Goal: Task Accomplishment & Management: Manage account settings

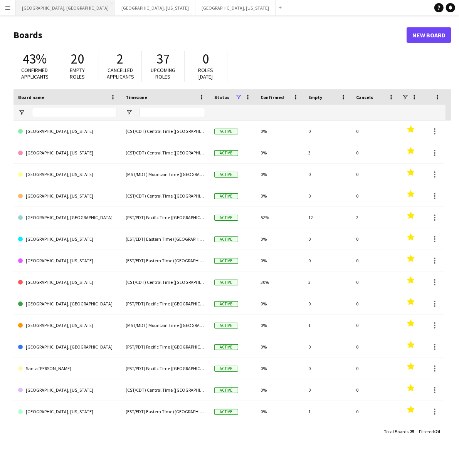
click at [35, 8] on button "[GEOGRAPHIC_DATA], [GEOGRAPHIC_DATA] Close" at bounding box center [65, 7] width 99 height 15
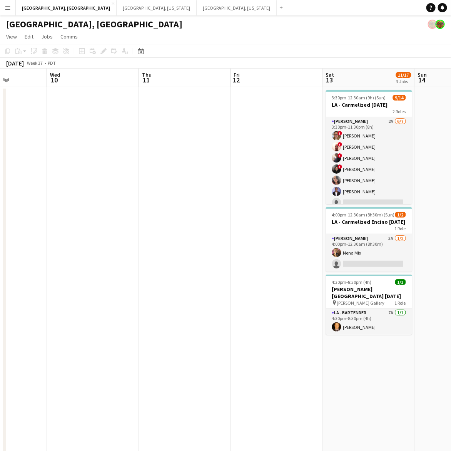
scroll to position [0, 270]
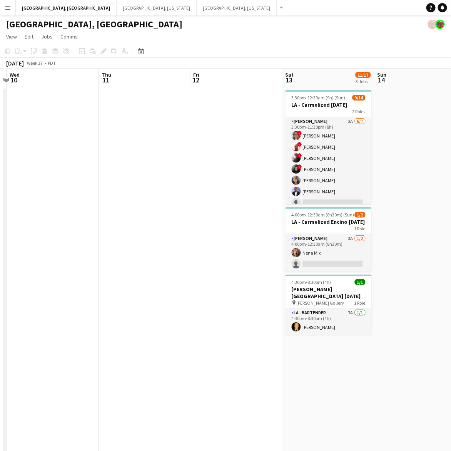
drag, startPoint x: 166, startPoint y: 227, endPoint x: 126, endPoint y: 233, distance: 40.8
click at [126, 233] on app-calendar-viewport "Sun 7 1/1 1 Job Mon 8 Tue 9 Wed 10 Thu 11 Fri 12 Sat 13 11/17 3 Jobs Sun 14 Mon…" at bounding box center [225, 289] width 451 height 440
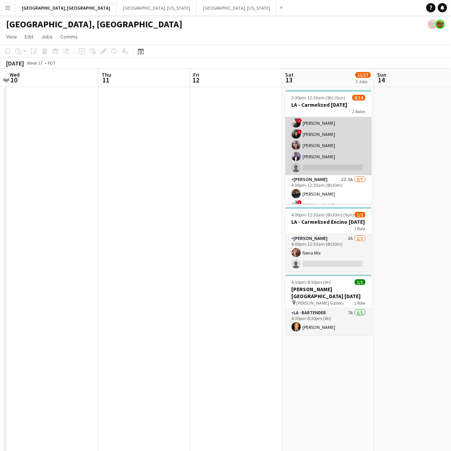
scroll to position [48, 0]
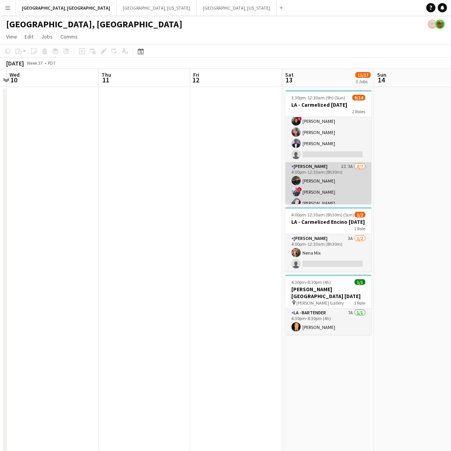
click at [328, 184] on app-card-role "[PERSON_NAME] 2I 3A [DATE] 4:00pm-12:30am (8h30m) [PERSON_NAME] ! [PERSON_NAME]…" at bounding box center [329, 208] width 86 height 93
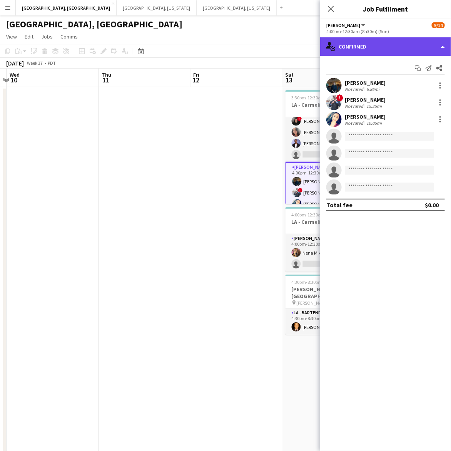
click at [389, 41] on div "single-neutral-actions-check-2 Confirmed" at bounding box center [385, 46] width 131 height 18
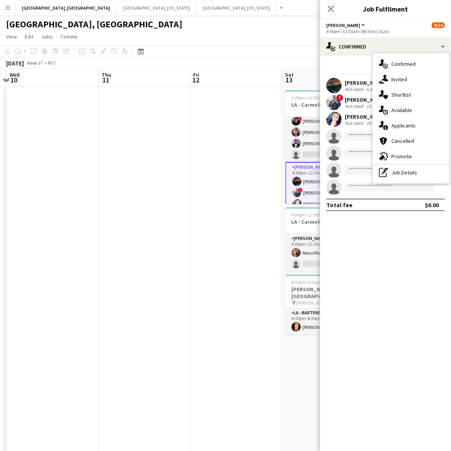
click at [411, 124] on span "Applicants" at bounding box center [404, 125] width 24 height 7
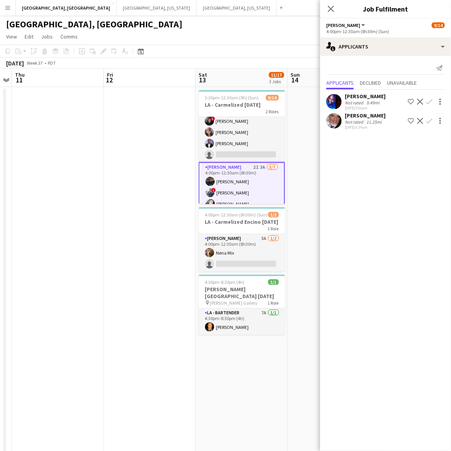
drag, startPoint x: 191, startPoint y: 235, endPoint x: 195, endPoint y: 220, distance: 15.8
click at [174, 239] on app-calendar-viewport "Mon 8 Tue 9 Wed 10 Thu 11 Fri 12 Sat 13 11/17 3 Jobs Sun 14 Mon 15 Tue 16 34/53…" at bounding box center [225, 289] width 451 height 440
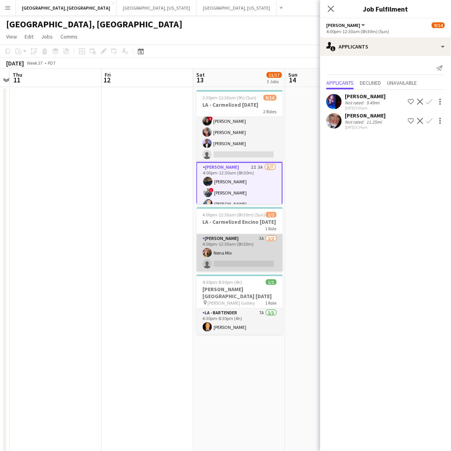
click at [246, 246] on app-card-role "[PERSON_NAME] 3A [DATE] 4:00pm-12:30am (8h30m) Nena Mix single-neutral-actions" at bounding box center [240, 252] width 86 height 37
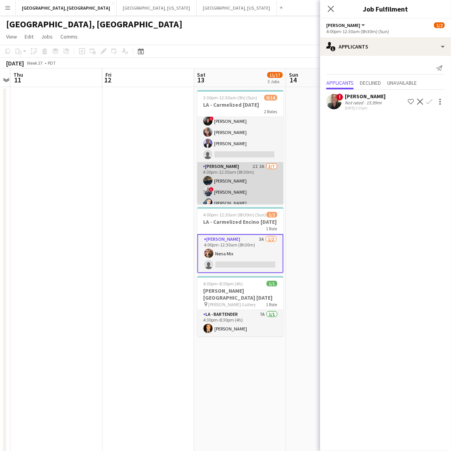
click at [245, 193] on app-card-role "[PERSON_NAME] 2I 3A [DATE] 4:00pm-12:30am (8h30m) [PERSON_NAME] ! [PERSON_NAME]…" at bounding box center [241, 208] width 86 height 93
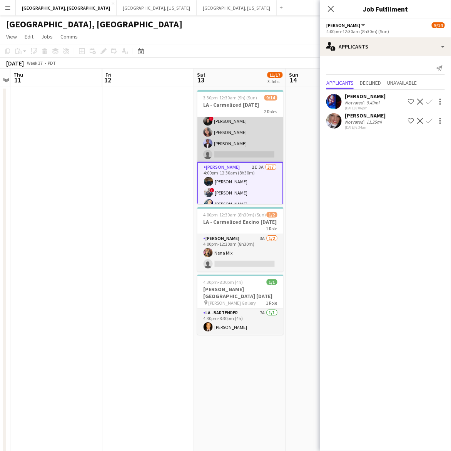
click at [246, 137] on app-card-role "[PERSON_NAME] 2A [DATE] 3:30pm-11:30pm (8h) ! [PERSON_NAME] ! [PERSON_NAME] III…" at bounding box center [241, 115] width 86 height 93
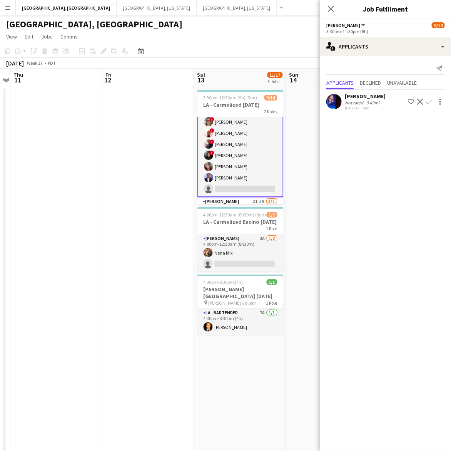
scroll to position [0, 0]
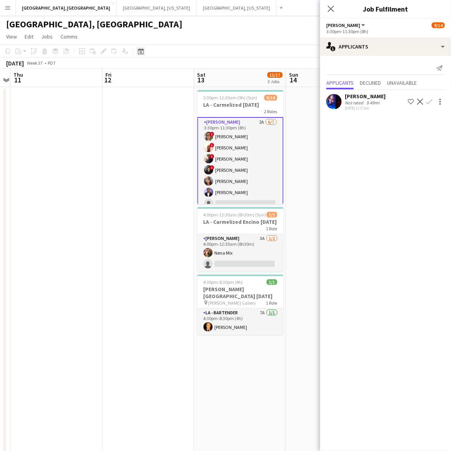
click at [142, 51] on icon "Date picker" at bounding box center [141, 51] width 6 height 6
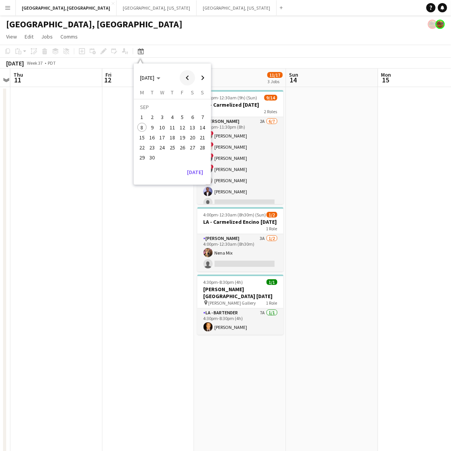
click at [193, 74] on span "Previous month" at bounding box center [187, 77] width 15 height 15
click at [187, 76] on span "Previous month" at bounding box center [187, 77] width 15 height 15
click at [188, 75] on span "Previous month" at bounding box center [187, 77] width 15 height 15
click at [191, 120] on span "7" at bounding box center [192, 119] width 9 height 9
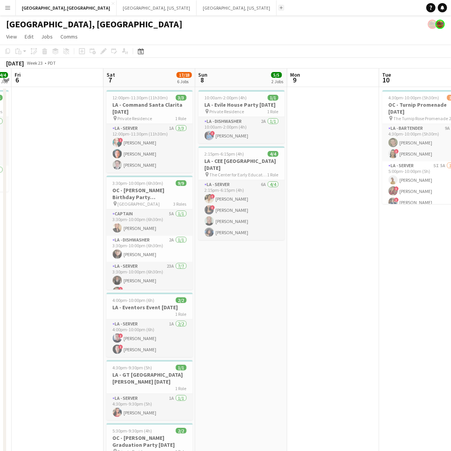
click at [278, 8] on button "Add" at bounding box center [281, 8] width 6 height 6
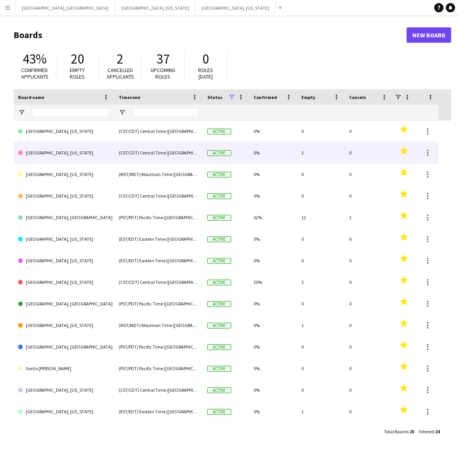
click at [46, 159] on link "[GEOGRAPHIC_DATA], [US_STATE]" at bounding box center [63, 153] width 91 height 22
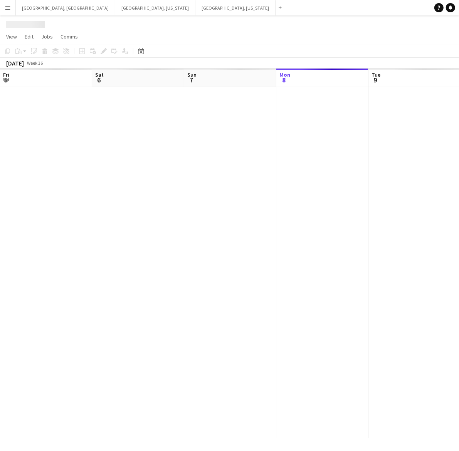
scroll to position [0, 184]
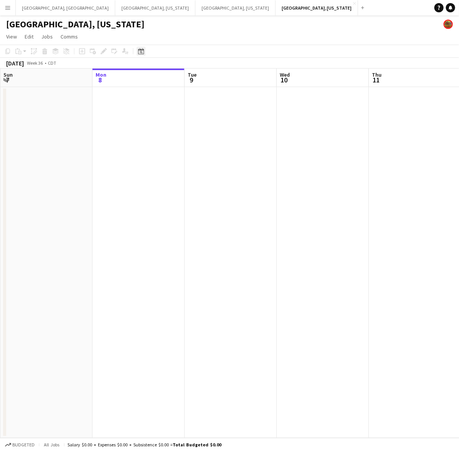
click at [144, 51] on div "Date picker" at bounding box center [140, 51] width 9 height 9
click at [189, 81] on span "Previous month" at bounding box center [187, 77] width 15 height 15
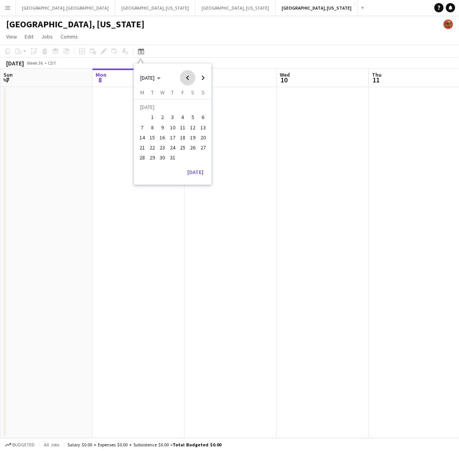
click at [189, 81] on span "Previous month" at bounding box center [187, 77] width 15 height 15
click at [193, 117] on span "7" at bounding box center [192, 119] width 9 height 9
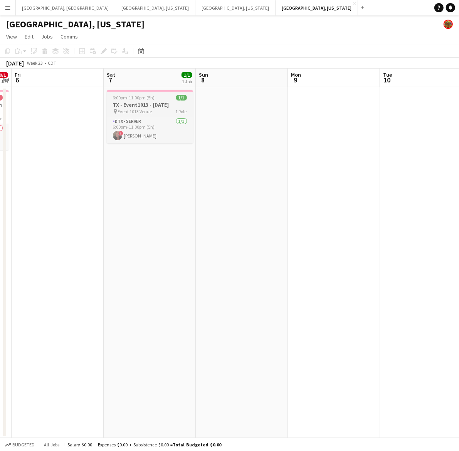
click at [138, 104] on h3 "TX - Event1013 - 6.7.25" at bounding box center [150, 104] width 86 height 7
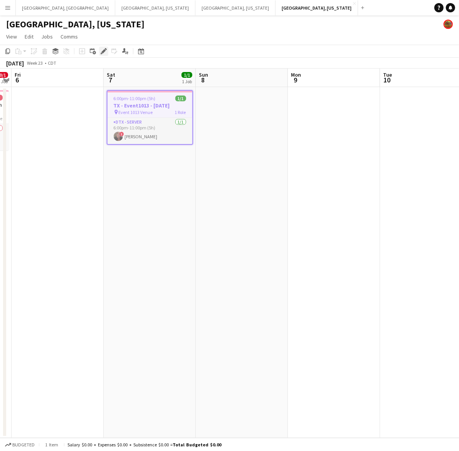
click at [102, 50] on icon "Edit" at bounding box center [104, 51] width 6 height 6
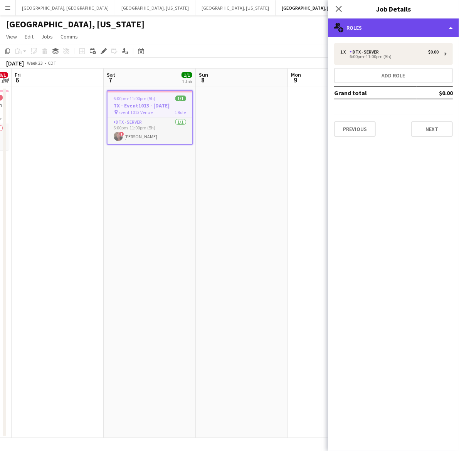
click at [381, 31] on div "multiple-users-add Roles" at bounding box center [393, 27] width 131 height 18
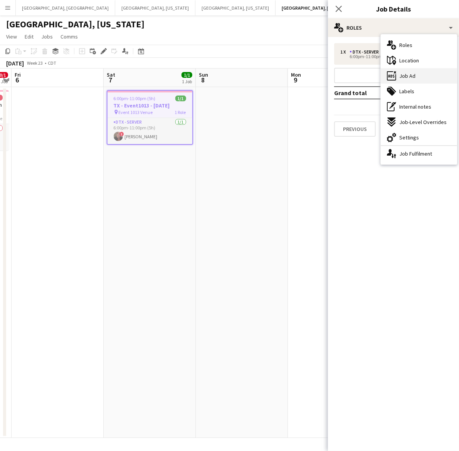
click at [412, 75] on span "Job Ad" at bounding box center [407, 75] width 16 height 7
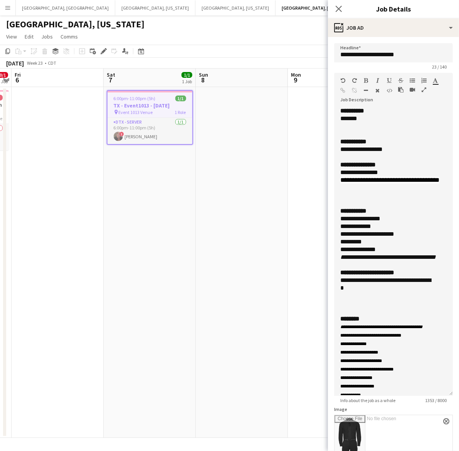
drag, startPoint x: 443, startPoint y: 149, endPoint x: 444, endPoint y: 388, distance: 238.7
click at [446, 392] on form "**********" at bounding box center [393, 376] width 131 height 667
click at [224, 108] on app-date-cell at bounding box center [242, 262] width 92 height 351
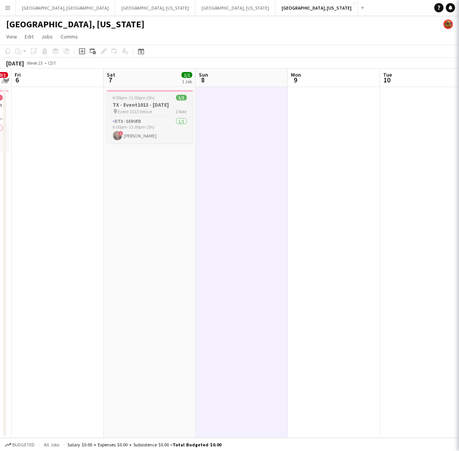
click at [159, 100] on div "6:00pm-11:00pm (5h) 1/1" at bounding box center [150, 98] width 86 height 6
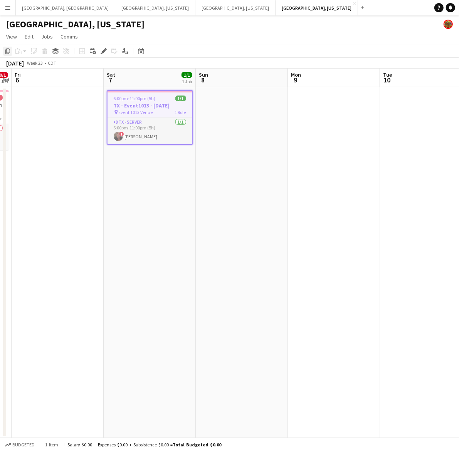
click at [7, 49] on icon "Copy" at bounding box center [8, 51] width 6 height 6
click at [142, 51] on icon "Date picker" at bounding box center [141, 51] width 6 height 6
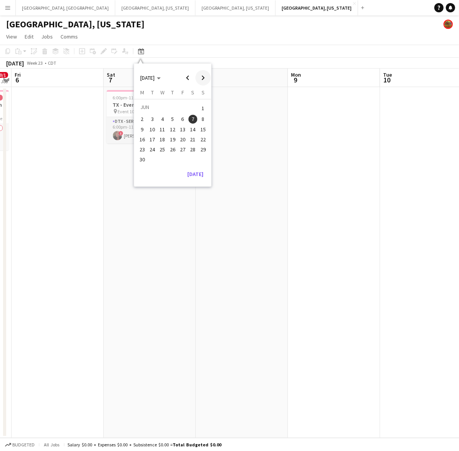
click at [201, 75] on span "Next month" at bounding box center [202, 77] width 15 height 15
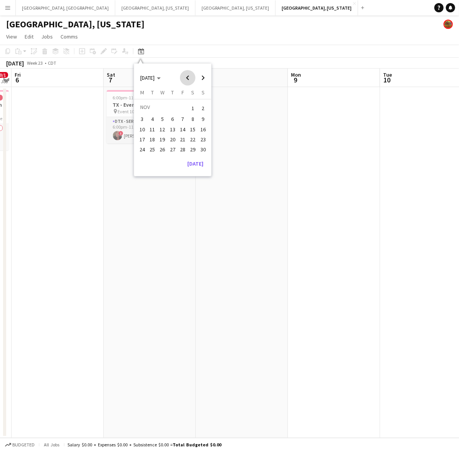
click at [190, 75] on span "Previous month" at bounding box center [187, 77] width 15 height 15
click at [195, 129] on span "13" at bounding box center [192, 127] width 9 height 9
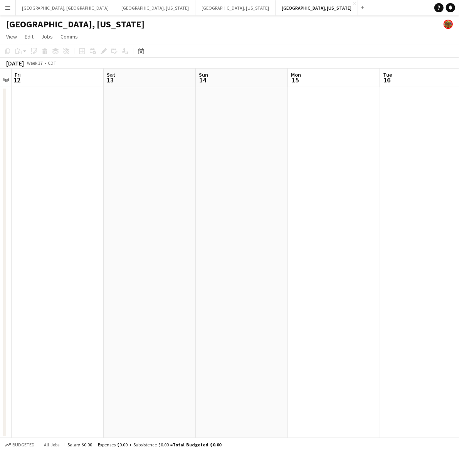
click at [153, 125] on app-date-cell at bounding box center [150, 262] width 92 height 351
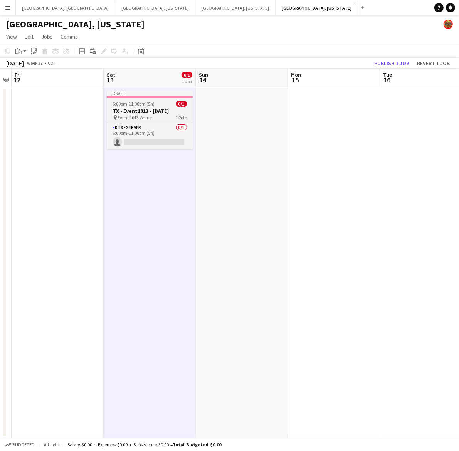
click at [152, 105] on span "6:00pm-11:00pm (5h)" at bounding box center [134, 104] width 42 height 6
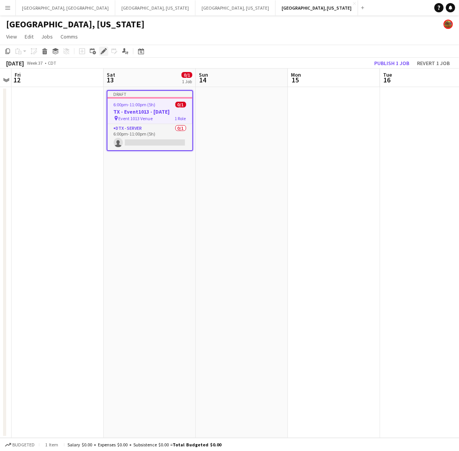
click at [104, 49] on icon at bounding box center [103, 51] width 4 height 4
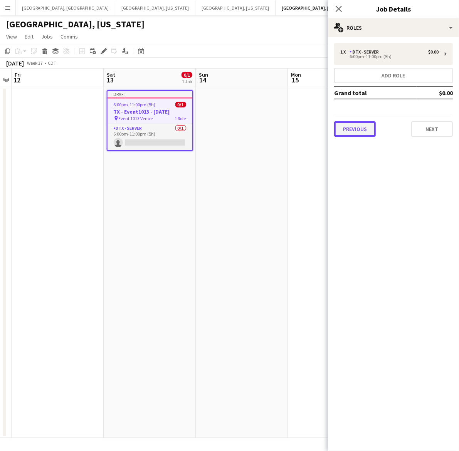
click at [361, 124] on button "Previous" at bounding box center [355, 128] width 42 height 15
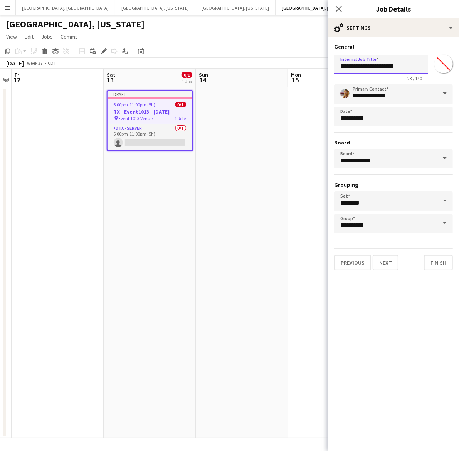
drag, startPoint x: 402, startPoint y: 66, endPoint x: 383, endPoint y: 66, distance: 19.3
click at [383, 66] on input "**********" at bounding box center [381, 64] width 94 height 19
click at [387, 262] on button "Next" at bounding box center [385, 262] width 26 height 15
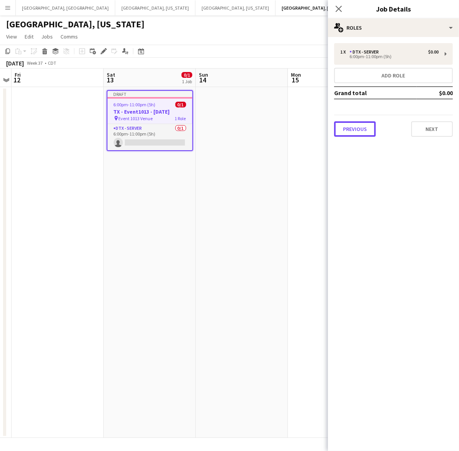
click at [363, 130] on button "Previous" at bounding box center [355, 128] width 42 height 15
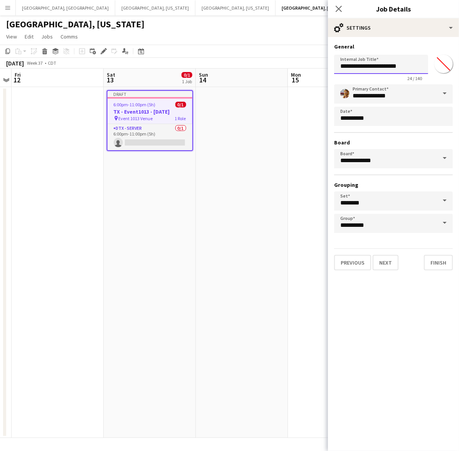
click at [339, 66] on input "**********" at bounding box center [381, 64] width 94 height 19
type input "**********"
click at [386, 260] on button "Next" at bounding box center [385, 262] width 26 height 15
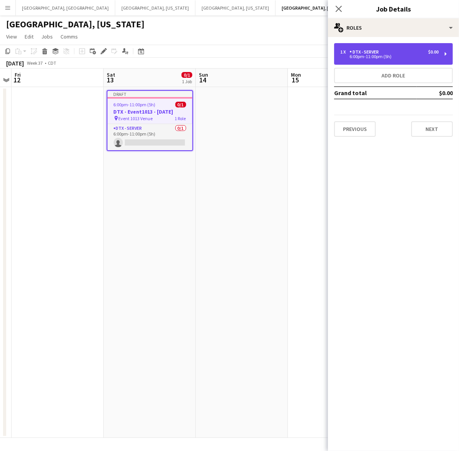
click at [389, 57] on div "6:00pm-11:00pm (5h)" at bounding box center [389, 57] width 98 height 4
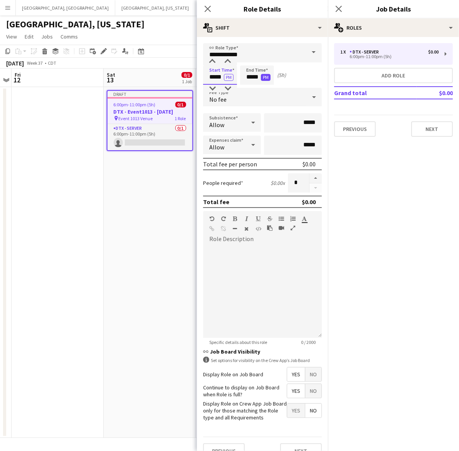
drag, startPoint x: 205, startPoint y: 77, endPoint x: 260, endPoint y: 77, distance: 55.1
click at [258, 77] on div "Start Time ***** PM End Time ***** PM (5h)" at bounding box center [262, 74] width 119 height 19
type input "*****"
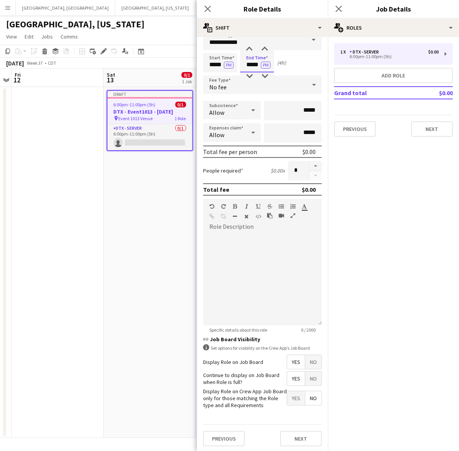
scroll to position [19, 0]
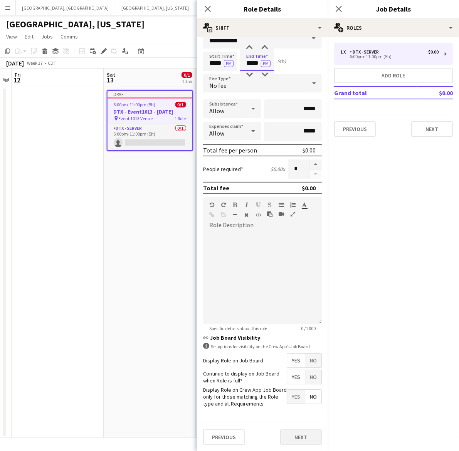
type input "*****"
drag, startPoint x: 295, startPoint y: 438, endPoint x: 302, endPoint y: 430, distance: 10.7
click at [295, 437] on button "Next" at bounding box center [301, 436] width 42 height 15
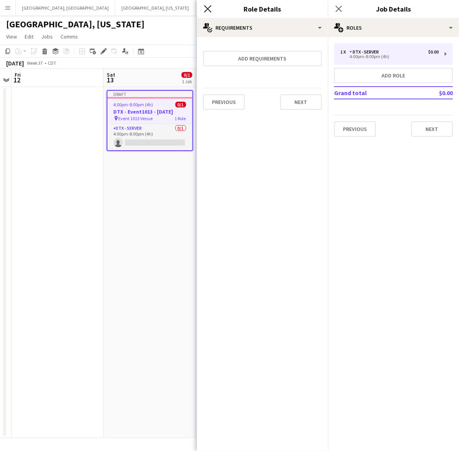
click at [205, 8] on icon "Close pop-in" at bounding box center [207, 8] width 7 height 7
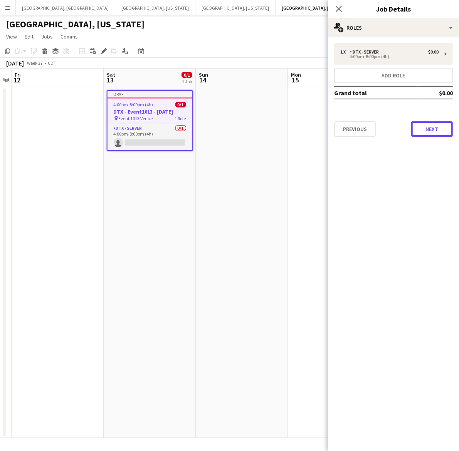
click at [425, 128] on button "Next" at bounding box center [432, 128] width 42 height 15
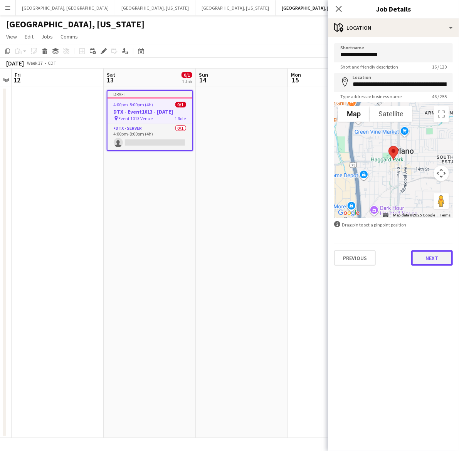
click at [426, 259] on button "Next" at bounding box center [432, 257] width 42 height 15
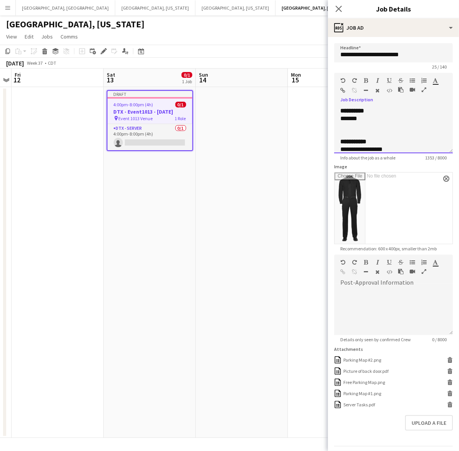
drag, startPoint x: 353, startPoint y: 118, endPoint x: 326, endPoint y: 119, distance: 26.6
click at [326, 119] on body "Menu Boards Boards Boards All jobs Status Workforce Workforce My Workforce Recr…" at bounding box center [229, 225] width 459 height 451
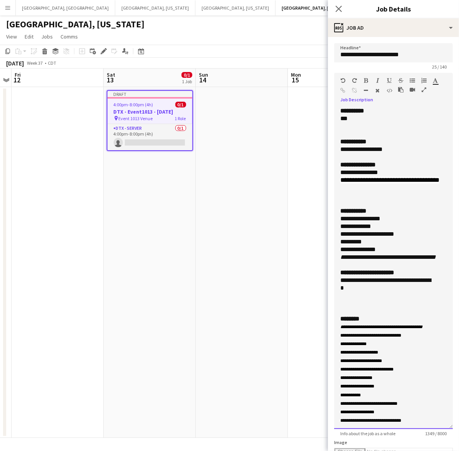
drag, startPoint x: 440, startPoint y: 149, endPoint x: 415, endPoint y: 372, distance: 225.2
click at [424, 410] on div "**********" at bounding box center [393, 268] width 119 height 322
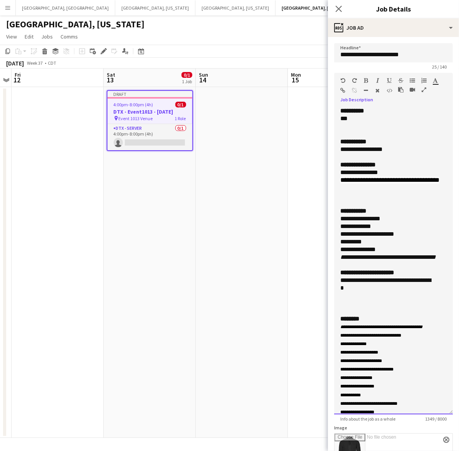
drag, startPoint x: 389, startPoint y: 150, endPoint x: 332, endPoint y: 151, distance: 57.8
click at [332, 151] on form "**********" at bounding box center [393, 386] width 131 height 686
drag, startPoint x: 380, startPoint y: 254, endPoint x: 332, endPoint y: 225, distance: 56.1
click at [332, 225] on form "**********" at bounding box center [393, 386] width 131 height 686
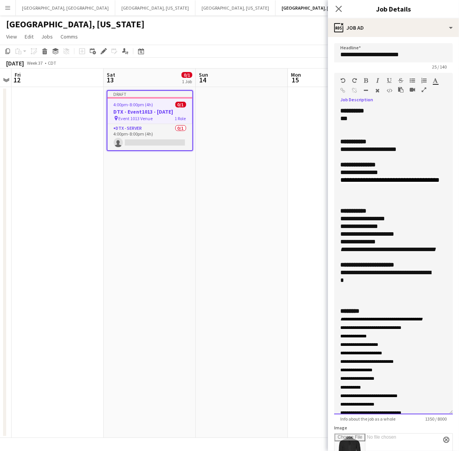
click at [376, 284] on div "**********" at bounding box center [386, 276] width 92 height 15
click at [404, 284] on div "**********" at bounding box center [386, 276] width 92 height 15
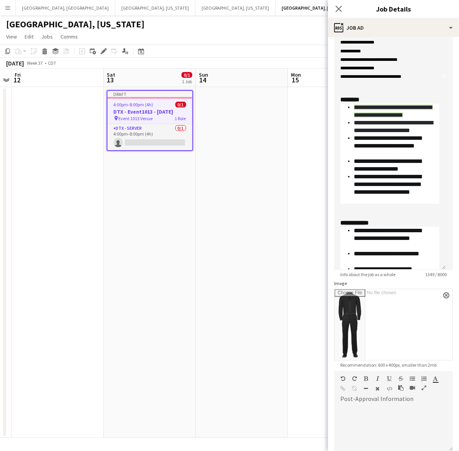
scroll to position [238, 0]
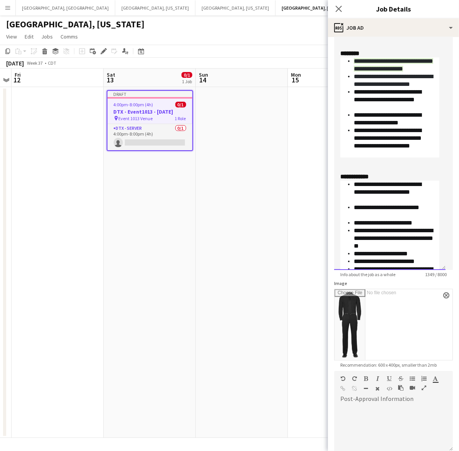
click at [385, 165] on div at bounding box center [389, 161] width 99 height 8
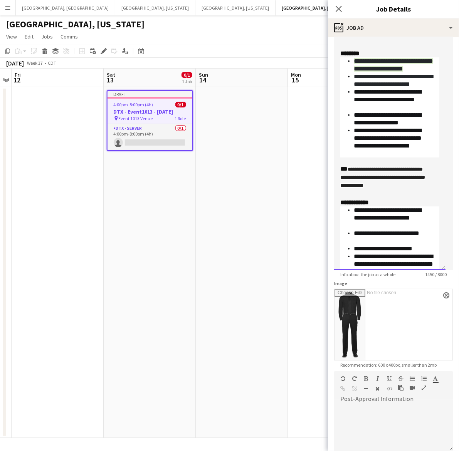
click at [348, 191] on div "**********" at bounding box center [386, 178] width 92 height 26
drag, startPoint x: 389, startPoint y: 229, endPoint x: 332, endPoint y: 213, distance: 59.7
click at [332, 213] on form "**********" at bounding box center [393, 242] width 131 height 686
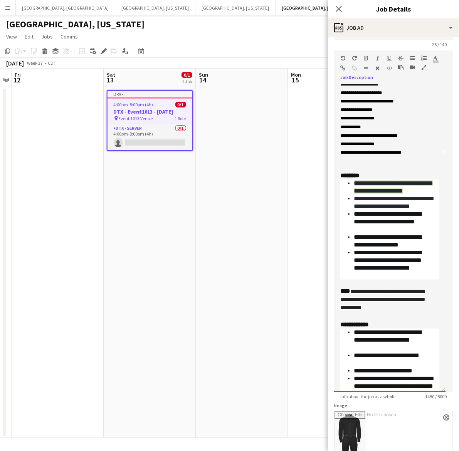
scroll to position [0, 0]
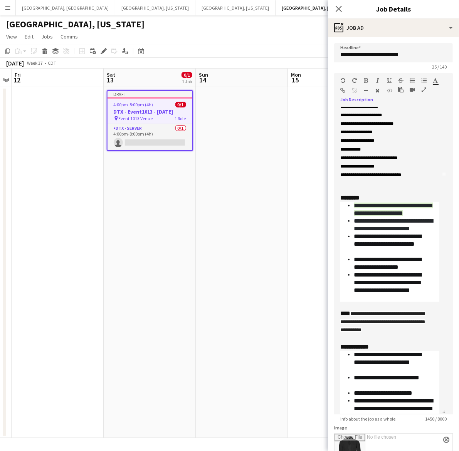
click at [436, 78] on icon "button" at bounding box center [435, 80] width 5 height 5
type input "*******"
click at [368, 302] on li "**********" at bounding box center [392, 286] width 79 height 31
drag, startPoint x: 391, startPoint y: 371, endPoint x: 334, endPoint y: 353, distance: 60.0
click at [334, 354] on div "**********" at bounding box center [389, 260] width 111 height 307
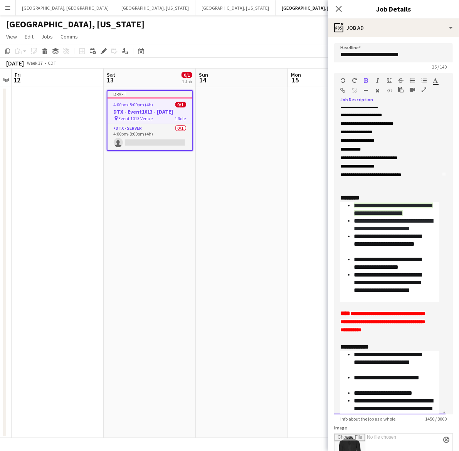
click at [359, 302] on li "**********" at bounding box center [392, 286] width 79 height 31
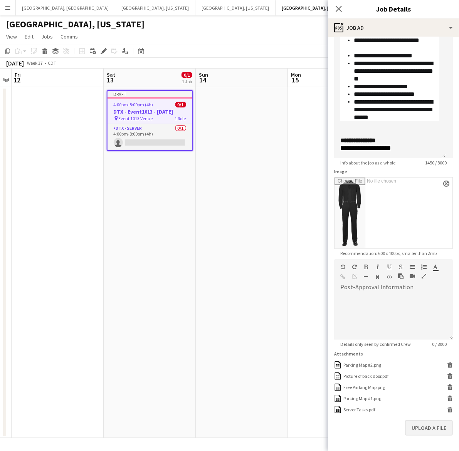
scroll to position [283, 0]
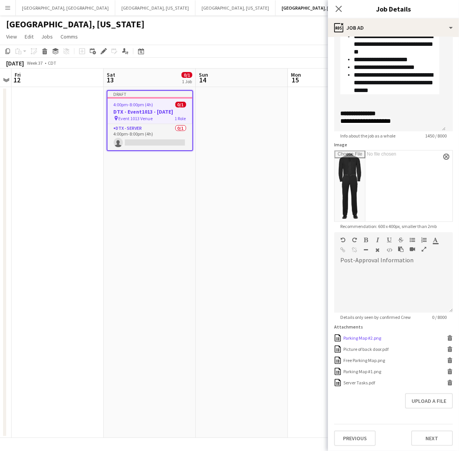
click at [369, 337] on div "Parking Map #2.png" at bounding box center [362, 338] width 38 height 6
click at [355, 349] on div "Picture of back door.pdf" at bounding box center [365, 349] width 45 height 6
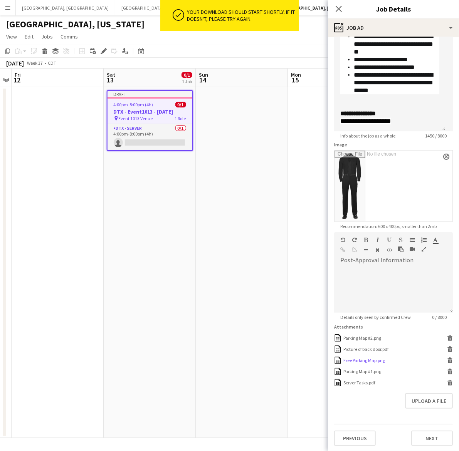
click at [351, 360] on div "Free Parking Map.png" at bounding box center [364, 360] width 42 height 6
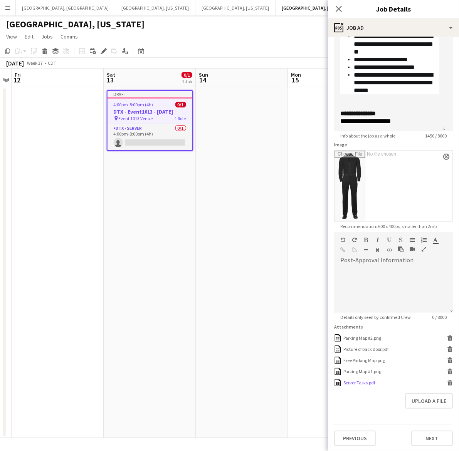
click at [361, 381] on div "Server Tasks.pdf" at bounding box center [359, 383] width 32 height 6
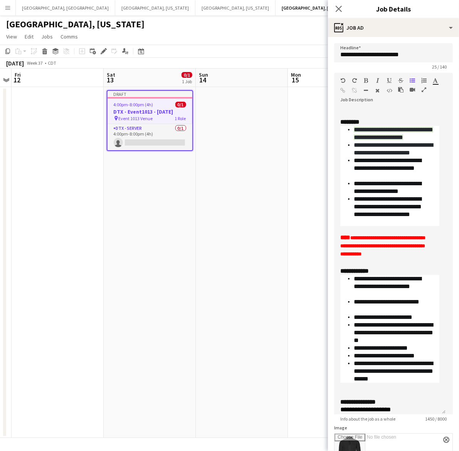
scroll to position [337, 0]
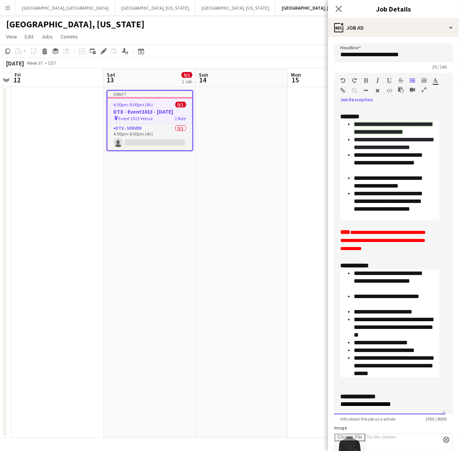
drag, startPoint x: 401, startPoint y: 272, endPoint x: 335, endPoint y: 256, distance: 67.7
click at [335, 256] on div "**********" at bounding box center [389, 260] width 111 height 307
copy b "**********"
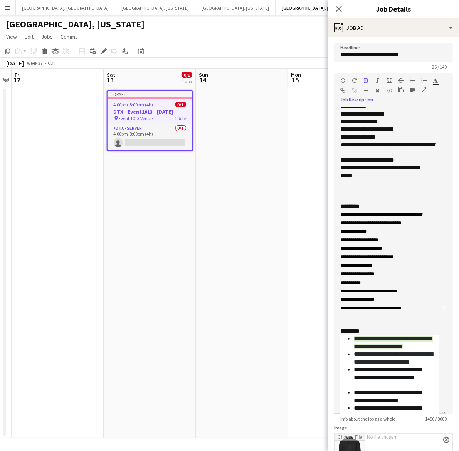
scroll to position [0, 0]
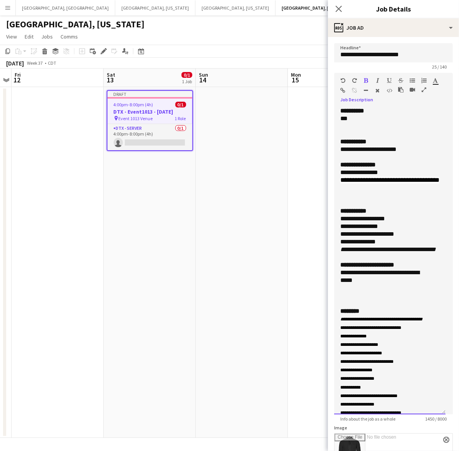
click at [375, 292] on div at bounding box center [389, 288] width 99 height 8
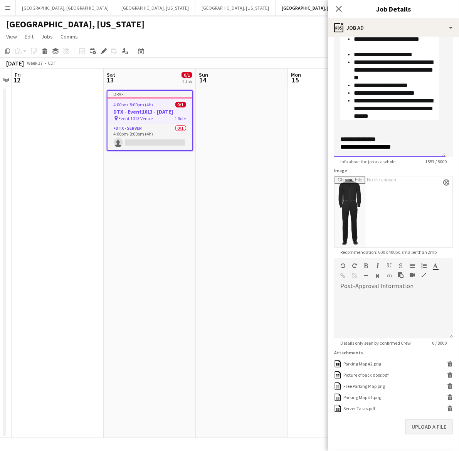
scroll to position [283, 0]
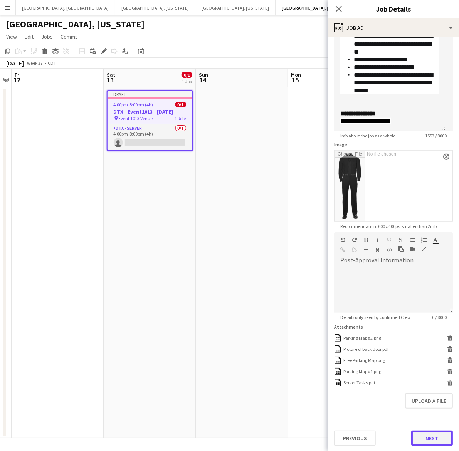
click at [430, 433] on button "Next" at bounding box center [432, 437] width 42 height 15
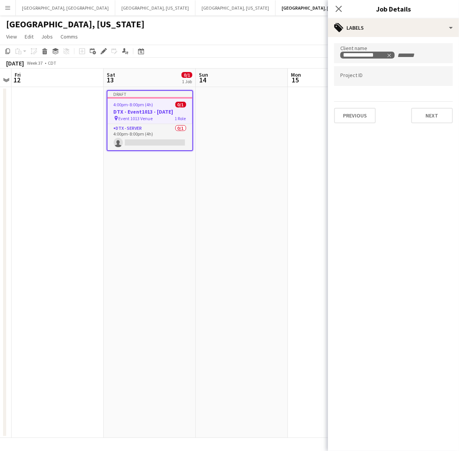
scroll to position [0, 0]
click at [427, 112] on button "Next" at bounding box center [432, 115] width 42 height 15
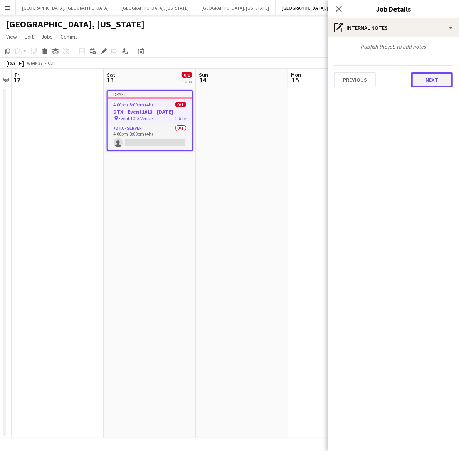
click at [427, 82] on button "Next" at bounding box center [432, 79] width 42 height 15
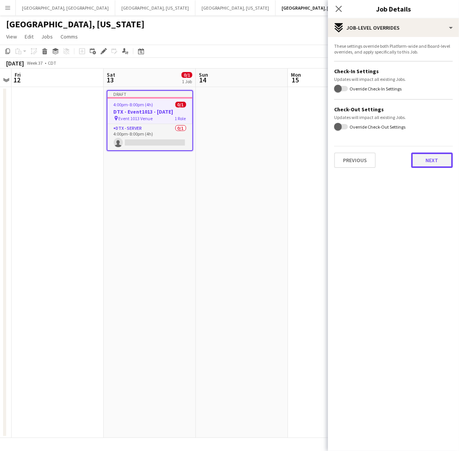
click at [431, 162] on button "Next" at bounding box center [432, 159] width 42 height 15
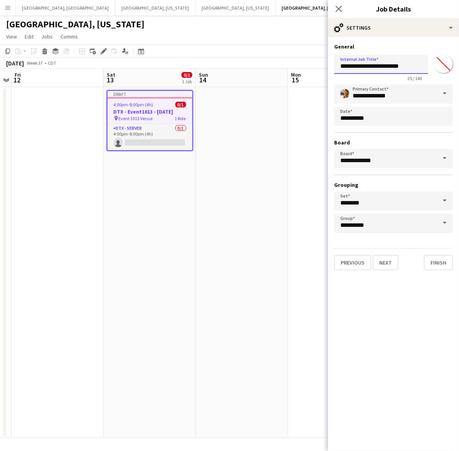
click at [344, 68] on input "**********" at bounding box center [381, 64] width 94 height 19
type input "**********"
click at [391, 257] on button "Next" at bounding box center [385, 262] width 26 height 15
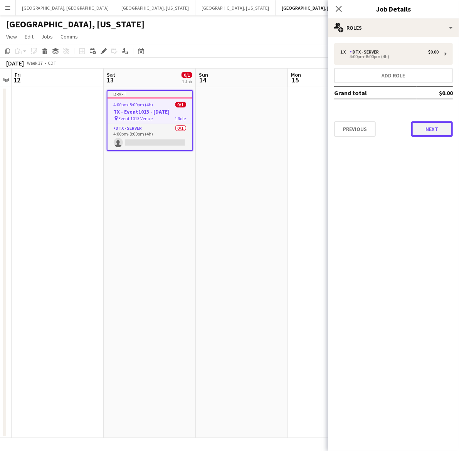
click at [424, 127] on button "Next" at bounding box center [432, 128] width 42 height 15
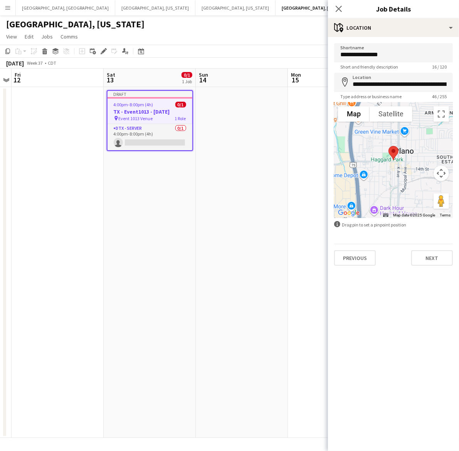
click at [286, 138] on app-date-cell at bounding box center [242, 262] width 92 height 351
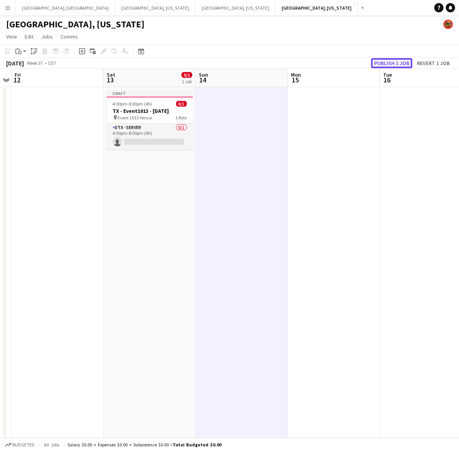
click at [395, 60] on button "Publish 1 job" at bounding box center [391, 63] width 41 height 10
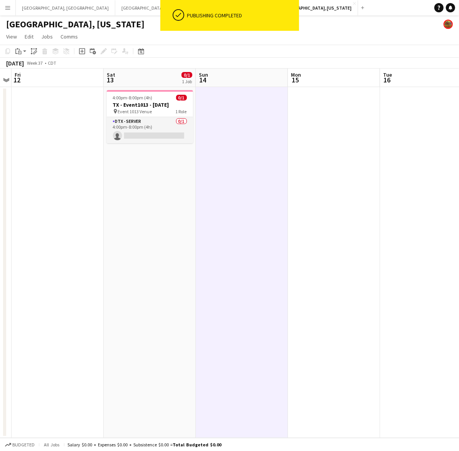
click at [165, 137] on app-card-role "DTX - Server 0/1 4:00pm-8:00pm (4h) single-neutral-actions" at bounding box center [150, 130] width 86 height 26
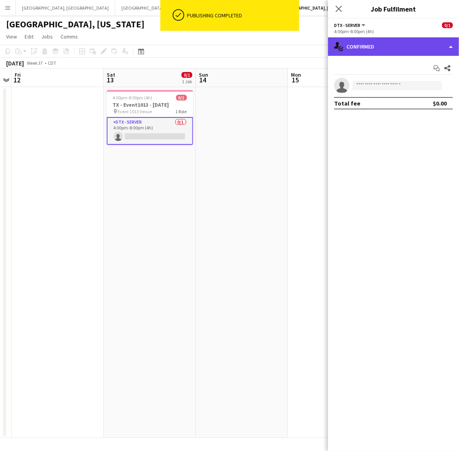
click at [352, 48] on div "single-neutral-actions-check-2 Confirmed" at bounding box center [393, 46] width 131 height 18
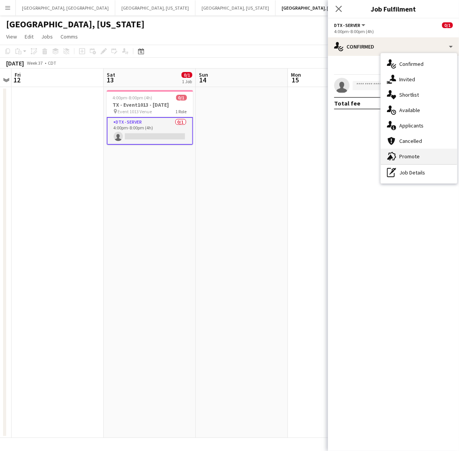
click at [401, 154] on span "Promote" at bounding box center [409, 156] width 20 height 7
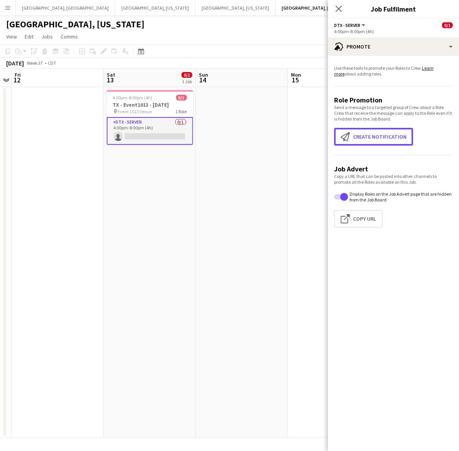
drag, startPoint x: 374, startPoint y: 137, endPoint x: 322, endPoint y: 93, distance: 68.3
click at [374, 137] on button "Create notification Create notification" at bounding box center [373, 137] width 79 height 18
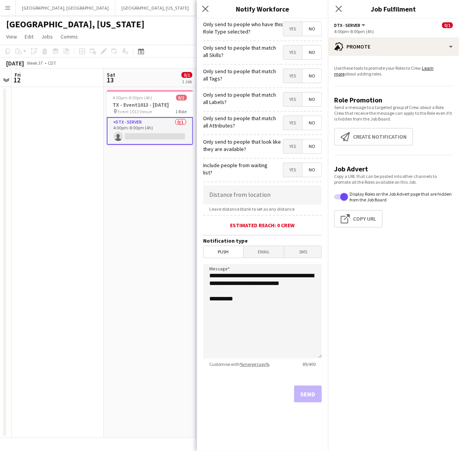
click at [291, 29] on span "Yes" at bounding box center [292, 29] width 19 height 14
click at [313, 392] on button "Send" at bounding box center [308, 393] width 28 height 17
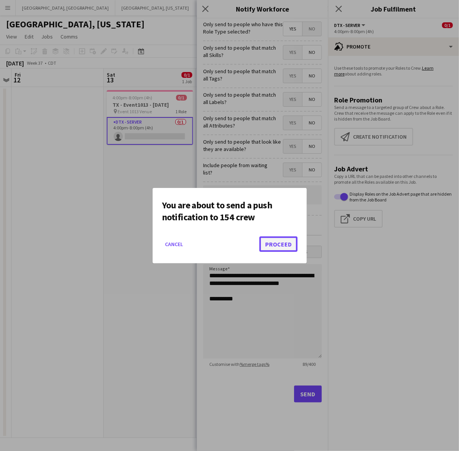
click at [287, 243] on button "Proceed" at bounding box center [278, 243] width 38 height 15
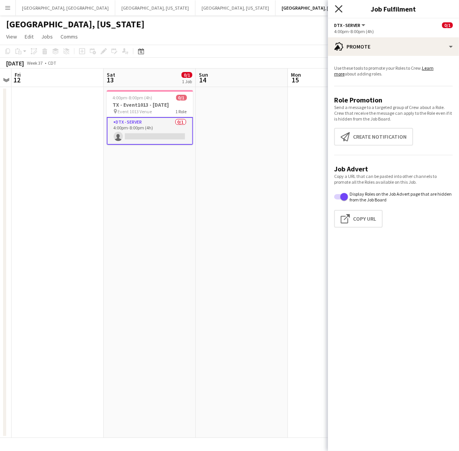
click at [341, 8] on icon "Close pop-in" at bounding box center [338, 8] width 7 height 7
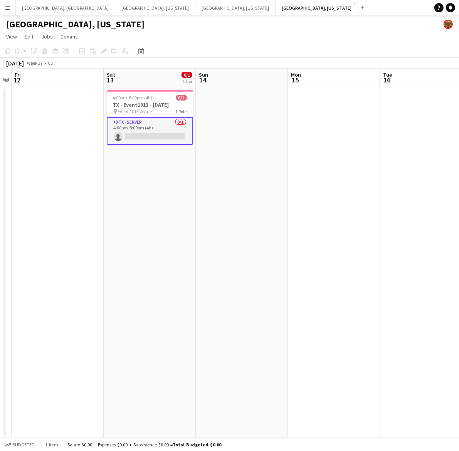
click at [178, 129] on app-card-role "DTX - Server 0/1 4:00pm-8:00pm (4h) single-neutral-actions" at bounding box center [150, 131] width 86 height 28
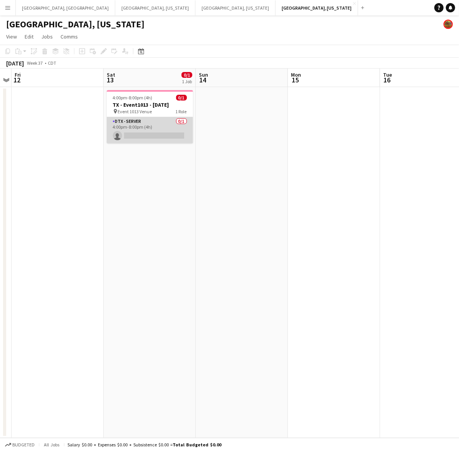
click at [184, 137] on app-card-role "DTX - Server 0/1 4:00pm-8:00pm (4h) single-neutral-actions" at bounding box center [150, 130] width 86 height 26
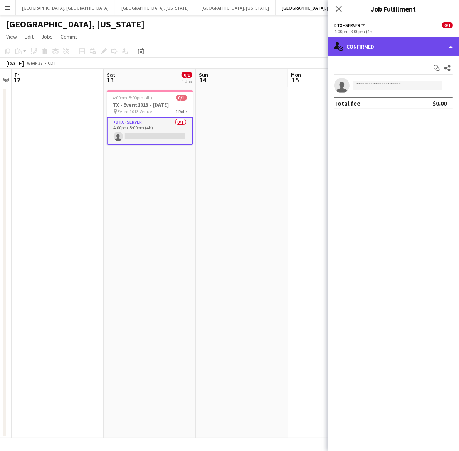
click at [392, 49] on div "single-neutral-actions-check-2 Confirmed" at bounding box center [393, 46] width 131 height 18
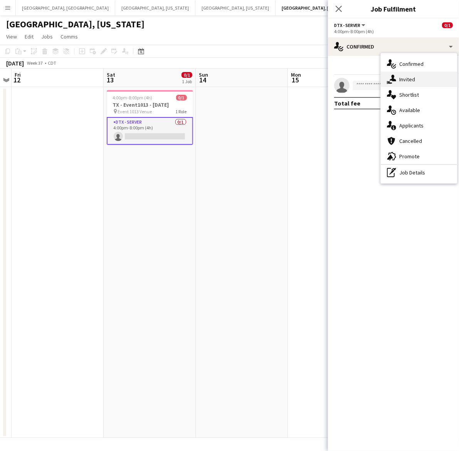
click at [405, 82] on span "Invited" at bounding box center [407, 79] width 16 height 7
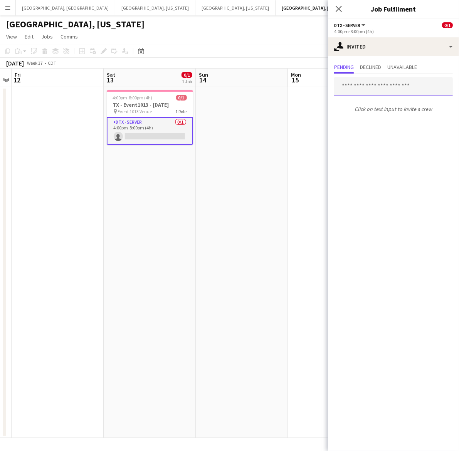
click at [372, 86] on input "text" at bounding box center [393, 86] width 119 height 19
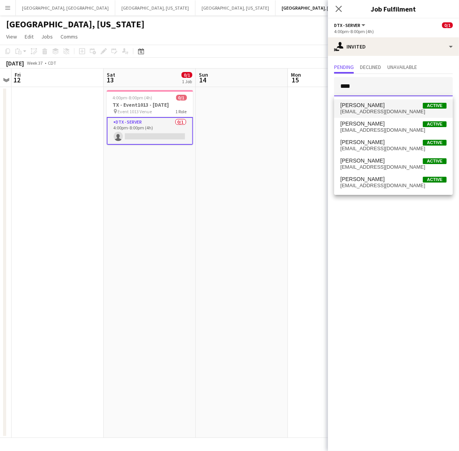
type input "****"
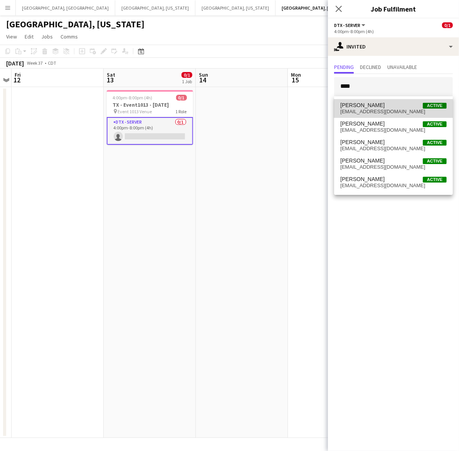
click at [383, 109] on span "wguerra24@gmail.com" at bounding box center [393, 112] width 106 height 6
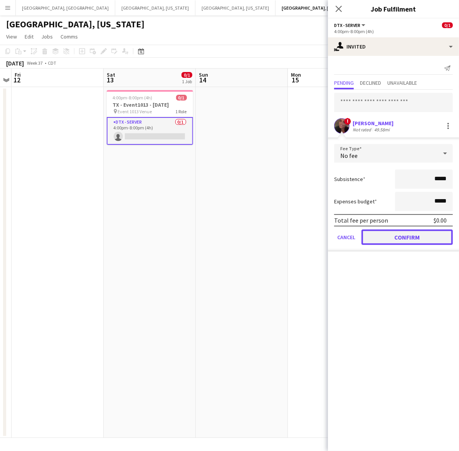
click at [399, 236] on button "Confirm" at bounding box center [406, 236] width 91 height 15
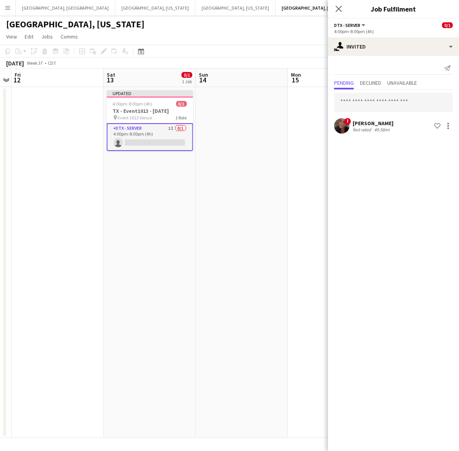
drag, startPoint x: 253, startPoint y: 154, endPoint x: 345, endPoint y: 110, distance: 102.1
click at [253, 154] on app-date-cell at bounding box center [242, 262] width 92 height 351
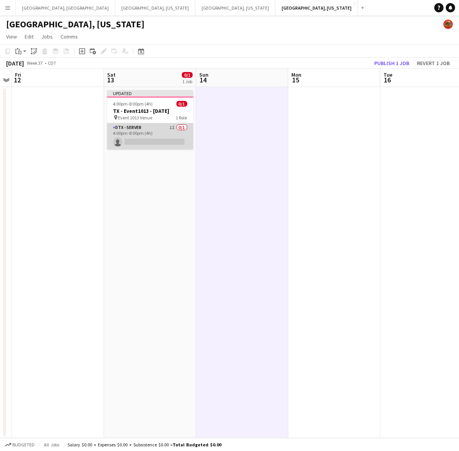
click at [132, 139] on app-card-role "DTX - Server 1I 0/1 4:00pm-8:00pm (4h) single-neutral-actions" at bounding box center [150, 136] width 86 height 26
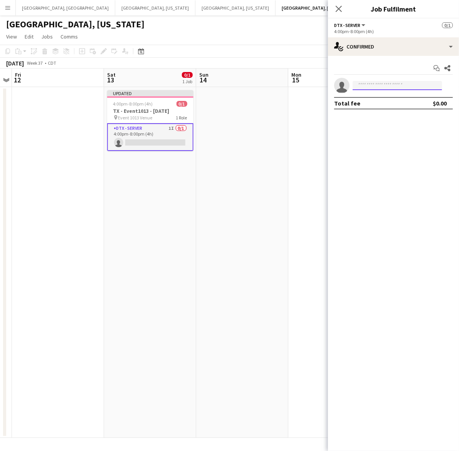
click at [369, 87] on input at bounding box center [396, 85] width 89 height 9
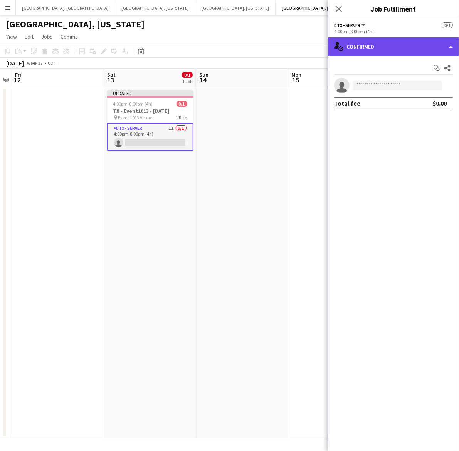
click at [382, 47] on div "single-neutral-actions-check-2 Confirmed" at bounding box center [393, 46] width 131 height 18
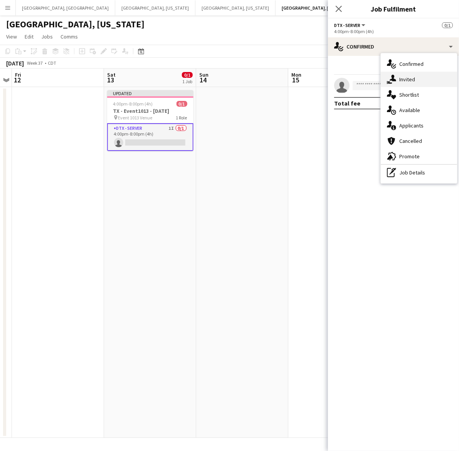
click at [395, 75] on icon "single-neutral-actions-share-1" at bounding box center [391, 79] width 9 height 9
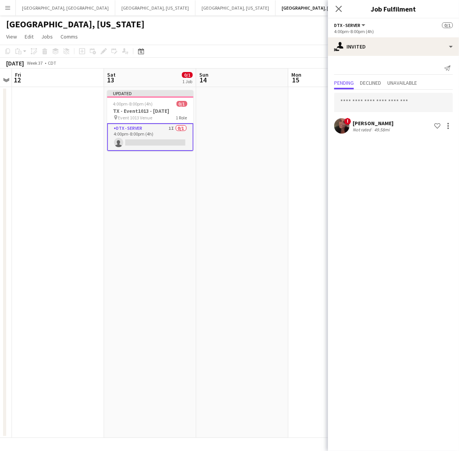
click at [345, 124] on app-user-avatar at bounding box center [341, 125] width 15 height 15
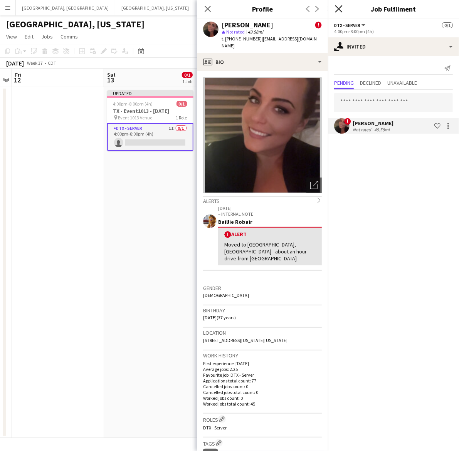
click at [339, 7] on icon "Close pop-in" at bounding box center [338, 8] width 7 height 7
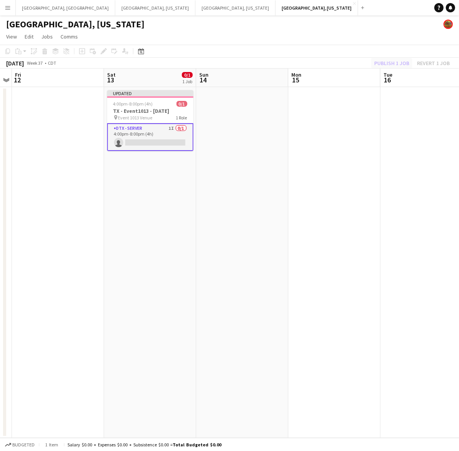
click at [383, 63] on div "Publish 1 job Revert 1 job" at bounding box center [412, 63] width 94 height 10
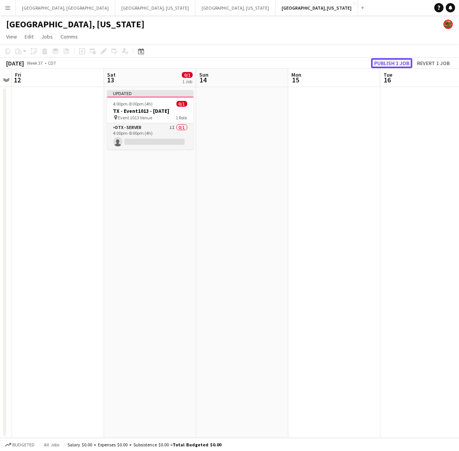
click at [383, 63] on button "Publish 1 job" at bounding box center [391, 63] width 41 height 10
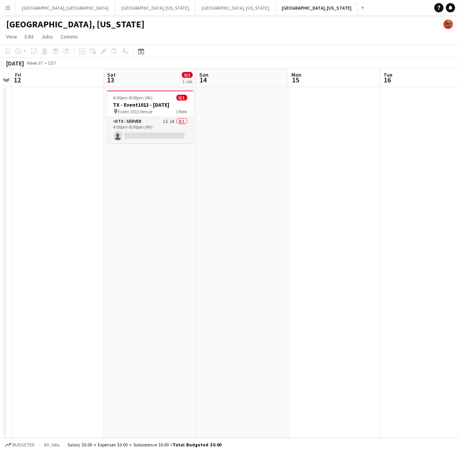
click at [171, 131] on app-card-role "DTX - Server 1I 1A 0/1 4:00pm-8:00pm (4h) single-neutral-actions" at bounding box center [150, 130] width 86 height 26
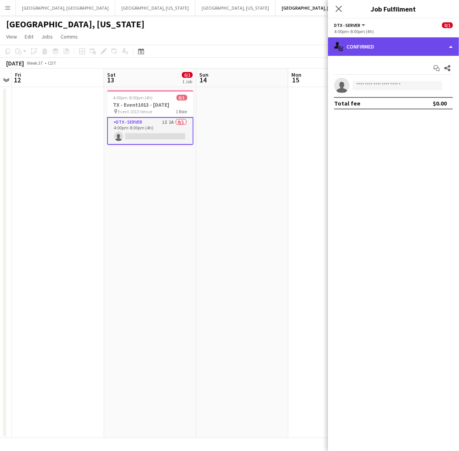
click at [355, 51] on div "single-neutral-actions-check-2 Confirmed" at bounding box center [393, 46] width 131 height 18
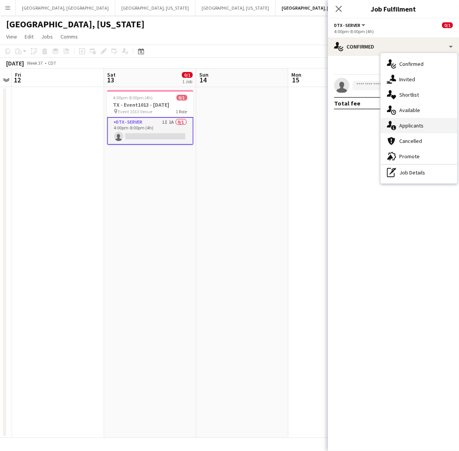
click at [438, 129] on div "single-neutral-actions-information Applicants" at bounding box center [418, 125] width 76 height 15
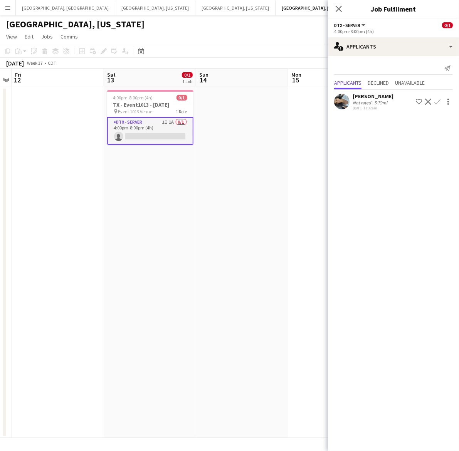
click at [347, 100] on app-user-avatar at bounding box center [341, 101] width 15 height 15
click at [341, 3] on div "Close pop-in" at bounding box center [339, 9] width 22 height 18
click at [339, 6] on icon "Close pop-in" at bounding box center [338, 8] width 7 height 7
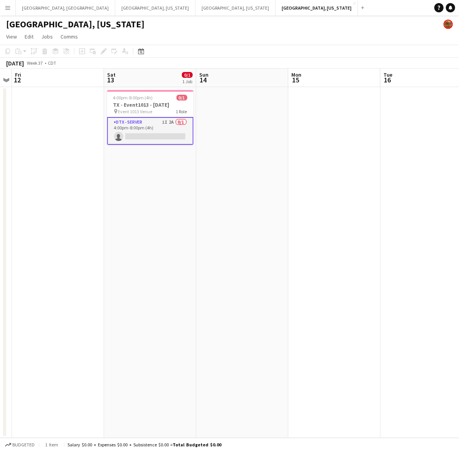
click at [164, 131] on app-card-role "DTX - Server 1I 2A 0/1 4:00pm-8:00pm (4h) single-neutral-actions" at bounding box center [150, 131] width 86 height 28
drag, startPoint x: 172, startPoint y: 132, endPoint x: 305, endPoint y: 96, distance: 138.3
click at [174, 132] on app-card-role "DTX - Server 1I 2A 0/1 4:00pm-8:00pm (4h) single-neutral-actions" at bounding box center [150, 130] width 86 height 26
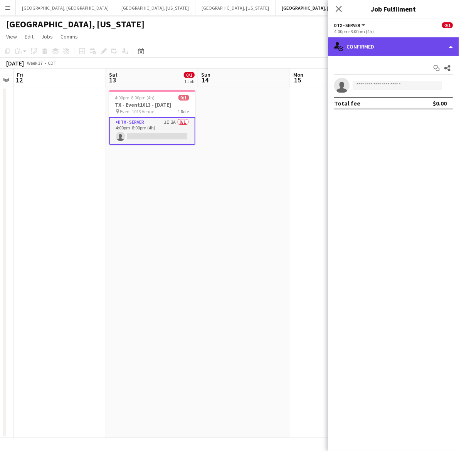
click at [427, 41] on div "single-neutral-actions-check-2 Confirmed" at bounding box center [393, 46] width 131 height 18
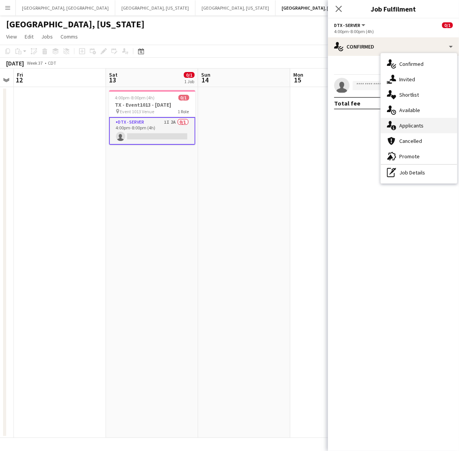
click at [416, 124] on span "Applicants" at bounding box center [411, 125] width 24 height 7
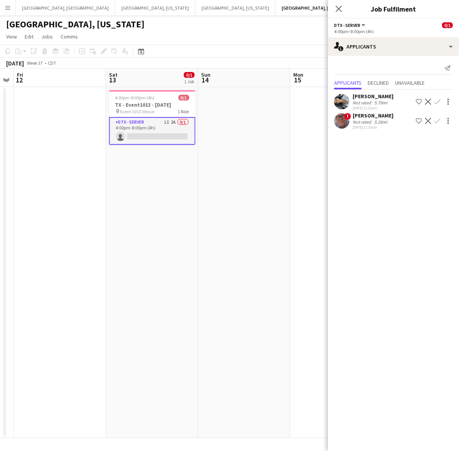
click at [368, 103] on div "Not rated" at bounding box center [362, 103] width 20 height 6
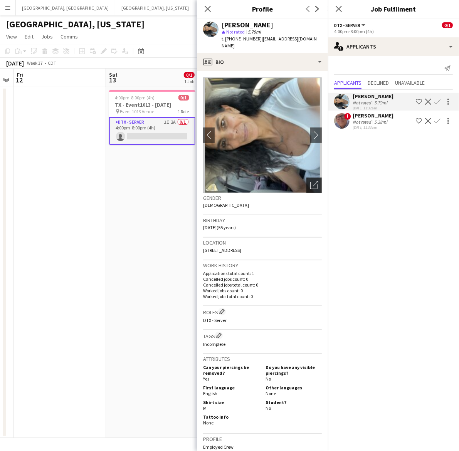
click at [312, 178] on div "Open photos pop-in" at bounding box center [313, 185] width 15 height 15
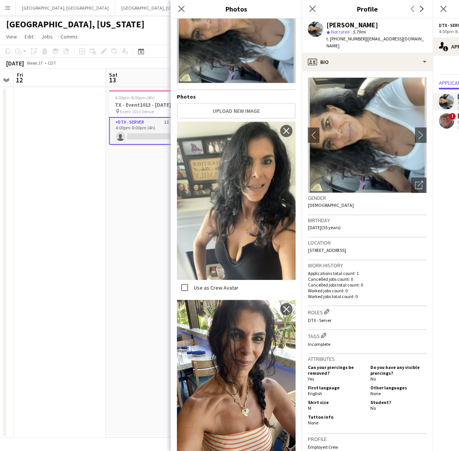
scroll to position [0, 0]
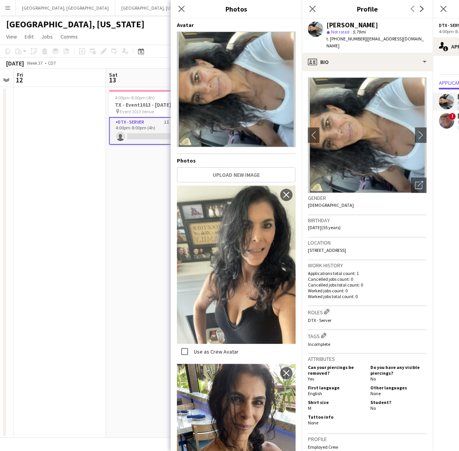
click at [146, 35] on app-page-menu "View Day view expanded Day view collapsed Month view Date picker Jump to today …" at bounding box center [229, 37] width 459 height 15
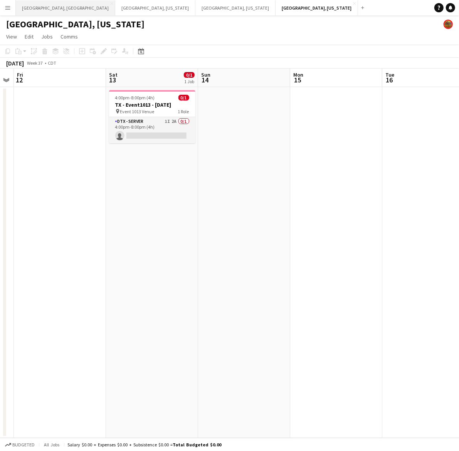
click at [39, 6] on button "Los Angeles, CA Close" at bounding box center [65, 7] width 99 height 15
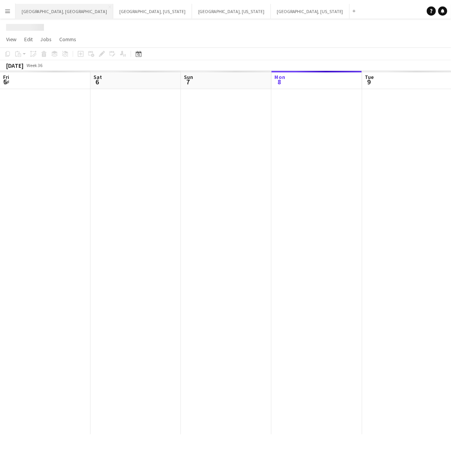
scroll to position [0, 184]
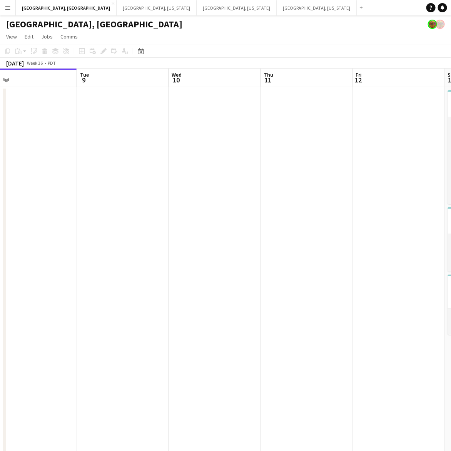
drag, startPoint x: 300, startPoint y: 166, endPoint x: 7, endPoint y: 220, distance: 298.3
click at [7, 221] on app-calendar-viewport "Fri 5 1/1 1 Job Sat 6 29/30 4 Jobs Sun 7 1/1 1 Job Mon 8 Tue 9 Wed 10 Thu 11 Fr…" at bounding box center [225, 289] width 451 height 440
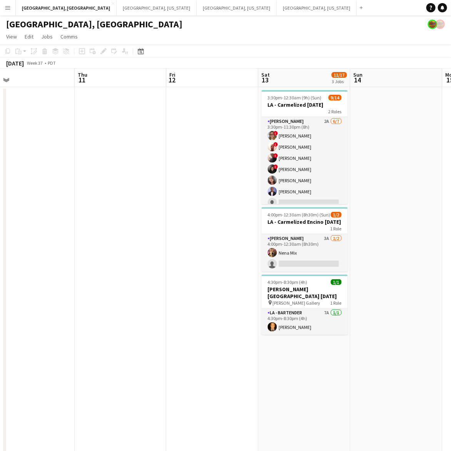
scroll to position [0, 224]
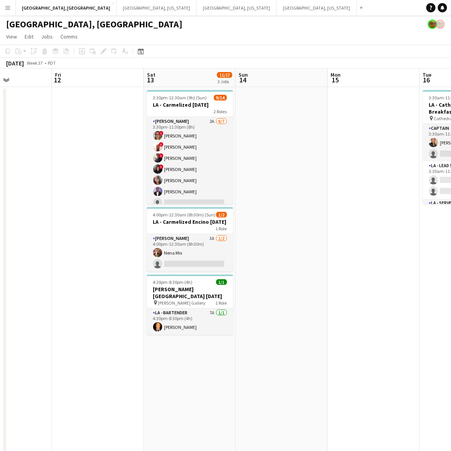
drag, startPoint x: 405, startPoint y: 181, endPoint x: 309, endPoint y: 203, distance: 98.4
click at [309, 203] on app-calendar-viewport "Tue 9 Wed 10 Thu 11 Fri 12 Sat 13 11/17 3 Jobs Sun 14 Mon 15 Tue 16 34/53 1 Job…" at bounding box center [225, 289] width 451 height 440
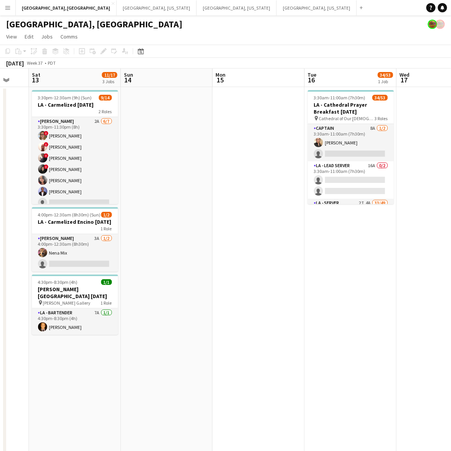
scroll to position [0, 250]
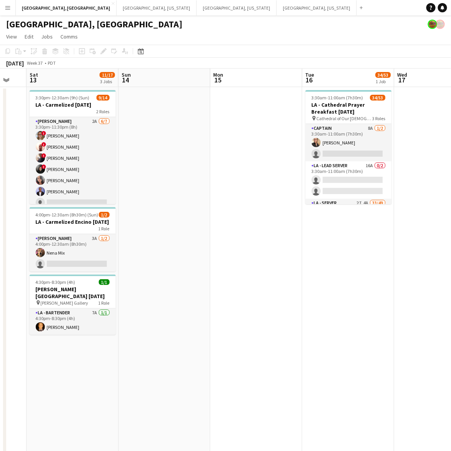
drag, startPoint x: 403, startPoint y: 160, endPoint x: 286, endPoint y: 194, distance: 122.1
click at [286, 194] on app-calendar-viewport "Wed 10 Thu 11 Fri 12 Sat 13 11/17 3 Jobs Sun 14 Mon 15 Tue 16 34/53 1 Job Wed 1…" at bounding box center [225, 289] width 451 height 440
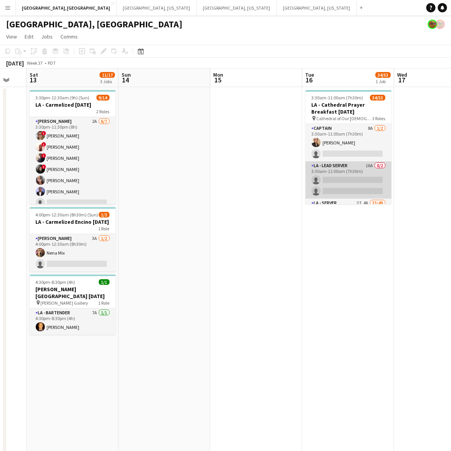
scroll to position [48, 0]
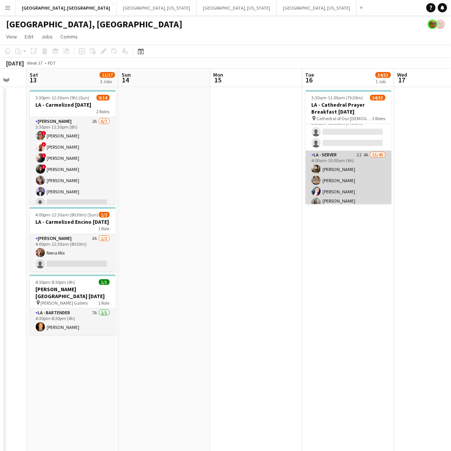
click at [347, 173] on app-card-role "LA - Server 2I 4A 33/49 4:00am-10:00am (6h) Jordan Silva Emily Hawkins Malissa …" at bounding box center [349, 435] width 86 height 569
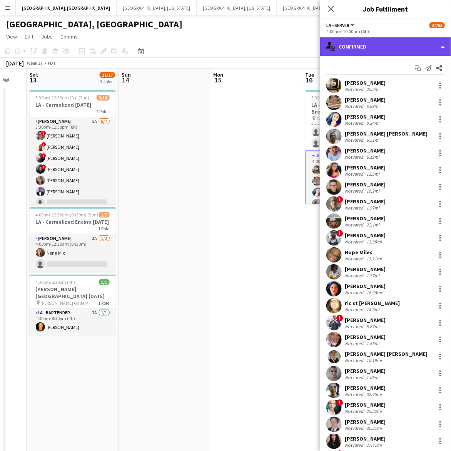
click at [390, 47] on div "single-neutral-actions-check-2 Confirmed" at bounding box center [385, 46] width 131 height 18
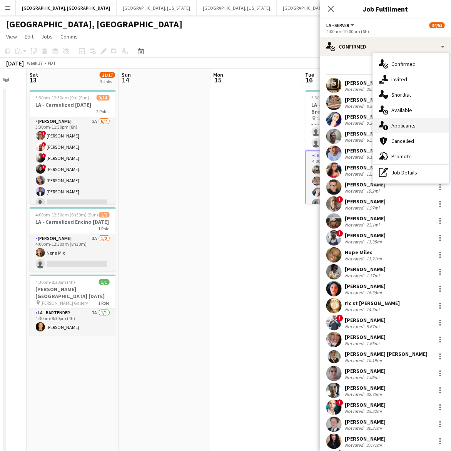
click at [407, 124] on span "Applicants" at bounding box center [404, 125] width 24 height 7
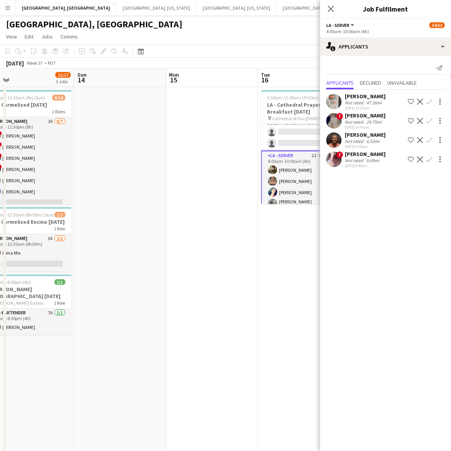
drag, startPoint x: 257, startPoint y: 212, endPoint x: 214, endPoint y: 223, distance: 44.2
click at [212, 227] on app-calendar-viewport "Wed 10 Thu 11 Fri 12 Sat 13 11/17 3 Jobs Sun 14 Mon 15 Tue 16 34/53 1 Job Wed 1…" at bounding box center [225, 289] width 451 height 440
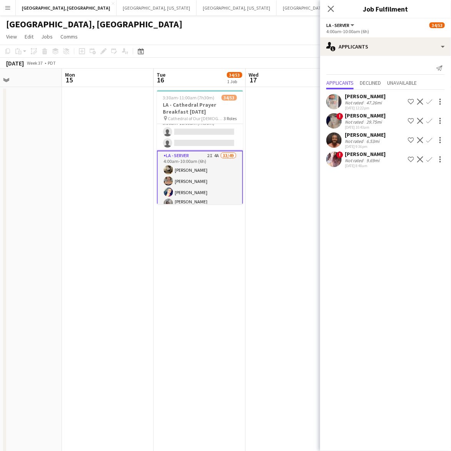
scroll to position [0, 224]
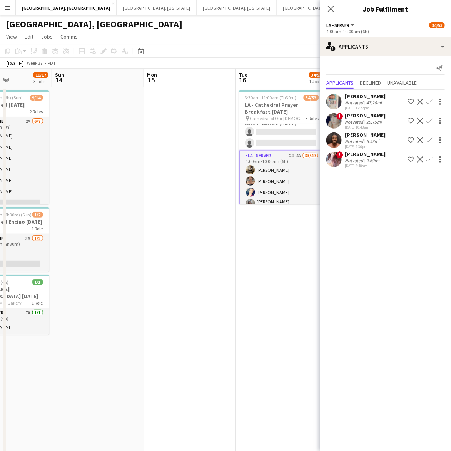
drag, startPoint x: 228, startPoint y: 219, endPoint x: 206, endPoint y: 224, distance: 22.7
click at [206, 224] on app-calendar-viewport "Thu 11 Fri 12 Sat 13 11/17 3 Jobs Sun 14 Mon 15 Tue 16 34/53 1 Job Wed 17 Thu 1…" at bounding box center [225, 289] width 451 height 440
click at [431, 138] on app-icon "Confirm" at bounding box center [430, 140] width 6 height 6
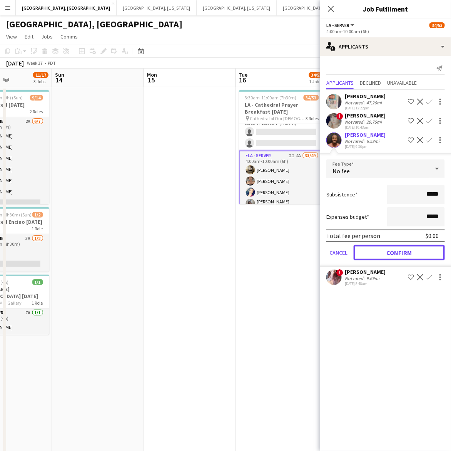
drag, startPoint x: 382, startPoint y: 248, endPoint x: 357, endPoint y: 221, distance: 37.6
click at [383, 248] on button "Confirm" at bounding box center [399, 252] width 91 height 15
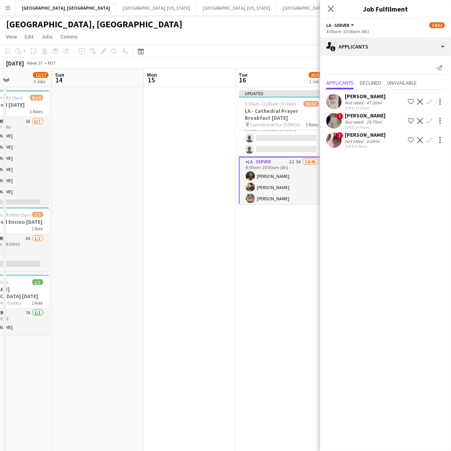
click at [260, 23] on div "[GEOGRAPHIC_DATA], [GEOGRAPHIC_DATA]" at bounding box center [225, 22] width 451 height 15
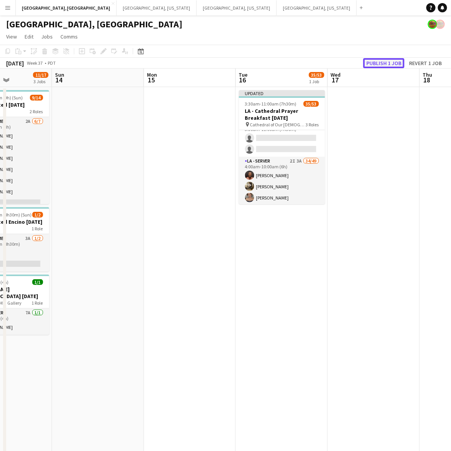
click at [395, 62] on button "Publish 1 job" at bounding box center [383, 63] width 41 height 10
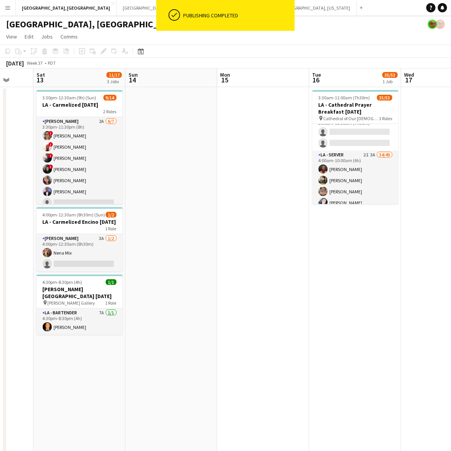
scroll to position [0, 249]
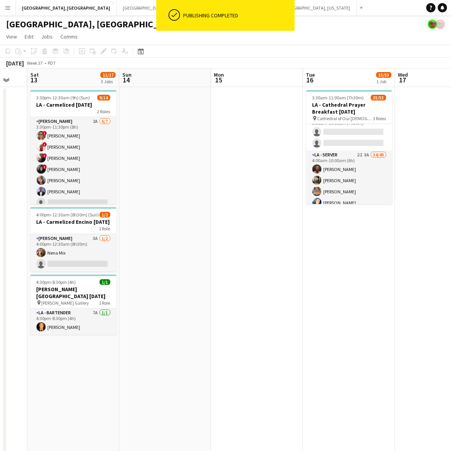
drag, startPoint x: 163, startPoint y: 275, endPoint x: 229, endPoint y: 276, distance: 66.6
click at [229, 276] on app-calendar-viewport "Wed 10 Thu 11 Fri 12 Sat 13 11/17 3 Jobs Sun 14 Mon 15 Tue 16 35/53 1 Job Wed 1…" at bounding box center [225, 289] width 451 height 440
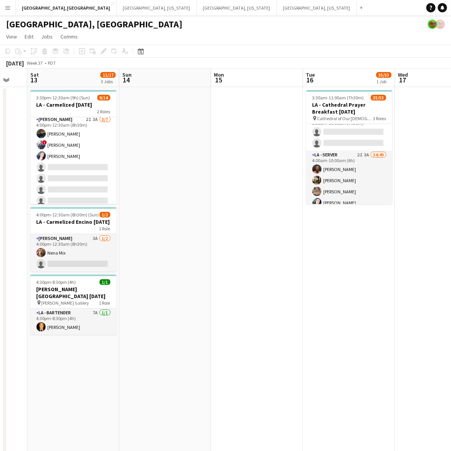
scroll to position [96, 0]
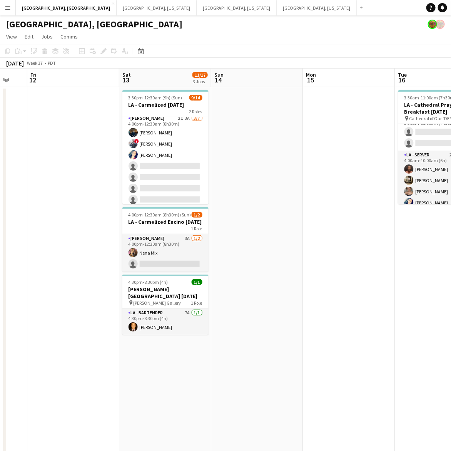
drag, startPoint x: 282, startPoint y: 214, endPoint x: 309, endPoint y: 220, distance: 27.2
click at [322, 219] on app-calendar-viewport "Wed 10 Thu 11 Fri 12 Sat 13 11/17 3 Jobs Sun 14 Mon 15 Tue 16 35/53 1 Job Wed 1…" at bounding box center [225, 289] width 451 height 440
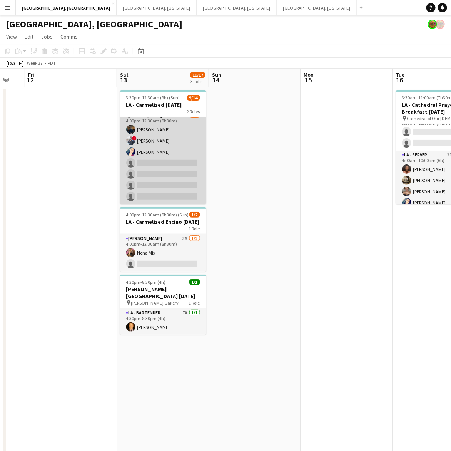
scroll to position [0, 0]
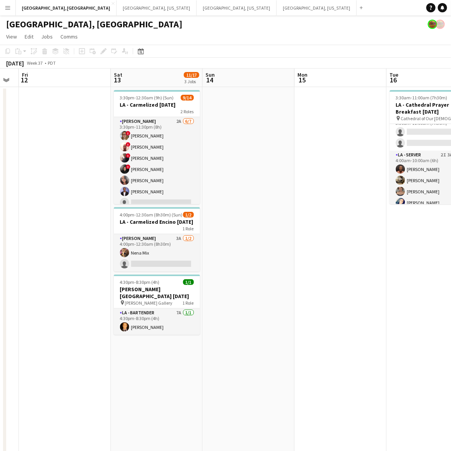
drag, startPoint x: 59, startPoint y: 201, endPoint x: 53, endPoint y: 234, distance: 33.6
click at [53, 234] on app-calendar-viewport "Tue 9 Wed 10 Thu 11 Fri 12 Sat 13 11/17 3 Jobs Sun 14 Mon 15 Tue 16 35/53 1 Job…" at bounding box center [225, 289] width 451 height 440
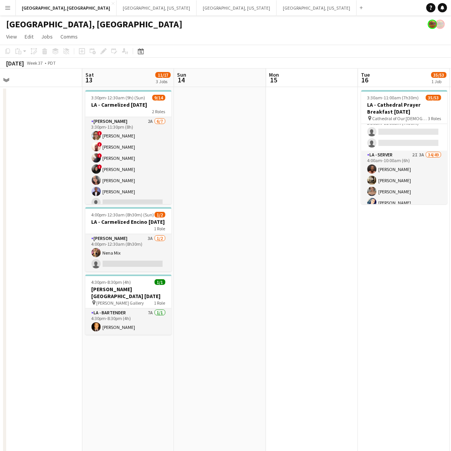
drag, startPoint x: 308, startPoint y: 203, endPoint x: 286, endPoint y: 197, distance: 23.4
click at [286, 197] on app-calendar-viewport "Tue 9 Wed 10 Thu 11 Fri 12 Sat 13 11/17 3 Jobs Sun 14 Mon 15 Tue 16 35/53 1 Job…" at bounding box center [225, 289] width 451 height 440
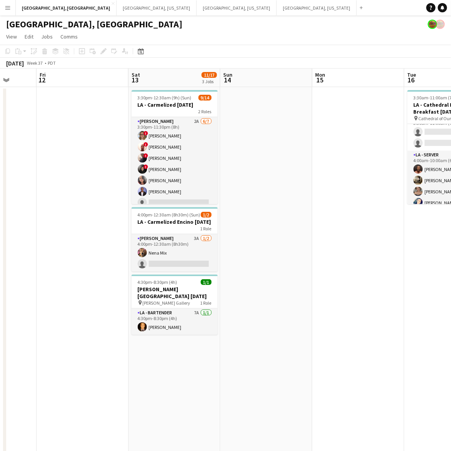
scroll to position [0, 239]
drag, startPoint x: 295, startPoint y: 302, endPoint x: 343, endPoint y: 295, distance: 47.8
click at [343, 295] on app-calendar-viewport "Tue 9 Wed 10 Thu 11 Fri 12 Sat 13 11/17 3 Jobs Sun 14 Mon 15 Tue 16 35/53 1 Job…" at bounding box center [225, 289] width 451 height 440
drag, startPoint x: 94, startPoint y: 166, endPoint x: 301, endPoint y: 165, distance: 207.6
click at [352, 147] on app-calendar-viewport "Tue 9 Wed 10 Thu 11 Fri 12 Sat 13 11/17 3 Jobs Sun 14 Mon 15 Tue 16 35/53 1 Job…" at bounding box center [225, 289] width 451 height 440
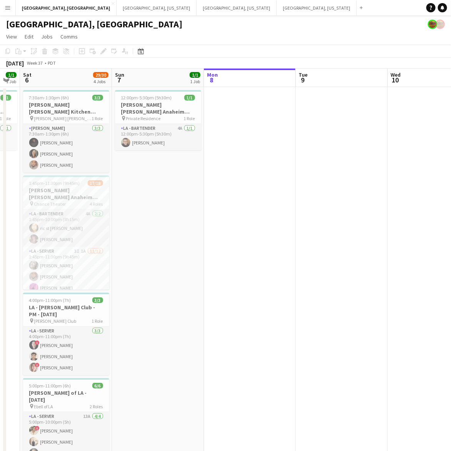
click at [317, 186] on app-calendar-viewport "Thu 4 Fri 5 1/1 1 Job Sat 6 29/30 4 Jobs Sun 7 1/1 1 Job Mon 8 Tue 9 Wed 10 Thu…" at bounding box center [225, 289] width 451 height 440
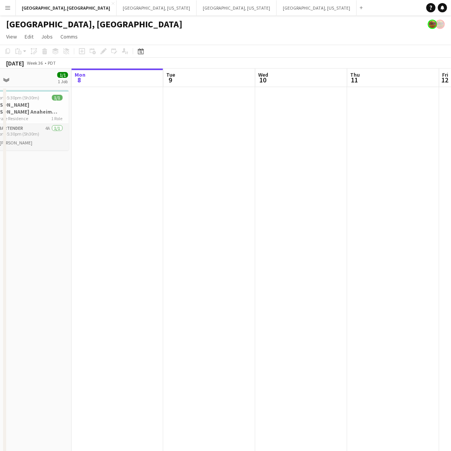
drag, startPoint x: 325, startPoint y: 187, endPoint x: 42, endPoint y: 218, distance: 284.7
click at [42, 218] on app-calendar-viewport "Thu 4 Fri 5 1/1 1 Job Sat 6 29/30 4 Jobs Sun 7 1/1 1 Job Mon 8 Tue 9 Wed 10 Thu…" at bounding box center [225, 289] width 451 height 440
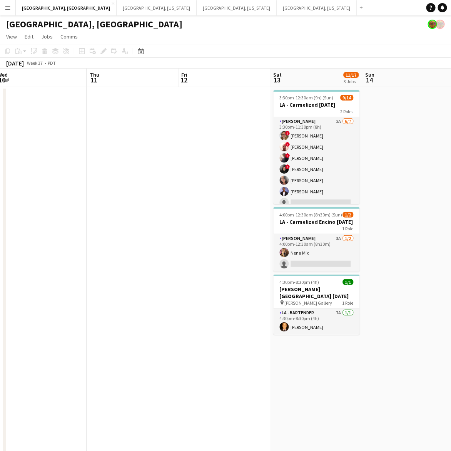
drag, startPoint x: 245, startPoint y: 203, endPoint x: 153, endPoint y: 207, distance: 91.7
click at [185, 203] on app-calendar-viewport "Sun 7 1/1 1 Job Mon 8 Tue 9 Wed 10 Thu 11 Fri 12 Sat 13 11/17 3 Jobs Sun 14 Mon…" at bounding box center [225, 289] width 451 height 440
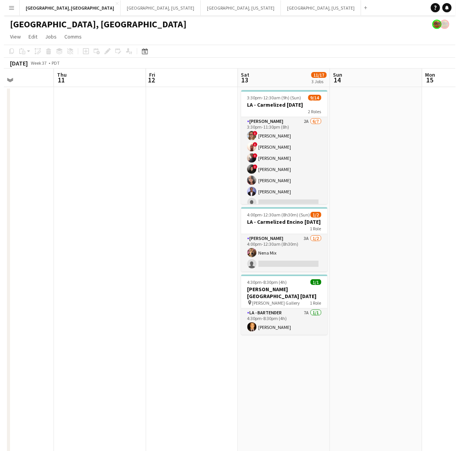
scroll to position [0, 226]
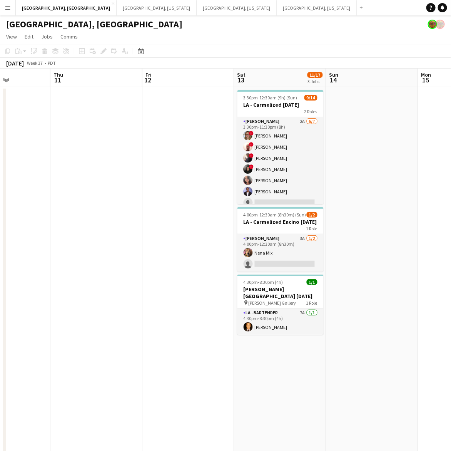
drag, startPoint x: 413, startPoint y: 139, endPoint x: 381, endPoint y: 155, distance: 35.3
click at [382, 156] on app-calendar-viewport "Mon 8 Tue 9 Wed 10 Thu 11 Fri 12 Sat 13 11/17 3 Jobs Sun 14 Mon 15 Tue 16 35/53…" at bounding box center [225, 289] width 451 height 440
click at [13, 7] on button "Menu" at bounding box center [7, 7] width 15 height 15
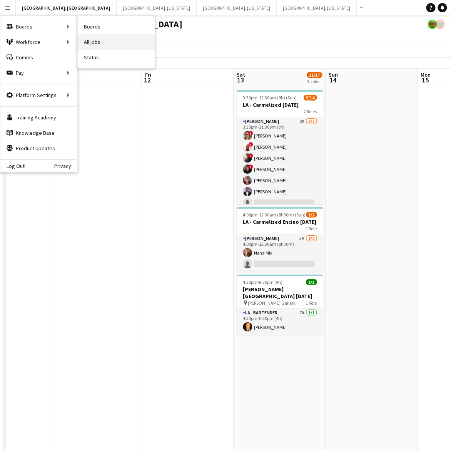
click at [101, 41] on link "All jobs" at bounding box center [116, 41] width 77 height 15
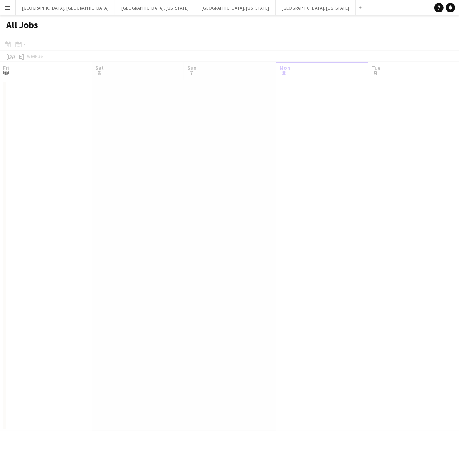
scroll to position [0, 184]
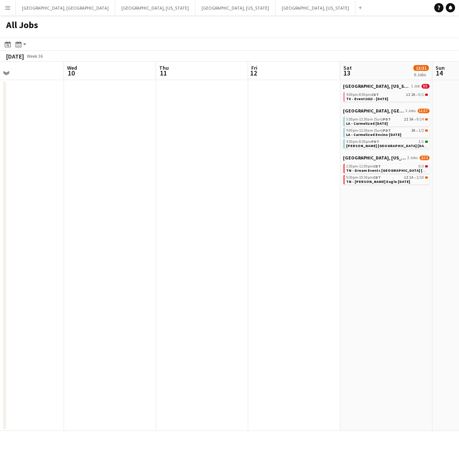
drag, startPoint x: 340, startPoint y: 243, endPoint x: 199, endPoint y: 260, distance: 142.4
click at [199, 260] on app-calendar-viewport "Sun 7 1/1 1 Job Mon 8 Tue 9 Wed 10 Thu 11 Fri 12 Sat 13 13/31 6 Jobs Sun 14 Mon…" at bounding box center [229, 246] width 459 height 369
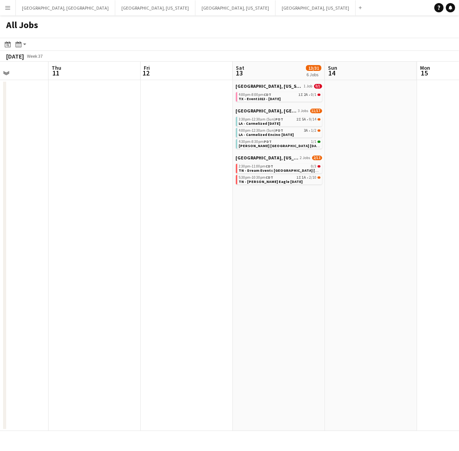
scroll to position [0, 237]
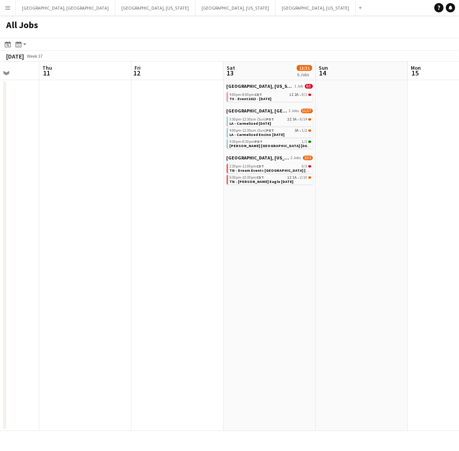
click at [132, 249] on app-all-jobs "All Jobs Date picker SEP 2025 SEP 2025 Monday M Tuesday T Wednesday W Thursday …" at bounding box center [229, 222] width 459 height 415
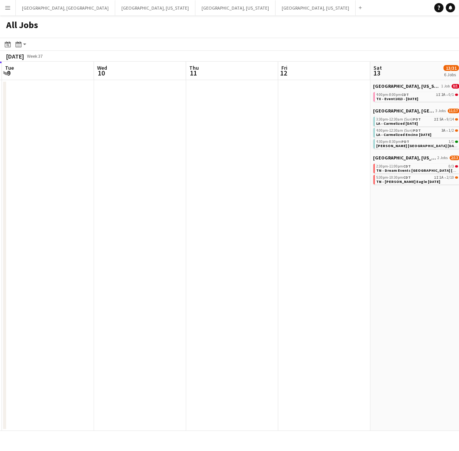
drag, startPoint x: 70, startPoint y: 236, endPoint x: 309, endPoint y: 216, distance: 239.2
click at [309, 216] on app-calendar-viewport "Sun 7 1/1 1 Job Mon 8 Tue 9 Wed 10 Thu 11 Fri 12 Sat 13 13/31 6 Jobs Sun 14 Mon…" at bounding box center [229, 246] width 459 height 369
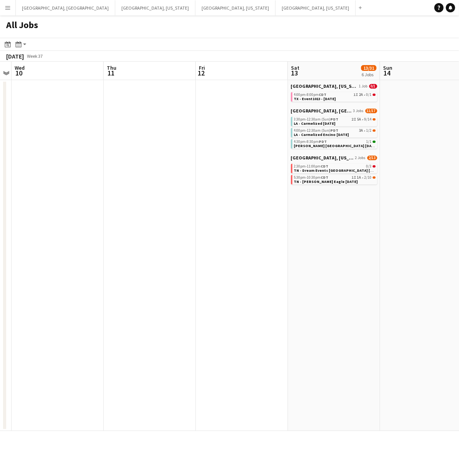
scroll to position [0, 272]
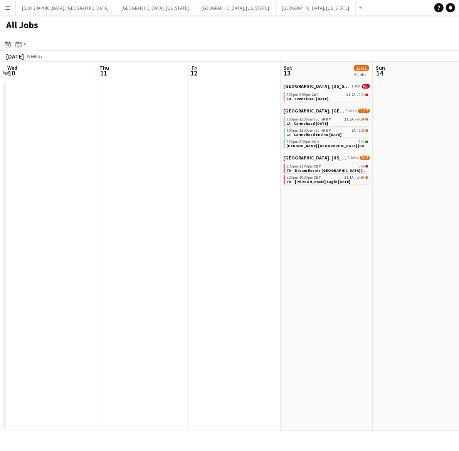
drag, startPoint x: 147, startPoint y: 244, endPoint x: 57, endPoint y: 263, distance: 91.7
click at [57, 263] on app-calendar-viewport "Sun 7 1/1 1 Job Mon 8 Tue 9 Wed 10 Thu 11 Fri 12 Sat 13 13/31 6 Jobs Sun 14 Mon…" at bounding box center [229, 246] width 459 height 369
click at [326, 95] on div "4:00pm-8:00pm CDT 1I 2A • 0/1" at bounding box center [327, 95] width 82 height 4
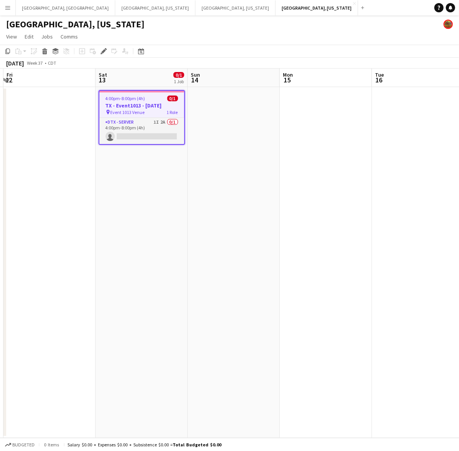
scroll to position [0, 295]
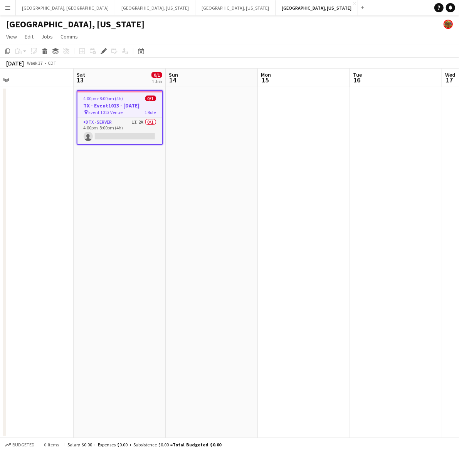
drag, startPoint x: 298, startPoint y: 188, endPoint x: 268, endPoint y: 200, distance: 32.5
click at [268, 200] on app-calendar-viewport "Tue 9 Wed 10 Thu 11 Fri 12 Sat 13 0/1 1 Job Sun 14 Mon 15 Tue 16 Wed 17 Thu 18 …" at bounding box center [229, 253] width 459 height 369
click at [126, 134] on app-card-role "DTX - Server 1I 2A 0/1 4:00pm-8:00pm (4h) single-neutral-actions" at bounding box center [119, 131] width 85 height 26
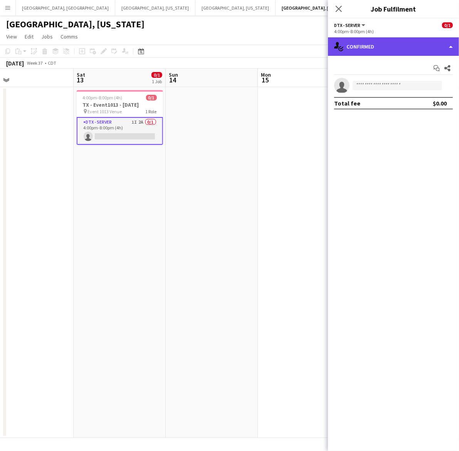
click at [376, 52] on div "single-neutral-actions-check-2 Confirmed" at bounding box center [393, 46] width 131 height 18
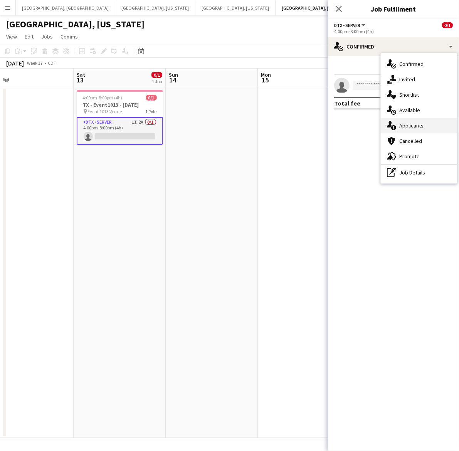
click at [415, 127] on span "Applicants" at bounding box center [411, 125] width 24 height 7
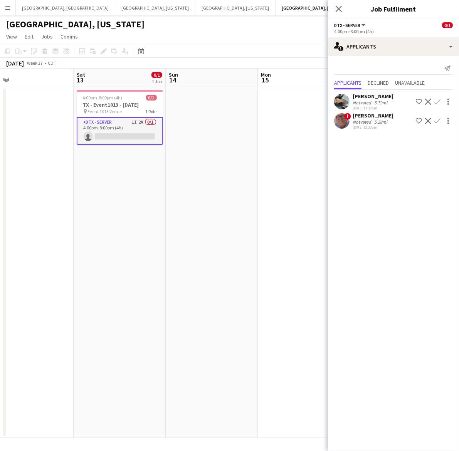
click at [438, 119] on app-icon "Confirm" at bounding box center [437, 121] width 6 height 6
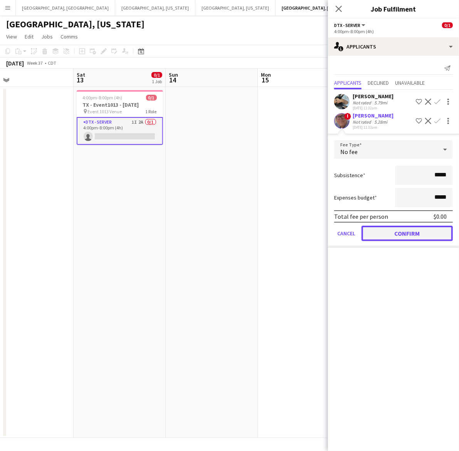
click at [410, 234] on button "Confirm" at bounding box center [406, 233] width 91 height 15
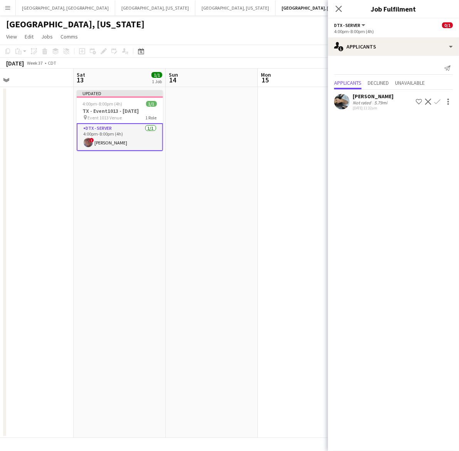
click at [296, 185] on app-date-cell at bounding box center [304, 262] width 92 height 351
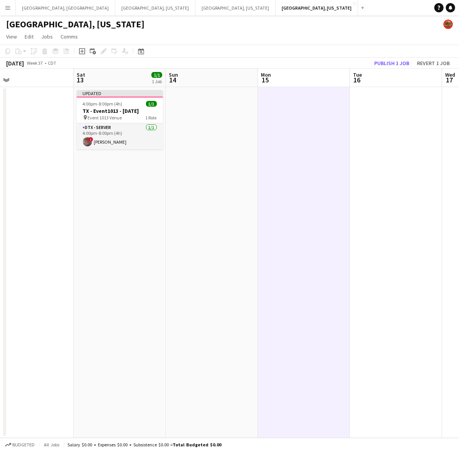
scroll to position [0, 293]
click at [393, 65] on button "Publish 1 job" at bounding box center [391, 63] width 41 height 10
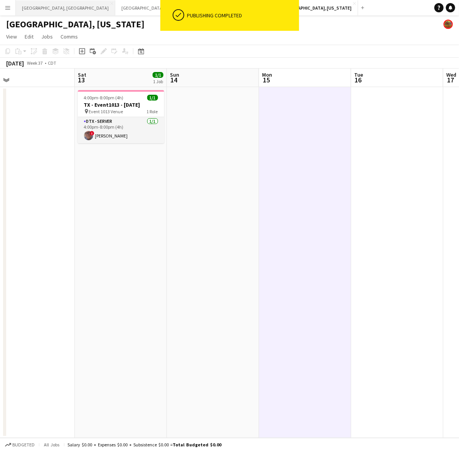
click at [41, 2] on button "[GEOGRAPHIC_DATA], [GEOGRAPHIC_DATA] Close" at bounding box center [65, 7] width 99 height 15
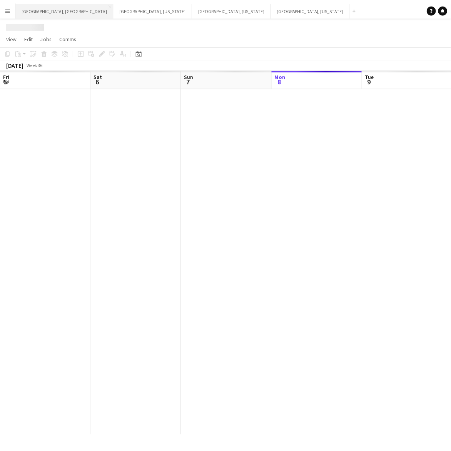
scroll to position [0, 184]
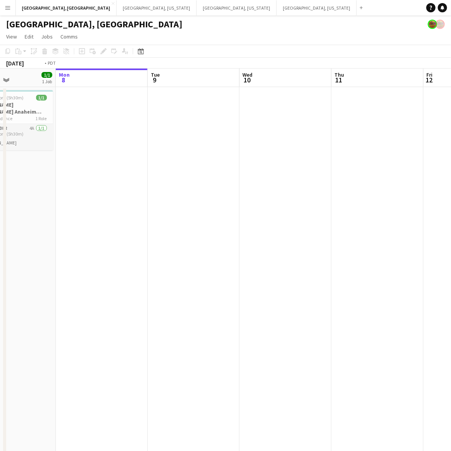
drag, startPoint x: 227, startPoint y: 209, endPoint x: 66, endPoint y: 255, distance: 167.7
click at [0, 257] on html "Menu Boards Boards Boards All jobs Status Workforce Workforce My Workforce Recr…" at bounding box center [225, 254] width 451 height 509
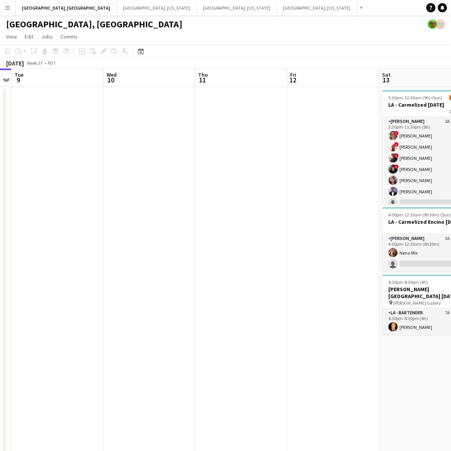
drag, startPoint x: 278, startPoint y: 247, endPoint x: 97, endPoint y: 273, distance: 182.9
click at [101, 275] on app-calendar-viewport "Sat 6 29/30 4 Jobs Sun 7 1/1 1 Job Mon 8 Tue 9 Wed 10 Thu 11 Fri 12 Sat 13 11/1…" at bounding box center [225, 289] width 451 height 440
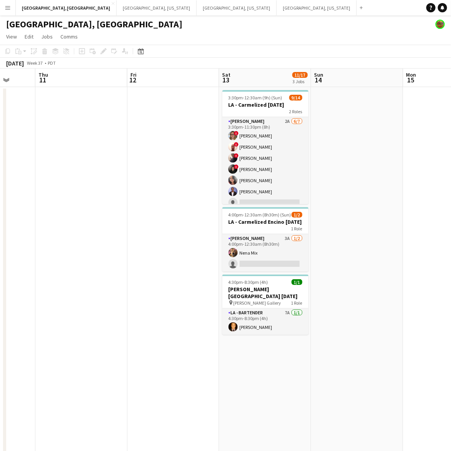
scroll to position [0, 241]
drag, startPoint x: 132, startPoint y: 164, endPoint x: 146, endPoint y: 162, distance: 14.8
click at [146, 162] on app-calendar-viewport "Mon 8 Tue 9 Wed 10 Thu 11 Fri 12 Sat 13 11/17 3 Jobs Sun 14 Mon 15 Tue 16 35/53…" at bounding box center [225, 289] width 451 height 440
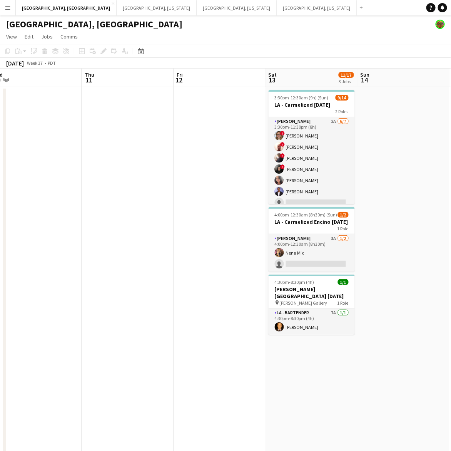
drag, startPoint x: 207, startPoint y: 139, endPoint x: 270, endPoint y: 137, distance: 62.8
click at [265, 139] on app-calendar-viewport "Mon 8 Tue 9 Wed 10 Thu 11 Fri 12 Sat 13 11/17 3 Jobs Sun 14 Mon 15 Tue 16 35/53…" at bounding box center [225, 289] width 451 height 440
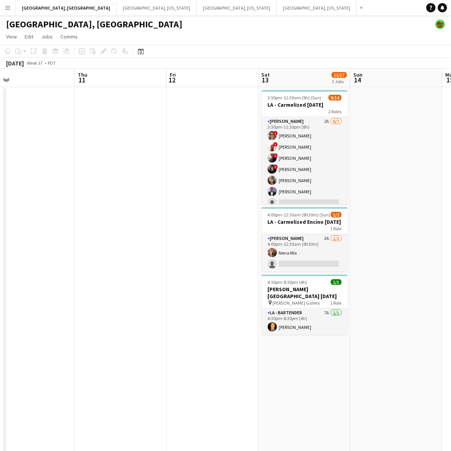
drag, startPoint x: 139, startPoint y: 164, endPoint x: 220, endPoint y: 154, distance: 81.4
click at [221, 154] on app-calendar-viewport "Mon 8 Tue 9 Wed 10 Thu 11 Fri 12 Sat 13 11/17 3 Jobs Sun 14 Mon 15 Tue 16 35/53…" at bounding box center [225, 289] width 451 height 440
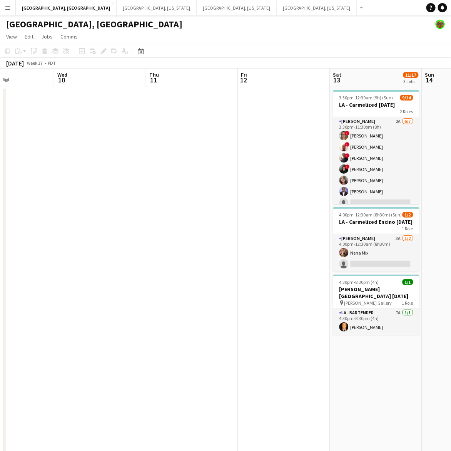
drag, startPoint x: 94, startPoint y: 310, endPoint x: 72, endPoint y: 307, distance: 22.2
click at [72, 307] on app-calendar-viewport "Sun 7 1/1 1 Job Mon 8 Tue 9 Wed 10 Thu 11 Fri 12 Sat 13 11/17 3 Jobs Sun 14 Mon…" at bounding box center [225, 289] width 451 height 440
click at [239, 186] on app-date-cell at bounding box center [284, 298] width 92 height 422
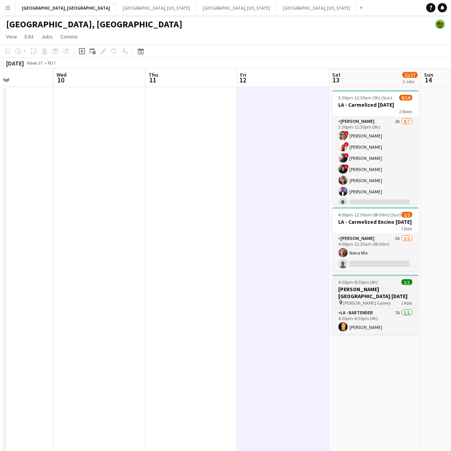
click at [410, 290] on h3 "[PERSON_NAME] [GEOGRAPHIC_DATA] [DATE]" at bounding box center [376, 293] width 86 height 14
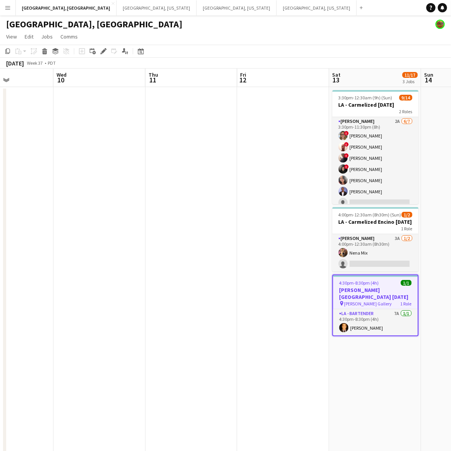
click at [103, 49] on icon "Edit" at bounding box center [104, 51] width 6 height 6
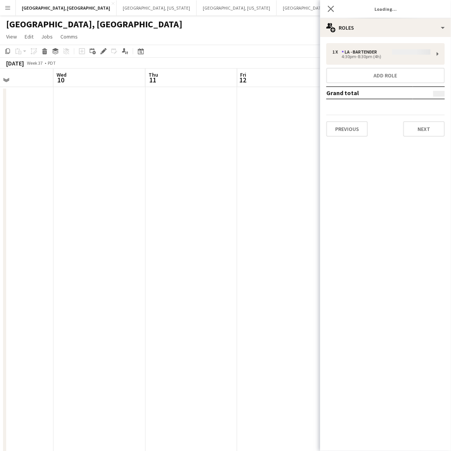
type input "**********"
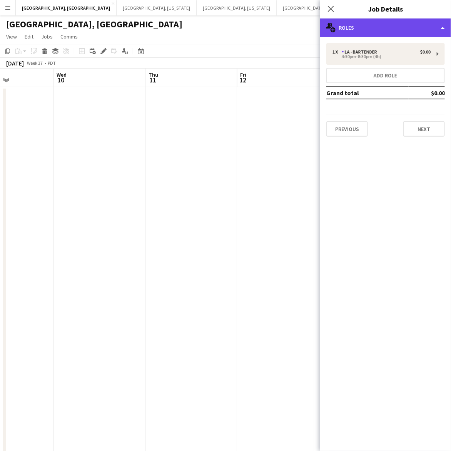
click at [399, 29] on div "multiple-users-add Roles" at bounding box center [385, 27] width 131 height 18
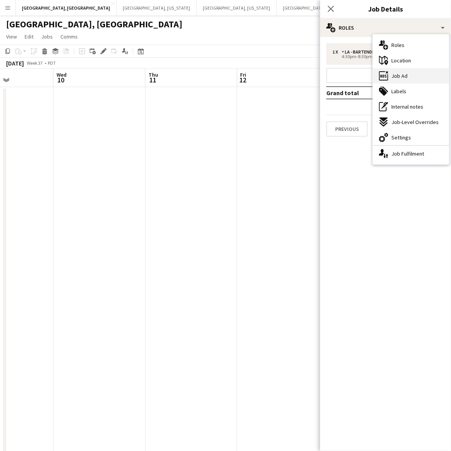
click at [407, 75] on span "Job Ad" at bounding box center [400, 75] width 16 height 7
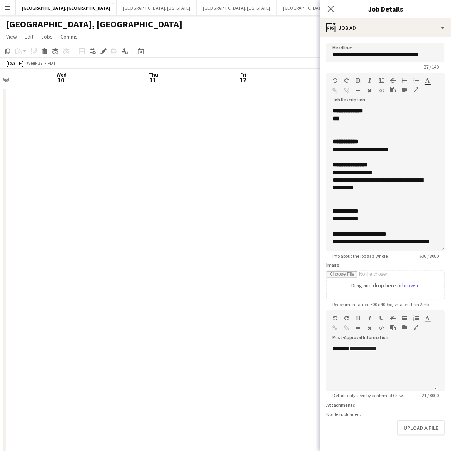
drag, startPoint x: 443, startPoint y: 149, endPoint x: 427, endPoint y: 326, distance: 177.5
click at [429, 251] on div "**********" at bounding box center [386, 179] width 119 height 144
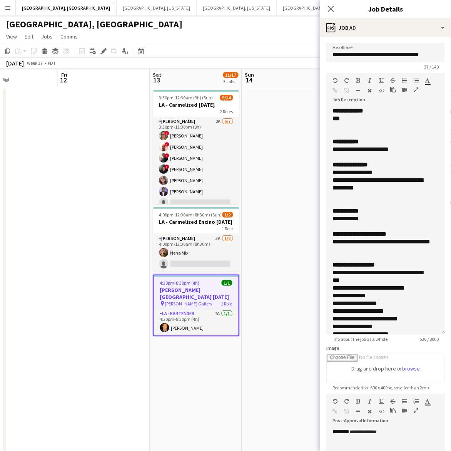
drag, startPoint x: 255, startPoint y: 232, endPoint x: 362, endPoint y: 155, distance: 132.4
click at [75, 245] on app-calendar-viewport "Mon 8 Tue 9 Wed 10 Thu 11 Fri 12 Sat 13 11/17 3 Jobs Sun 14 Mon 15 Tue 16 35/53…" at bounding box center [225, 289] width 451 height 440
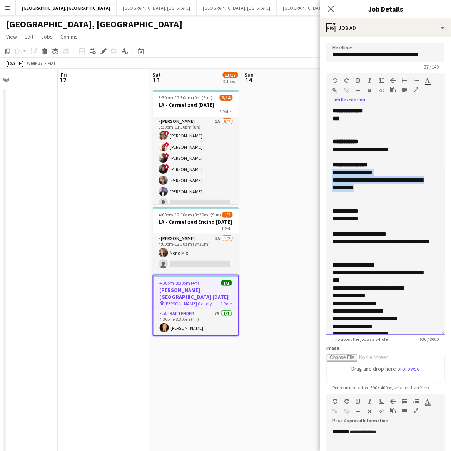
drag, startPoint x: 394, startPoint y: 189, endPoint x: 334, endPoint y: 170, distance: 62.5
click at [334, 170] on div "**********" at bounding box center [386, 221] width 119 height 228
copy div "**********"
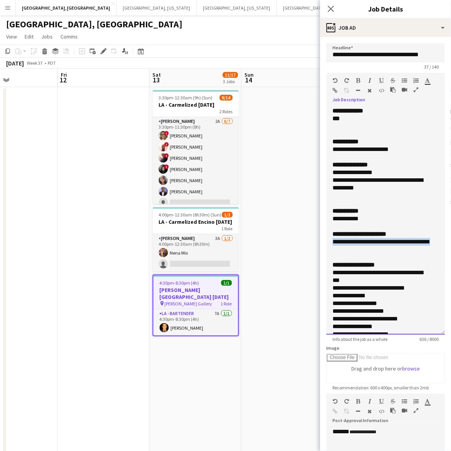
drag, startPoint x: 363, startPoint y: 251, endPoint x: 326, endPoint y: 242, distance: 38.4
click at [326, 242] on form "**********" at bounding box center [385, 299] width 131 height 513
copy span "**********"
drag, startPoint x: 404, startPoint y: 151, endPoint x: 317, endPoint y: 150, distance: 86.6
click at [317, 150] on body "Menu Boards Boards Boards All jobs Status Workforce Workforce My Workforce Recr…" at bounding box center [225, 254] width 451 height 509
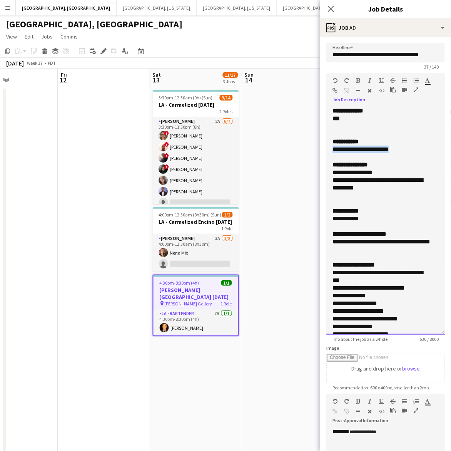
copy div "**********"
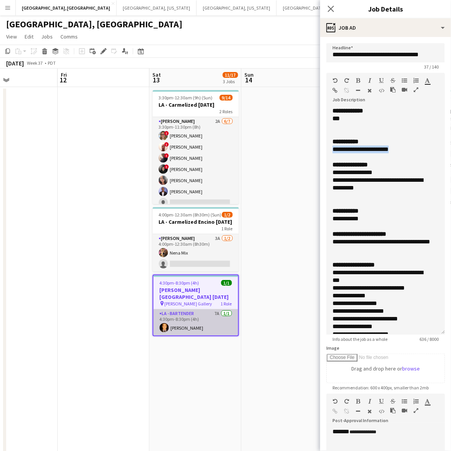
drag, startPoint x: 197, startPoint y: 325, endPoint x: 201, endPoint y: 325, distance: 4.3
click at [197, 325] on app-card-role "LA - Bartender 7A 1/1 4:30pm-8:30pm (4h) Jeremiah Hundley" at bounding box center [196, 322] width 85 height 26
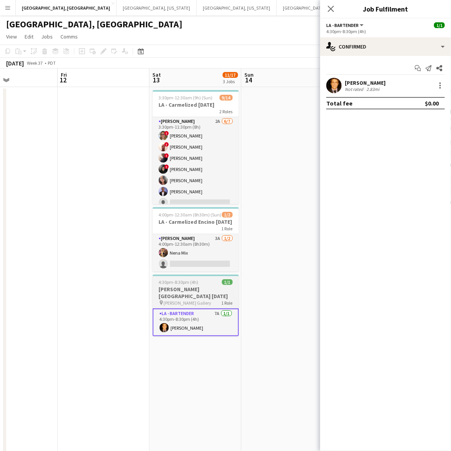
click at [194, 280] on span "4:30pm-8:30pm (4h)" at bounding box center [179, 282] width 40 height 6
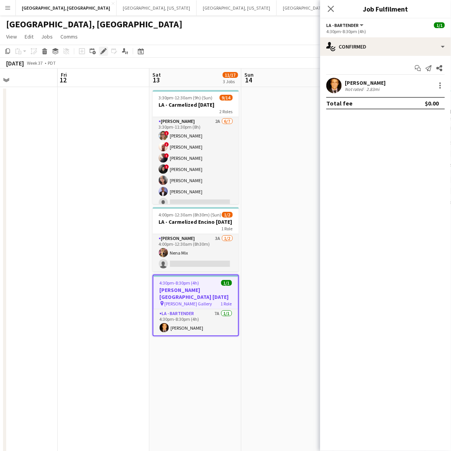
click at [106, 50] on icon "Edit" at bounding box center [104, 51] width 6 height 6
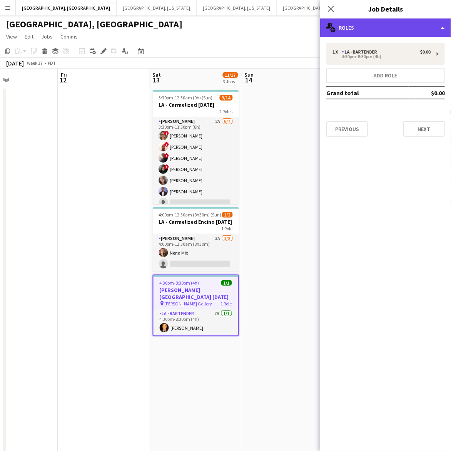
click at [397, 30] on div "multiple-users-add Roles" at bounding box center [385, 27] width 131 height 18
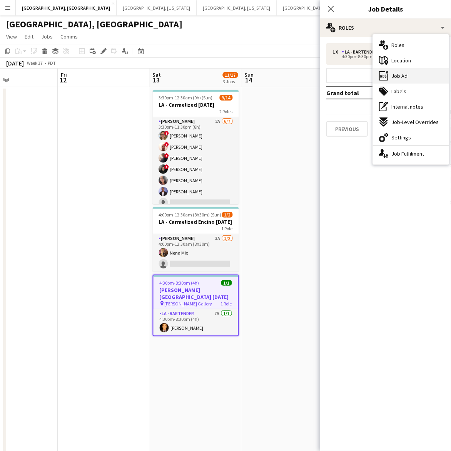
click at [411, 74] on div "ads-window Job Ad" at bounding box center [411, 75] width 76 height 15
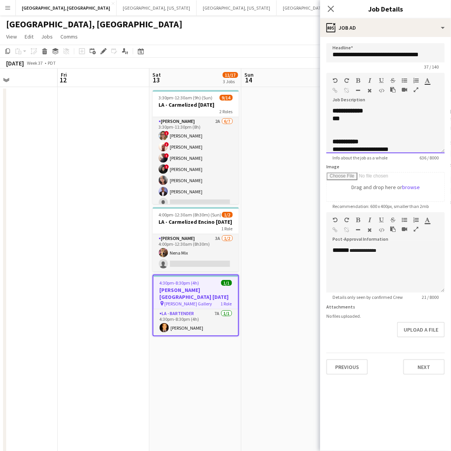
click at [348, 116] on div "***" at bounding box center [386, 119] width 106 height 8
drag, startPoint x: 362, startPoint y: 117, endPoint x: 328, endPoint y: 119, distance: 33.6
click at [328, 119] on div "**********" at bounding box center [386, 130] width 119 height 46
click at [291, 169] on app-date-cell at bounding box center [288, 298] width 92 height 422
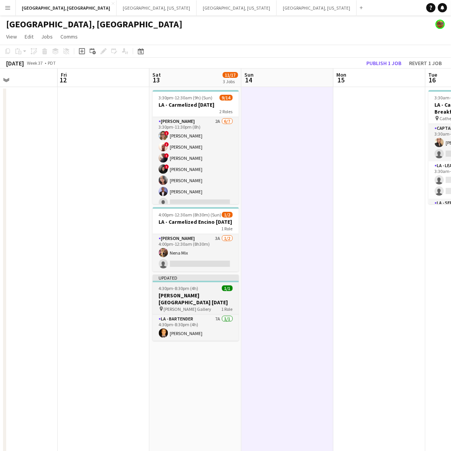
click at [199, 301] on h3 "[PERSON_NAME] [GEOGRAPHIC_DATA] [DATE]" at bounding box center [196, 299] width 86 height 14
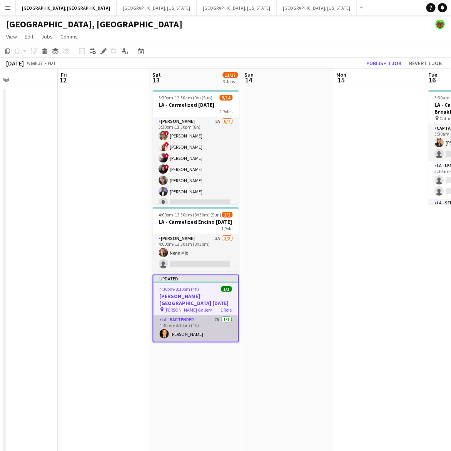
click at [191, 333] on app-card-role "LA - Bartender 7A 1/1 4:30pm-8:30pm (4h) Jeremiah Hundley" at bounding box center [196, 328] width 85 height 26
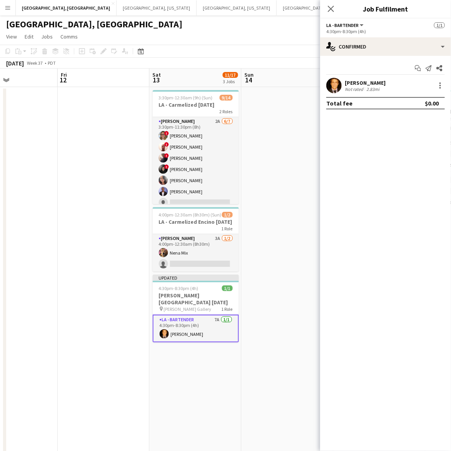
click at [357, 87] on div "Not rated" at bounding box center [355, 89] width 20 height 6
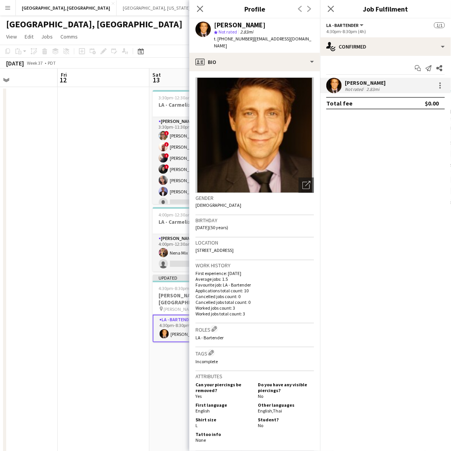
click at [229, 39] on span "t. +13234999299" at bounding box center [234, 39] width 40 height 6
copy span "13234999299"
click at [332, 5] on icon "Close pop-in" at bounding box center [330, 8] width 7 height 7
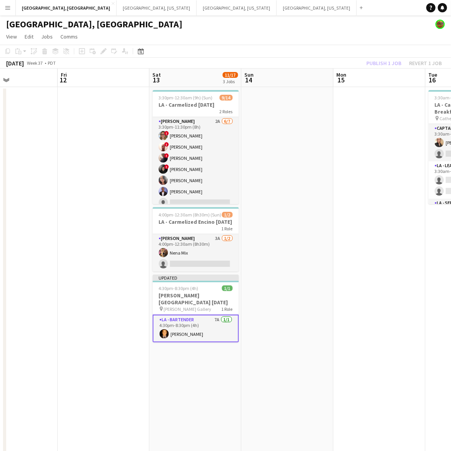
click at [114, 131] on app-date-cell at bounding box center [104, 298] width 92 height 422
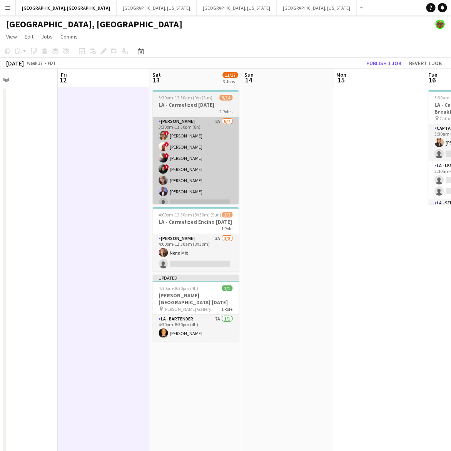
scroll to position [0, 311]
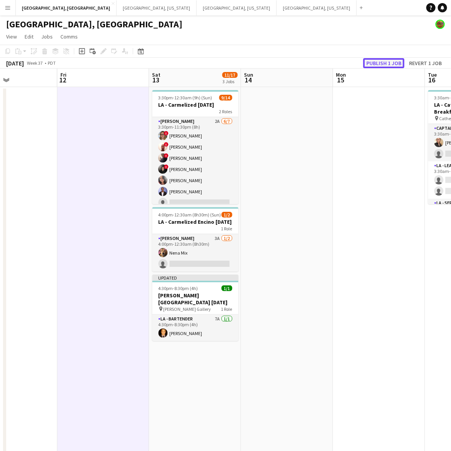
click at [374, 60] on button "Publish 1 job" at bounding box center [383, 63] width 41 height 10
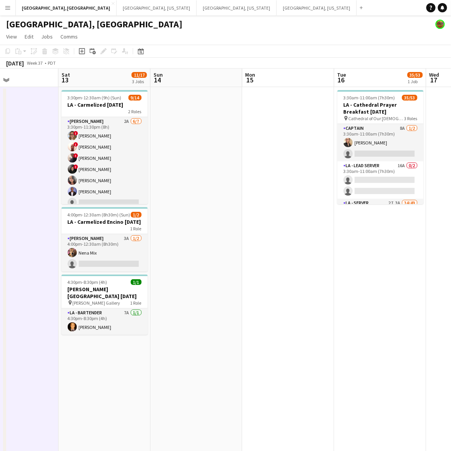
scroll to position [0, 204]
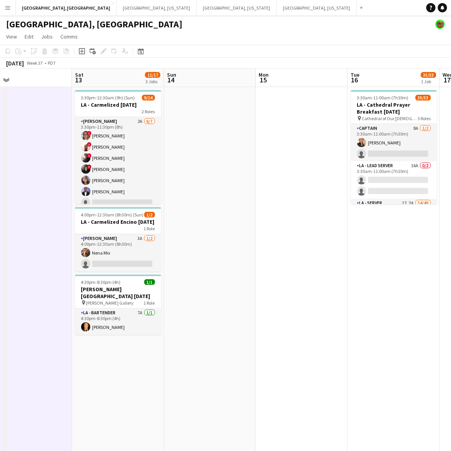
drag, startPoint x: 311, startPoint y: 136, endPoint x: 234, endPoint y: 147, distance: 78.1
click at [234, 147] on app-calendar-viewport "Wed 10 Thu 11 Fri 12 Sat 13 11/17 3 Jobs Sun 14 Mon 15 Tue 16 35/53 1 Job Wed 1…" at bounding box center [225, 289] width 451 height 440
click at [148, 224] on h3 "LA - Carmelized Encino [DATE]" at bounding box center [118, 221] width 86 height 7
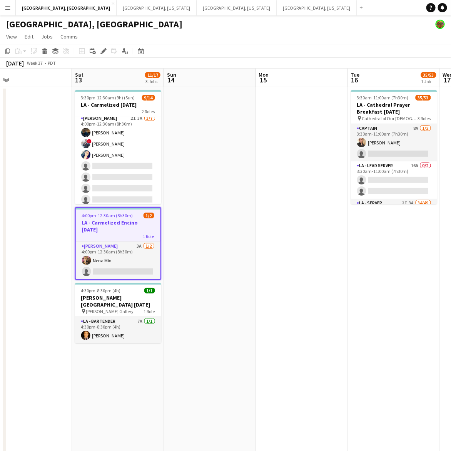
drag, startPoint x: 129, startPoint y: 163, endPoint x: 166, endPoint y: 149, distance: 39.0
click at [129, 163] on app-card-role "[PERSON_NAME] 2I 3A [DATE] 4:00pm-12:30am (8h30m) [PERSON_NAME] ! [PERSON_NAME]…" at bounding box center [118, 160] width 86 height 93
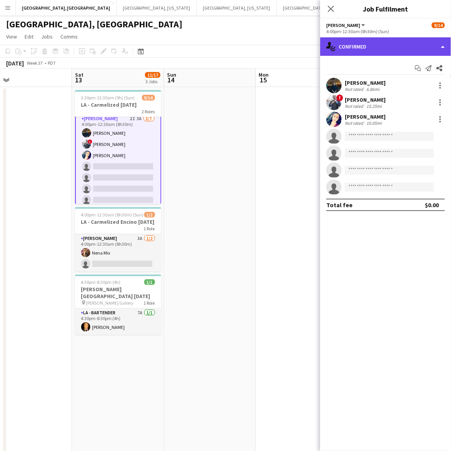
click at [363, 48] on div "single-neutral-actions-check-2 Confirmed" at bounding box center [385, 46] width 131 height 18
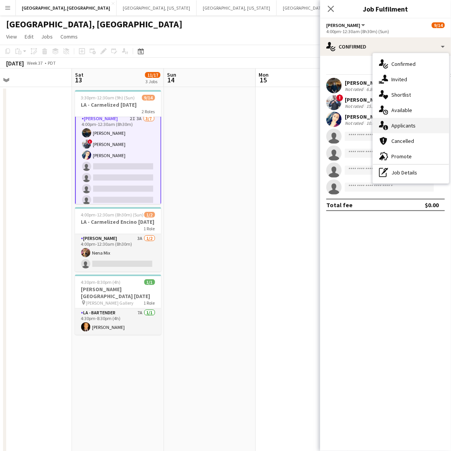
click at [397, 124] on span "Applicants" at bounding box center [404, 125] width 24 height 7
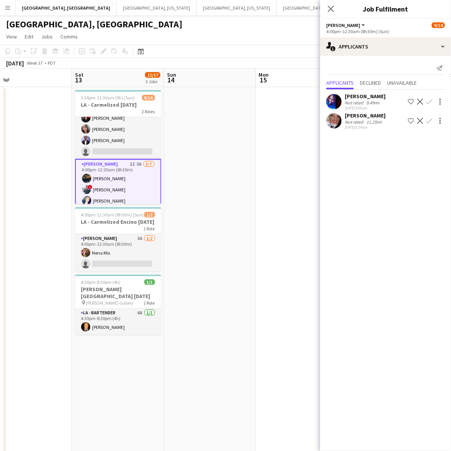
scroll to position [0, 0]
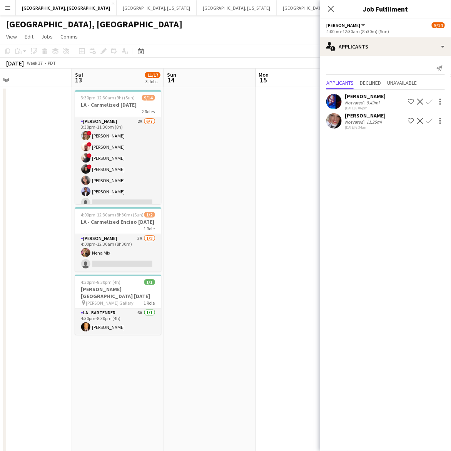
click at [272, 100] on app-date-cell at bounding box center [302, 298] width 92 height 422
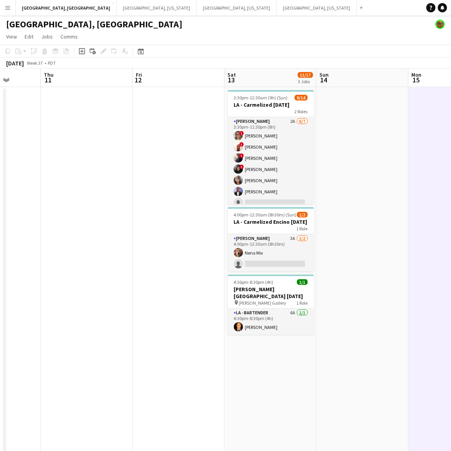
scroll to position [0, 218]
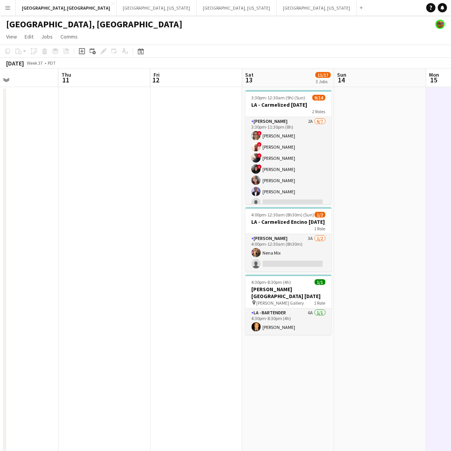
drag, startPoint x: 339, startPoint y: 258, endPoint x: 382, endPoint y: 243, distance: 45.2
click at [382, 243] on app-calendar-viewport "Mon 8 Tue 9 Wed 10 Thu 11 Fri 12 Sat 13 11/17 3 Jobs Sun 14 Mon 15 Tue 16 35/53…" at bounding box center [225, 289] width 451 height 440
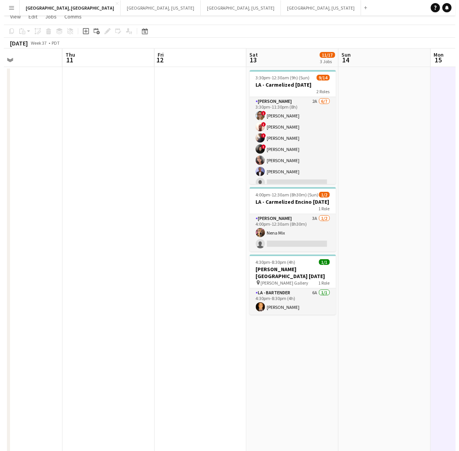
scroll to position [0, 0]
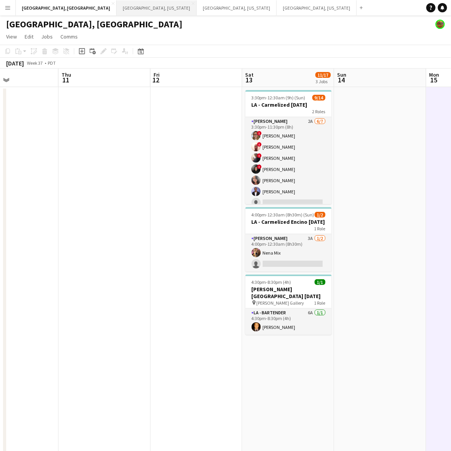
click at [117, 6] on button "[GEOGRAPHIC_DATA], [US_STATE] Close" at bounding box center [157, 7] width 80 height 15
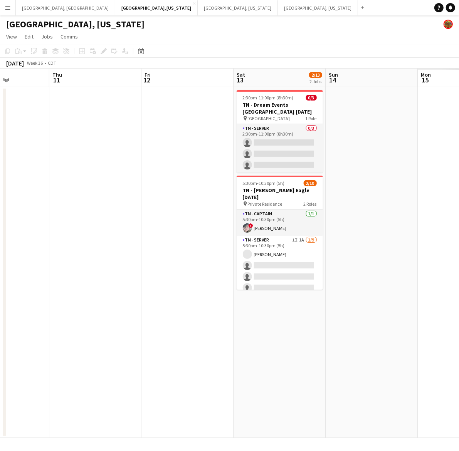
scroll to position [0, 313]
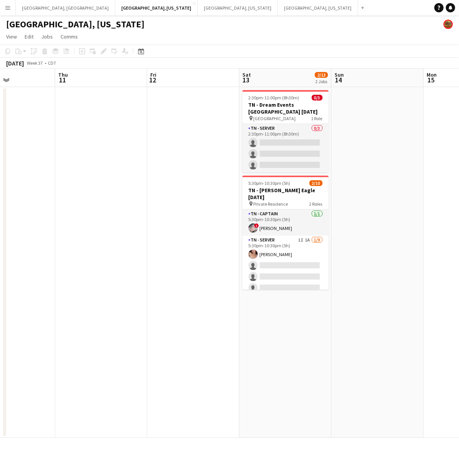
drag, startPoint x: 356, startPoint y: 187, endPoint x: 43, endPoint y: 226, distance: 315.8
click at [43, 226] on app-calendar-viewport "Sun 7 Mon 8 Tue 9 Wed 10 Thu 11 Fri 12 Sat 13 2/13 2 Jobs Sun 14 Mon 15 Tue 16 …" at bounding box center [229, 253] width 459 height 369
drag, startPoint x: 290, startPoint y: 261, endPoint x: 340, endPoint y: 198, distance: 79.7
click at [291, 261] on app-card-role "TN - Server 1I 1A 1/9 5:30pm-10:30pm (5h) jenna capraro single-neutral-actions …" at bounding box center [285, 294] width 86 height 116
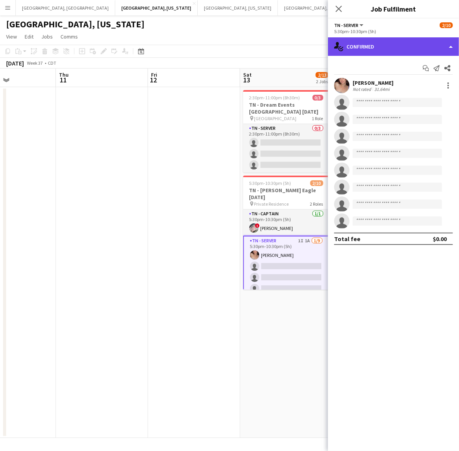
click at [392, 43] on div "single-neutral-actions-check-2 Confirmed" at bounding box center [393, 46] width 131 height 18
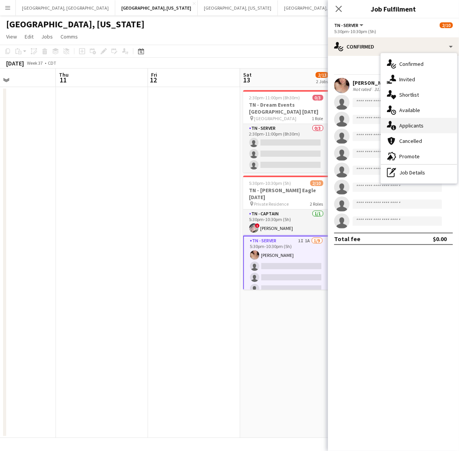
click at [427, 120] on div "single-neutral-actions-information Applicants" at bounding box center [418, 125] width 76 height 15
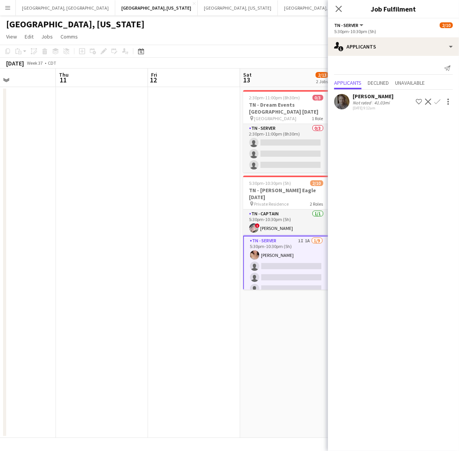
click at [438, 101] on app-icon "Confirm" at bounding box center [437, 102] width 6 height 6
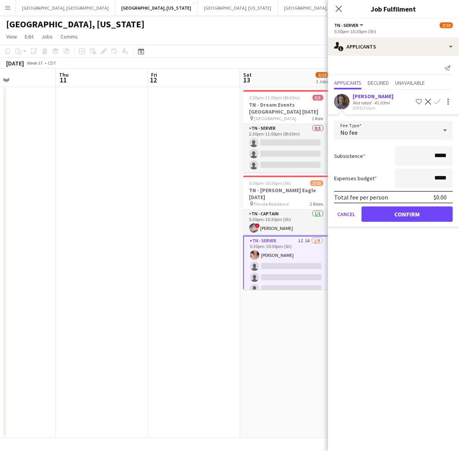
click at [413, 224] on form "Fee Type No fee Subsistence ***** Expenses budget ***** Total fee per person $0…" at bounding box center [393, 174] width 131 height 107
click at [410, 216] on button "Confirm" at bounding box center [406, 213] width 91 height 15
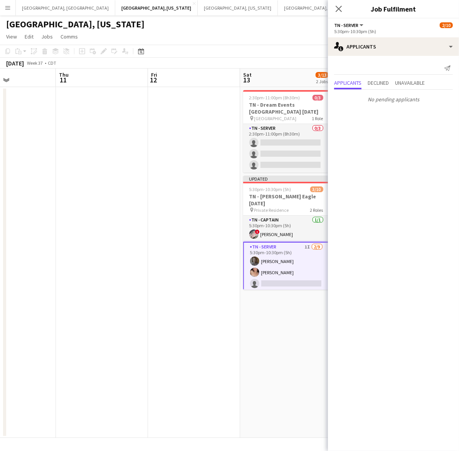
click at [260, 27] on div "[GEOGRAPHIC_DATA], [US_STATE]" at bounding box center [229, 22] width 459 height 15
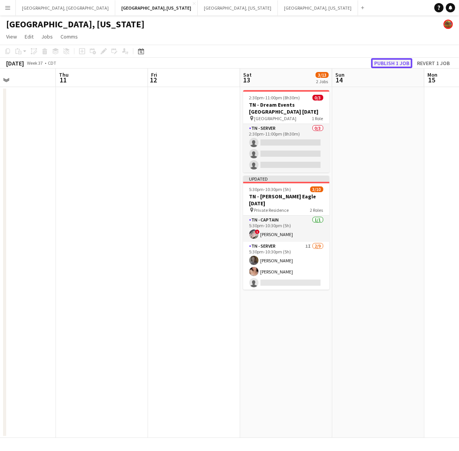
click at [395, 65] on button "Publish 1 job" at bounding box center [391, 63] width 41 height 10
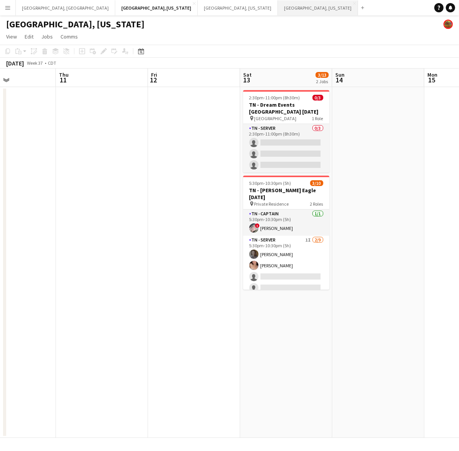
click at [278, 2] on button "[GEOGRAPHIC_DATA], [US_STATE] Close" at bounding box center [318, 7] width 80 height 15
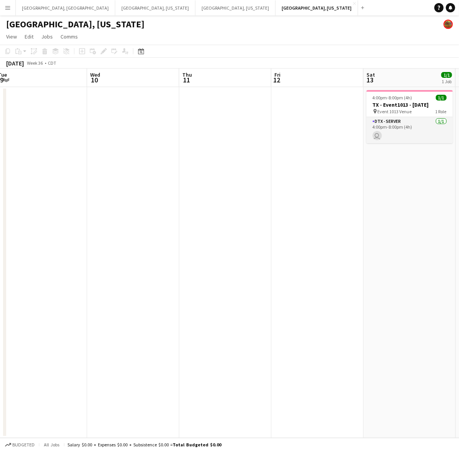
scroll to position [0, 225]
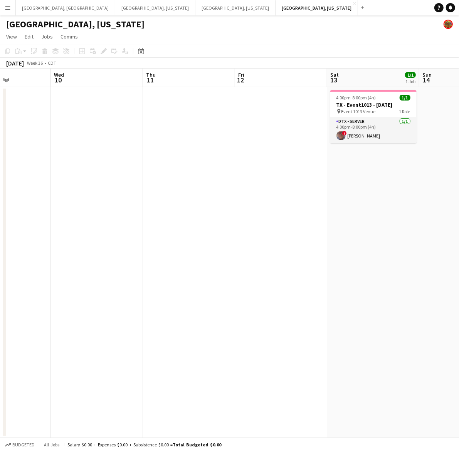
drag, startPoint x: 403, startPoint y: 216, endPoint x: 201, endPoint y: 270, distance: 209.4
click at [178, 274] on app-calendar-viewport "Sun 7 Mon 8 Tue 9 Wed 10 Thu 11 Fri 12 Sat 13 1/1 1 Job Sun 14 Mon 15 Tue 16 4:…" at bounding box center [229, 253] width 459 height 369
click at [292, 166] on app-date-cell at bounding box center [281, 262] width 92 height 351
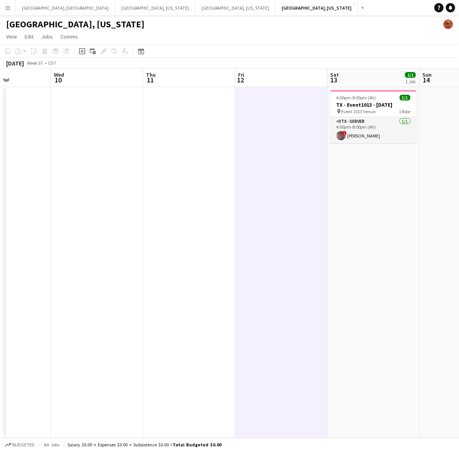
click at [27, 22] on h1 "[GEOGRAPHIC_DATA], [US_STATE]" at bounding box center [75, 24] width 138 height 12
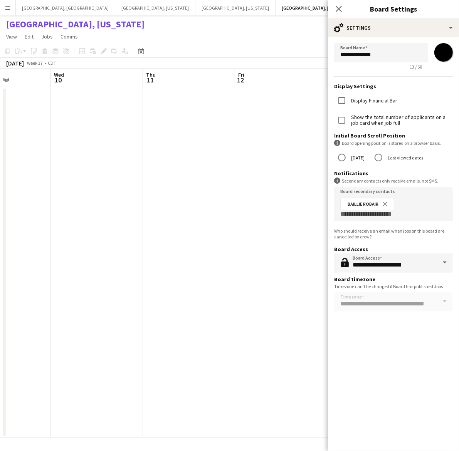
click at [245, 37] on app-page-menu "View Day view expanded Day view collapsed Month view Date picker Jump to today …" at bounding box center [229, 37] width 459 height 15
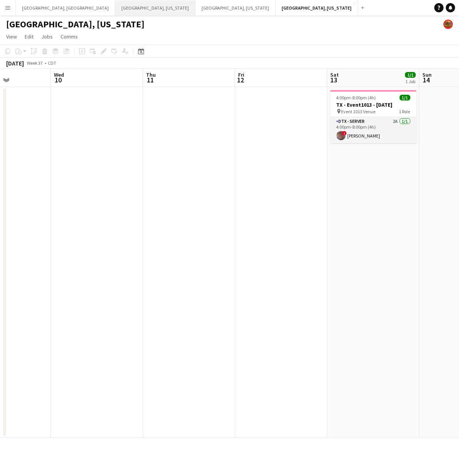
click at [115, 8] on button "[GEOGRAPHIC_DATA], [US_STATE] Close" at bounding box center [155, 7] width 80 height 15
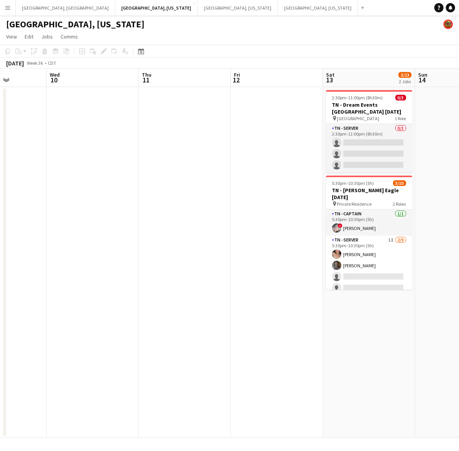
scroll to position [0, 243]
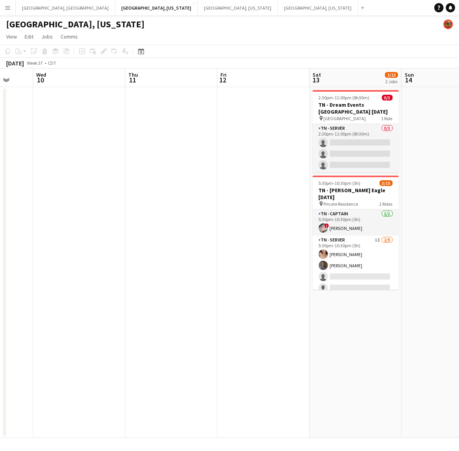
drag, startPoint x: 373, startPoint y: 182, endPoint x: 129, endPoint y: 213, distance: 245.3
click at [129, 213] on app-calendar-viewport "Sun 7 Mon 8 Tue 9 Wed 10 Thu 11 Fri 12 Sat 13 3/13 2 Jobs Sun 14 Mon 15 Tue 16 …" at bounding box center [229, 253] width 459 height 369
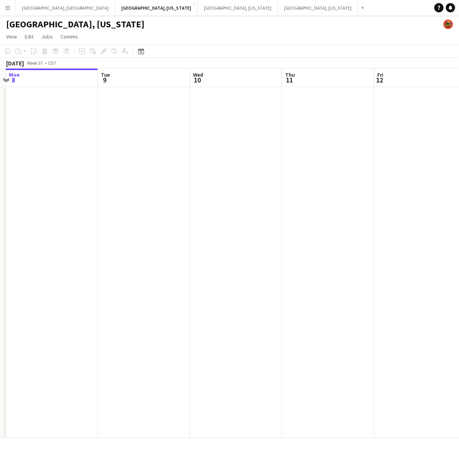
drag, startPoint x: 256, startPoint y: 116, endPoint x: 413, endPoint y: 117, distance: 156.7
click at [413, 117] on app-calendar-viewport "Sat 6 1/1 1 Job Sun 7 Mon 8 Tue 9 Wed 10 Thu 11 Fri 12 Sat 13 3/13 2 Jobs Sun 1…" at bounding box center [229, 253] width 459 height 369
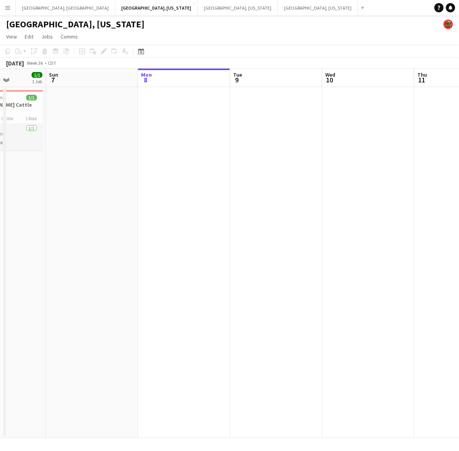
drag, startPoint x: 172, startPoint y: 164, endPoint x: 296, endPoint y: 155, distance: 124.3
click at [296, 155] on app-calendar-viewport "Thu 4 Fri 5 Sat 6 1/1 1 Job Sun 7 Mon 8 Tue 9 Wed 10 Thu 11 Fri 12 Sat 13 3/13 …" at bounding box center [229, 253] width 459 height 369
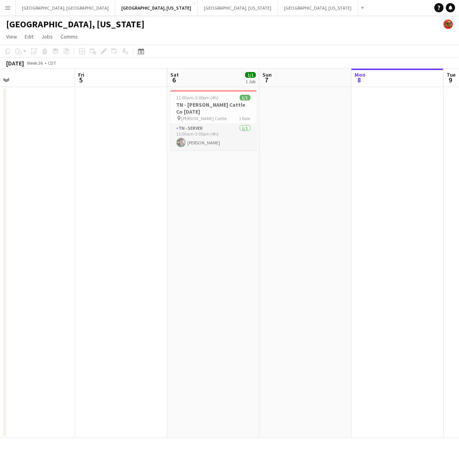
scroll to position [0, 154]
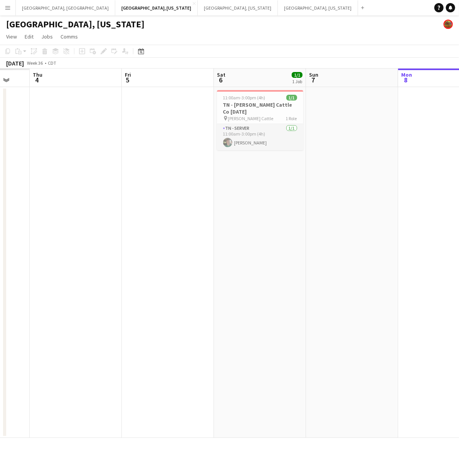
drag, startPoint x: 246, startPoint y: 150, endPoint x: 384, endPoint y: 132, distance: 139.4
click at [384, 134] on app-calendar-viewport "Tue 2 Wed 3 Thu 4 Fri 5 Sat 6 1/1 1 Job Sun 7 Mon 8 Tue 9 Wed 10 Thu 11 11:00am…" at bounding box center [229, 253] width 459 height 369
click at [32, 6] on button "[GEOGRAPHIC_DATA], [GEOGRAPHIC_DATA] Close" at bounding box center [65, 7] width 99 height 15
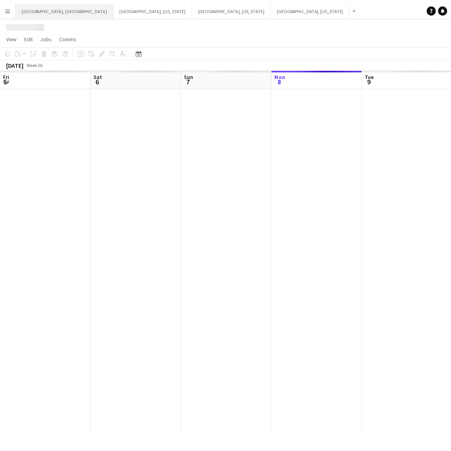
scroll to position [0, 184]
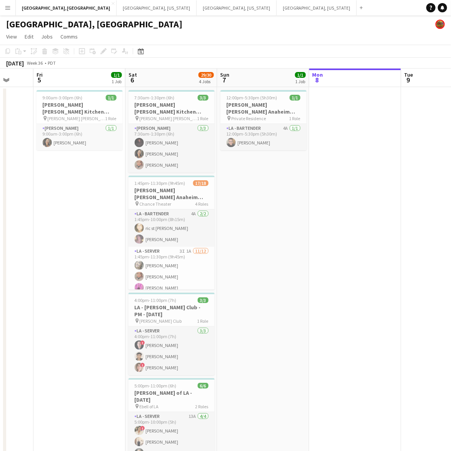
drag, startPoint x: 168, startPoint y: 234, endPoint x: 386, endPoint y: 178, distance: 224.7
click at [386, 178] on app-calendar-viewport "Tue 2 Wed 3 Thu 4 Fri 5 1/1 1 Job Sat 6 29/30 4 Jobs Sun 7 1/1 1 Job Mon 8 Tue …" at bounding box center [225, 289] width 451 height 440
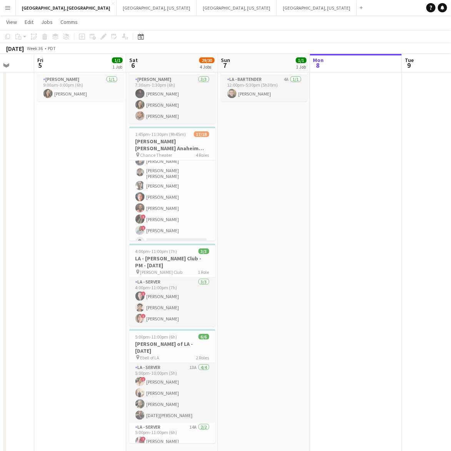
scroll to position [78, 0]
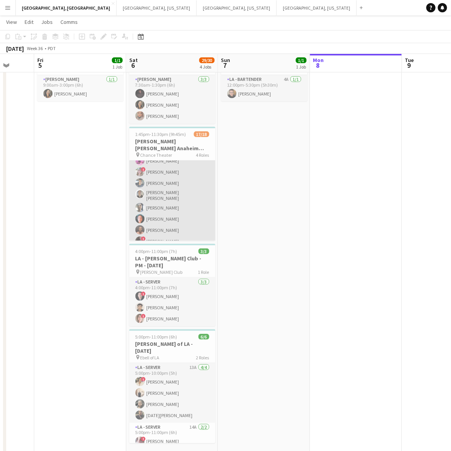
click at [175, 181] on app-card-role "LA - Server 3I 1A 11/12 1:45pm-11:30pm (9h45m) Alyssa Woods Monserrat Gutierrez…" at bounding box center [172, 195] width 86 height 151
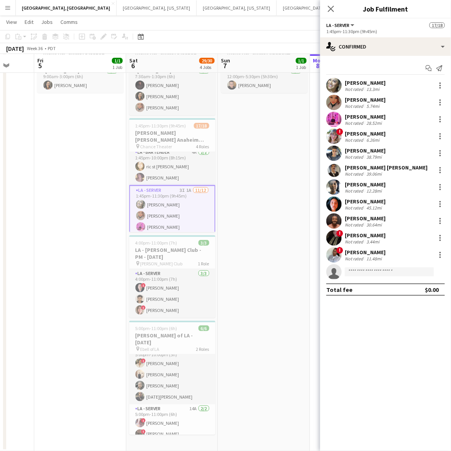
scroll to position [0, 0]
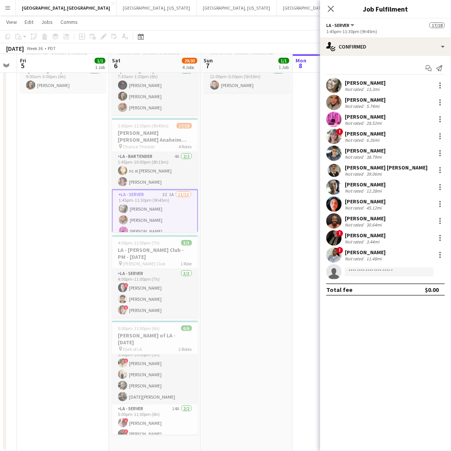
drag, startPoint x: 270, startPoint y: 170, endPoint x: -90, endPoint y: 223, distance: 363.9
click at [0, 223] on html "Menu Boards Boards Boards All jobs Status Workforce Workforce My Workforce Recr…" at bounding box center [225, 197] width 451 height 508
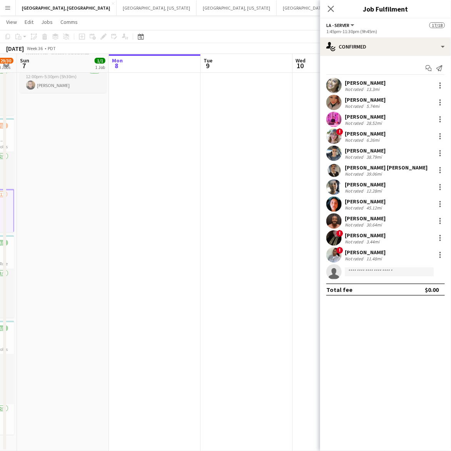
drag, startPoint x: 204, startPoint y: 195, endPoint x: 7, endPoint y: 199, distance: 197.6
click at [10, 199] on app-calendar-viewport "Thu 4 Fri 5 1/1 1 Job Sat 6 29/30 4 Jobs Sun 7 1/1 1 Job Mon 8 Tue 9 Wed 10 Thu…" at bounding box center [225, 212] width 451 height 478
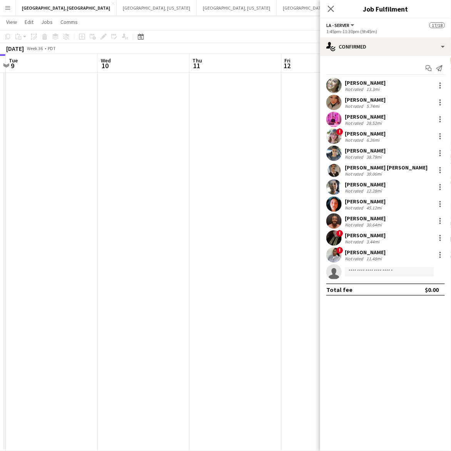
drag, startPoint x: 271, startPoint y: 175, endPoint x: 258, endPoint y: 172, distance: 12.7
click at [261, 174] on app-calendar-viewport "Sat 6 29/30 4 Jobs Sun 7 1/1 1 Job Mon 8 Tue 9 Wed 10 Thu 11 Fri 12 Sat 13 11/1…" at bounding box center [225, 212] width 451 height 478
click at [295, 23] on app-page-menu "View Day view expanded Day view collapsed Month view Date picker Jump to today …" at bounding box center [225, 22] width 451 height 15
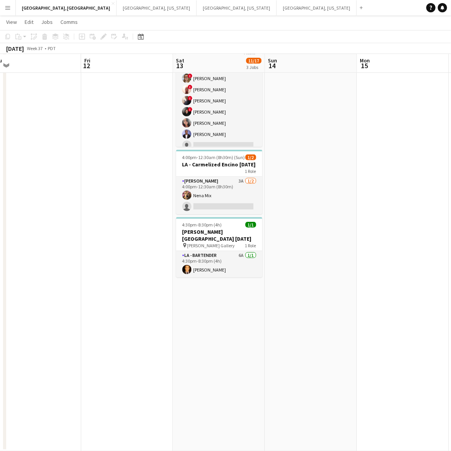
drag, startPoint x: 353, startPoint y: 139, endPoint x: 185, endPoint y: 184, distance: 173.4
click at [185, 184] on app-calendar-viewport "Mon 8 Tue 9 Wed 10 Thu 11 Fri 12 Sat 13 11/17 3 Jobs Sun 14 Mon 15 Tue 16 35/53…" at bounding box center [225, 212] width 451 height 478
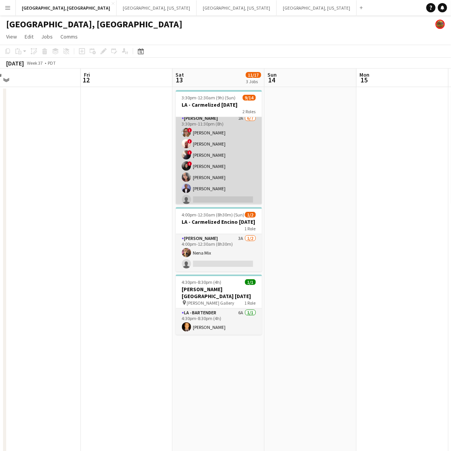
scroll to position [0, 0]
click at [216, 146] on app-card-role "LA - Cook 2A 6/7 3:30pm-11:30pm (8h) ! Kyana Gagnon ! Richard Carpenter III ! N…" at bounding box center [219, 163] width 86 height 93
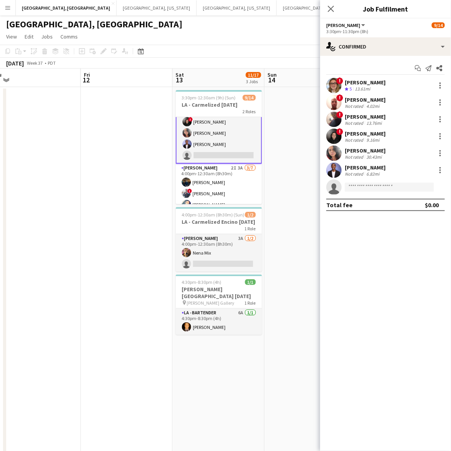
scroll to position [96, 0]
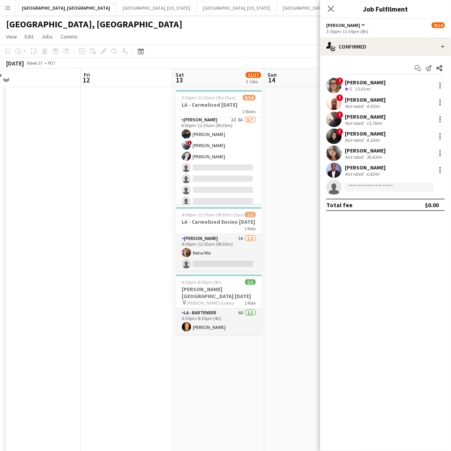
click at [270, 39] on app-page-menu "View Day view expanded Day view collapsed Month view Date picker Jump to today …" at bounding box center [225, 37] width 451 height 15
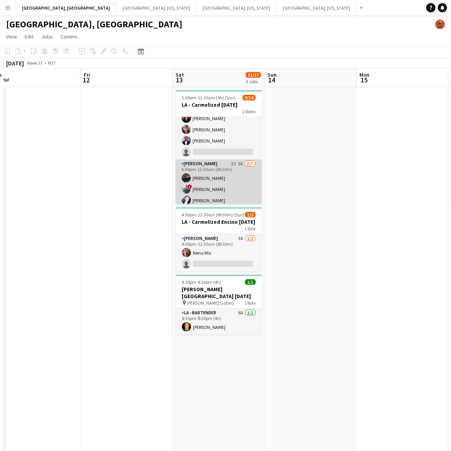
scroll to position [99, 0]
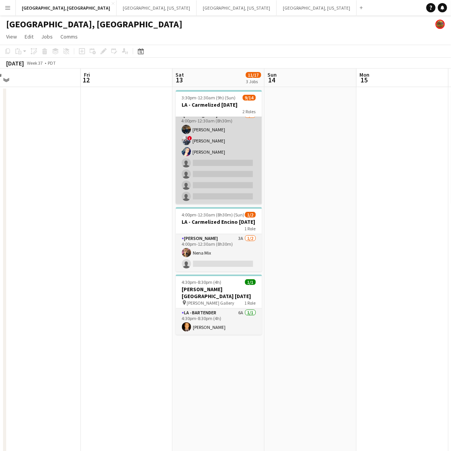
click at [243, 173] on app-card-role "LA - Cook 2I 3A 3/7 4:00pm-12:30am (8h30m) Rick Rosenblum ! David Dorety Maliss…" at bounding box center [219, 157] width 86 height 93
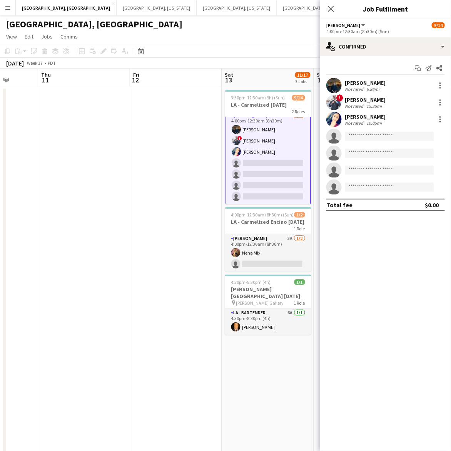
scroll to position [0, 223]
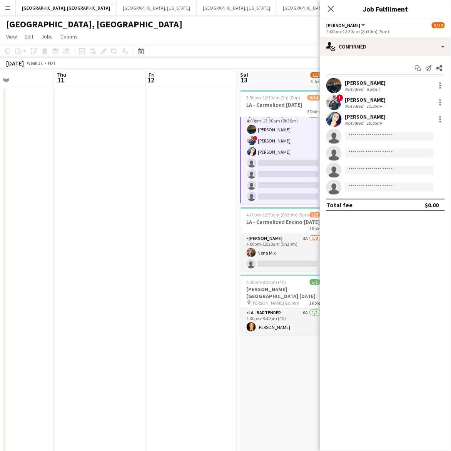
drag, startPoint x: 84, startPoint y: 209, endPoint x: 148, endPoint y: 203, distance: 64.9
click at [148, 203] on app-calendar-viewport "Mon 8 Tue 9 Wed 10 Thu 11 Fri 12 Sat 13 11/17 3 Jobs Sun 14 Mon 15 Tue 16 35/53…" at bounding box center [225, 289] width 451 height 440
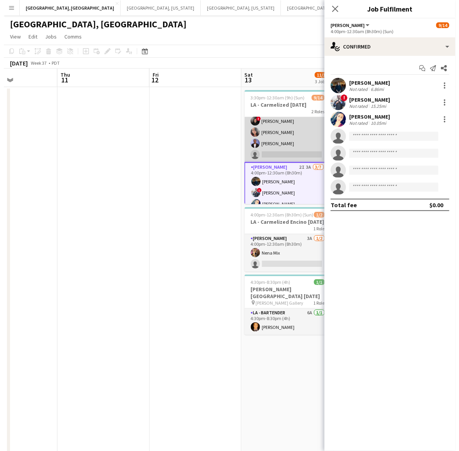
scroll to position [101, 0]
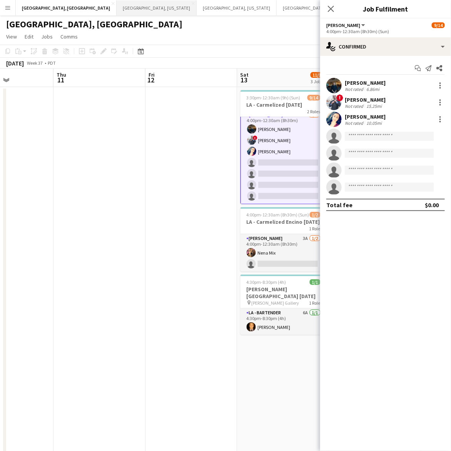
click at [117, 10] on button "Nashville, Tennessee Close" at bounding box center [157, 7] width 80 height 15
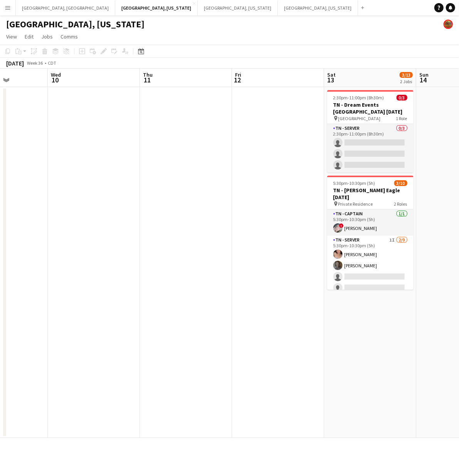
scroll to position [0, 251]
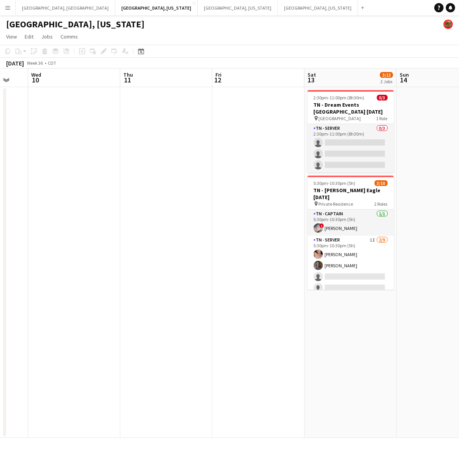
drag, startPoint x: 256, startPoint y: 170, endPoint x: -13, endPoint y: 214, distance: 273.2
click at [0, 214] on html "Menu Boards Boards Boards All jobs Status Workforce Workforce My Workforce Recr…" at bounding box center [229, 225] width 459 height 451
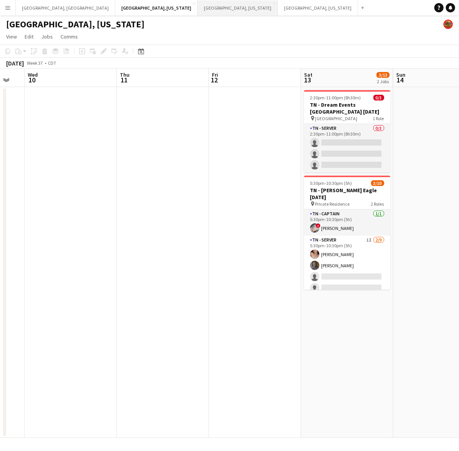
click at [198, 12] on button "West Palm Beach, Florida Close" at bounding box center [238, 7] width 80 height 15
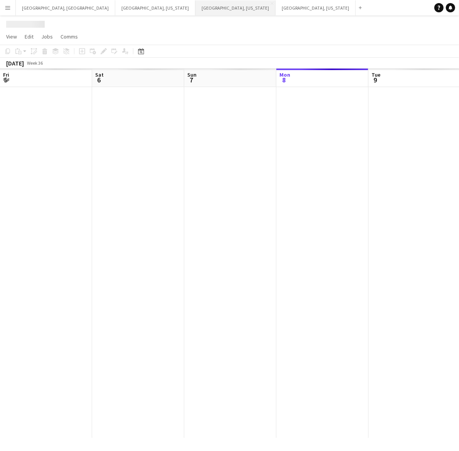
scroll to position [0, 184]
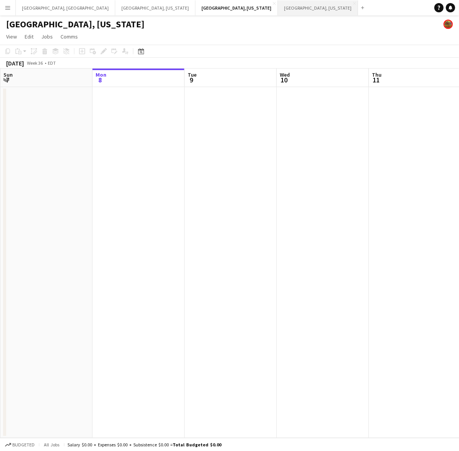
click at [278, 7] on button "Dallas, Texas Close" at bounding box center [318, 7] width 80 height 15
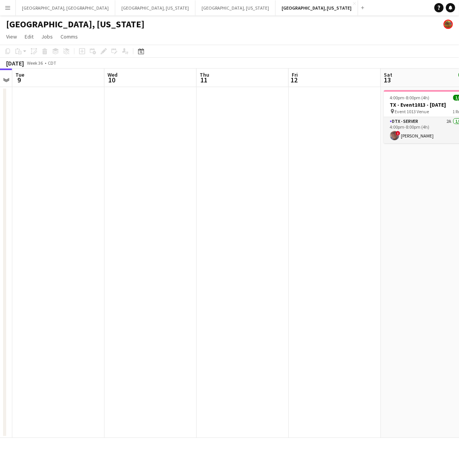
scroll to position [0, 226]
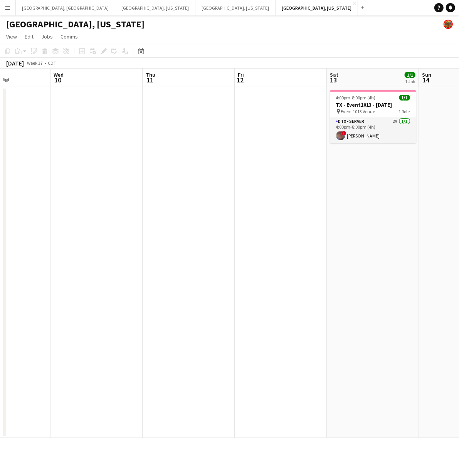
drag, startPoint x: 251, startPoint y: 232, endPoint x: 87, endPoint y: 270, distance: 167.9
click at [87, 270] on app-calendar-viewport "Sun 7 Mon 8 Tue 9 Wed 10 Thu 11 Fri 12 Sat 13 1/1 1 Job Sun 14 Mon 15 Tue 16 4:…" at bounding box center [229, 253] width 459 height 369
click at [385, 130] on app-card-role "DTX - Server 2A 1/1 4:00pm-8:00pm (4h) ! David Jones" at bounding box center [373, 130] width 86 height 26
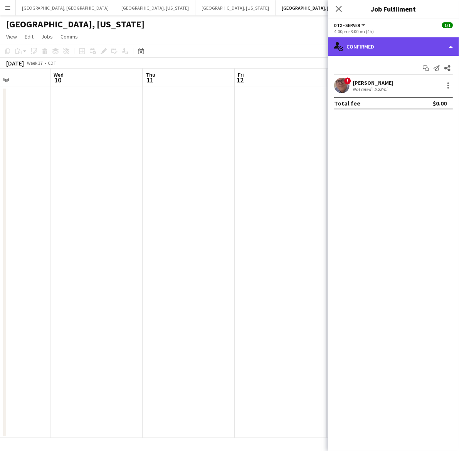
click at [365, 47] on div "single-neutral-actions-check-2 Confirmed" at bounding box center [393, 46] width 131 height 18
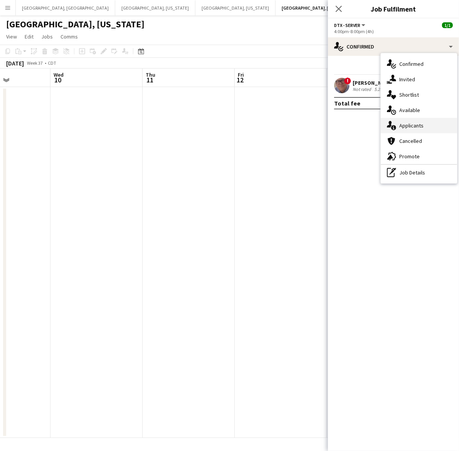
click at [407, 122] on span "Applicants" at bounding box center [411, 125] width 24 height 7
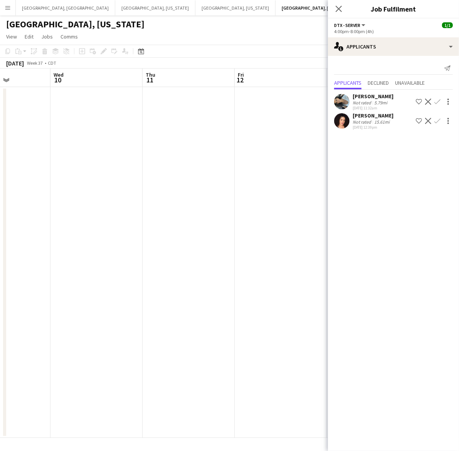
click at [275, 179] on app-date-cell at bounding box center [281, 262] width 92 height 351
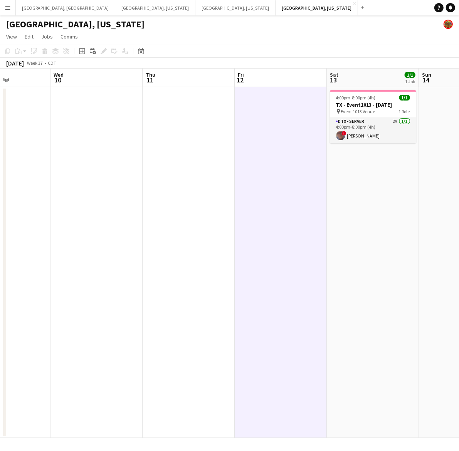
click at [250, 29] on div "[GEOGRAPHIC_DATA], [US_STATE]" at bounding box center [229, 22] width 459 height 15
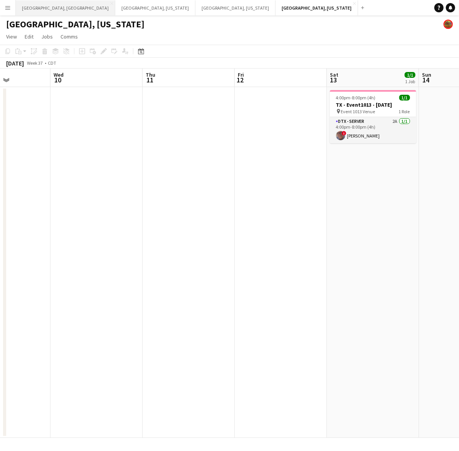
click at [32, 5] on button "[GEOGRAPHIC_DATA], [GEOGRAPHIC_DATA] Close" at bounding box center [65, 7] width 99 height 15
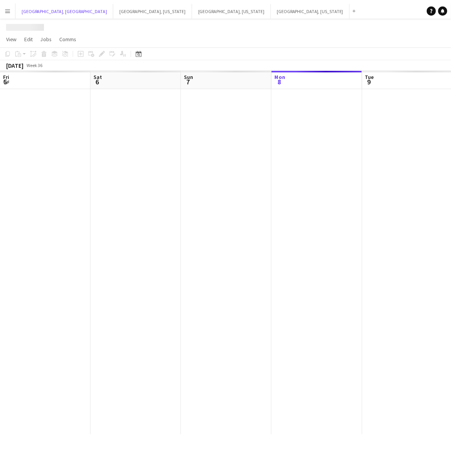
scroll to position [0, 184]
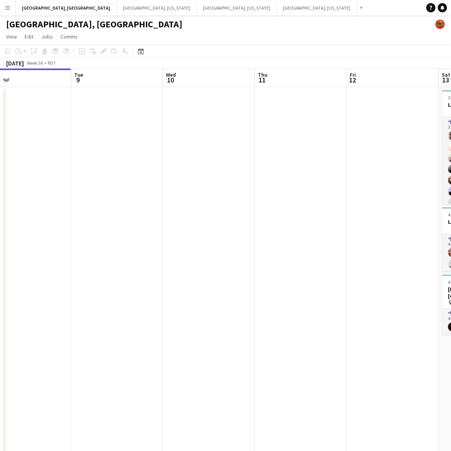
drag, startPoint x: 330, startPoint y: 201, endPoint x: 43, endPoint y: 260, distance: 293.6
click at [33, 261] on app-calendar-viewport "Fri 5 1/1 1 Job Sat 6 29/30 4 Jobs Sun 7 1/1 1 Job Mon 8 Tue 9 Wed 10 Thu 11 Fr…" at bounding box center [225, 289] width 451 height 440
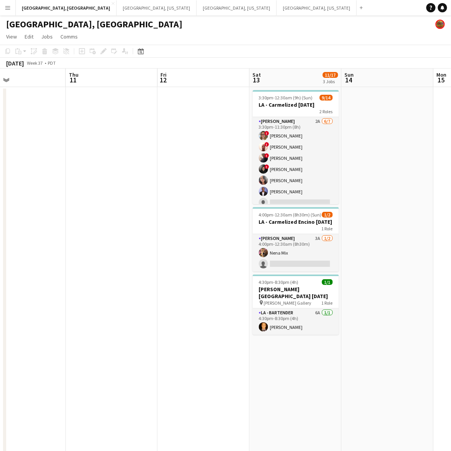
scroll to position [0, 308]
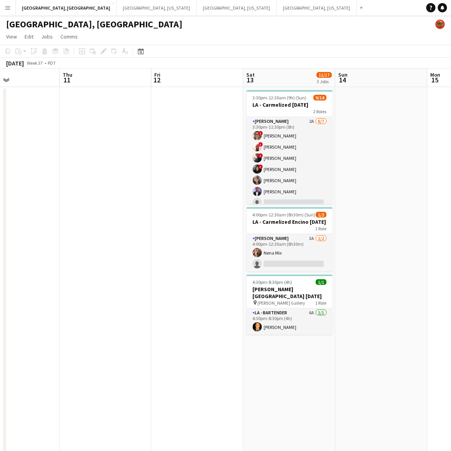
drag, startPoint x: 216, startPoint y: 243, endPoint x: 205, endPoint y: 245, distance: 11.7
click at [205, 245] on app-calendar-viewport "Sun 7 1/1 1 Job Mon 8 Tue 9 Wed 10 Thu 11 Fri 12 Sat 13 11/17 3 Jobs Sun 14 Mon…" at bounding box center [225, 289] width 451 height 440
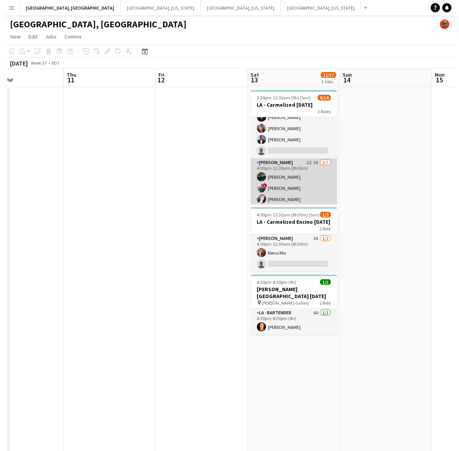
scroll to position [3, 0]
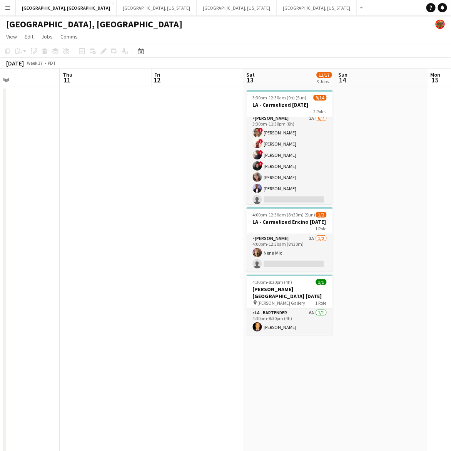
click at [8, 6] on app-icon "Menu" at bounding box center [8, 8] width 6 height 6
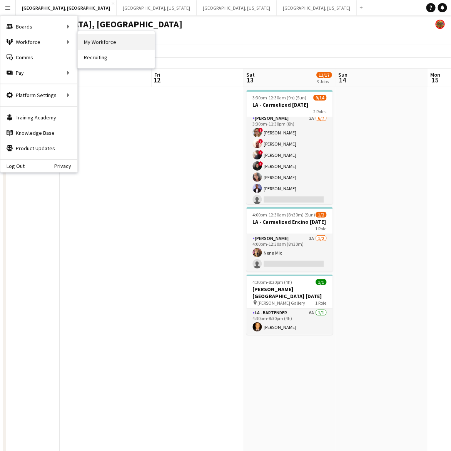
click at [84, 39] on link "My Workforce" at bounding box center [116, 41] width 77 height 15
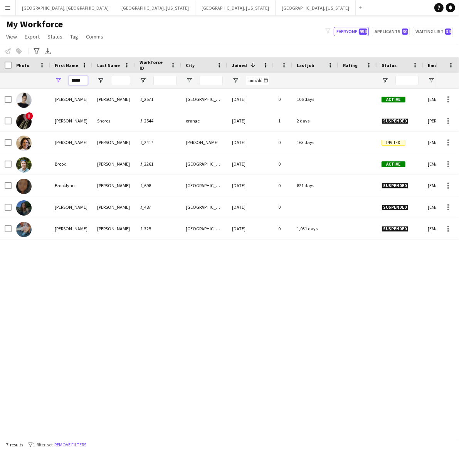
click at [78, 78] on input "*****" at bounding box center [78, 80] width 19 height 9
drag, startPoint x: 85, startPoint y: 80, endPoint x: 64, endPoint y: 80, distance: 20.8
click at [64, 80] on div "*****" at bounding box center [71, 80] width 42 height 15
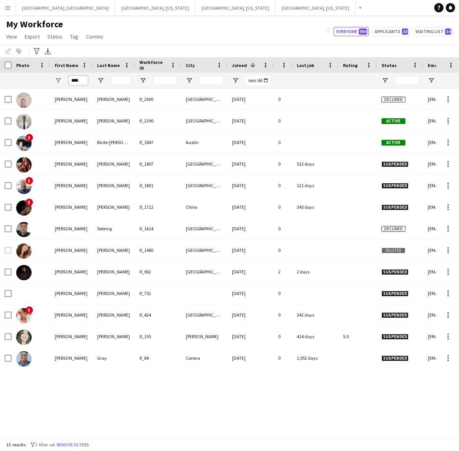
drag, startPoint x: 82, startPoint y: 80, endPoint x: 54, endPoint y: 79, distance: 28.1
click at [54, 79] on div "****" at bounding box center [71, 80] width 42 height 15
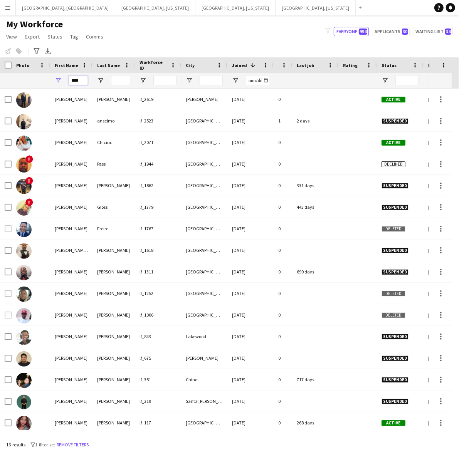
click at [79, 80] on input "****" at bounding box center [78, 80] width 19 height 9
click at [80, 80] on input "****" at bounding box center [78, 80] width 19 height 9
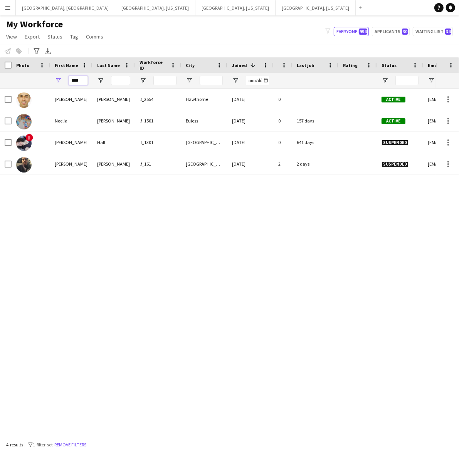
type input "****"
drag, startPoint x: 82, startPoint y: 80, endPoint x: 26, endPoint y: 83, distance: 55.9
click at [26, 83] on div "****" at bounding box center [401, 80] width 803 height 15
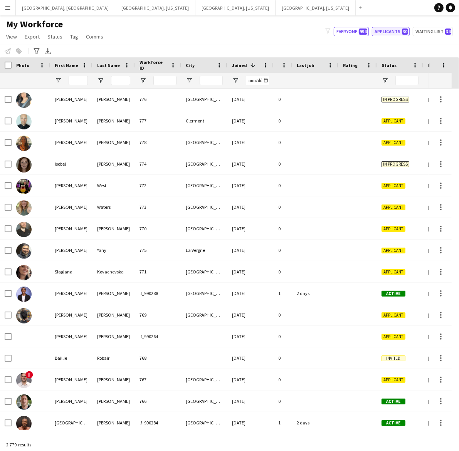
click at [390, 33] on button "Applicants 30" at bounding box center [391, 31] width 38 height 9
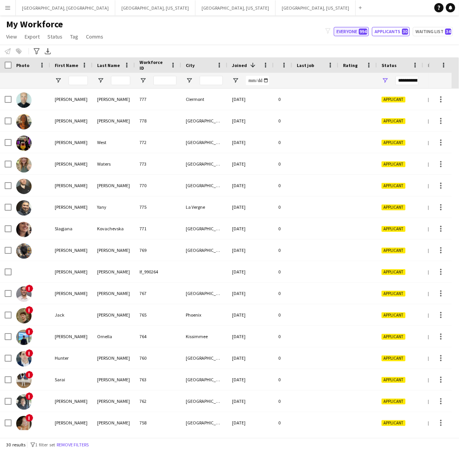
click at [347, 29] on button "Everyone 994" at bounding box center [350, 31] width 35 height 9
type input "**********"
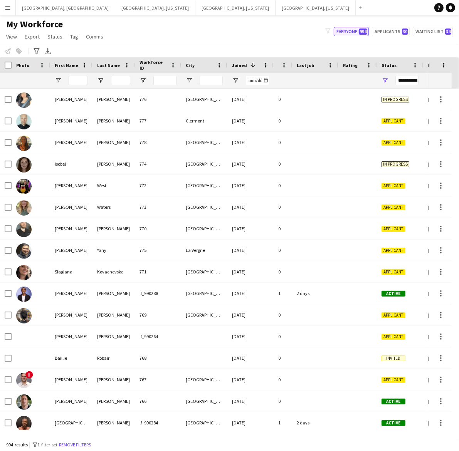
click at [347, 28] on button "Everyone 994" at bounding box center [350, 31] width 35 height 9
click at [348, 28] on button "Everyone 994" at bounding box center [350, 31] width 35 height 9
click at [150, 25] on div "My Workforce View Views Default view New view Update view Delete view Edit name…" at bounding box center [229, 31] width 459 height 26
click at [353, 31] on button "Everyone 994" at bounding box center [350, 31] width 35 height 9
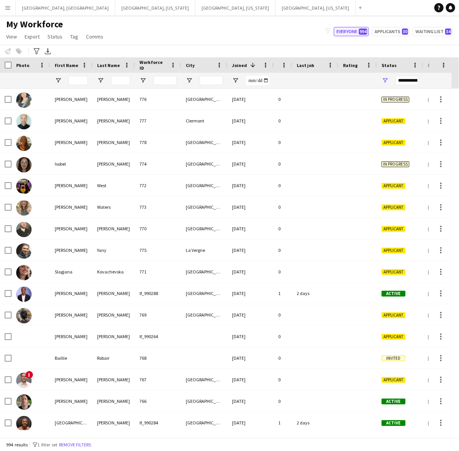
click at [353, 31] on button "Everyone 994" at bounding box center [350, 31] width 35 height 9
drag, startPoint x: 8, startPoint y: 8, endPoint x: 10, endPoint y: 15, distance: 7.2
click at [8, 8] on app-icon "Menu" at bounding box center [8, 8] width 6 height 6
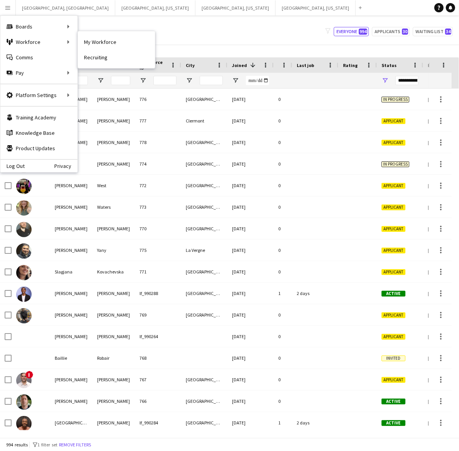
click at [89, 43] on link "My Workforce" at bounding box center [116, 41] width 77 height 15
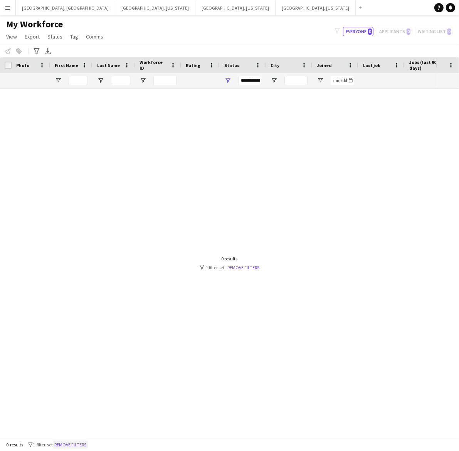
click at [84, 446] on button "Remove filters" at bounding box center [70, 445] width 35 height 8
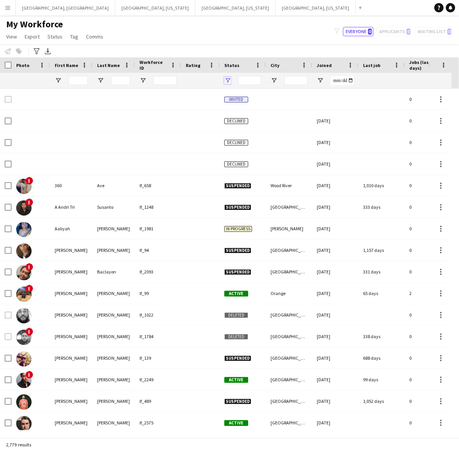
click at [229, 80] on span "Open Filter Menu" at bounding box center [227, 80] width 7 height 7
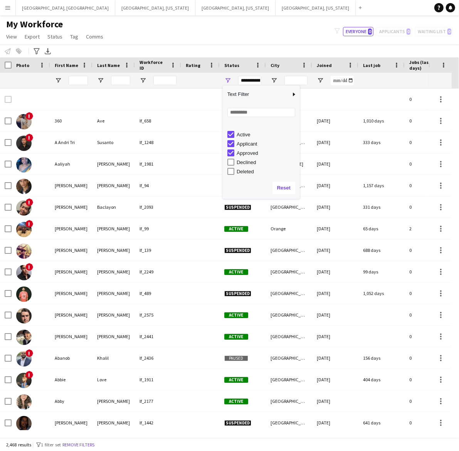
scroll to position [49, 0]
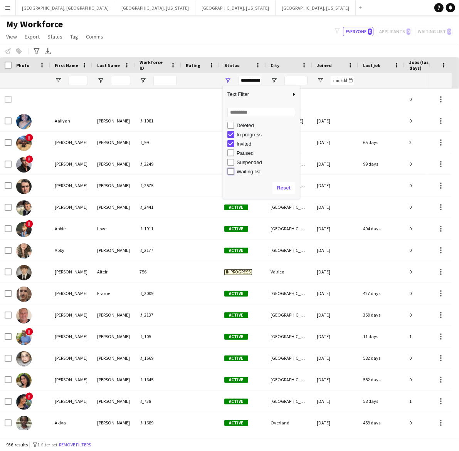
type input "**********"
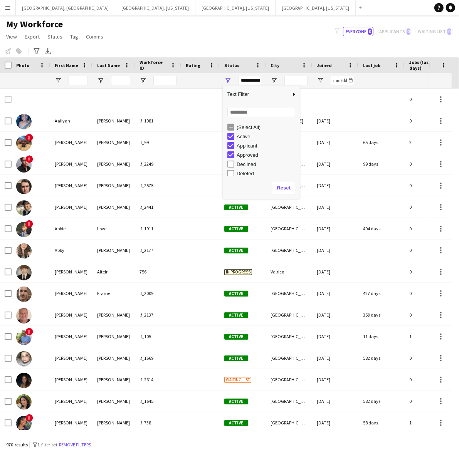
click at [238, 14] on app-navbar "Menu Boards Boards Boards All jobs Status Workforce Workforce My Workforce Recr…" at bounding box center [229, 7] width 459 height 15
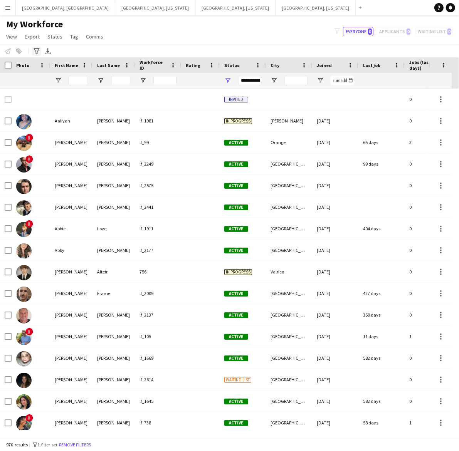
click at [37, 50] on icon "Advanced filters" at bounding box center [37, 51] width 6 height 6
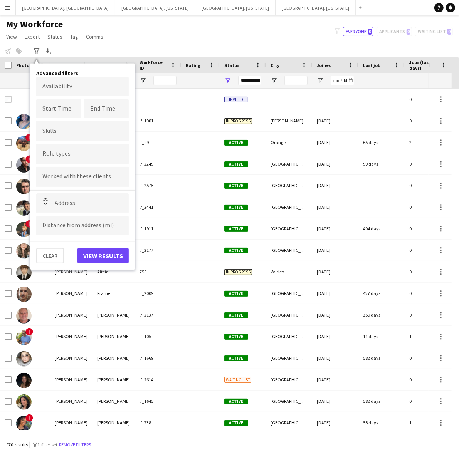
click at [110, 149] on div at bounding box center [82, 154] width 92 height 20
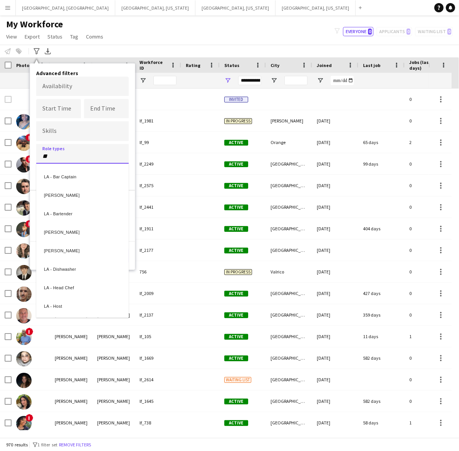
type input "**"
click at [84, 251] on div "[PERSON_NAME]" at bounding box center [82, 249] width 92 height 18
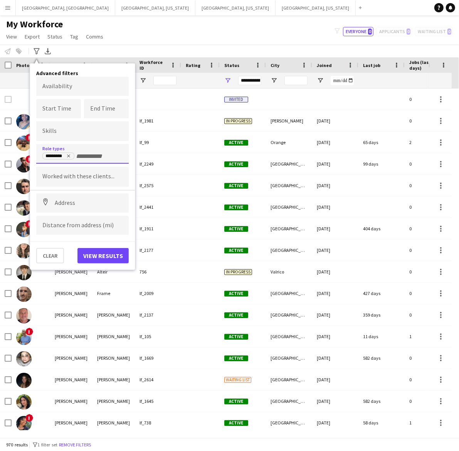
click at [108, 251] on button "View results" at bounding box center [102, 255] width 51 height 15
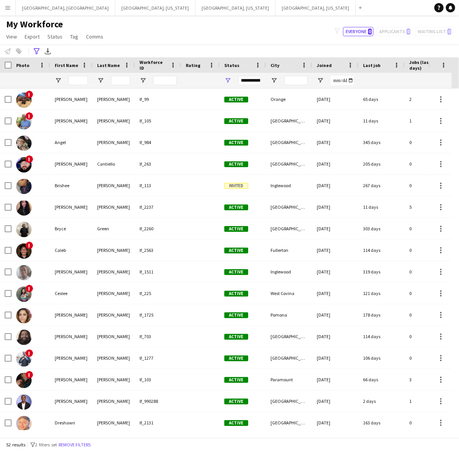
click at [194, 29] on div "My Workforce View Views Default view New view Update view Delete view Edit name…" at bounding box center [229, 31] width 459 height 26
click at [226, 443] on div "52 results filter-1 2 filters set Remove filters" at bounding box center [229, 444] width 459 height 13
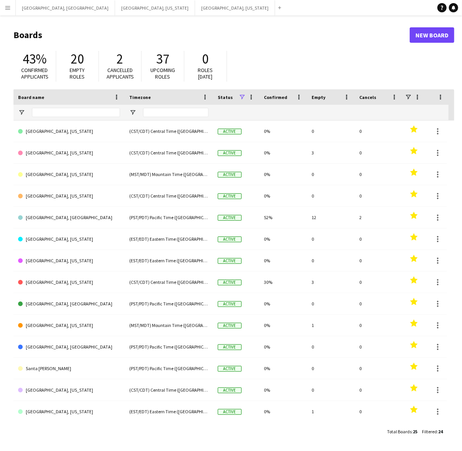
click at [7, 7] on app-icon "Menu" at bounding box center [8, 8] width 6 height 6
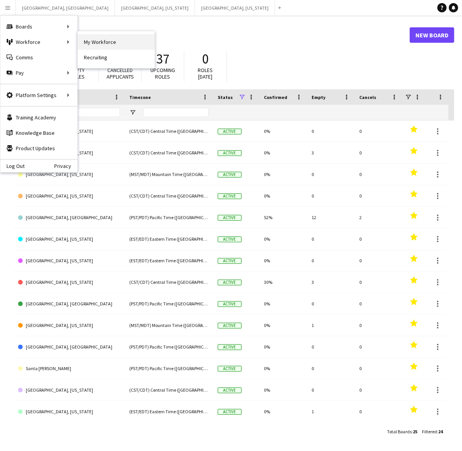
click at [105, 42] on link "My Workforce" at bounding box center [116, 41] width 77 height 15
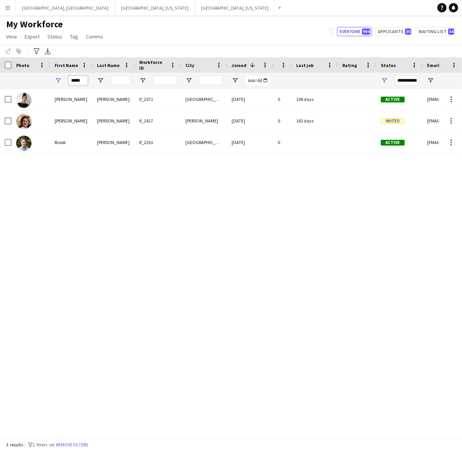
click at [79, 81] on input "*****" at bounding box center [78, 80] width 19 height 9
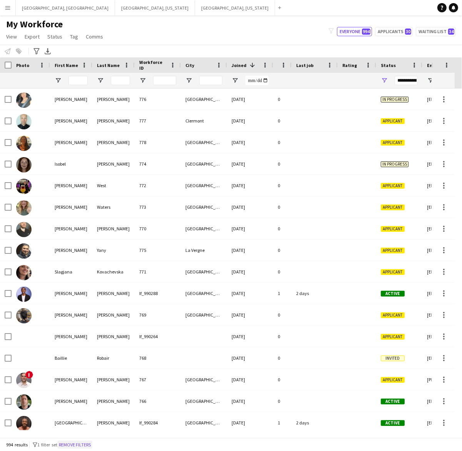
click at [77, 447] on button "Remove filters" at bounding box center [74, 445] width 35 height 8
click at [78, 81] on input "First Name Filter Input" at bounding box center [78, 80] width 19 height 9
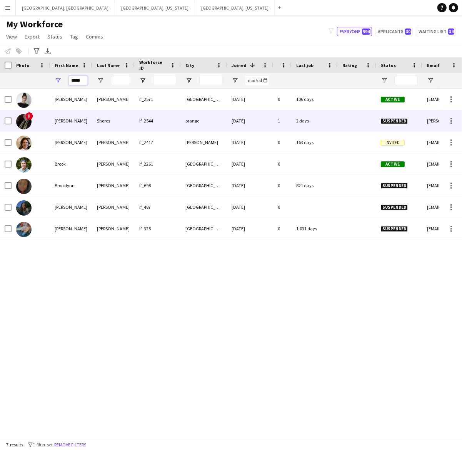
type input "*****"
click at [102, 114] on div "Shores" at bounding box center [113, 120] width 42 height 21
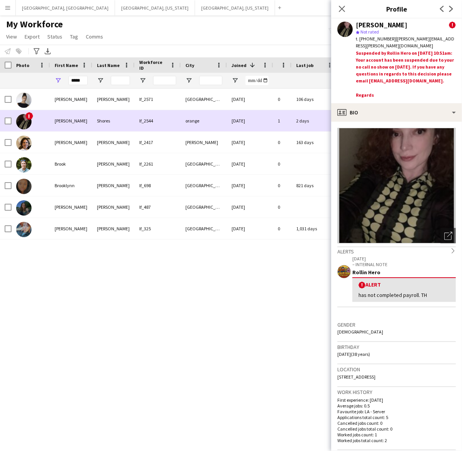
click at [106, 116] on div "Shores" at bounding box center [113, 120] width 42 height 21
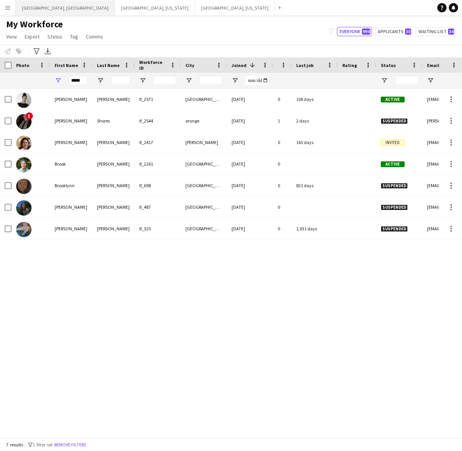
click at [35, 6] on button "[GEOGRAPHIC_DATA], [GEOGRAPHIC_DATA] Close" at bounding box center [65, 7] width 99 height 15
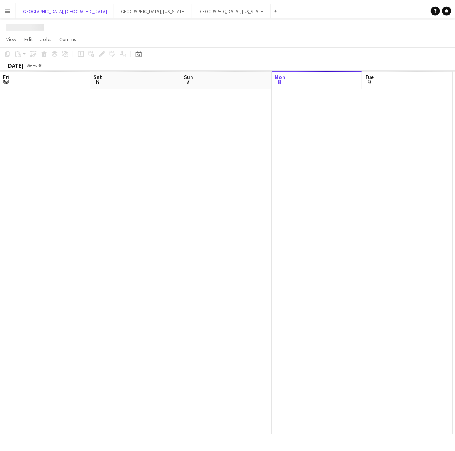
scroll to position [0, 184]
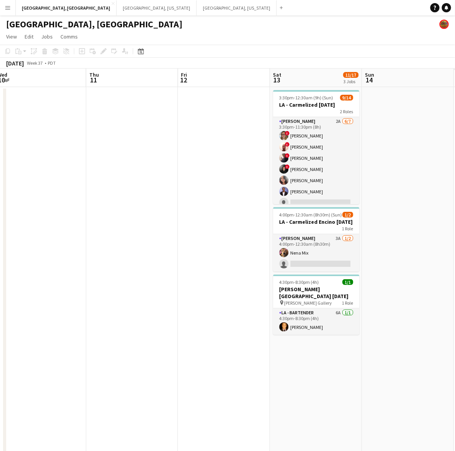
drag, startPoint x: 130, startPoint y: 186, endPoint x: 106, endPoint y: 186, distance: 24.3
click at [88, 186] on app-calendar-viewport "Sun 7 1/1 1 Job Mon 8 Tue 9 Wed 10 Thu 11 Fri 12 Sat 13 11/17 3 Jobs Sun 14 Mon…" at bounding box center [227, 289] width 455 height 440
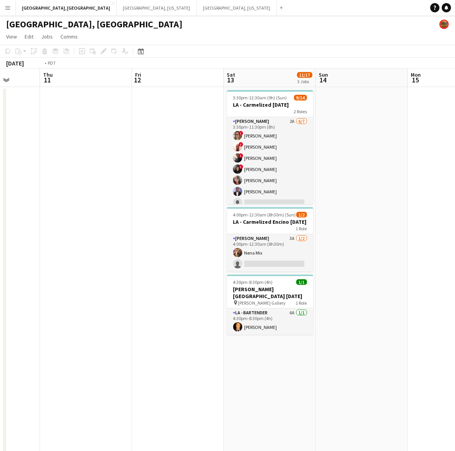
drag, startPoint x: 235, startPoint y: 185, endPoint x: 238, endPoint y: 223, distance: 37.9
click at [455, 194] on html "Menu Boards Boards Boards All jobs Status Workforce Workforce My Workforce Recr…" at bounding box center [227, 254] width 455 height 509
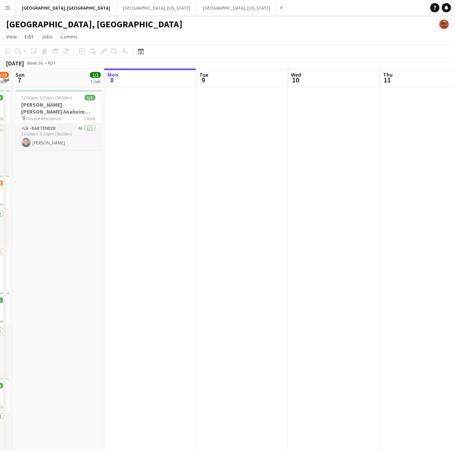
drag, startPoint x: 112, startPoint y: 231, endPoint x: 366, endPoint y: 205, distance: 255.8
click at [360, 208] on app-calendar-viewport "Fri 5 1/1 1 Job Sat 6 29/30 4 Jobs Sun 7 1/1 1 Job Mon 8 Tue 9 Wed 10 Thu 11 Fr…" at bounding box center [227, 289] width 455 height 440
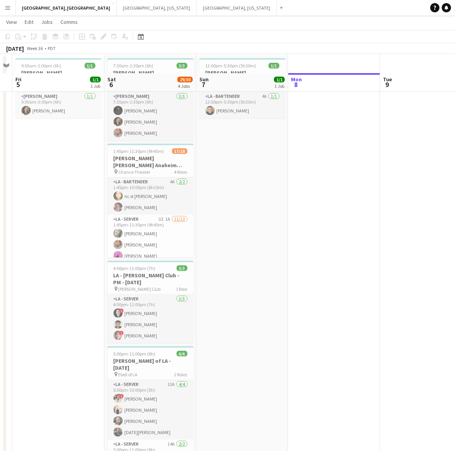
scroll to position [57, 0]
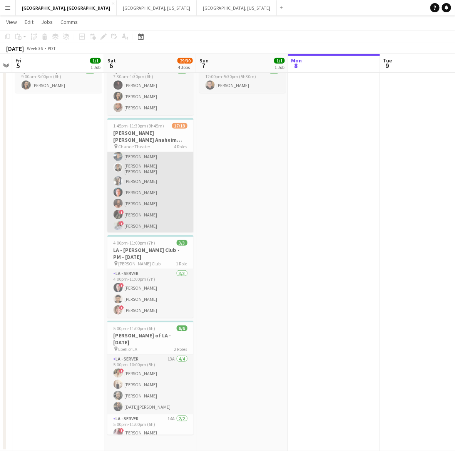
click at [162, 180] on app-card-role "LA - Server 3I 1A 11/12 1:45pm-11:30pm (9h45m) Alyssa Woods Monserrat Gutierrez…" at bounding box center [150, 168] width 86 height 151
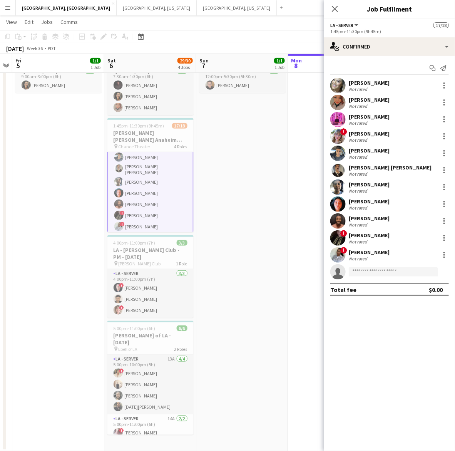
scroll to position [97, 0]
click at [445, 238] on div at bounding box center [445, 238] width 2 height 2
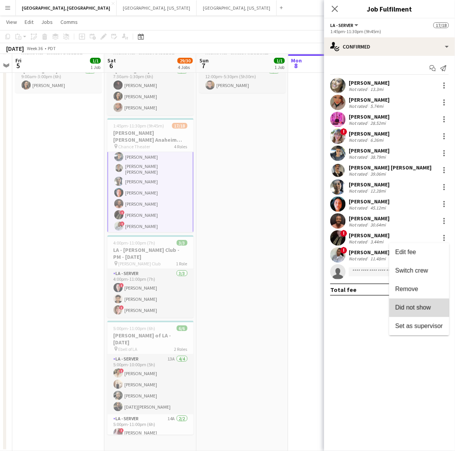
click at [419, 308] on span "Did not show" at bounding box center [413, 307] width 36 height 7
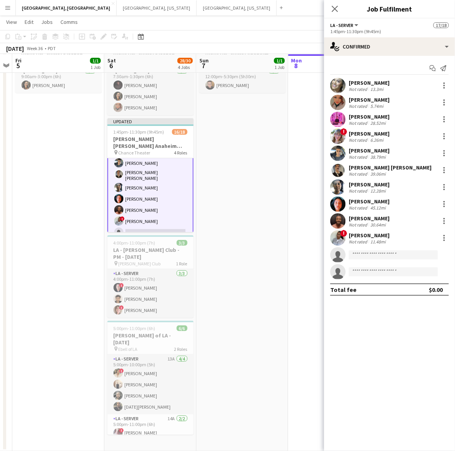
click at [271, 268] on app-date-cell "12:00pm-5:30pm (5h30m) 1/1 OC - Sally Ann Anaheim 9.7.25 pin Private Residence …" at bounding box center [242, 241] width 92 height 422
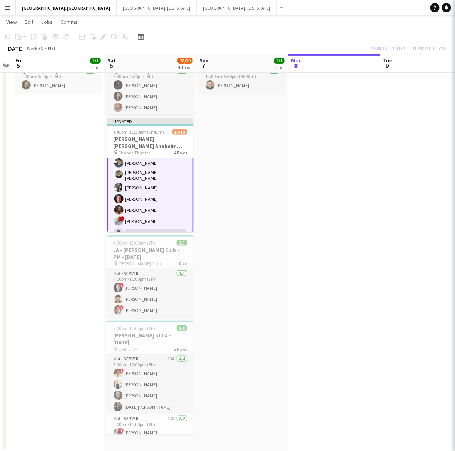
scroll to position [96, 0]
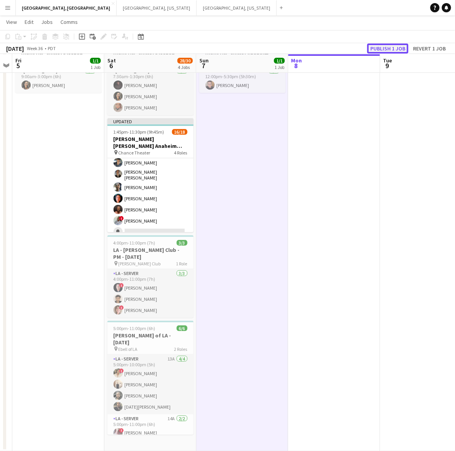
click at [388, 47] on button "Publish 1 job" at bounding box center [387, 49] width 41 height 10
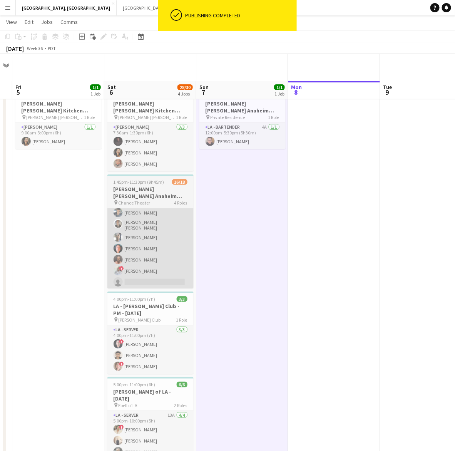
scroll to position [0, 0]
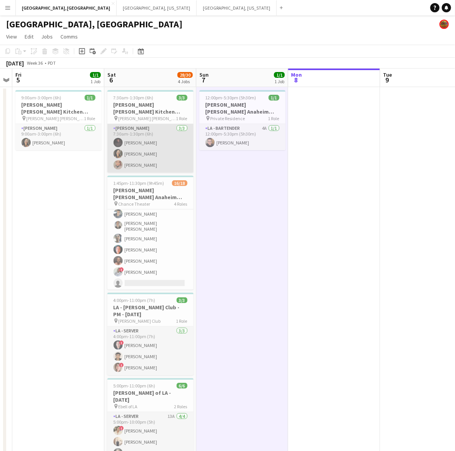
click at [151, 139] on app-card-role "LA - Cook 3/3 7:30am-1:30pm (6h) Brianna Treadway Ivy Dai Monserrat Gutierrez" at bounding box center [150, 148] width 86 height 49
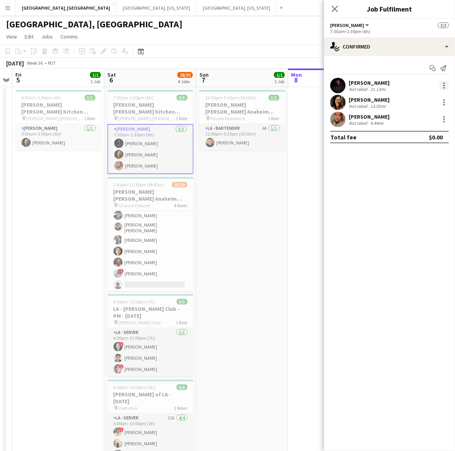
click at [446, 84] on div at bounding box center [444, 85] width 9 height 9
click at [434, 153] on span "Did not show" at bounding box center [419, 155] width 48 height 7
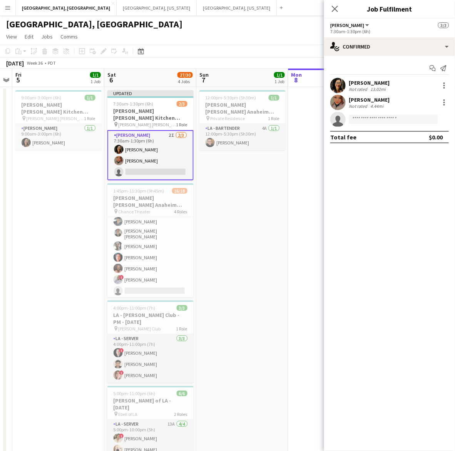
click at [266, 171] on app-date-cell "12:00pm-5:30pm (5h30m) 1/1 OC - Sally Ann Anaheim 9.7.25 pin Private Residence …" at bounding box center [242, 298] width 92 height 422
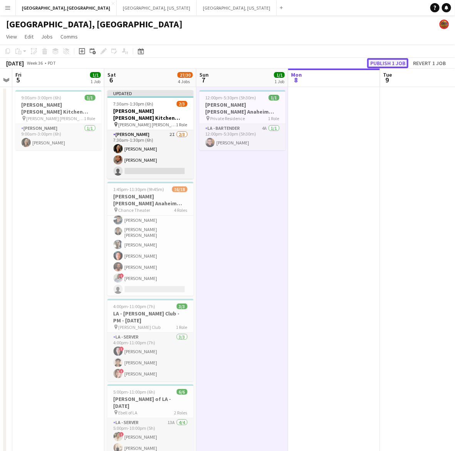
click at [389, 64] on button "Publish 1 job" at bounding box center [387, 63] width 41 height 10
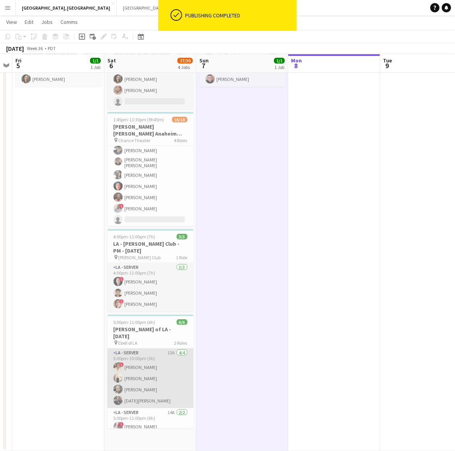
click at [165, 362] on app-card-role "LA - Server 13A 4/4 5:00pm-10:00pm (5h) ! Edgar Colio antonina anselmo Ryan Tan…" at bounding box center [150, 378] width 86 height 60
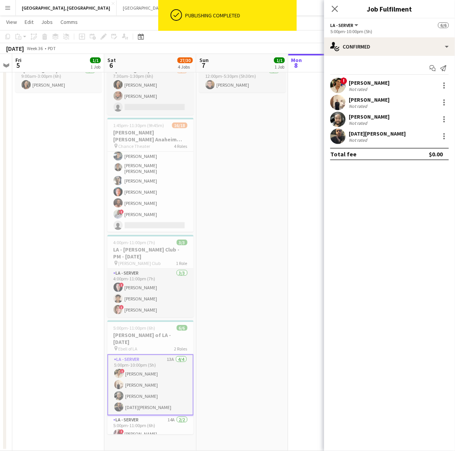
scroll to position [57, 0]
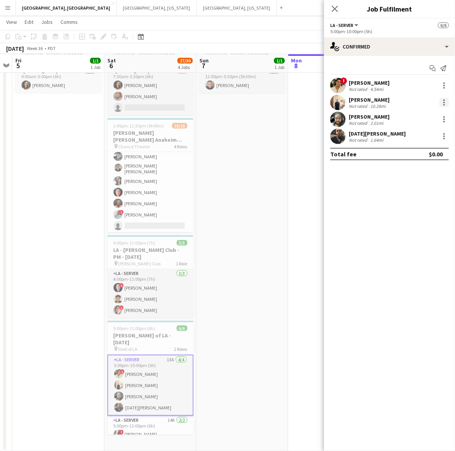
click at [445, 102] on div at bounding box center [445, 103] width 2 height 2
click at [422, 169] on span "Did not show" at bounding box center [413, 172] width 36 height 7
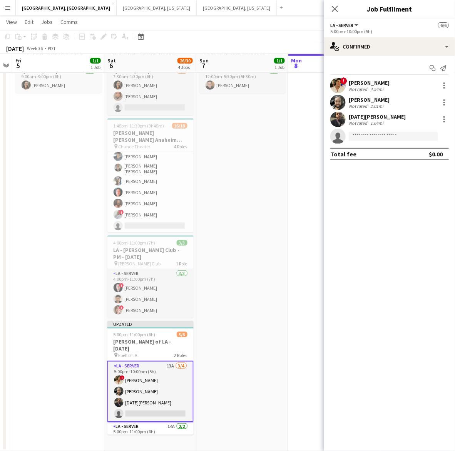
click at [381, 210] on mat-expansion-panel "check Confirmed Start chat Send notification ! Edgar Colio Not rated 4.54mi Rya…" at bounding box center [389, 253] width 131 height 395
click at [278, 29] on app-page-menu "View Day view expanded Day view collapsed Month view Date picker Jump to today …" at bounding box center [227, 22] width 455 height 15
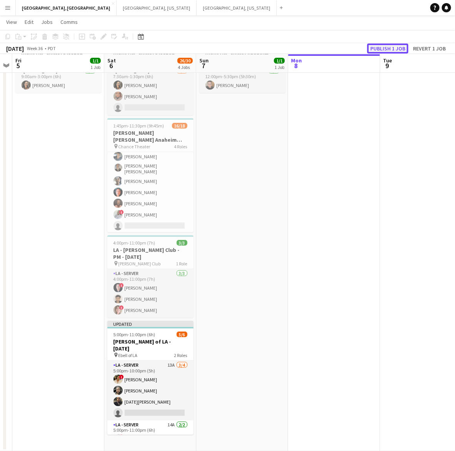
click at [397, 44] on button "Publish 1 job" at bounding box center [387, 49] width 41 height 10
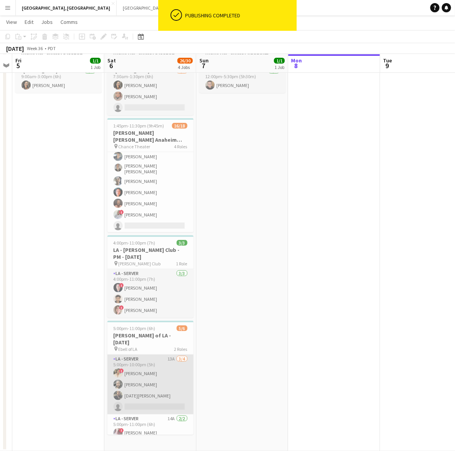
click at [130, 371] on app-card-role "LA - Server 13A 3/4 5:00pm-10:00pm (5h) ! Edgar Colio Ryan Tang Noel Cruz singl…" at bounding box center [150, 385] width 86 height 60
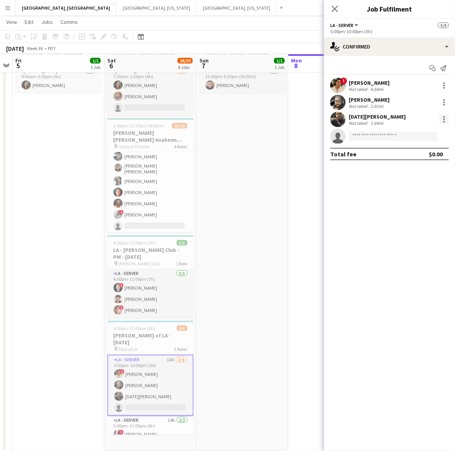
click at [444, 119] on div at bounding box center [445, 120] width 2 height 2
click at [433, 188] on span "Did not show" at bounding box center [419, 189] width 48 height 7
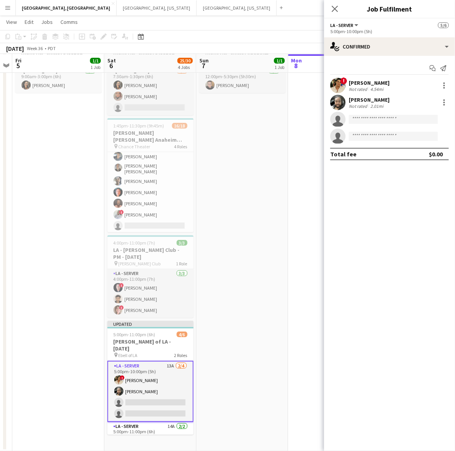
click at [303, 147] on app-date-cell at bounding box center [334, 241] width 92 height 422
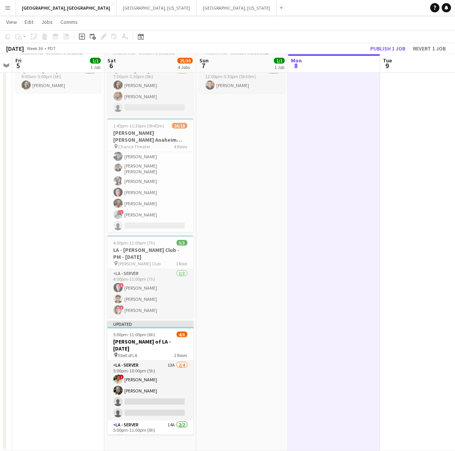
click at [392, 42] on app-toolbar "Copy Paste Paste Ctrl+V Paste with crew Ctrl+Shift+V Paste linked Job Delete Gr…" at bounding box center [227, 36] width 455 height 13
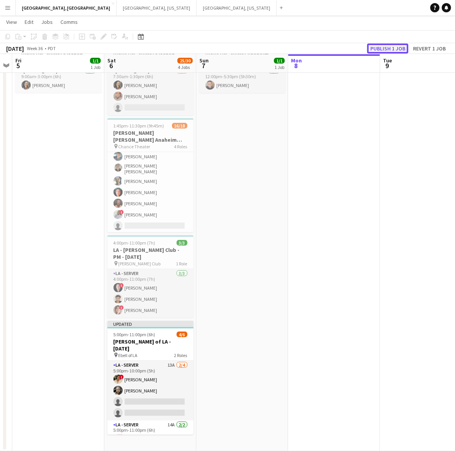
click at [391, 45] on button "Publish 1 job" at bounding box center [387, 49] width 41 height 10
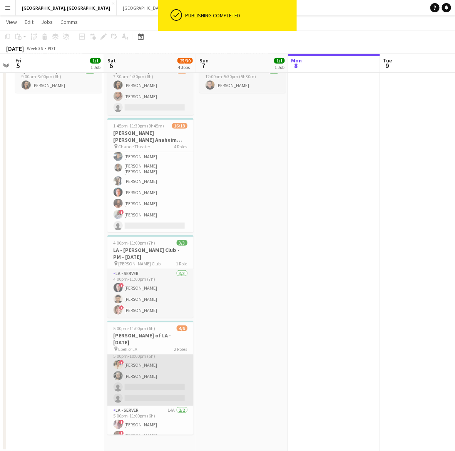
scroll to position [10, 0]
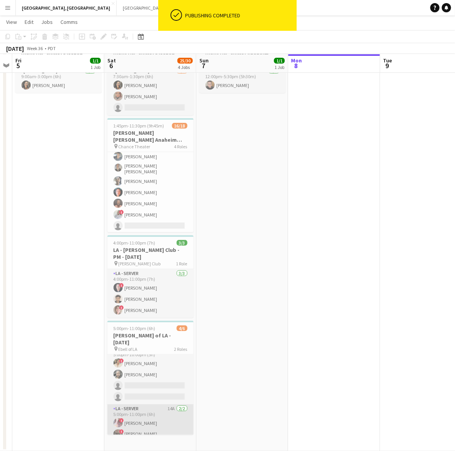
click at [152, 405] on app-card-role "LA - Server 14A 2/2 5:00pm-11:00pm (6h) ! IVONNA WILBURN ! steven oneal" at bounding box center [150, 422] width 86 height 37
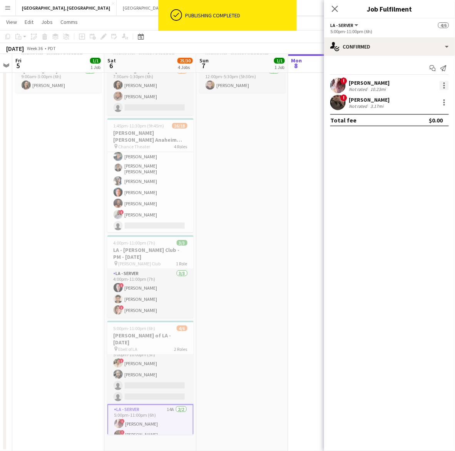
click at [441, 87] on div at bounding box center [444, 85] width 9 height 9
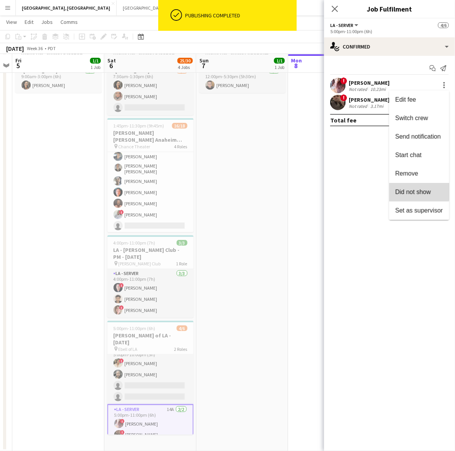
click at [418, 187] on button "Did not show" at bounding box center [419, 192] width 60 height 18
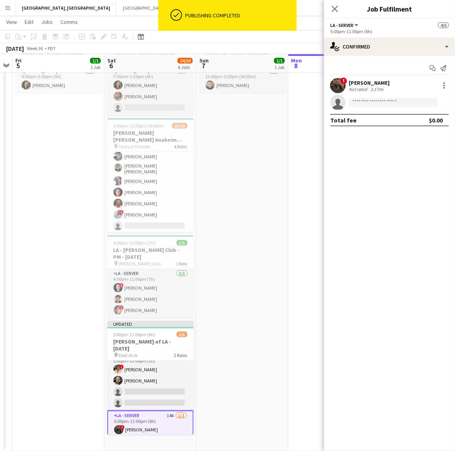
drag, startPoint x: 282, startPoint y: 147, endPoint x: 341, endPoint y: 86, distance: 84.7
click at [282, 147] on app-date-cell "12:00pm-5:30pm (5h30m) 1/1 OC - Sally Ann Anaheim 9.7.25 pin Private Residence …" at bounding box center [242, 241] width 92 height 422
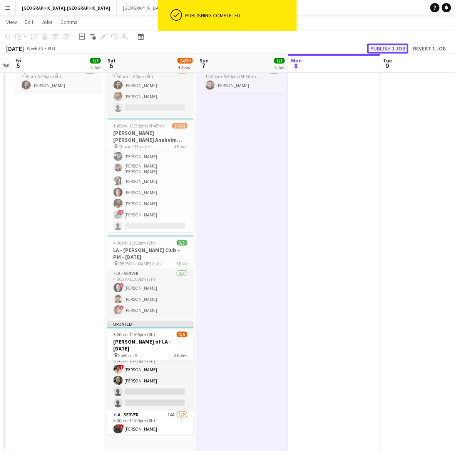
click at [385, 48] on button "Publish 1 job" at bounding box center [387, 49] width 41 height 10
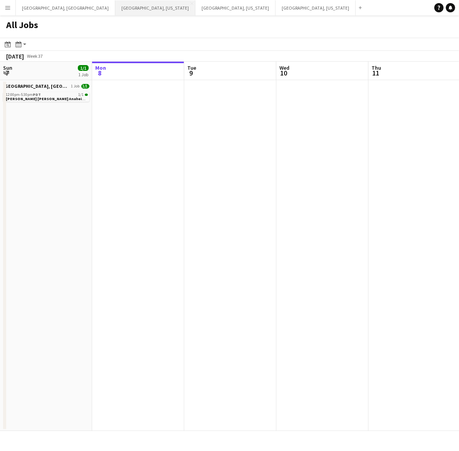
scroll to position [0, 272]
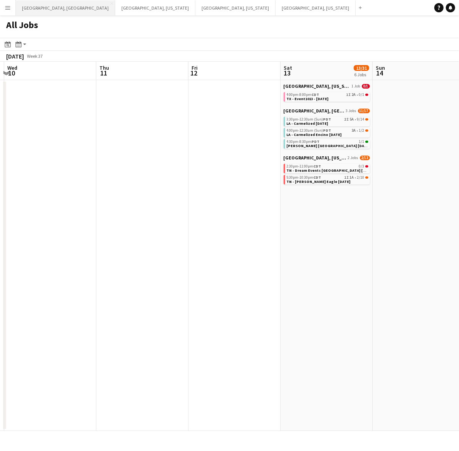
click at [46, 10] on button "[GEOGRAPHIC_DATA], [GEOGRAPHIC_DATA] Close" at bounding box center [65, 7] width 99 height 15
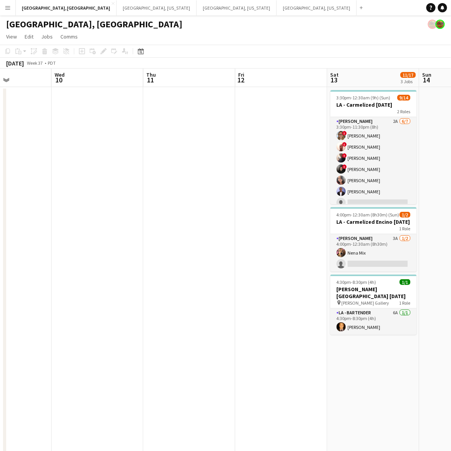
scroll to position [0, 242]
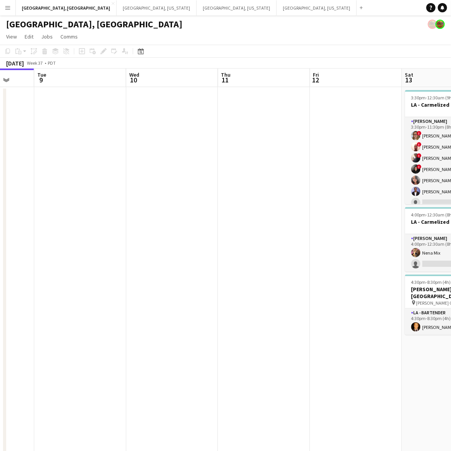
drag, startPoint x: 224, startPoint y: 203, endPoint x: 73, endPoint y: 216, distance: 151.1
click at [73, 216] on app-calendar-viewport "Sat 6 24/30 4 Jobs Sun 7 1/1 1 Job Mon 8 Tue 9 Wed 10 Thu 11 Fri 12 Sat 13 11/1…" at bounding box center [225, 289] width 451 height 440
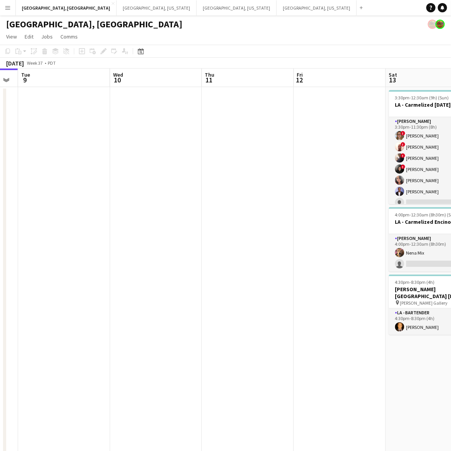
drag, startPoint x: 271, startPoint y: 191, endPoint x: 247, endPoint y: 168, distance: 32.7
click at [247, 169] on app-calendar-viewport "Sat 6 24/30 4 Jobs Sun 7 1/1 1 Job Mon 8 Tue 9 Wed 10 Thu 11 Fri 12 Sat 13 11/1…" at bounding box center [225, 289] width 451 height 440
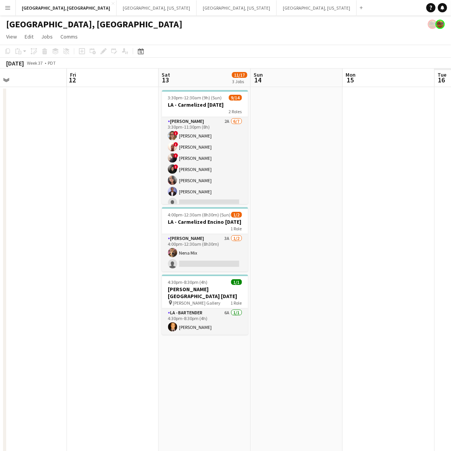
scroll to position [0, 266]
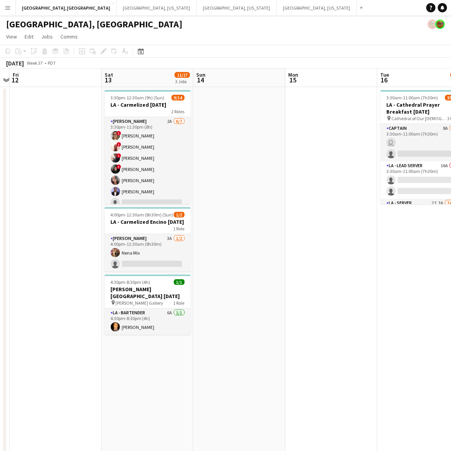
drag, startPoint x: 317, startPoint y: 207, endPoint x: 40, endPoint y: 302, distance: 292.7
click at [40, 302] on app-calendar-viewport "Tue 9 Wed 10 Thu 11 Fri 12 Sat 13 11/17 3 Jobs Sun 14 Mon 15 Tue 16 35/53 1 Job…" at bounding box center [225, 289] width 451 height 440
click at [153, 102] on h3 "LA - Carmelized [DATE]" at bounding box center [148, 104] width 86 height 7
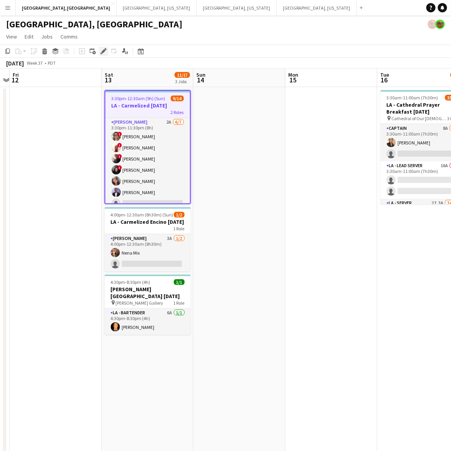
click at [102, 52] on icon at bounding box center [103, 51] width 4 height 4
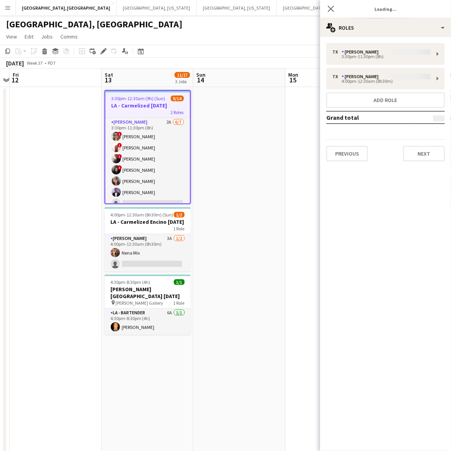
type input "**********"
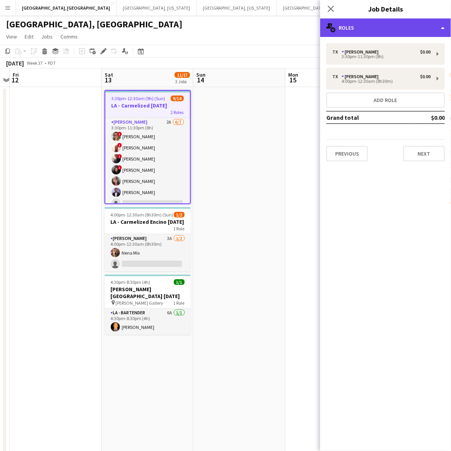
click at [373, 33] on div "multiple-users-add Roles" at bounding box center [385, 27] width 131 height 18
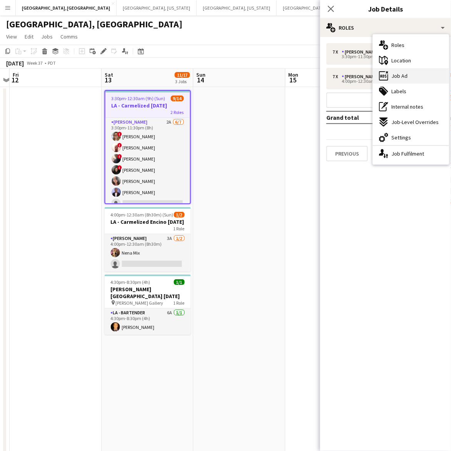
click at [401, 75] on span "Job Ad" at bounding box center [400, 75] width 16 height 7
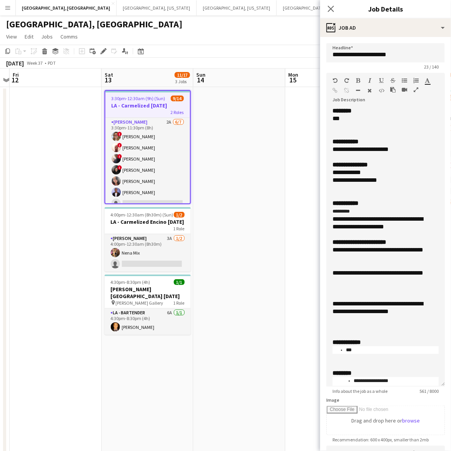
drag, startPoint x: 440, startPoint y: 149, endPoint x: 449, endPoint y: 379, distance: 229.3
click at [450, 382] on mat-expansion-panel "**********" at bounding box center [385, 244] width 131 height 414
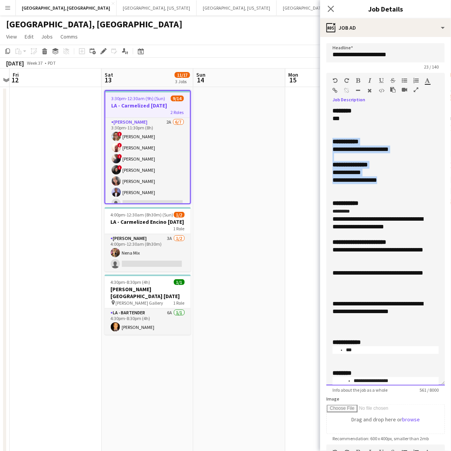
drag, startPoint x: 334, startPoint y: 142, endPoint x: 402, endPoint y: 178, distance: 76.3
click at [402, 178] on div "**********" at bounding box center [386, 246] width 119 height 278
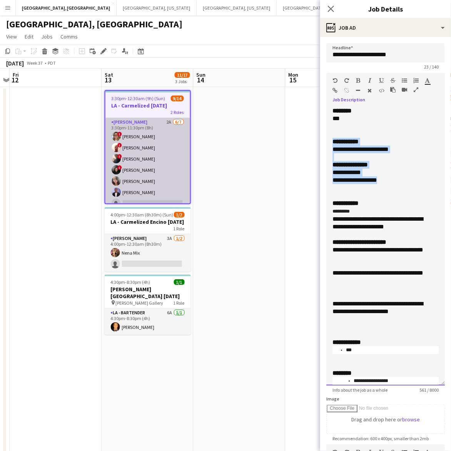
copy div "**********"
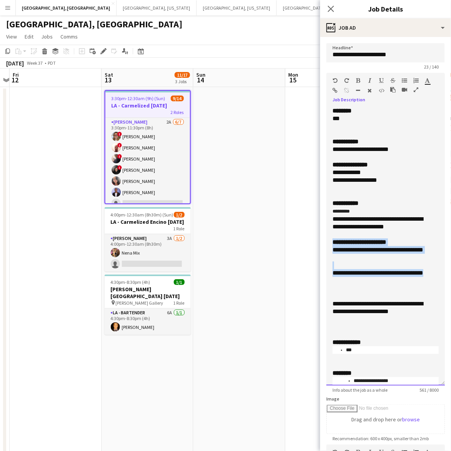
drag, startPoint x: 333, startPoint y: 245, endPoint x: 363, endPoint y: 283, distance: 48.9
click at [363, 283] on div "**********" at bounding box center [386, 246] width 119 height 278
copy div "**********"
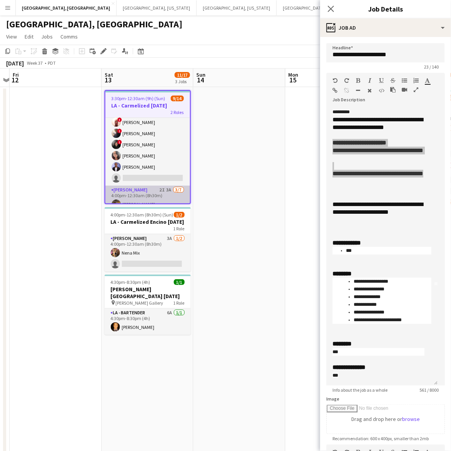
scroll to position [0, 0]
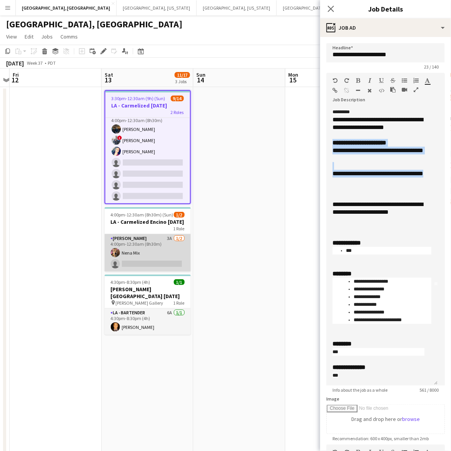
click at [162, 244] on app-card-role "[PERSON_NAME] 3A [DATE] 4:00pm-12:30am (8h30m) Nena Mix single-neutral-actions" at bounding box center [148, 252] width 86 height 37
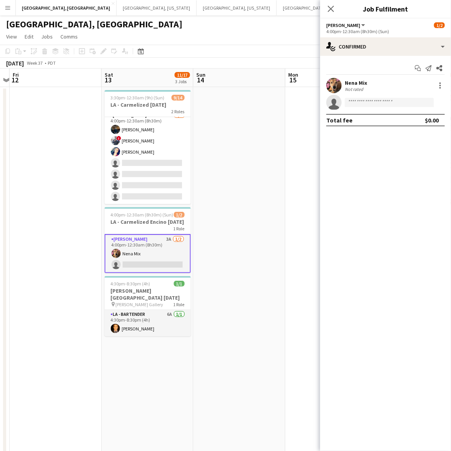
scroll to position [99, 0]
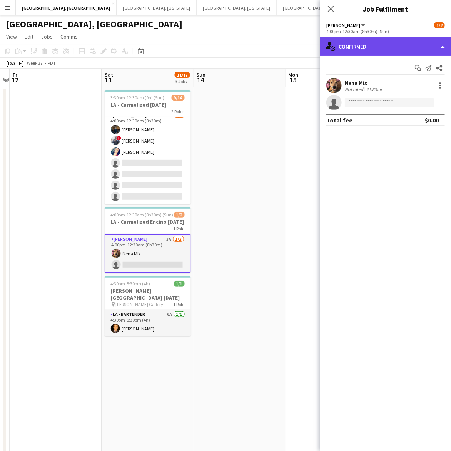
click at [357, 43] on div "single-neutral-actions-check-2 Confirmed" at bounding box center [385, 46] width 131 height 18
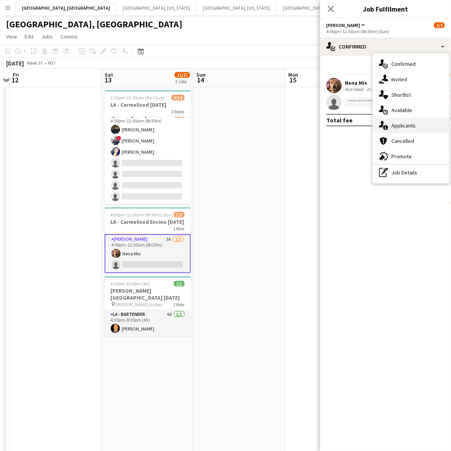
click at [412, 126] on span "Applicants" at bounding box center [404, 125] width 24 height 7
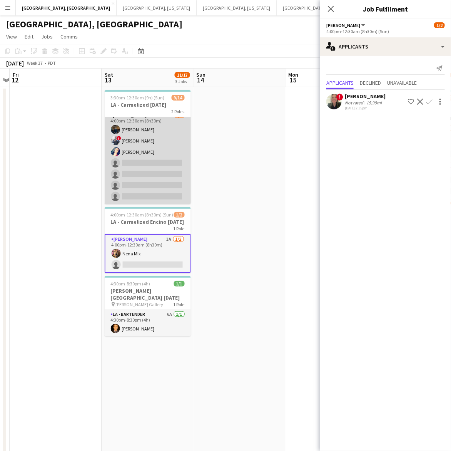
click at [138, 162] on app-card-role "[PERSON_NAME] 2I 3A [DATE] 4:00pm-12:30am (8h30m) [PERSON_NAME] ! [PERSON_NAME]…" at bounding box center [148, 157] width 86 height 93
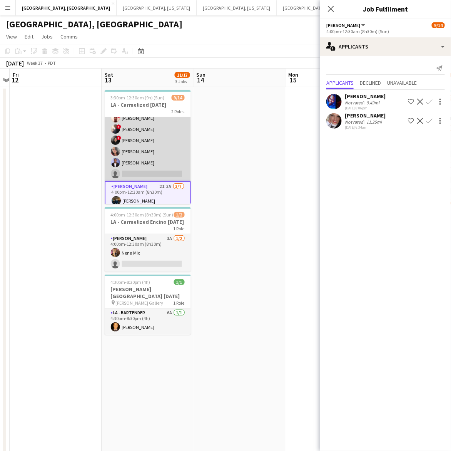
scroll to position [52, 0]
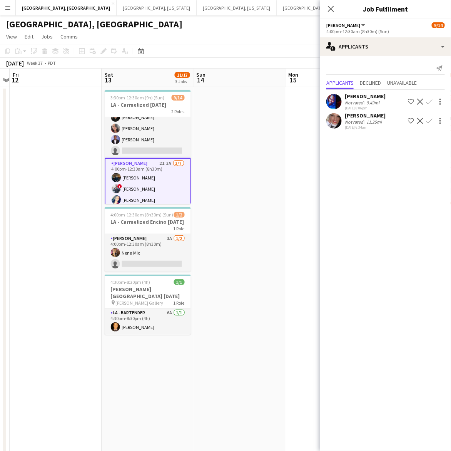
click at [432, 119] on app-icon "Confirm" at bounding box center [430, 121] width 6 height 6
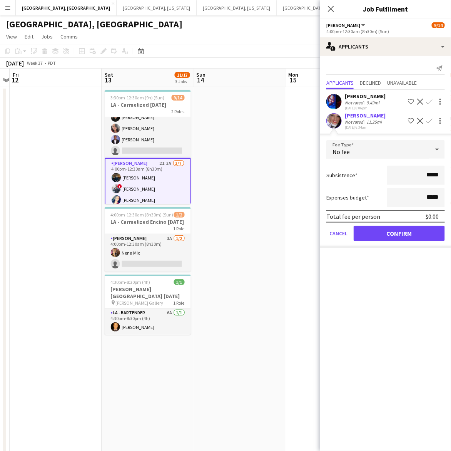
click at [374, 121] on div "11.25mi" at bounding box center [374, 122] width 18 height 6
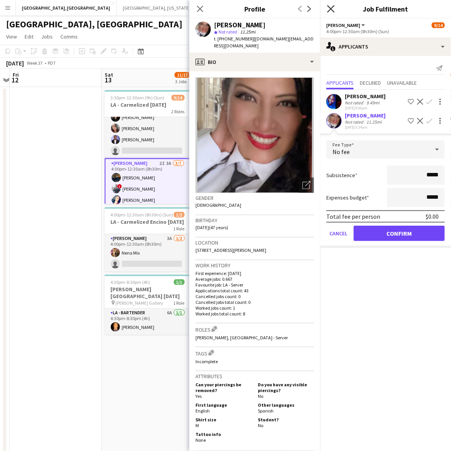
click at [332, 6] on icon "Close pop-in" at bounding box center [330, 8] width 7 height 7
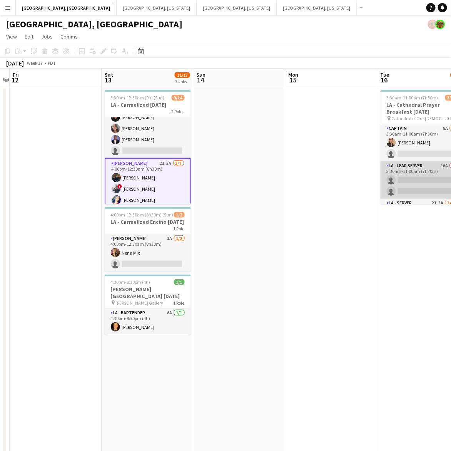
scroll to position [48, 0]
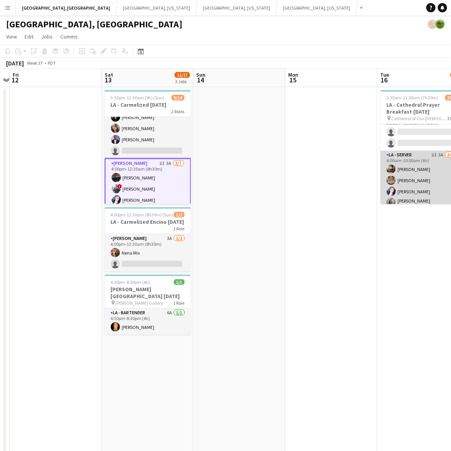
click at [423, 170] on app-card-role "LA - Server 2I 3A 34/49 4:00am-10:00am (6h) [PERSON_NAME] [PERSON_NAME] [PERSON…" at bounding box center [424, 435] width 86 height 569
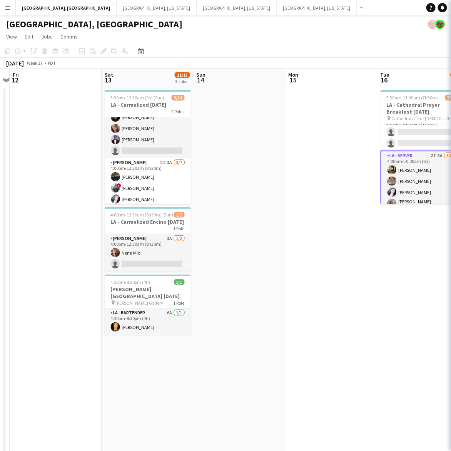
scroll to position [0, 266]
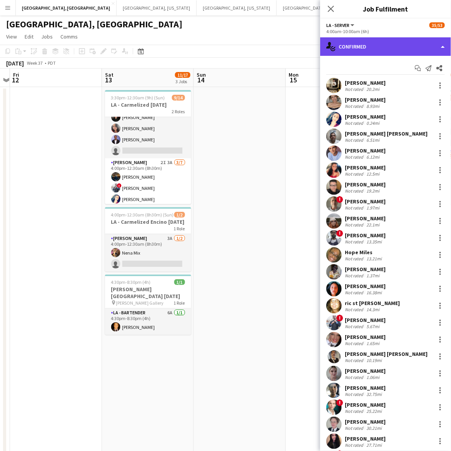
click at [402, 44] on div "single-neutral-actions-check-2 Confirmed" at bounding box center [385, 46] width 131 height 18
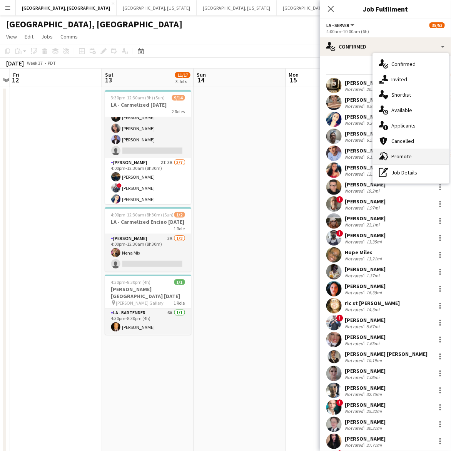
click at [400, 156] on span "Promote" at bounding box center [402, 156] width 20 height 7
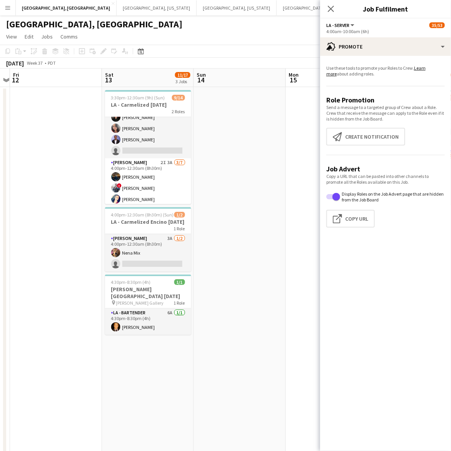
click at [376, 126] on app-promote-tab "Use these tools to promote your Roles to Crew. Learn more about adding roles. R…" at bounding box center [385, 148] width 131 height 172
click at [375, 136] on button "Create notification Create notification" at bounding box center [366, 137] width 79 height 18
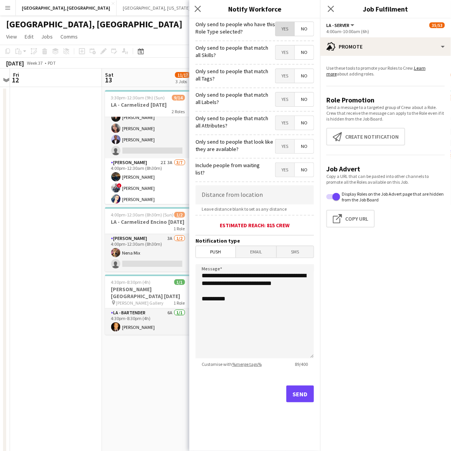
click at [279, 33] on span "Yes" at bounding box center [285, 29] width 19 height 14
click at [304, 408] on div "Send" at bounding box center [255, 397] width 119 height 54
click at [304, 392] on button "Send" at bounding box center [300, 393] width 28 height 17
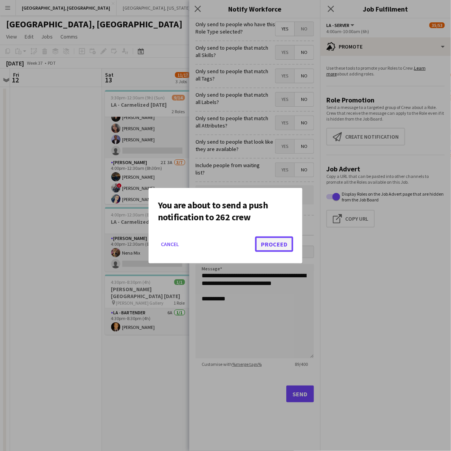
click at [286, 246] on button "Proceed" at bounding box center [274, 243] width 38 height 15
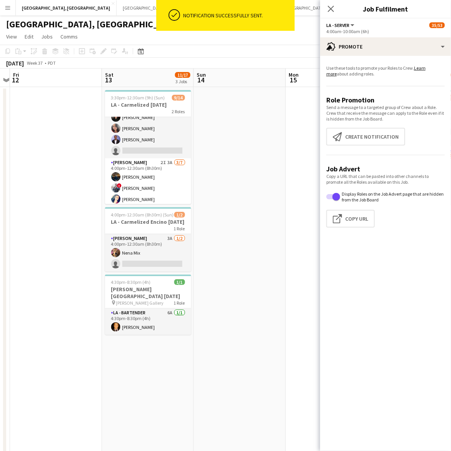
click at [270, 171] on app-date-cell at bounding box center [240, 298] width 92 height 422
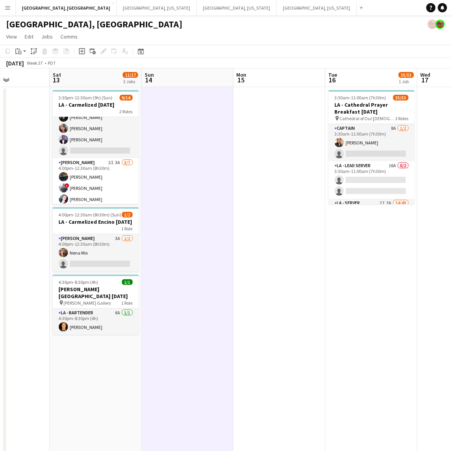
scroll to position [0, 226]
drag, startPoint x: 370, startPoint y: 246, endPoint x: 318, endPoint y: 239, distance: 52.6
click at [318, 239] on app-calendar-viewport "Wed 10 Thu 11 Fri 12 Sat 13 11/17 3 Jobs Sun 14 Mon 15 Tue 16 35/53 1 Job Wed 1…" at bounding box center [225, 289] width 451 height 440
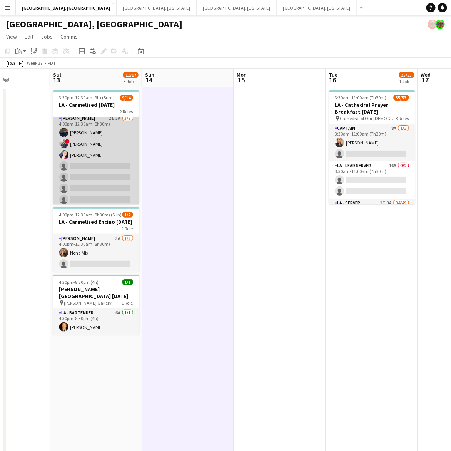
scroll to position [0, 0]
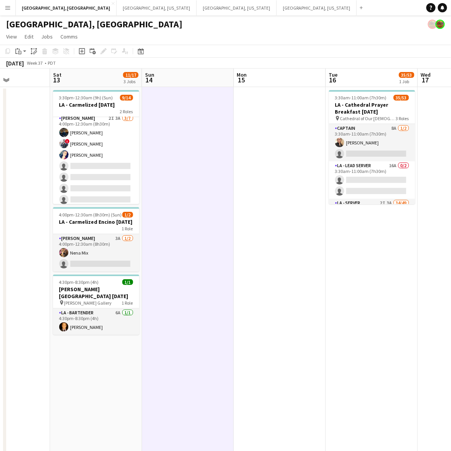
drag, startPoint x: 112, startPoint y: 155, endPoint x: 149, endPoint y: 149, distance: 38.3
click at [112, 155] on app-card-role "[PERSON_NAME] 2I 3A [DATE] 4:00pm-12:30am (8h30m) [PERSON_NAME] ! [PERSON_NAME]…" at bounding box center [96, 160] width 86 height 93
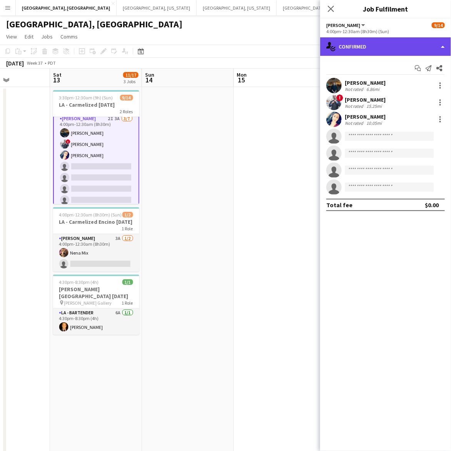
click at [410, 47] on div "single-neutral-actions-check-2 Confirmed" at bounding box center [385, 46] width 131 height 18
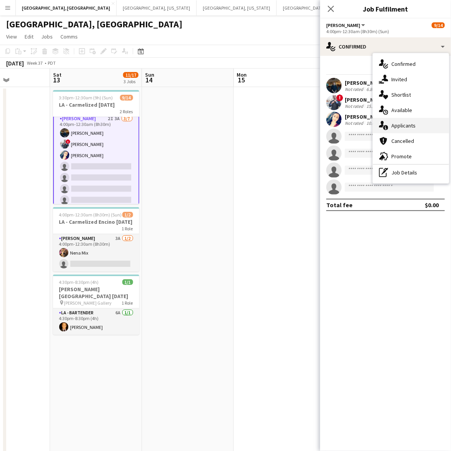
click at [409, 120] on div "single-neutral-actions-information Applicants" at bounding box center [411, 125] width 76 height 15
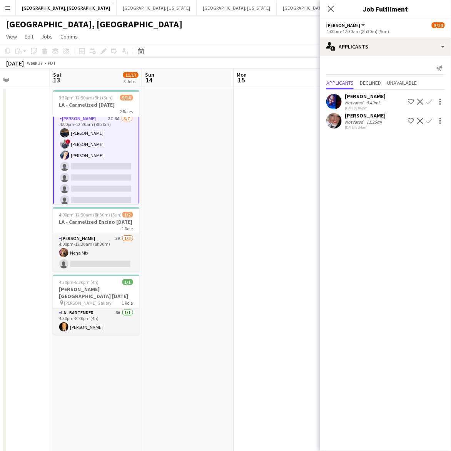
click at [313, 159] on app-date-cell at bounding box center [280, 298] width 92 height 422
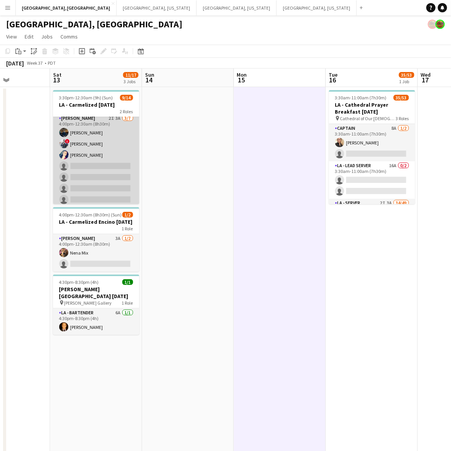
scroll to position [99, 0]
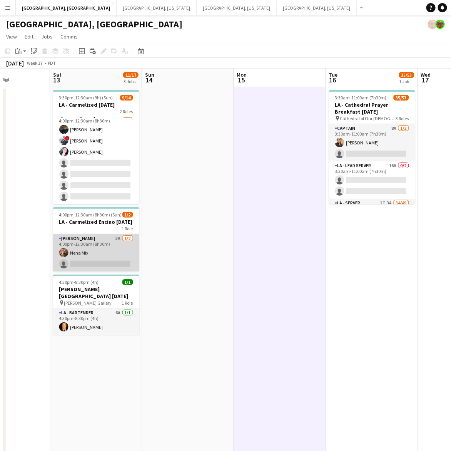
click at [116, 251] on app-card-role "[PERSON_NAME] 3A [DATE] 4:00pm-12:30am (8h30m) Nena Mix single-neutral-actions" at bounding box center [96, 252] width 86 height 37
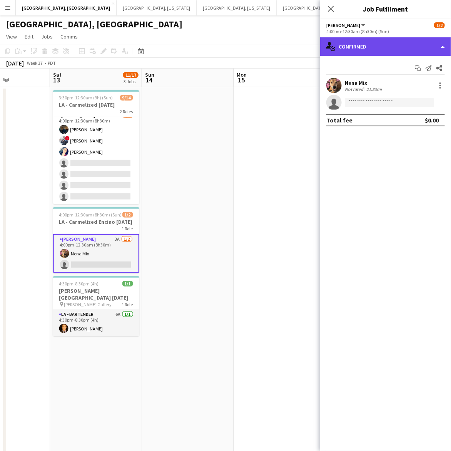
click at [373, 41] on div "single-neutral-actions-check-2 Confirmed" at bounding box center [385, 46] width 131 height 18
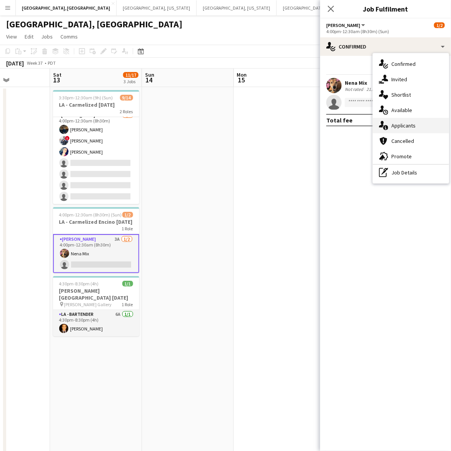
click at [401, 127] on span "Applicants" at bounding box center [404, 125] width 24 height 7
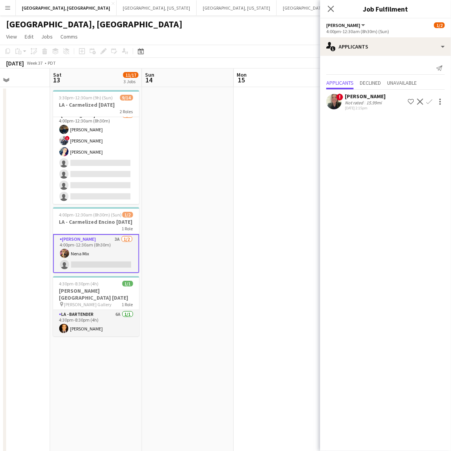
click at [276, 199] on app-date-cell at bounding box center [280, 298] width 92 height 422
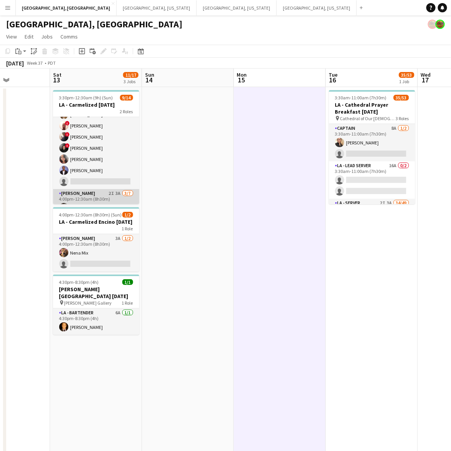
scroll to position [0, 0]
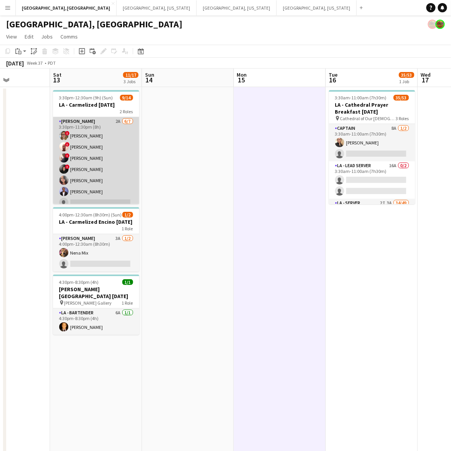
click at [108, 164] on app-card-role "[PERSON_NAME] 2A [DATE] 3:30pm-11:30pm (8h) ! [PERSON_NAME] ! [PERSON_NAME] III…" at bounding box center [96, 163] width 86 height 93
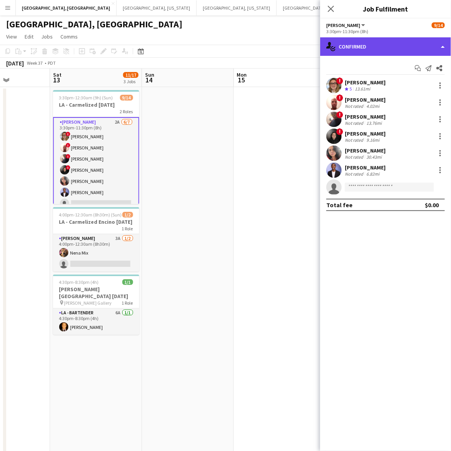
click at [362, 43] on div "single-neutral-actions-check-2 Confirmed" at bounding box center [385, 46] width 131 height 18
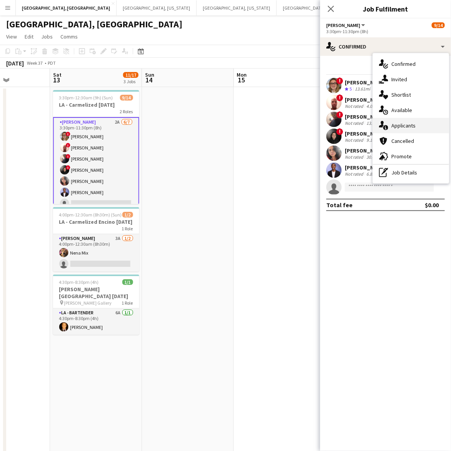
click at [416, 127] on div "single-neutral-actions-information Applicants" at bounding box center [411, 125] width 76 height 15
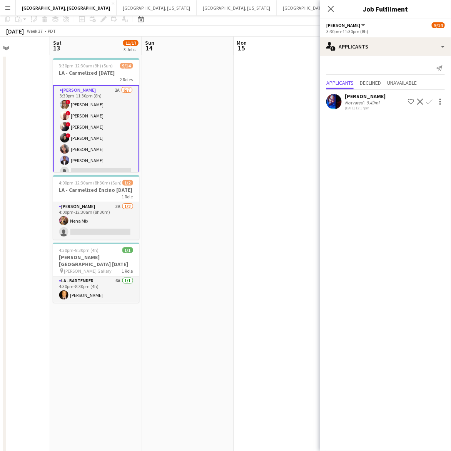
scroll to position [48, 0]
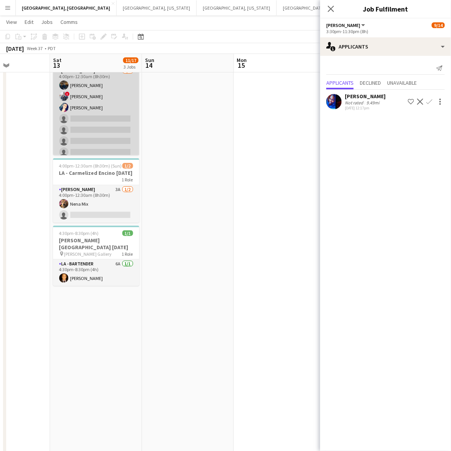
click at [81, 97] on app-card-role "[PERSON_NAME] 2I 3A [DATE] 4:00pm-12:30am (8h30m) [PERSON_NAME] ! [PERSON_NAME]…" at bounding box center [96, 113] width 86 height 93
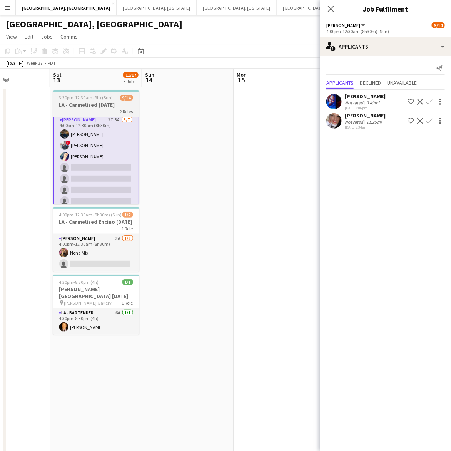
scroll to position [0, 0]
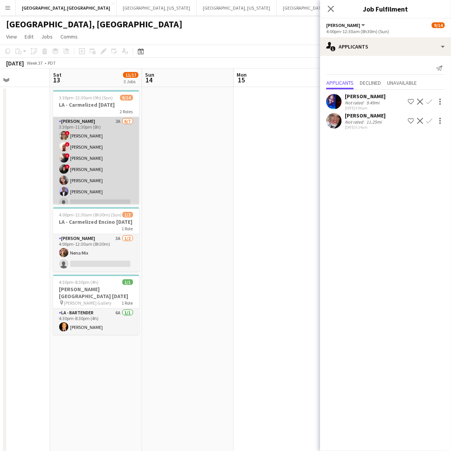
drag, startPoint x: 121, startPoint y: 147, endPoint x: 128, endPoint y: 146, distance: 6.6
click at [121, 147] on app-card-role "[PERSON_NAME] 2A [DATE] 3:30pm-11:30pm (8h) ! [PERSON_NAME] ! [PERSON_NAME] III…" at bounding box center [96, 163] width 86 height 93
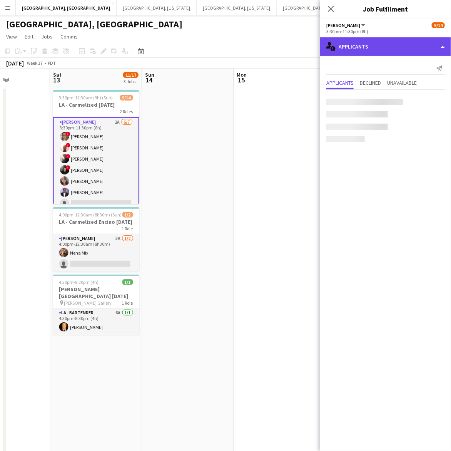
click at [405, 46] on div "single-neutral-actions-information Applicants" at bounding box center [385, 46] width 131 height 18
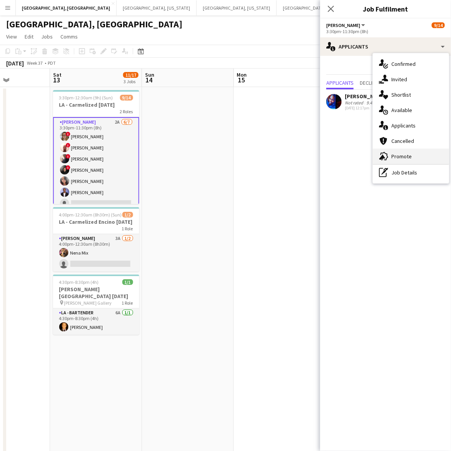
click at [414, 160] on div "advertising-megaphone Promote" at bounding box center [411, 156] width 76 height 15
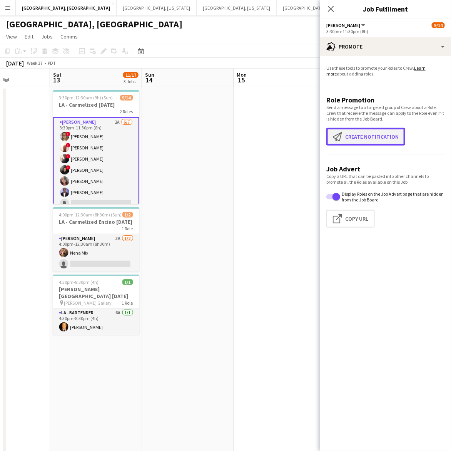
click at [358, 136] on button "Create notification Create notification" at bounding box center [366, 137] width 79 height 18
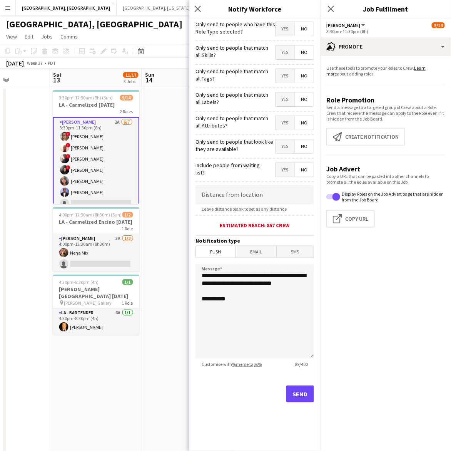
click at [285, 30] on span "Yes" at bounding box center [285, 29] width 19 height 14
click at [304, 392] on button "Send" at bounding box center [300, 393] width 28 height 17
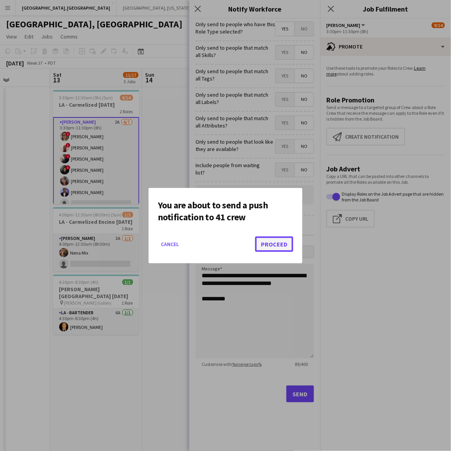
click at [278, 243] on button "Proceed" at bounding box center [274, 243] width 38 height 15
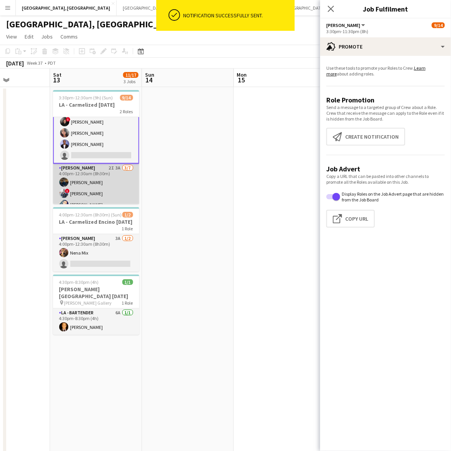
click at [117, 178] on app-card-role "[PERSON_NAME] 2I 3A [DATE] 4:00pm-12:30am (8h30m) [PERSON_NAME] ! [PERSON_NAME]…" at bounding box center [96, 210] width 86 height 93
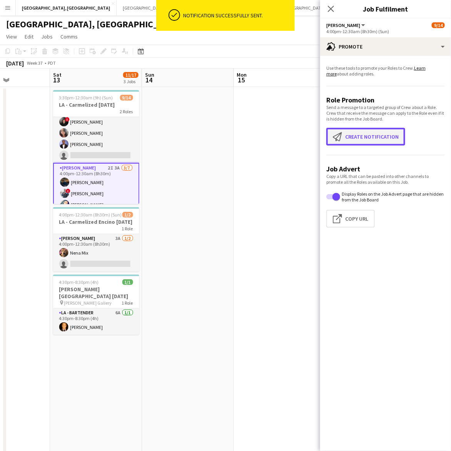
click at [350, 134] on button "Create notification Create notification" at bounding box center [366, 137] width 79 height 18
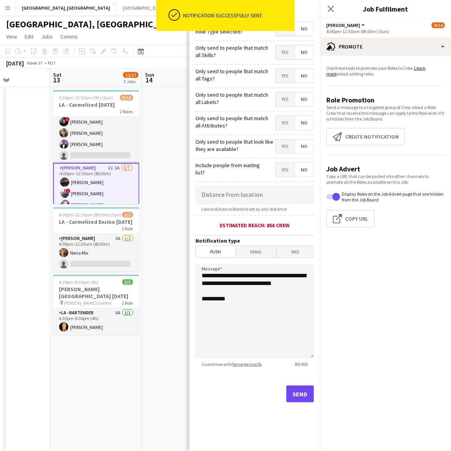
click at [290, 33] on div "ok-circled Notification successfully sent." at bounding box center [225, 17] width 139 height 35
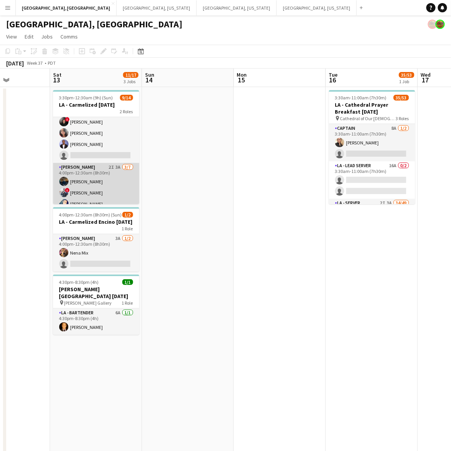
click at [111, 189] on app-card-role "[PERSON_NAME] 2I 3A [DATE] 4:00pm-12:30am (8h30m) [PERSON_NAME] ! [PERSON_NAME]…" at bounding box center [96, 209] width 86 height 93
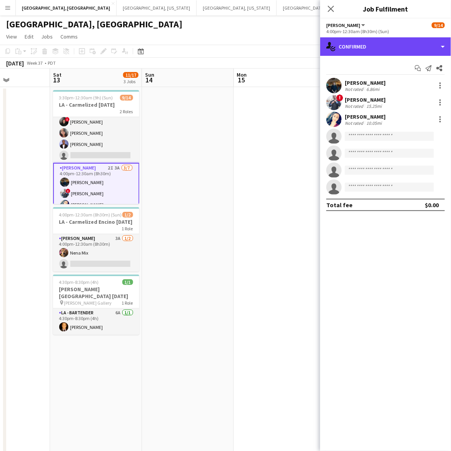
click at [363, 47] on div "single-neutral-actions-check-2 Confirmed" at bounding box center [385, 46] width 131 height 18
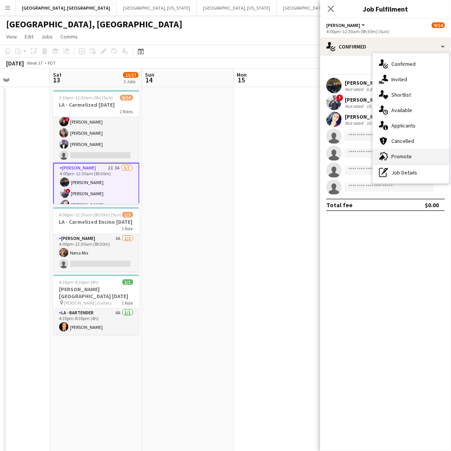
click at [395, 160] on span "Promote" at bounding box center [402, 156] width 20 height 7
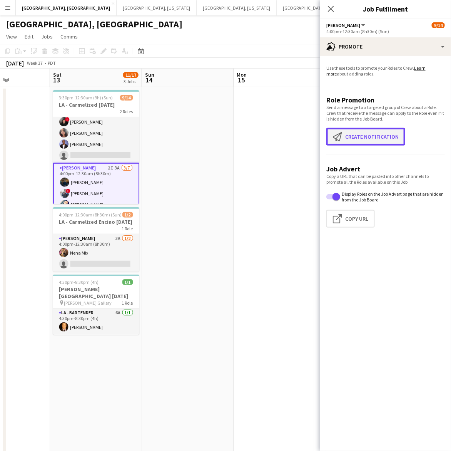
click at [371, 142] on button "Create notification Create notification" at bounding box center [366, 137] width 79 height 18
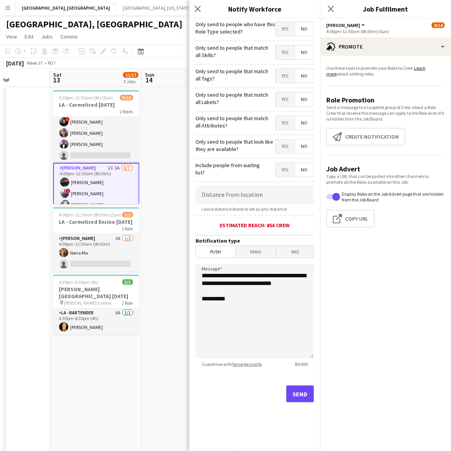
click at [283, 31] on span "Yes" at bounding box center [285, 29] width 19 height 14
click at [297, 403] on div "Send" at bounding box center [255, 397] width 119 height 54
click at [297, 395] on button "Send" at bounding box center [300, 393] width 28 height 17
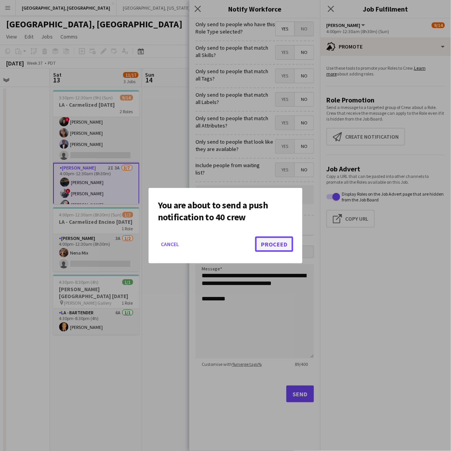
click at [269, 247] on button "Proceed" at bounding box center [274, 243] width 38 height 15
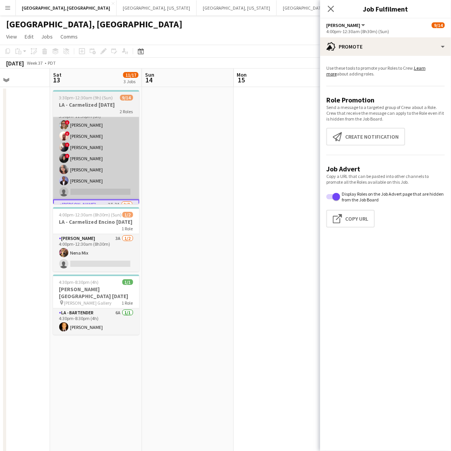
scroll to position [0, 0]
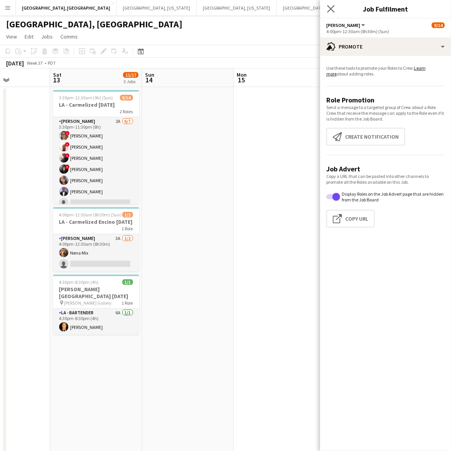
click at [326, 5] on app-icon "Close pop-in" at bounding box center [331, 8] width 11 height 11
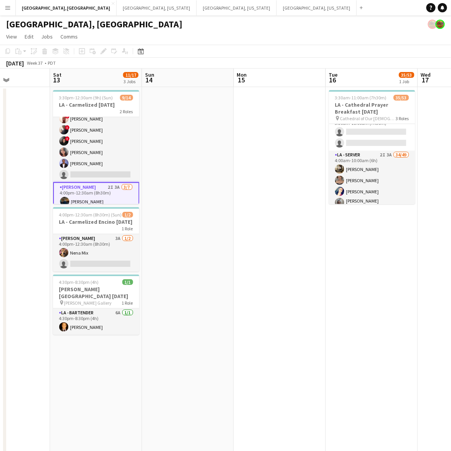
scroll to position [96, 0]
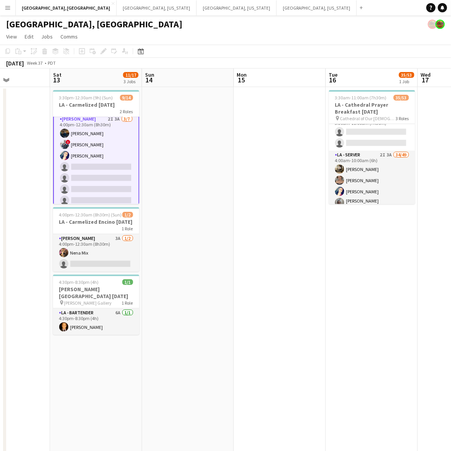
click at [81, 166] on app-card-role "[PERSON_NAME] 2I 3A [DATE] 4:00pm-12:30am (8h30m) [PERSON_NAME] ! [PERSON_NAME]…" at bounding box center [96, 161] width 86 height 95
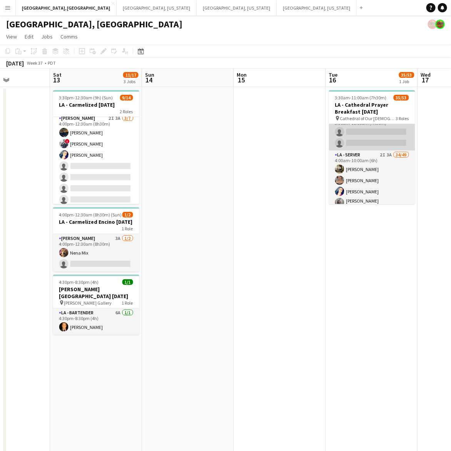
drag, startPoint x: 386, startPoint y: 178, endPoint x: 380, endPoint y: 142, distance: 36.8
click at [386, 178] on app-card-role "LA - Server 2I 3A 34/49 4:00am-10:00am (6h) [PERSON_NAME] [PERSON_NAME] [PERSON…" at bounding box center [372, 435] width 86 height 569
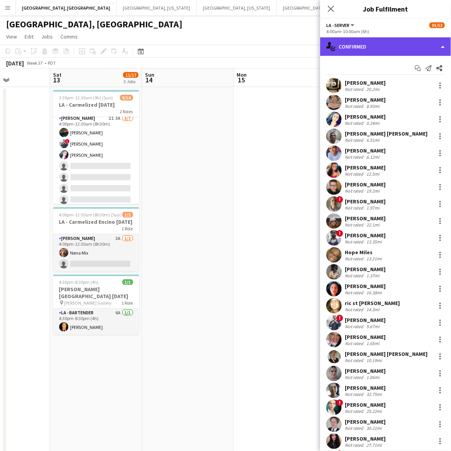
click at [345, 49] on div "single-neutral-actions-check-2 Confirmed" at bounding box center [385, 46] width 131 height 18
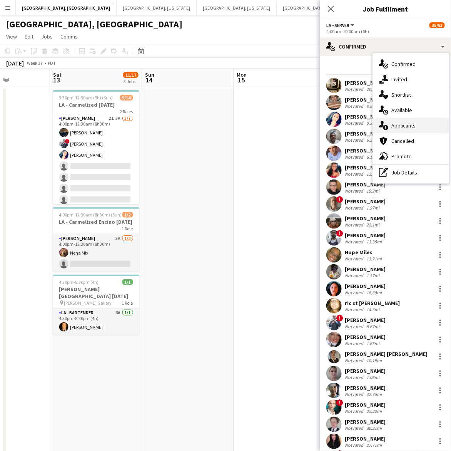
click at [399, 122] on span "Applicants" at bounding box center [404, 125] width 24 height 7
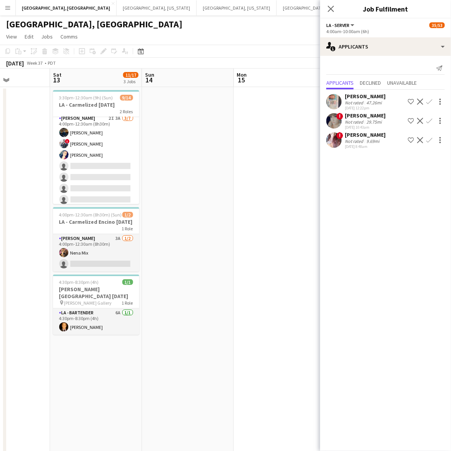
click at [285, 124] on app-date-cell at bounding box center [280, 298] width 92 height 422
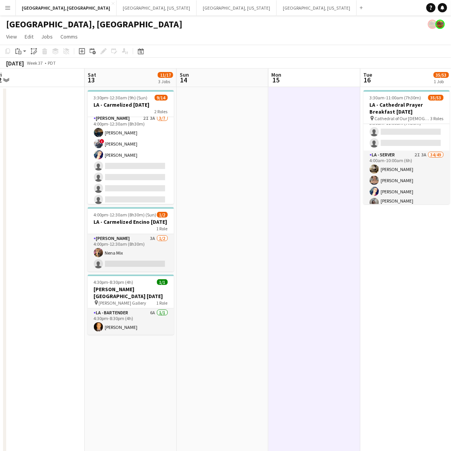
drag, startPoint x: 87, startPoint y: 316, endPoint x: 38, endPoint y: 330, distance: 51.6
click at [38, 330] on app-calendar-viewport "Wed 10 Thu 11 Fri 12 Sat 13 11/17 3 Jobs Sun 14 Mon 15 Tue 16 35/53 1 Job Wed 1…" at bounding box center [225, 289] width 451 height 440
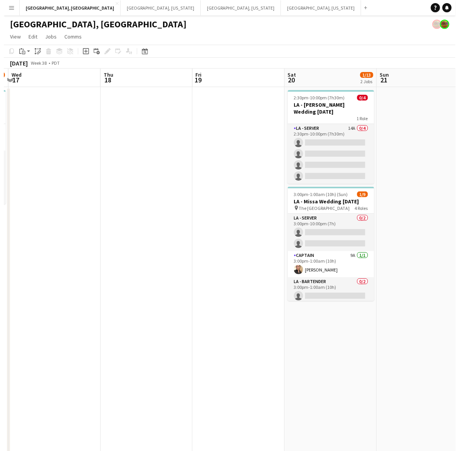
scroll to position [0, 276]
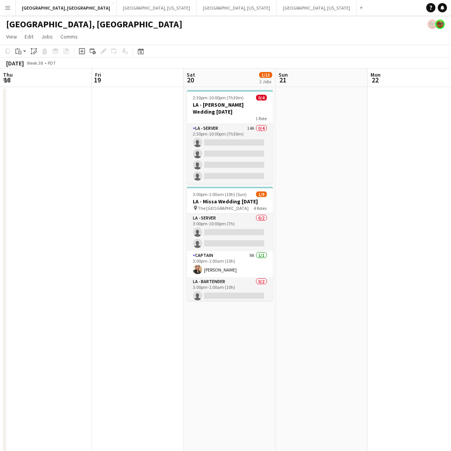
drag, startPoint x: 280, startPoint y: 241, endPoint x: 120, endPoint y: 255, distance: 160.8
click at [120, 255] on app-calendar-viewport "Mon 15 Tue 16 35/53 1 Job Wed 17 Thu 18 Fri 19 Sat 20 1/13 2 Jobs Sun 21 Mon 22…" at bounding box center [225, 289] width 451 height 440
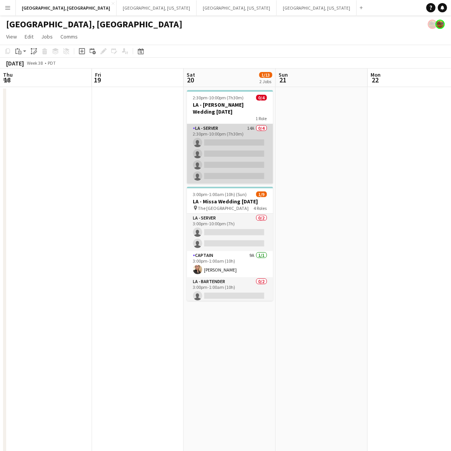
click at [245, 151] on app-card-role "LA - Server 14A 0/4 2:30pm-10:00pm (7h30m) single-neutral-actions single-neutra…" at bounding box center [230, 154] width 86 height 60
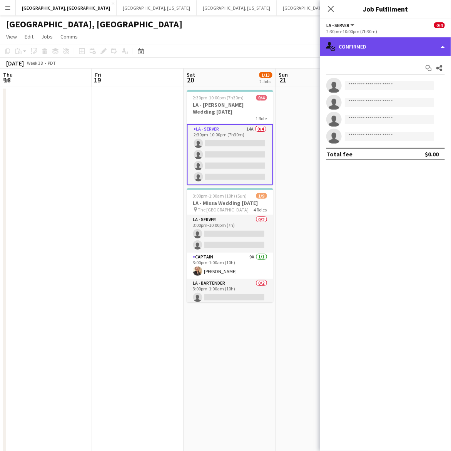
click at [368, 44] on div "single-neutral-actions-check-2 Confirmed" at bounding box center [385, 46] width 131 height 18
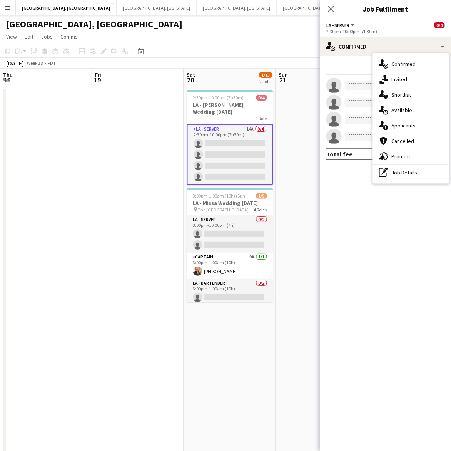
click at [408, 123] on span "Applicants" at bounding box center [404, 125] width 24 height 7
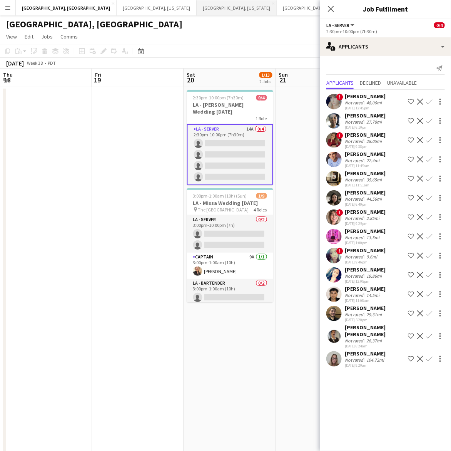
click at [197, 10] on button "West Palm Beach, Florida Close" at bounding box center [237, 7] width 80 height 15
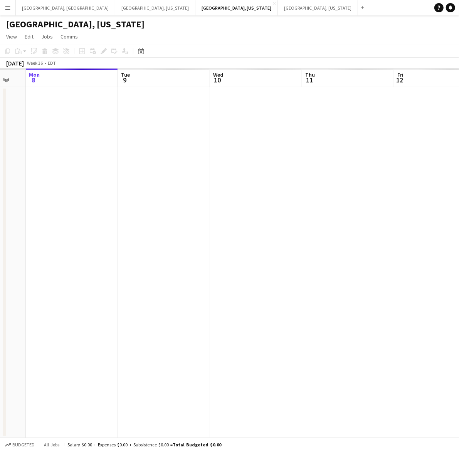
drag, startPoint x: 328, startPoint y: 142, endPoint x: 286, endPoint y: 164, distance: 47.2
click at [48, 192] on app-calendar-viewport "Fri 5 Sat 6 Sun 7 Mon 8 Tue 9 Wed 10 Thu 11 Fri 12 Sat 13 Sun 14" at bounding box center [229, 253] width 459 height 369
drag, startPoint x: 326, startPoint y: 156, endPoint x: 141, endPoint y: 193, distance: 188.8
click at [142, 192] on app-calendar-viewport "Tue 9 Wed 10 Thu 11 Fri 12 Sat 13 Sun 14 Mon 15 Tue 16 Wed 17 Thu 18" at bounding box center [229, 253] width 459 height 369
drag, startPoint x: 378, startPoint y: 165, endPoint x: 121, endPoint y: 206, distance: 260.9
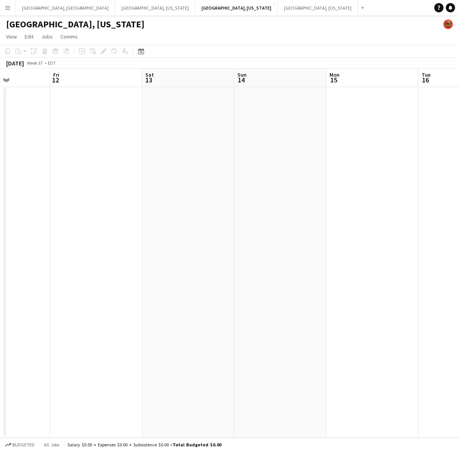
click at [121, 206] on app-calendar-viewport "Tue 9 Wed 10 Thu 11 Fri 12 Sat 13 Sun 14 Mon 15 Tue 16 Wed 17 Thu 18" at bounding box center [229, 253] width 459 height 369
drag, startPoint x: 330, startPoint y: 158, endPoint x: 93, endPoint y: 209, distance: 242.2
click at [95, 209] on app-calendar-viewport "Fri 12 Sat 13 Sun 14 Mon 15 Tue 16 Wed 17 Thu 18 Fri 19 Sat 20 0/1 1 Job Sun 21…" at bounding box center [229, 253] width 459 height 369
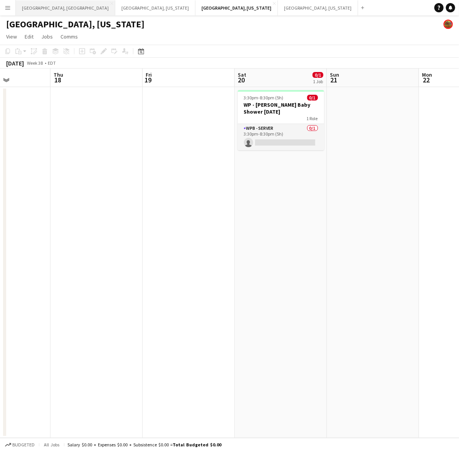
click at [39, 4] on button "[GEOGRAPHIC_DATA], [GEOGRAPHIC_DATA] Close" at bounding box center [65, 7] width 99 height 15
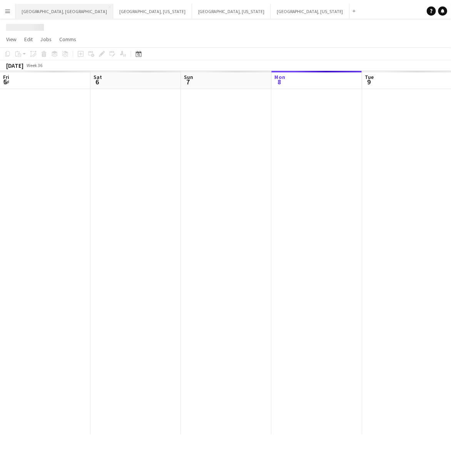
scroll to position [0, 184]
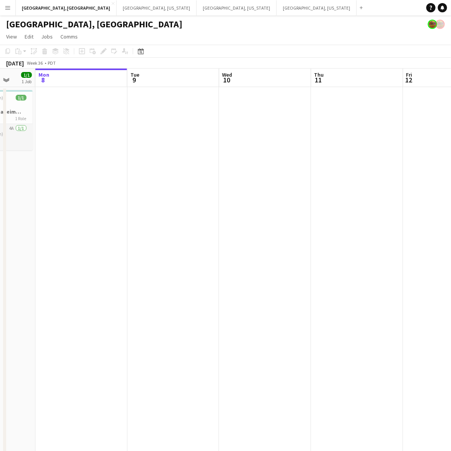
drag, startPoint x: 320, startPoint y: 107, endPoint x: 120, endPoint y: 178, distance: 212.2
click at [112, 176] on app-calendar-viewport "Fri 5 1/1 1 Job Sat 6 24/30 4 Jobs Sun 7 1/1 1 Job Mon 8 Tue 9 Wed 10 Thu 11 Fr…" at bounding box center [225, 289] width 451 height 440
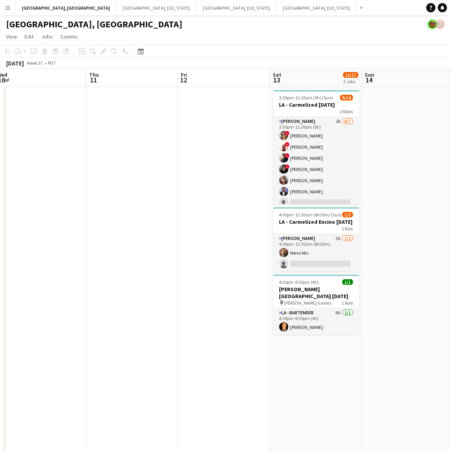
drag, startPoint x: 303, startPoint y: 163, endPoint x: 80, endPoint y: 194, distance: 224.7
click at [81, 194] on app-calendar-viewport "Sun 7 1/1 1 Job Mon 8 Tue 9 Wed 10 Thu 11 Fri 12 Sat 13 11/17 3 Jobs Sun 14 Mon…" at bounding box center [225, 289] width 451 height 440
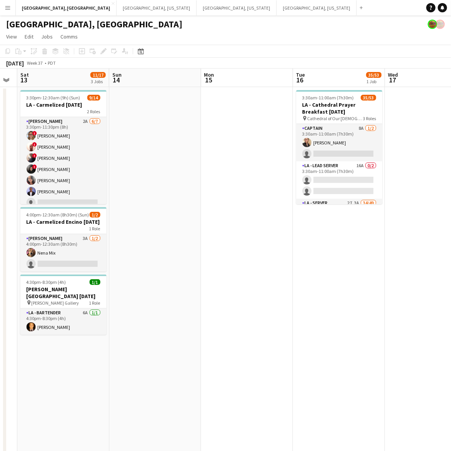
scroll to position [0, 284]
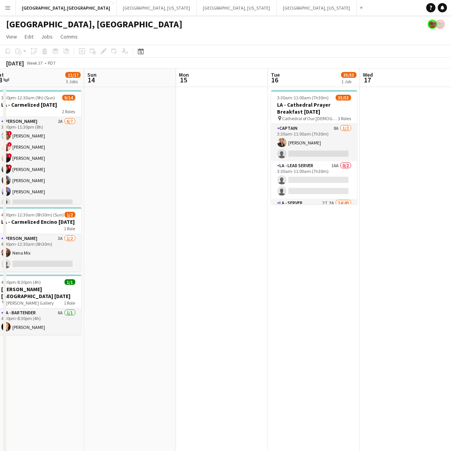
drag, startPoint x: 337, startPoint y: 166, endPoint x: 206, endPoint y: 182, distance: 132.3
click at [206, 182] on app-calendar-viewport "Wed 10 Thu 11 Fri 12 Sat 13 11/17 3 Jobs Sun 14 Mon 15 Tue 16 35/53 1 Job Wed 1…" at bounding box center [225, 289] width 451 height 440
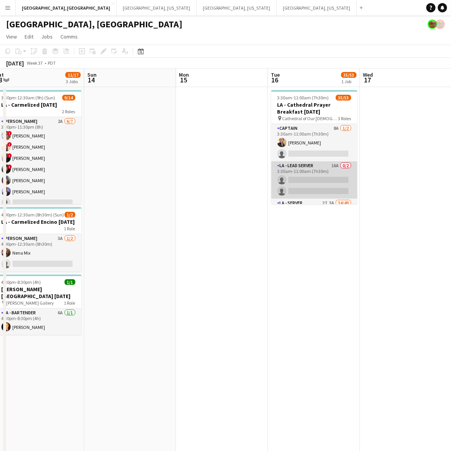
click at [288, 175] on app-card-role "LA - Lead Server 16A 0/2 3:30am-11:00am (7h30m) single-neutral-actions single-n…" at bounding box center [314, 179] width 86 height 37
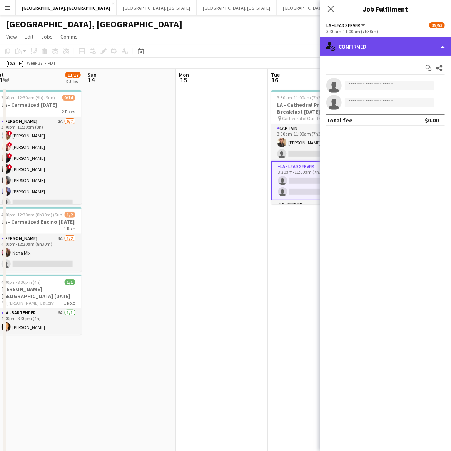
click at [377, 42] on div "single-neutral-actions-check-2 Confirmed" at bounding box center [385, 46] width 131 height 18
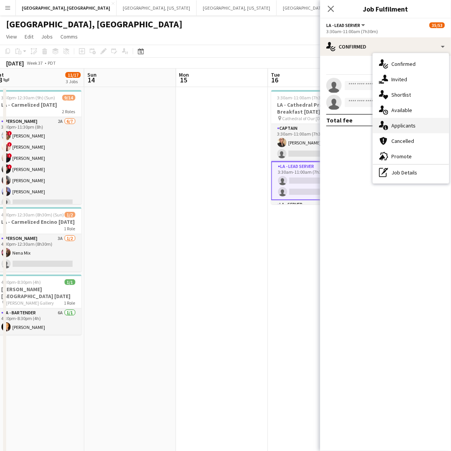
click at [413, 129] on div "single-neutral-actions-information Applicants" at bounding box center [411, 125] width 76 height 15
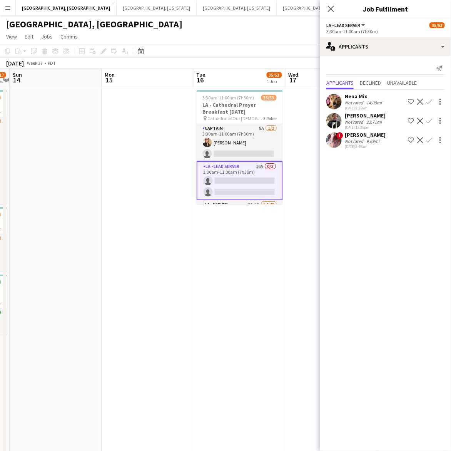
scroll to position [0, 307]
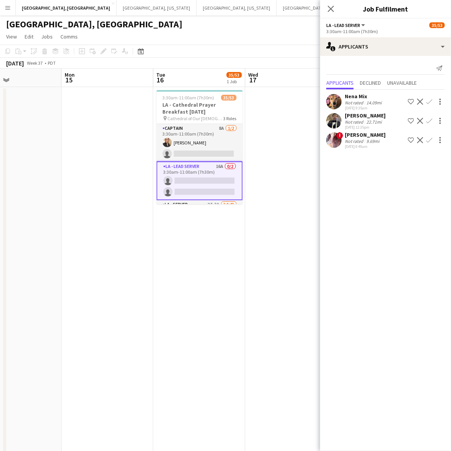
drag, startPoint x: 214, startPoint y: 244, endPoint x: 184, endPoint y: 249, distance: 30.9
click at [184, 249] on app-calendar-viewport "Thu 11 Fri 12 Sat 13 11/17 3 Jobs Sun 14 Mon 15 Tue 16 35/53 1 Job Wed 17 Thu 1…" at bounding box center [225, 289] width 451 height 440
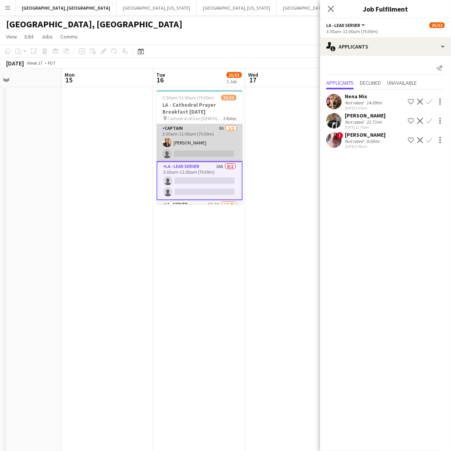
click at [193, 149] on app-card-role "Captain 8A 1/2 3:30am-11:00am (7h30m) Trinity Hardy single-neutral-actions" at bounding box center [200, 142] width 86 height 37
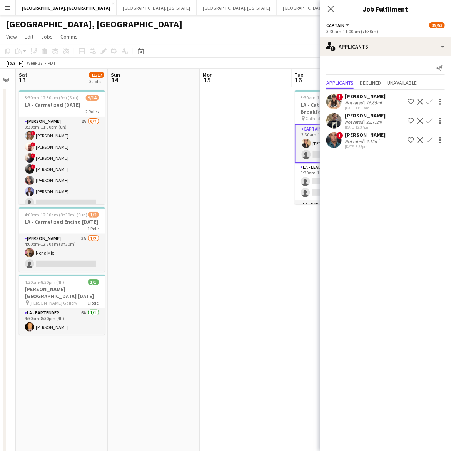
scroll to position [0, 168]
drag, startPoint x: 99, startPoint y: 178, endPoint x: 238, endPoint y: 159, distance: 140.0
click at [238, 159] on app-calendar-viewport "Thu 11 Fri 12 Sat 13 11/17 3 Jobs Sun 14 Mon 15 Tue 16 35/53 1 Job Wed 17 Thu 1…" at bounding box center [225, 289] width 451 height 440
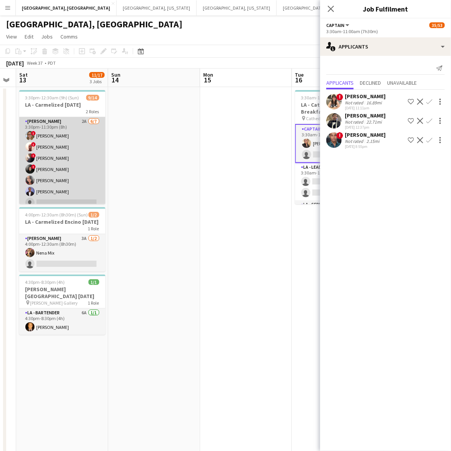
scroll to position [48, 0]
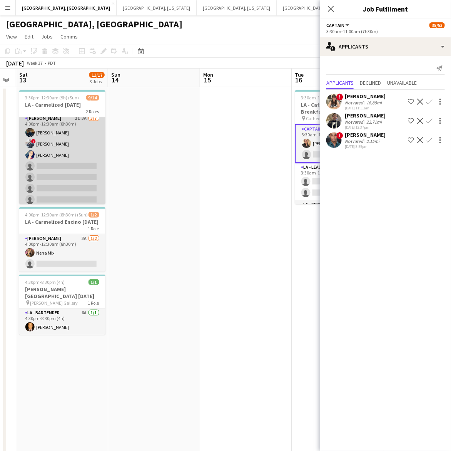
click at [59, 171] on app-card-role "LA - Cook 2I 3A 3/7 4:00pm-12:30am (8h30m) Rick Rosenblum ! David Dorety Maliss…" at bounding box center [62, 160] width 86 height 93
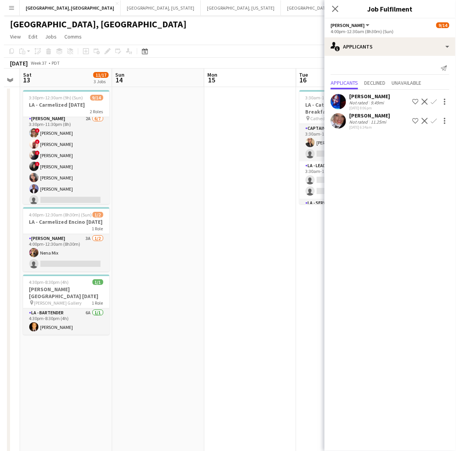
scroll to position [0, 0]
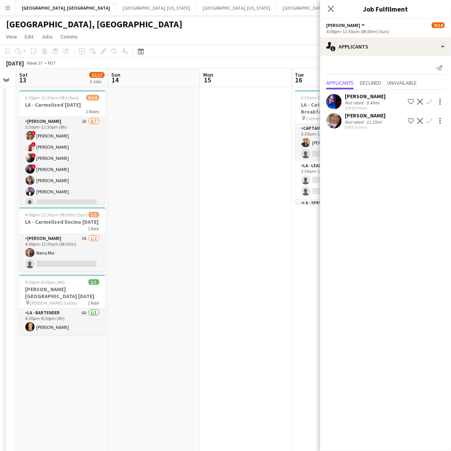
click at [201, 146] on app-date-cell at bounding box center [246, 298] width 92 height 422
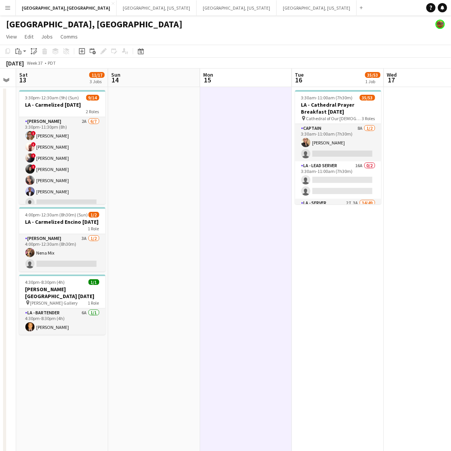
click at [10, 10] on app-icon "Menu" at bounding box center [8, 8] width 6 height 6
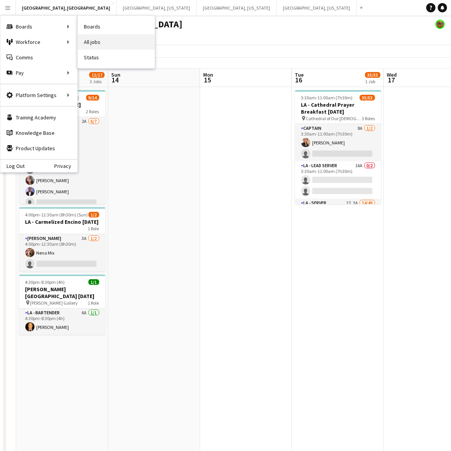
click at [94, 43] on link "All jobs" at bounding box center [116, 41] width 77 height 15
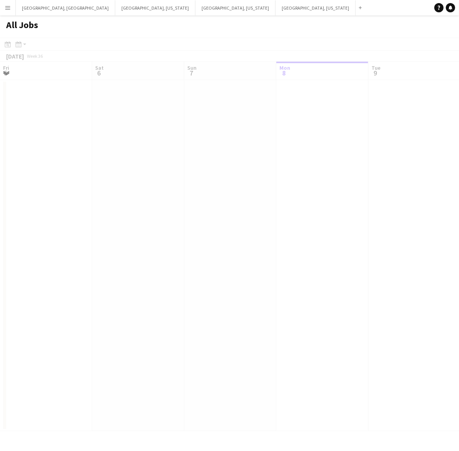
scroll to position [0, 184]
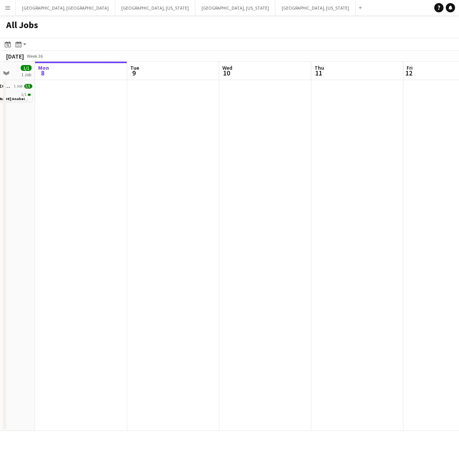
drag, startPoint x: 268, startPoint y: 164, endPoint x: 117, endPoint y: 196, distance: 154.2
click at [118, 196] on app-calendar-viewport "Fri 5 1/1 1 Job Sat 6 25/31 5 Jobs Sun 7 1/1 1 Job Mon 8 Tue 9 Wed 10 Thu 11 Fr…" at bounding box center [229, 246] width 459 height 369
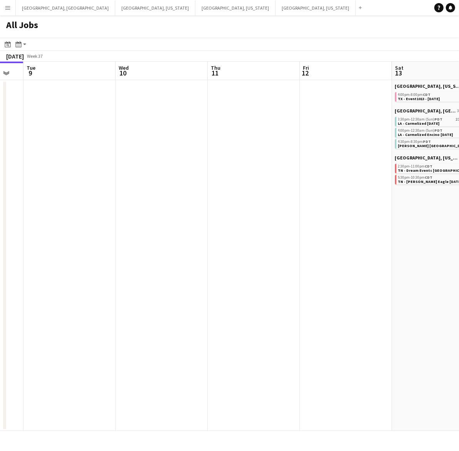
drag, startPoint x: 240, startPoint y: 199, endPoint x: 97, endPoint y: 249, distance: 150.9
click at [103, 246] on app-calendar-viewport "Sat 6 25/31 5 Jobs Sun 7 1/1 1 Job Mon 8 Tue 9 Wed 10 Thu 11 Fri 12 Sat 13 15/3…" at bounding box center [229, 246] width 459 height 369
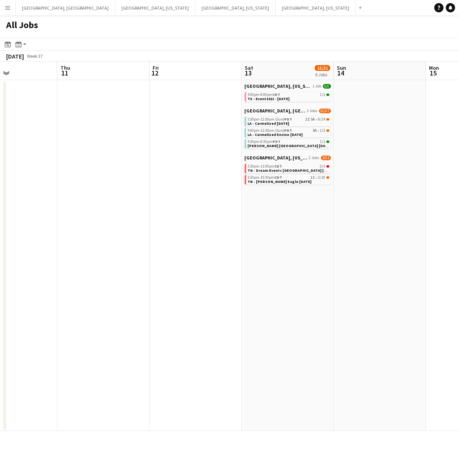
scroll to position [0, 257]
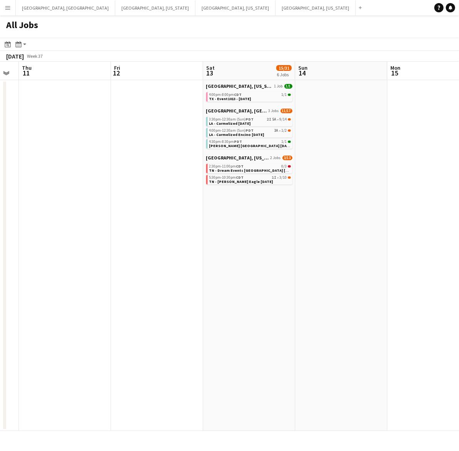
click at [176, 252] on app-all-jobs "All Jobs Date picker SEP 2025 SEP 2025 Monday M Tuesday T Wednesday W Thursday …" at bounding box center [229, 222] width 459 height 415
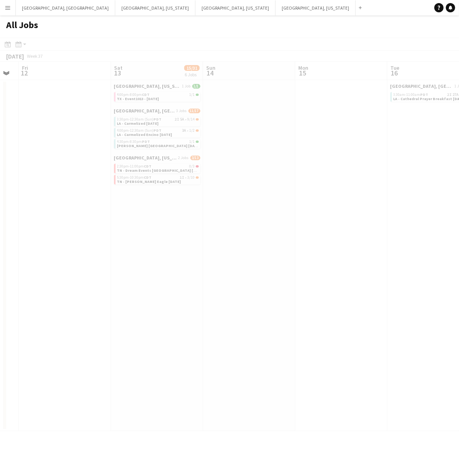
drag, startPoint x: 289, startPoint y: 239, endPoint x: 178, endPoint y: 255, distance: 112.5
click at [178, 255] on div at bounding box center [229, 245] width 459 height 415
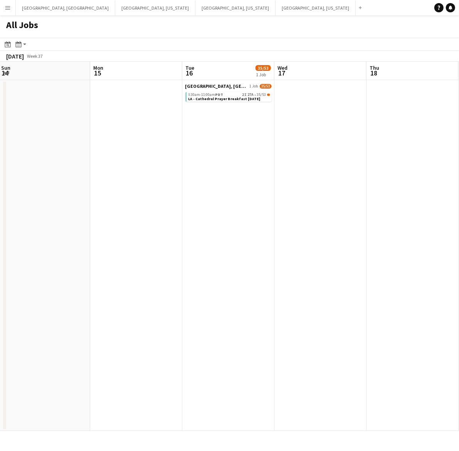
drag, startPoint x: 314, startPoint y: 209, endPoint x: 138, endPoint y: 255, distance: 181.8
click at [138, 255] on app-calendar-viewport "Thu 11 Fri 12 Sat 13 15/31 6 Jobs Sun 14 Mon 15 Tue 16 35/53 1 Job Wed 17 Thu 1…" at bounding box center [229, 246] width 459 height 369
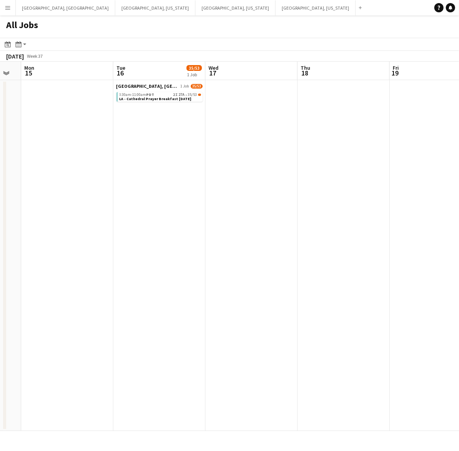
click at [57, 278] on app-all-jobs "All Jobs Date picker SEP 2025 SEP 2025 Monday M Tuesday T Wednesday W Thursday …" at bounding box center [229, 222] width 459 height 415
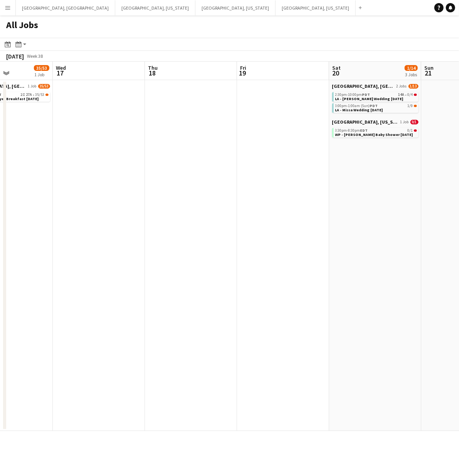
drag, startPoint x: 349, startPoint y: 201, endPoint x: 288, endPoint y: 208, distance: 62.0
click at [288, 208] on app-calendar-viewport "Sun 14 Mon 15 Tue 16 35/53 1 Job Wed 17 Thu 18 Fri 19 Sat 20 1/14 3 Jobs Sun 21…" at bounding box center [229, 246] width 459 height 369
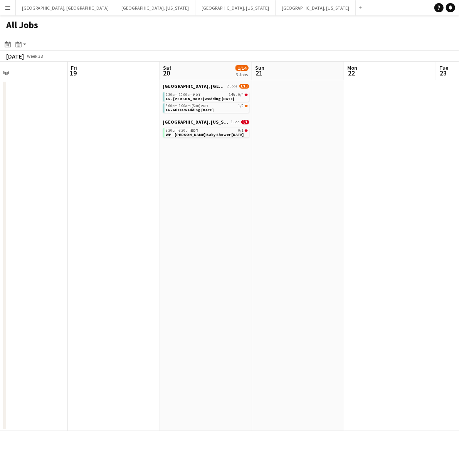
scroll to position [0, 234]
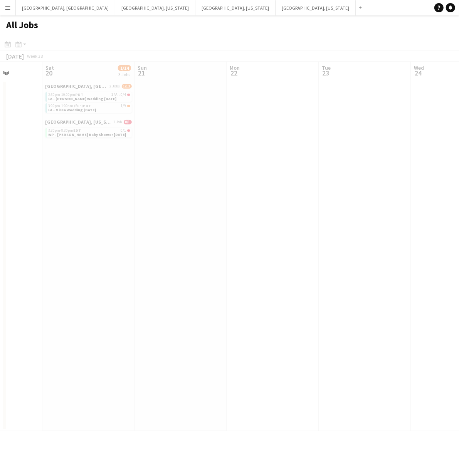
drag, startPoint x: 389, startPoint y: 184, endPoint x: 104, endPoint y: 249, distance: 292.3
click at [1, 273] on app-calendar-viewport "Wed 17 Thu 18 Fri 19 Sat 20 1/14 3 Jobs Sun 21 Mon 22 Tue 23 Wed 24 Thu 25 Fri …" at bounding box center [229, 246] width 459 height 369
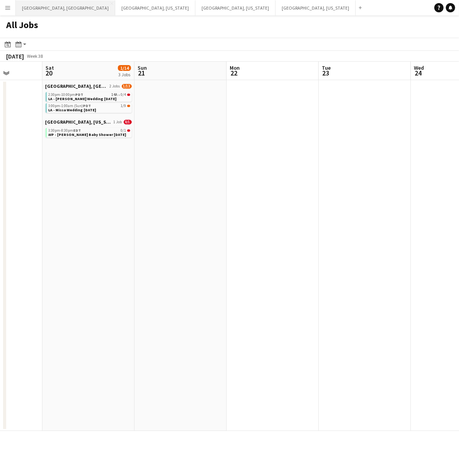
click at [35, 13] on button "Los Angeles, CA Close" at bounding box center [65, 7] width 99 height 15
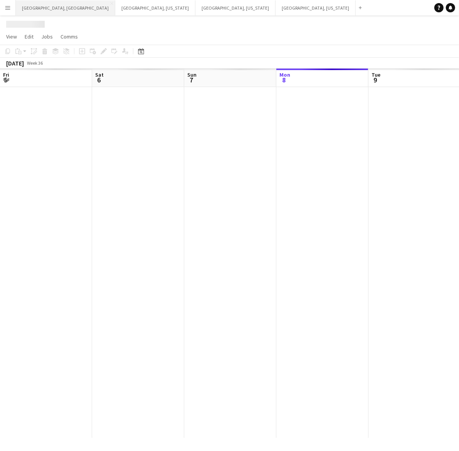
scroll to position [0, 184]
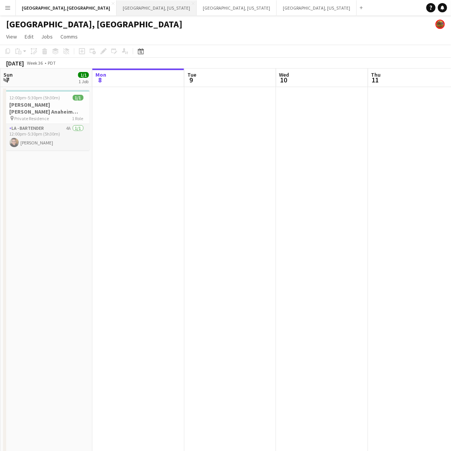
click at [117, 4] on button "Nashville, Tennessee Close" at bounding box center [157, 7] width 80 height 15
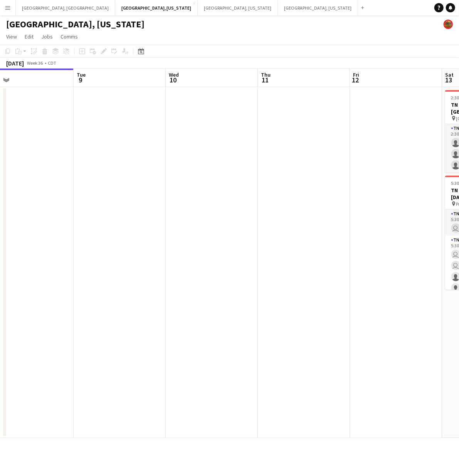
drag, startPoint x: 298, startPoint y: 143, endPoint x: 199, endPoint y: 183, distance: 107.3
click at [199, 183] on app-calendar-viewport "Fri 5 Sat 6 1/1 1 Job Sun 7 Mon 8 Tue 9 Wed 10 Thu 11 Fri 12 Sat 13 3/13 2 Jobs…" at bounding box center [229, 253] width 459 height 369
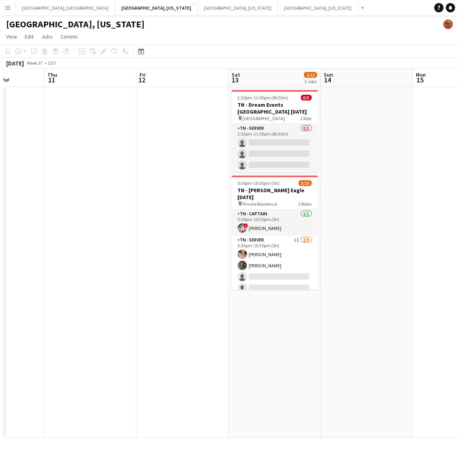
scroll to position [0, 232]
drag, startPoint x: 270, startPoint y: 191, endPoint x: 154, endPoint y: 224, distance: 119.8
click at [154, 224] on app-calendar-viewport "Mon 8 Tue 9 Wed 10 Thu 11 Fri 12 Sat 13 3/13 2 Jobs Sun 14 Mon 15 Tue 16 Wed 17…" at bounding box center [229, 253] width 459 height 369
click at [37, 8] on button "Los Angeles, CA Close" at bounding box center [65, 7] width 99 height 15
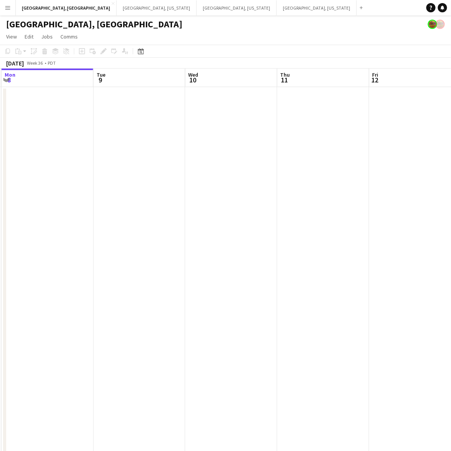
scroll to position [0, 238]
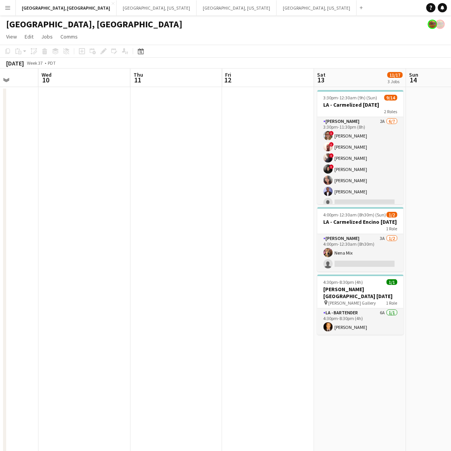
drag, startPoint x: 267, startPoint y: 153, endPoint x: 29, endPoint y: 185, distance: 240.1
click at [29, 185] on app-calendar-viewport "Sun 7 1/1 1 Job Mon 8 Tue 9 Wed 10 Thu 11 Fri 12 Sat 13 11/17 3 Jobs Sun 14 Mon…" at bounding box center [225, 289] width 451 height 440
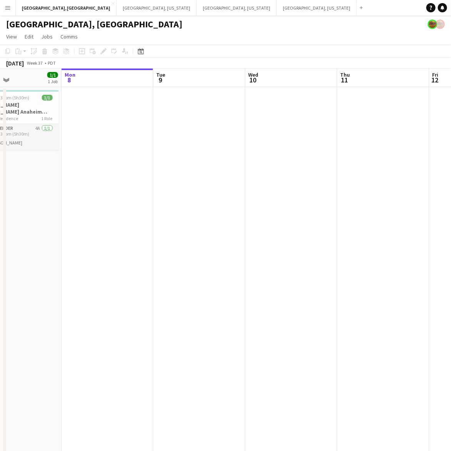
drag, startPoint x: 55, startPoint y: 194, endPoint x: 34, endPoint y: 226, distance: 37.8
click at [34, 226] on app-calendar-viewport "Thu 4 Fri 5 1/1 1 Job Sat 6 24/30 4 Jobs Sun 7 1/1 1 Job Mon 8 Tue 9 Wed 10 Thu…" at bounding box center [225, 289] width 451 height 440
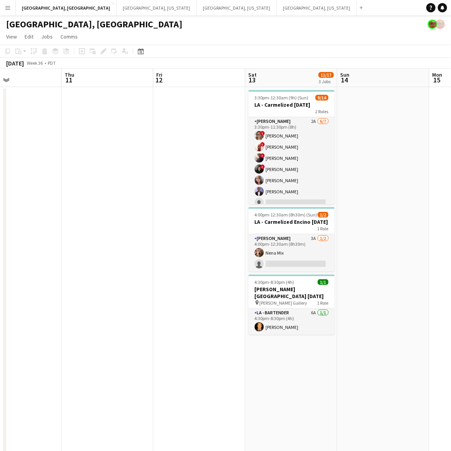
scroll to position [0, 258]
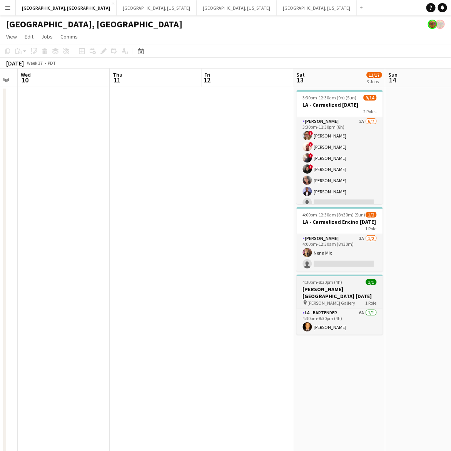
click at [335, 295] on h3 "LA - Mulrooney West Hollywood 9.13.25" at bounding box center [340, 293] width 86 height 14
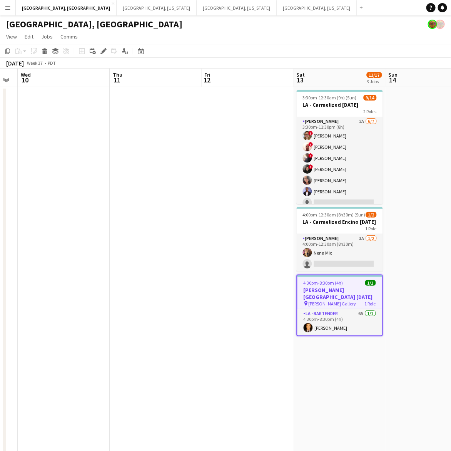
drag, startPoint x: 195, startPoint y: 219, endPoint x: 462, endPoint y: 127, distance: 282.6
click at [451, 127] on html "Menu Boards Boards Boards All jobs Status Workforce Workforce My Workforce Recr…" at bounding box center [225, 254] width 451 height 509
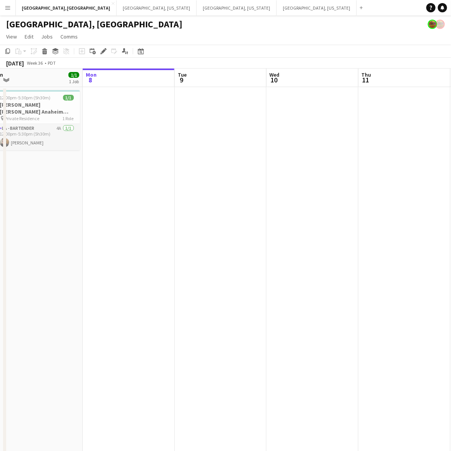
drag, startPoint x: 131, startPoint y: 178, endPoint x: 328, endPoint y: 142, distance: 199.8
click at [301, 153] on app-calendar-viewport "Fri 5 1/1 1 Job Sat 6 24/30 4 Jobs Sun 7 1/1 1 Job Mon 8 Tue 9 Wed 10 Thu 11 Fr…" at bounding box center [225, 289] width 451 height 440
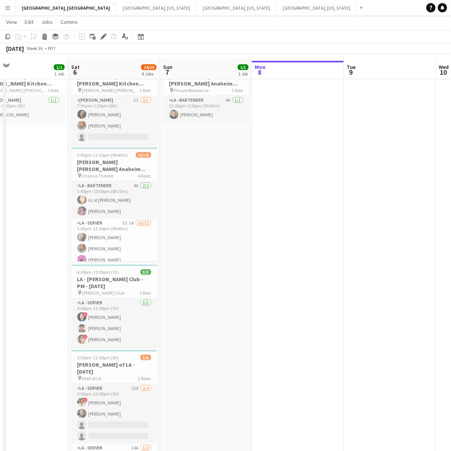
scroll to position [0, 0]
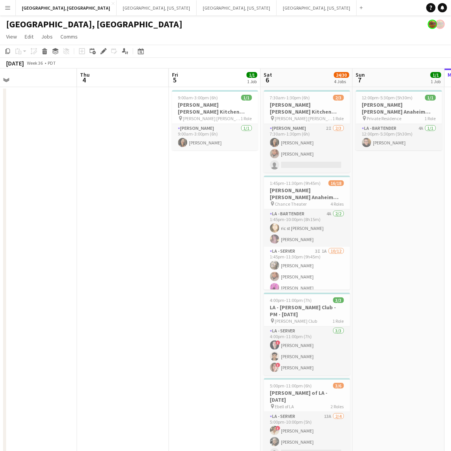
drag, startPoint x: 203, startPoint y: 215, endPoint x: 429, endPoint y: 173, distance: 229.1
click at [451, 170] on html "Menu Boards Boards Boards All jobs Status Workforce Workforce My Workforce Recr…" at bounding box center [225, 254] width 451 height 509
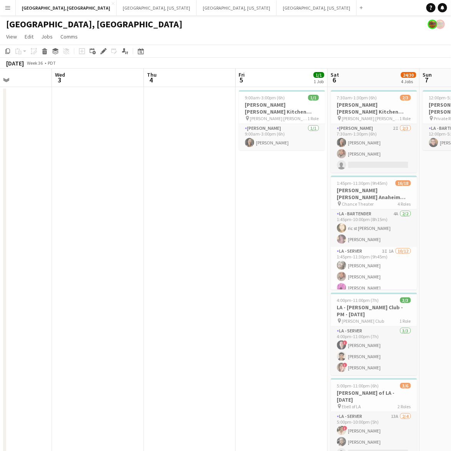
drag, startPoint x: 167, startPoint y: 222, endPoint x: 108, endPoint y: 236, distance: 60.1
click at [272, 205] on app-calendar-viewport "Sun 31 Mon 1 Tue 2 Wed 3 Thu 4 Fri 5 1/1 1 Job Sat 6 24/30 4 Jobs Sun 7 1/1 1 J…" at bounding box center [225, 289] width 451 height 440
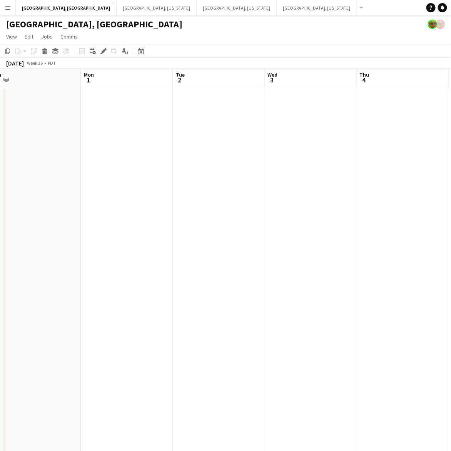
drag, startPoint x: 40, startPoint y: 239, endPoint x: 203, endPoint y: 207, distance: 165.2
click at [216, 206] on app-calendar-viewport "Fri 29 Sat 30 Sun 31 Mon 1 Tue 2 Wed 3 Thu 4 Fri 5 1/1 1 Job Sat 6 24/30 4 Jobs…" at bounding box center [225, 289] width 451 height 440
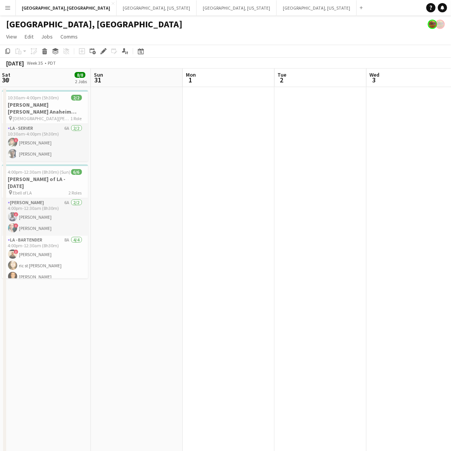
drag, startPoint x: 67, startPoint y: 239, endPoint x: 222, endPoint y: 207, distance: 158.8
click at [222, 207] on app-calendar-viewport "Thu 28 Fri 29 Sat 30 8/8 2 Jobs Sun 31 Mon 1 Tue 2 Wed 3 Thu 4 Fri 5 1/1 1 Job …" at bounding box center [225, 289] width 451 height 440
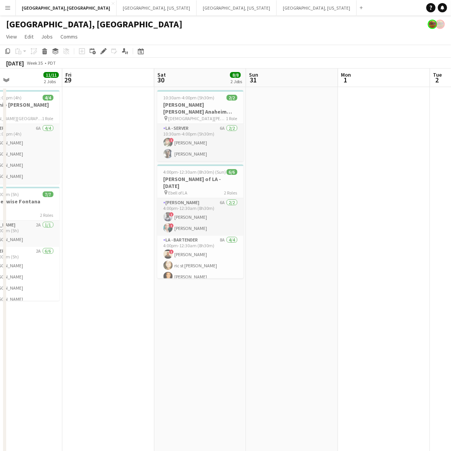
drag, startPoint x: 69, startPoint y: 293, endPoint x: 280, endPoint y: 258, distance: 213.1
click at [280, 258] on app-calendar-viewport "Tue 26 Wed 27 Thu 28 11/11 2 Jobs Fri 29 Sat 30 8/8 2 Jobs Sun 31 Mon 1 Tue 2 W…" at bounding box center [225, 289] width 451 height 440
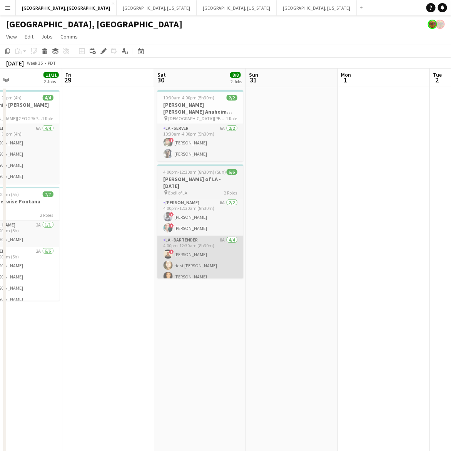
scroll to position [0, 196]
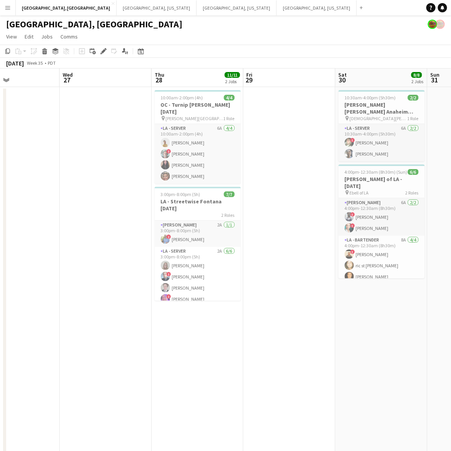
drag, startPoint x: 49, startPoint y: 173, endPoint x: 230, endPoint y: 140, distance: 183.9
click at [230, 140] on app-calendar-viewport "Sun 24 Mon 25 Tue 26 Wed 27 Thu 28 11/11 2 Jobs Fri 29 Sat 30 8/8 2 Jobs Sun 31…" at bounding box center [225, 289] width 451 height 440
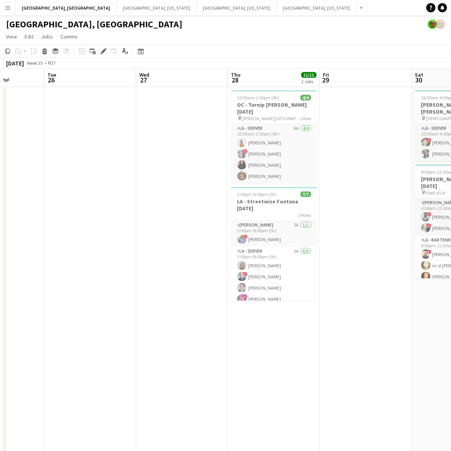
drag, startPoint x: 115, startPoint y: 159, endPoint x: 272, endPoint y: 147, distance: 158.0
click at [272, 147] on app-calendar-viewport "Sat 23 5/6 1 Job Sun 24 Mon 25 Tue 26 Wed 27 Thu 28 11/11 2 Jobs Fri 29 Sat 30 …" at bounding box center [225, 289] width 451 height 440
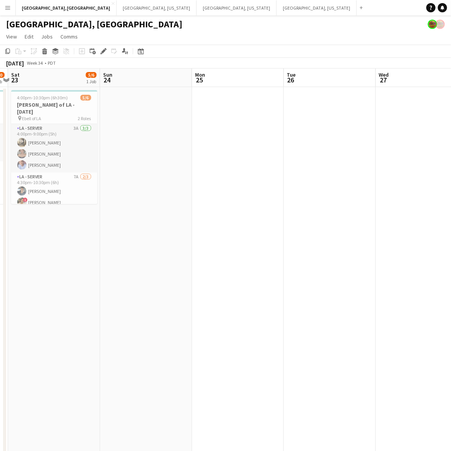
drag, startPoint x: 112, startPoint y: 206, endPoint x: 377, endPoint y: 160, distance: 269.2
click at [377, 160] on app-calendar-viewport "Thu 21 13/13 2 Jobs Fri 22 9/10 1 Job Sat 23 5/6 1 Job Sun 24 Mon 25 Tue 26 Wed…" at bounding box center [225, 289] width 451 height 440
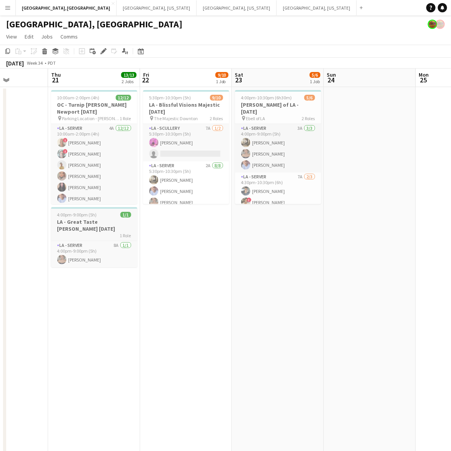
click at [101, 219] on h3 "LA - Great Taste Ellison 8.21.25" at bounding box center [94, 225] width 86 height 14
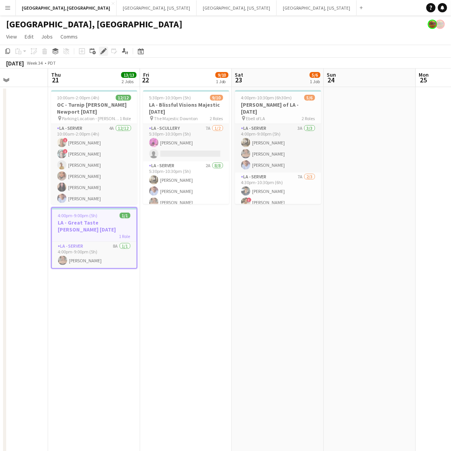
click at [103, 49] on icon "Edit" at bounding box center [104, 51] width 6 height 6
type input "**********"
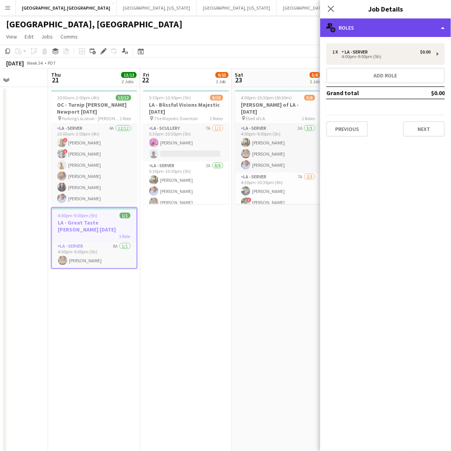
click at [368, 27] on div "multiple-users-add Roles" at bounding box center [385, 27] width 131 height 18
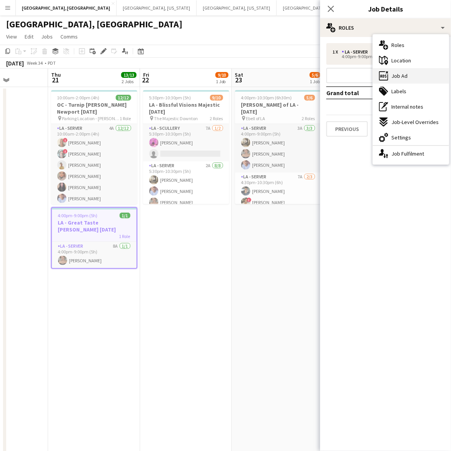
click at [400, 75] on span "Job Ad" at bounding box center [400, 75] width 16 height 7
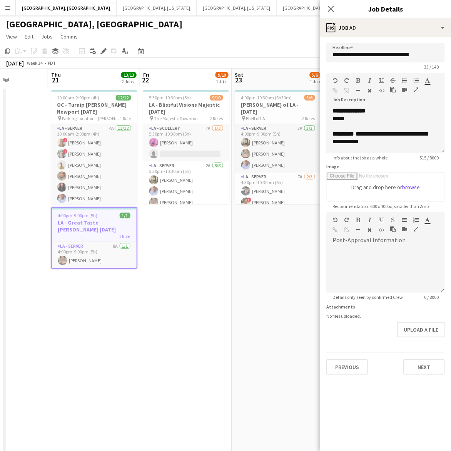
click at [179, 224] on app-date-cell "5:30pm-10:30pm (5h) 9/10 LA - Blissful Visions Majestic 8.22.25 pin The Majesti…" at bounding box center [186, 298] width 92 height 422
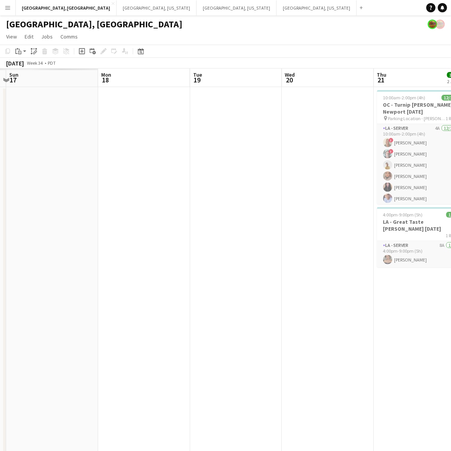
drag, startPoint x: 102, startPoint y: 282, endPoint x: 369, endPoint y: 222, distance: 273.4
click at [369, 222] on app-calendar-viewport "Fri 15 Sat 16 Sun 17 Mon 18 Tue 19 Wed 20 Thu 21 13/13 2 Jobs Fri 22 9/10 1 Job…" at bounding box center [225, 289] width 451 height 440
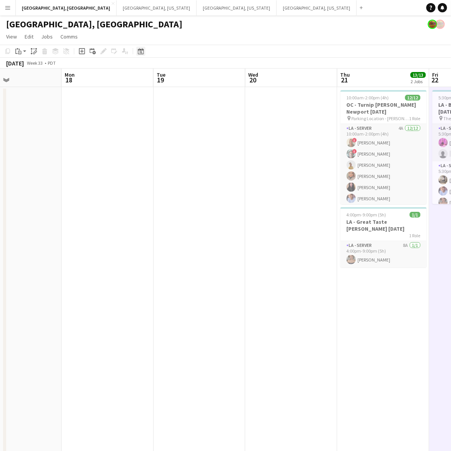
drag, startPoint x: 142, startPoint y: 50, endPoint x: 201, endPoint y: 80, distance: 65.4
click at [158, 60] on div "Copy Paste Paste Ctrl+V Paste with crew Ctrl+Shift+V Paste linked Job Delete Gr…" at bounding box center [225, 57] width 451 height 24
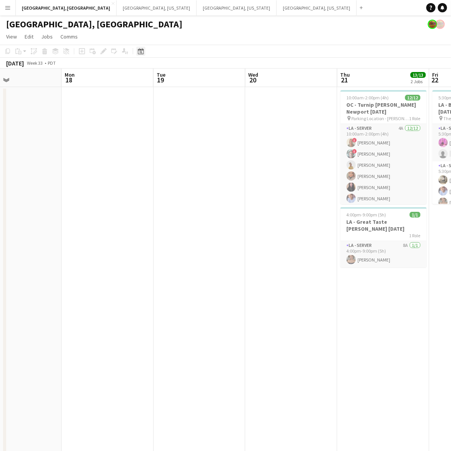
click at [142, 50] on icon "Date picker" at bounding box center [141, 51] width 6 height 6
click at [183, 77] on span "Previous month" at bounding box center [187, 77] width 15 height 15
click at [191, 74] on span "Previous month" at bounding box center [187, 77] width 15 height 15
click at [205, 106] on span "1" at bounding box center [202, 108] width 9 height 11
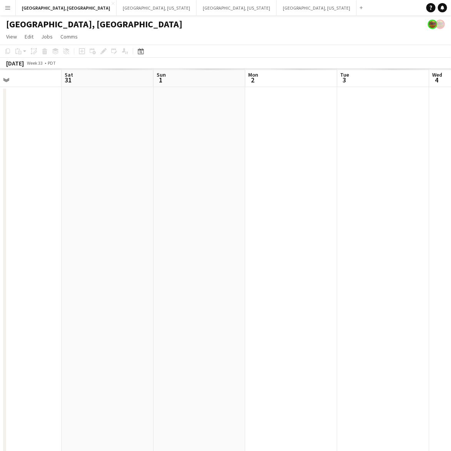
scroll to position [0, 265]
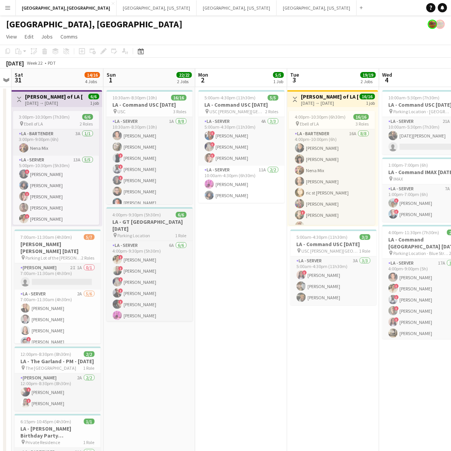
click at [141, 222] on h3 "LA - GT Los Angeles 6.1.25" at bounding box center [150, 225] width 86 height 14
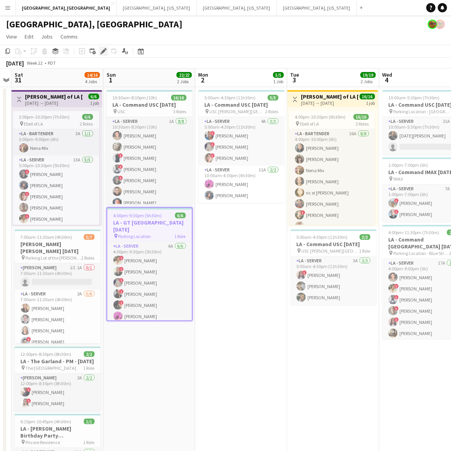
click at [102, 52] on icon at bounding box center [103, 51] width 4 height 4
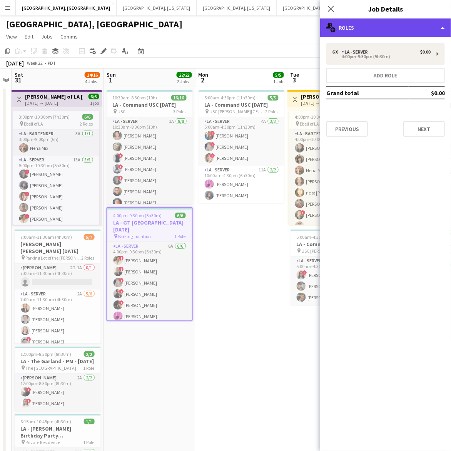
click at [418, 23] on div "multiple-users-add Roles" at bounding box center [385, 27] width 131 height 18
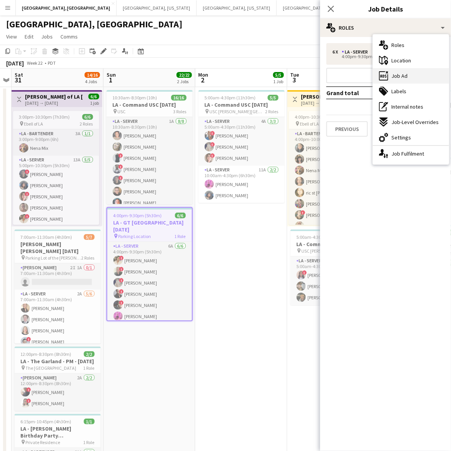
click at [413, 78] on div "ads-window Job Ad" at bounding box center [411, 75] width 76 height 15
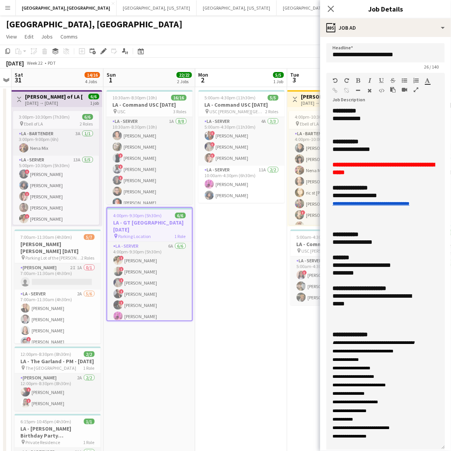
drag, startPoint x: 442, startPoint y: 152, endPoint x: 245, endPoint y: 381, distance: 302.5
click at [425, 439] on div "**********" at bounding box center [386, 278] width 119 height 343
click at [218, 315] on app-date-cell "5:00am-4:30pm (11h30m) 5/5 LA - Command USC 6.2.25 pin USC Dr. Crow Medicine Bu…" at bounding box center [242, 298] width 92 height 422
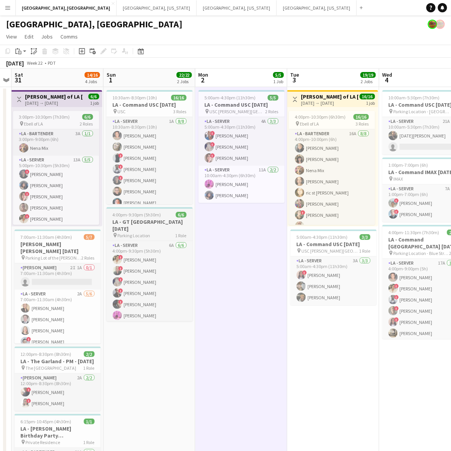
click at [141, 220] on h3 "LA - GT Los Angeles 6.1.25" at bounding box center [150, 225] width 86 height 14
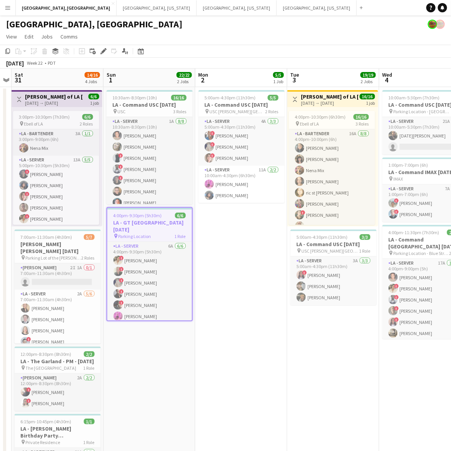
drag, startPoint x: 205, startPoint y: 226, endPoint x: 198, endPoint y: 226, distance: 6.9
click at [206, 226] on app-date-cell "5:00am-4:30pm (11h30m) 5/5 LA - Command USC 6.2.25 pin USC Dr. Crow Medicine Bu…" at bounding box center [242, 298] width 92 height 422
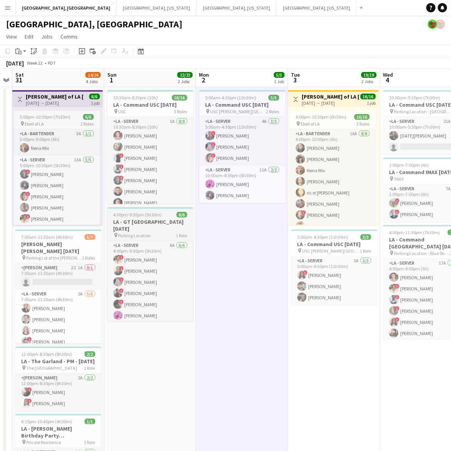
click at [181, 213] on span "6/6" at bounding box center [182, 215] width 11 height 6
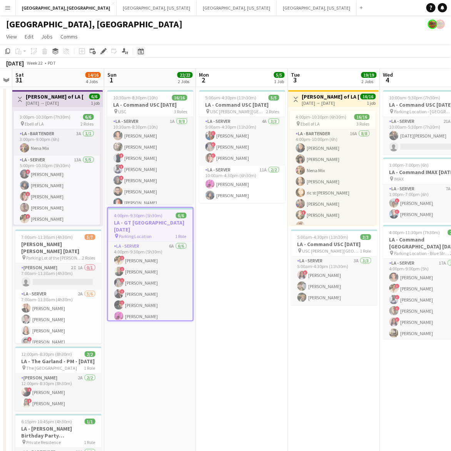
click at [139, 51] on icon "Date picker" at bounding box center [141, 51] width 6 height 6
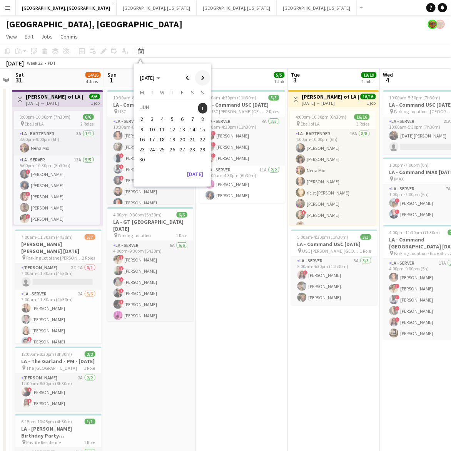
click at [204, 74] on span "Next month" at bounding box center [202, 77] width 15 height 15
click at [205, 74] on span "Next month" at bounding box center [202, 77] width 15 height 15
click at [206, 74] on span "Next month" at bounding box center [202, 77] width 15 height 15
click at [196, 124] on span "13" at bounding box center [192, 127] width 9 height 9
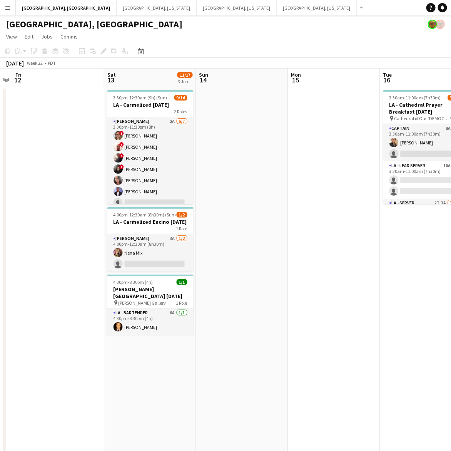
scroll to position [0, 265]
click at [145, 379] on app-date-cell "3:30pm-12:30am (9h) (Sun) 9/14 LA - Carmelized 9.13.25 2 Roles LA - Cook 2A 6/7…" at bounding box center [150, 298] width 92 height 422
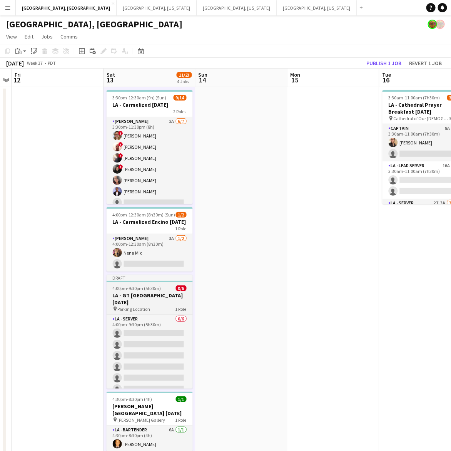
click at [155, 295] on h3 "LA - GT Los Angeles 6.1.25" at bounding box center [150, 299] width 86 height 14
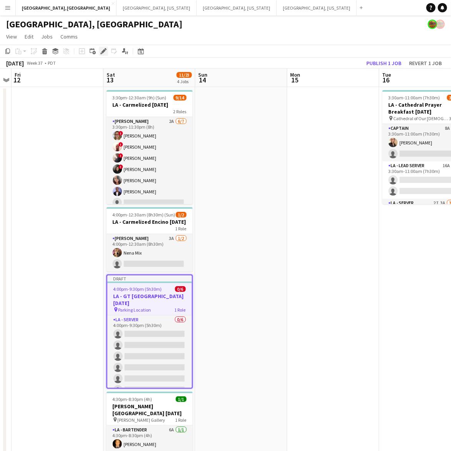
click at [102, 54] on div "Edit" at bounding box center [103, 51] width 9 height 9
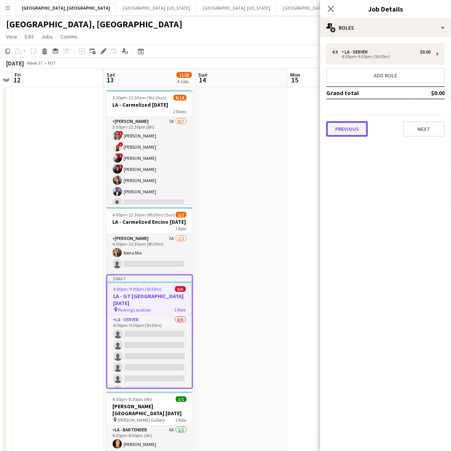
click at [341, 127] on button "Previous" at bounding box center [348, 128] width 42 height 15
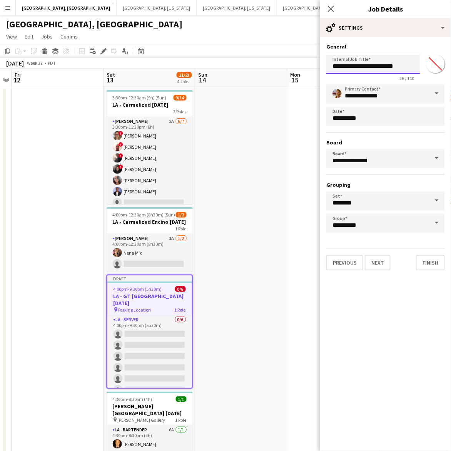
click at [403, 67] on input "**********" at bounding box center [374, 64] width 94 height 19
type input "**********"
click at [371, 256] on button "Next" at bounding box center [378, 262] width 26 height 15
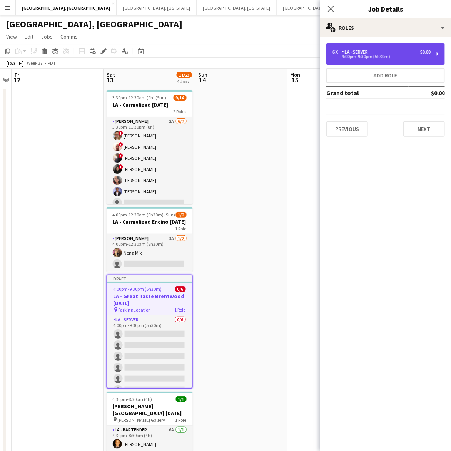
click at [343, 60] on div "6 x LA - Server $0.00 4:00pm-9:30pm (5h30m)" at bounding box center [386, 54] width 119 height 22
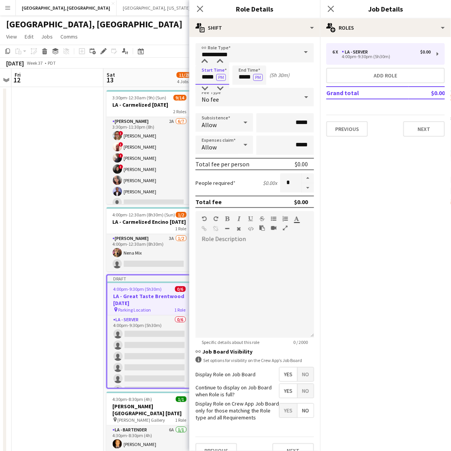
drag, startPoint x: 199, startPoint y: 77, endPoint x: 249, endPoint y: 79, distance: 49.3
click at [248, 79] on div "Start Time ***** PM End Time ***** PM (5h 30m)" at bounding box center [255, 74] width 119 height 19
type input "*****"
click at [303, 189] on button "button" at bounding box center [308, 188] width 12 height 10
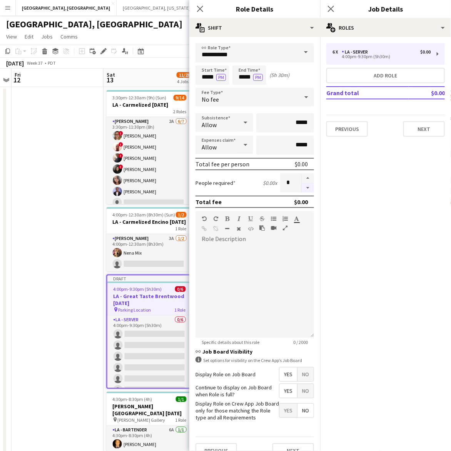
click at [303, 189] on button "button" at bounding box center [308, 188] width 12 height 10
click at [303, 188] on button "button" at bounding box center [308, 188] width 12 height 10
type input "*"
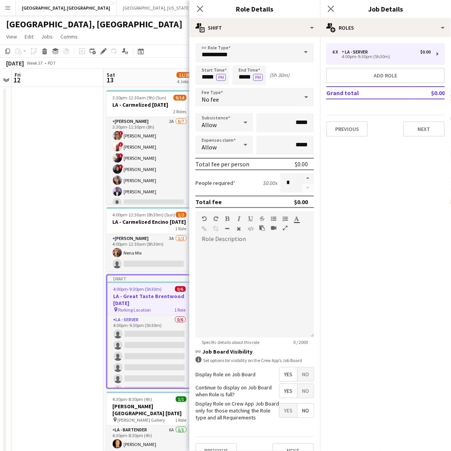
click at [280, 389] on span "Yes" at bounding box center [289, 391] width 18 height 14
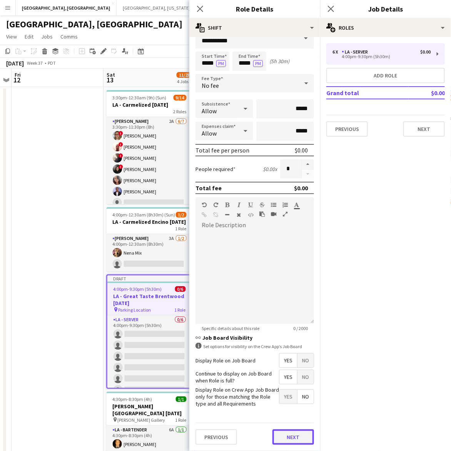
click at [296, 436] on button "Next" at bounding box center [294, 436] width 42 height 15
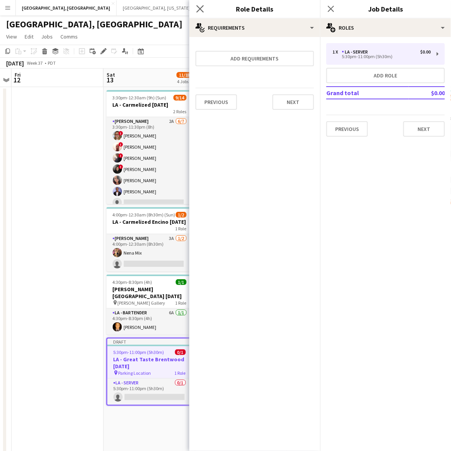
click at [199, 13] on app-icon "Close pop-in" at bounding box center [200, 8] width 11 height 11
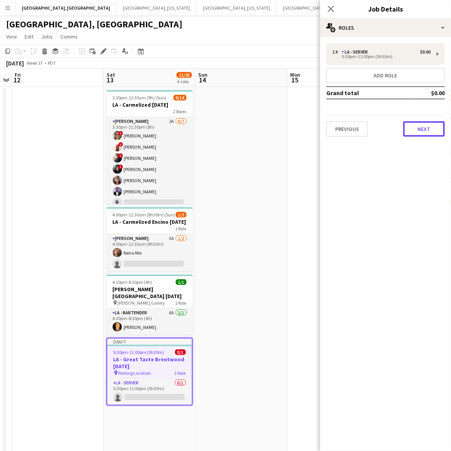
click at [426, 122] on button "Next" at bounding box center [425, 128] width 42 height 15
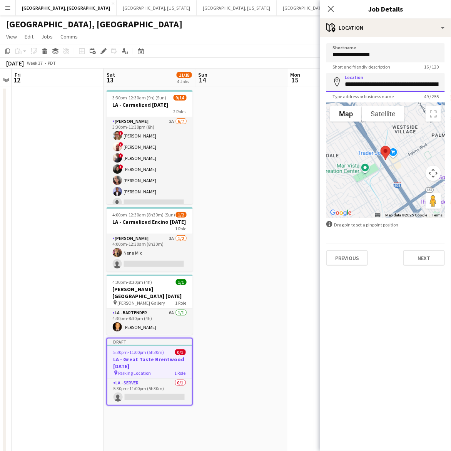
click at [363, 81] on input "**********" at bounding box center [386, 82] width 119 height 19
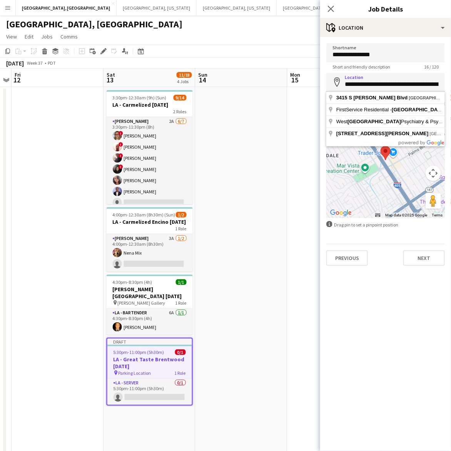
click at [363, 81] on input "**********" at bounding box center [386, 82] width 119 height 19
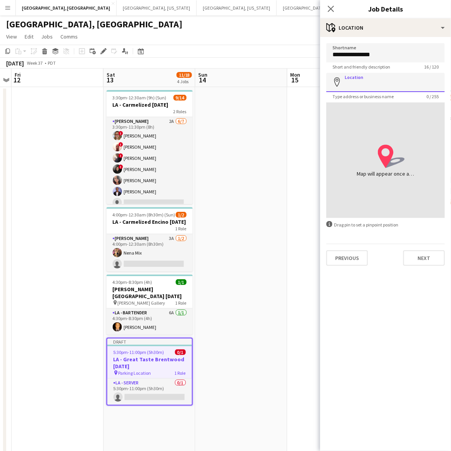
paste input "**********"
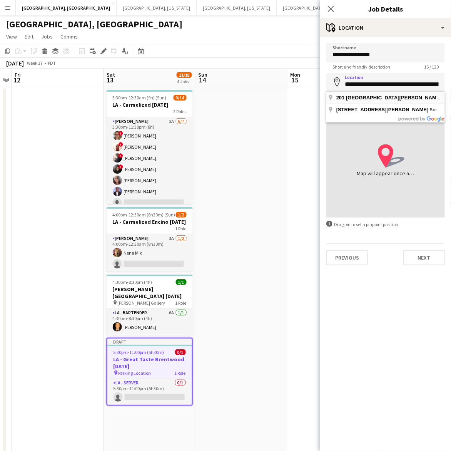
type input "**********"
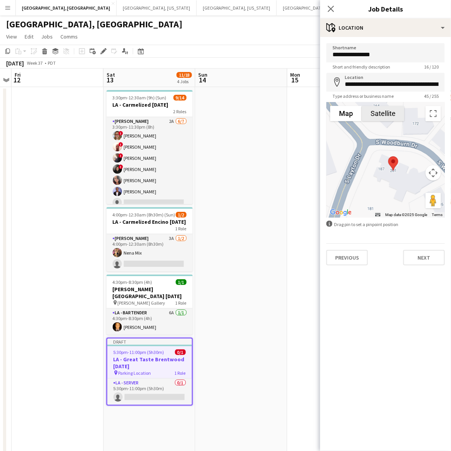
click at [386, 116] on button "Satellite" at bounding box center [383, 113] width 43 height 15
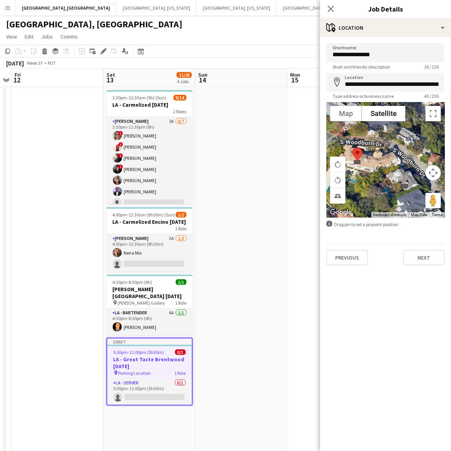
drag, startPoint x: 415, startPoint y: 171, endPoint x: 368, endPoint y: 174, distance: 47.5
click at [369, 174] on div at bounding box center [386, 160] width 119 height 116
click at [349, 115] on button "Map" at bounding box center [346, 113] width 32 height 15
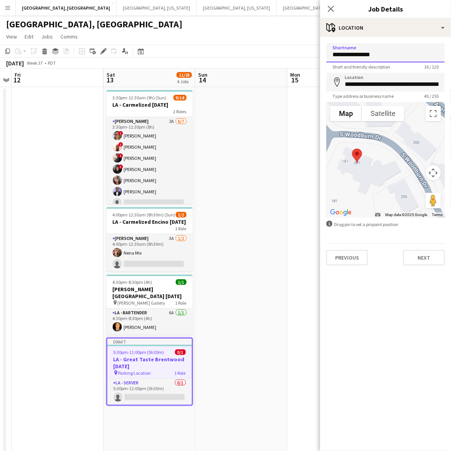
drag, startPoint x: 391, startPoint y: 55, endPoint x: 326, endPoint y: 49, distance: 65.3
click at [326, 49] on form "**********" at bounding box center [385, 154] width 131 height 222
type input "**********"
click at [424, 255] on button "Next" at bounding box center [425, 257] width 42 height 15
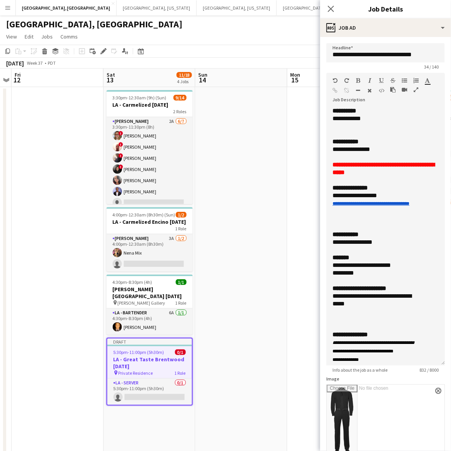
drag, startPoint x: 439, startPoint y: 151, endPoint x: 363, endPoint y: 232, distance: 111.4
click at [445, 362] on mat-expansion-panel "**********" at bounding box center [385, 244] width 131 height 414
drag, startPoint x: 369, startPoint y: 122, endPoint x: 325, endPoint y: 116, distance: 44.2
click at [325, 116] on form "**********" at bounding box center [385, 335] width 131 height 585
drag, startPoint x: 352, startPoint y: 117, endPoint x: 330, endPoint y: 117, distance: 21.6
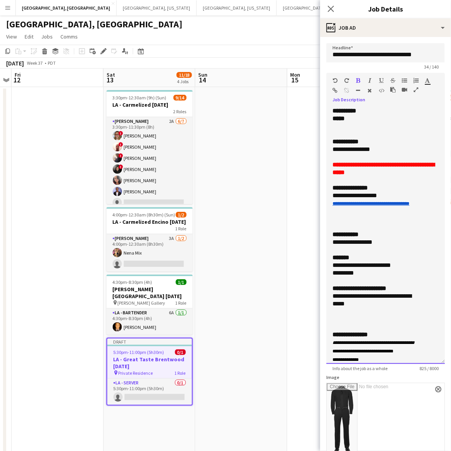
click at [330, 117] on div "**********" at bounding box center [386, 235] width 119 height 257
drag, startPoint x: 379, startPoint y: 148, endPoint x: 320, endPoint y: 147, distance: 58.9
click at [322, 149] on form "**********" at bounding box center [385, 335] width 131 height 585
drag, startPoint x: 332, startPoint y: 188, endPoint x: 329, endPoint y: 164, distance: 23.6
click at [329, 164] on div "**********" at bounding box center [386, 235] width 119 height 257
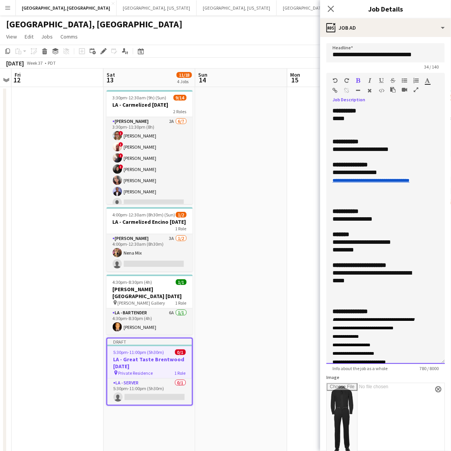
drag, startPoint x: 353, startPoint y: 189, endPoint x: 327, endPoint y: 171, distance: 31.8
click at [328, 171] on div "**********" at bounding box center [386, 235] width 119 height 257
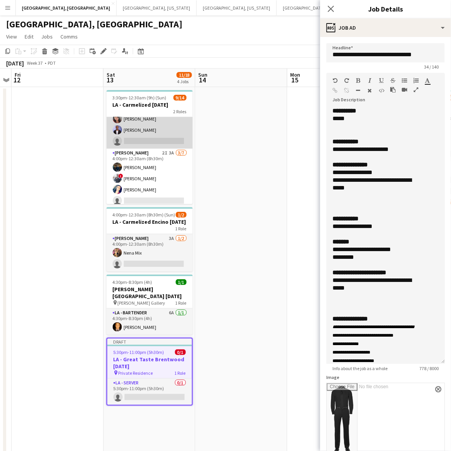
scroll to position [99, 0]
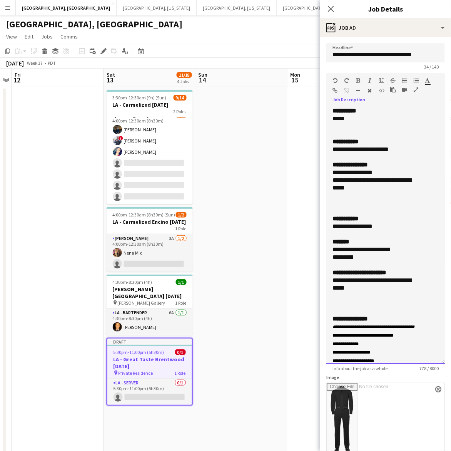
drag, startPoint x: 357, startPoint y: 288, endPoint x: 330, endPoint y: 278, distance: 29.2
click at [330, 278] on div "**********" at bounding box center [386, 235] width 119 height 257
drag, startPoint x: 377, startPoint y: 224, endPoint x: 337, endPoint y: 228, distance: 39.8
click at [337, 228] on div "**********" at bounding box center [379, 227] width 92 height 8
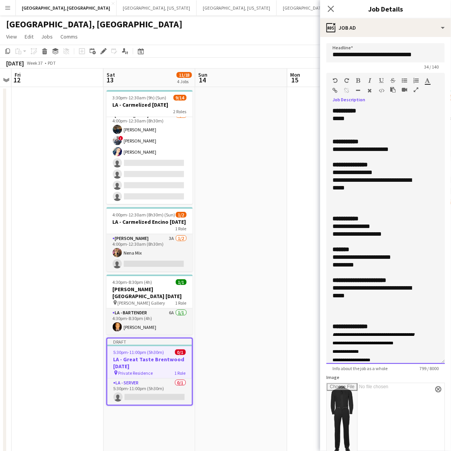
drag, startPoint x: 363, startPoint y: 264, endPoint x: 330, endPoint y: 250, distance: 36.2
click at [330, 250] on div "**********" at bounding box center [386, 235] width 119 height 257
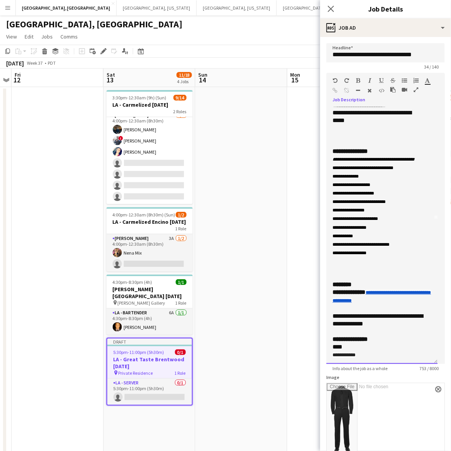
scroll to position [163, 0]
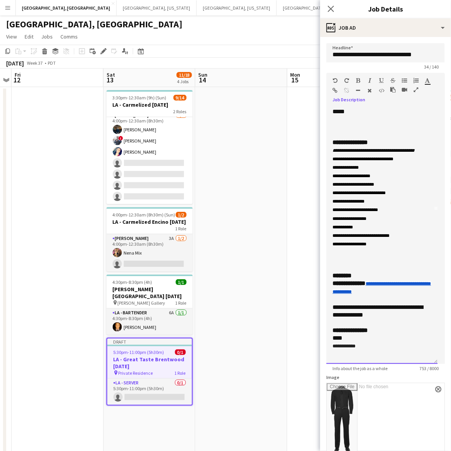
drag, startPoint x: 391, startPoint y: 314, endPoint x: 328, endPoint y: 285, distance: 69.3
click at [328, 285] on div "**********" at bounding box center [382, 235] width 111 height 257
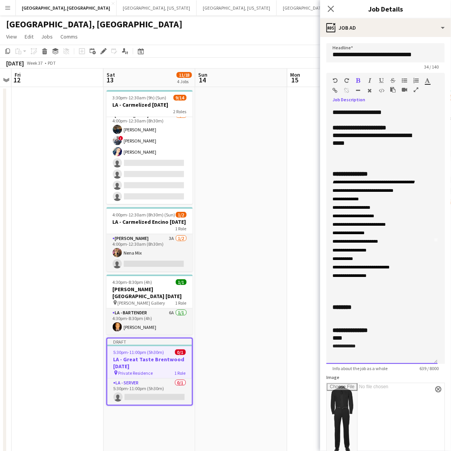
scroll to position [130, 0]
drag, startPoint x: 345, startPoint y: 316, endPoint x: 328, endPoint y: 315, distance: 17.0
click at [328, 315] on div "**********" at bounding box center [382, 235] width 111 height 257
click at [368, 298] on div at bounding box center [382, 300] width 99 height 8
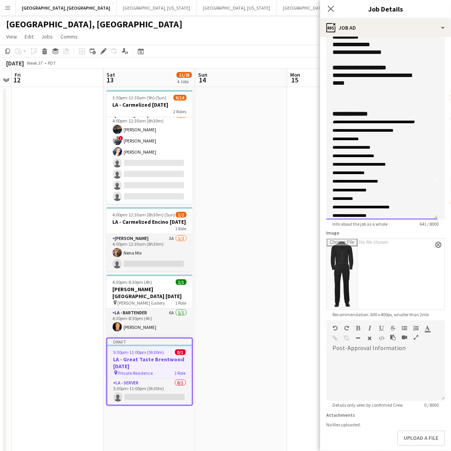
scroll to position [34, 0]
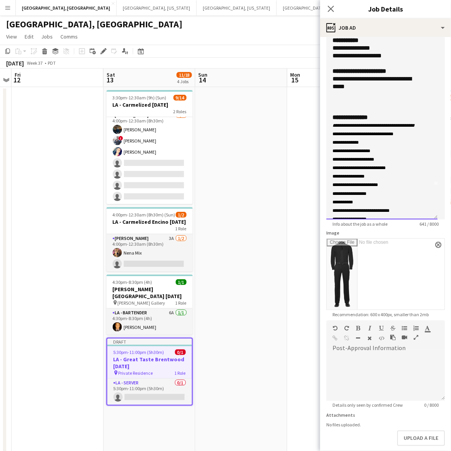
click at [353, 102] on div at bounding box center [382, 102] width 99 height 8
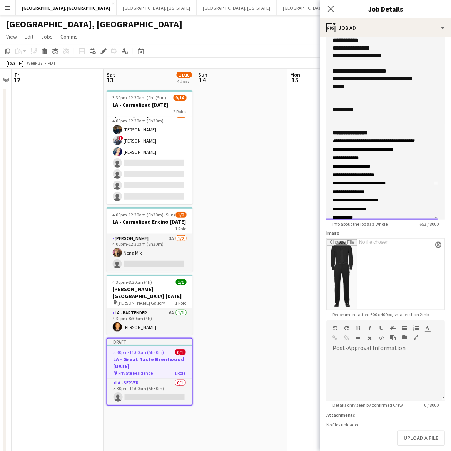
click at [341, 118] on div at bounding box center [382, 118] width 99 height 8
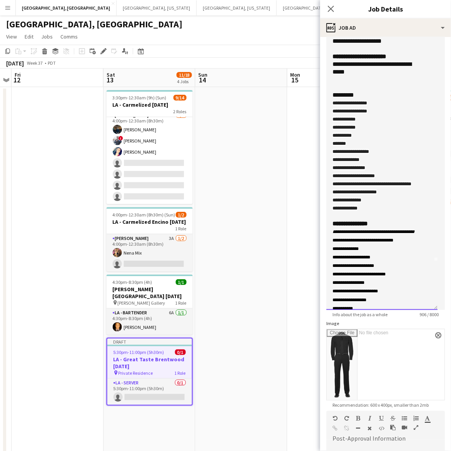
drag, startPoint x: 435, startPoint y: 224, endPoint x: 432, endPoint y: 307, distance: 83.2
click at [432, 307] on div "**********" at bounding box center [382, 136] width 111 height 347
click at [342, 220] on div at bounding box center [382, 216] width 99 height 8
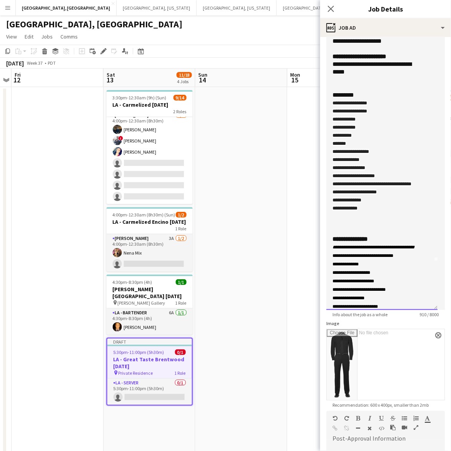
scroll to position [0, 0]
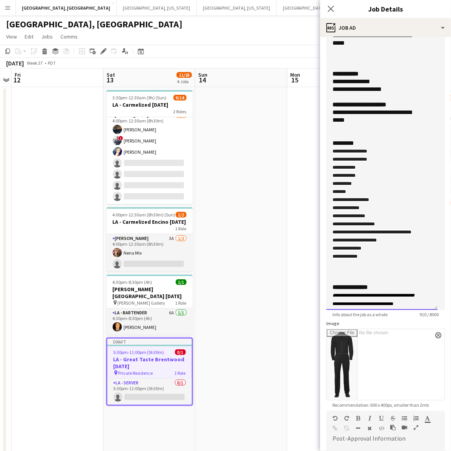
drag, startPoint x: 360, startPoint y: 144, endPoint x: 305, endPoint y: 145, distance: 54.7
click at [305, 145] on body "Menu Boards Boards Boards All jobs Status Workforce Workforce My Workforce Recr…" at bounding box center [225, 254] width 451 height 509
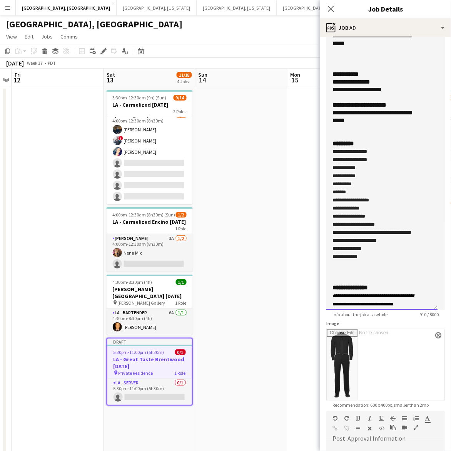
click at [374, 183] on div "**********" at bounding box center [382, 203] width 99 height 113
click at [357, 132] on div at bounding box center [379, 136] width 92 height 8
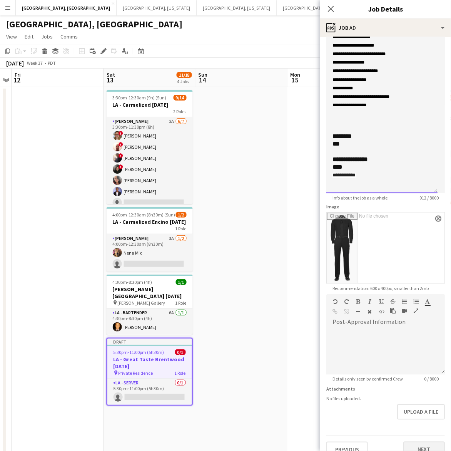
scroll to position [272, 0]
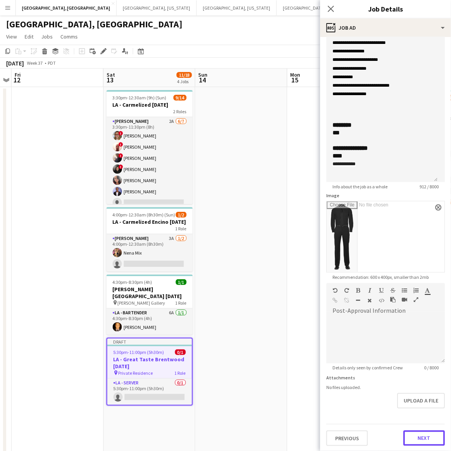
click at [413, 436] on button "Next" at bounding box center [425, 437] width 42 height 15
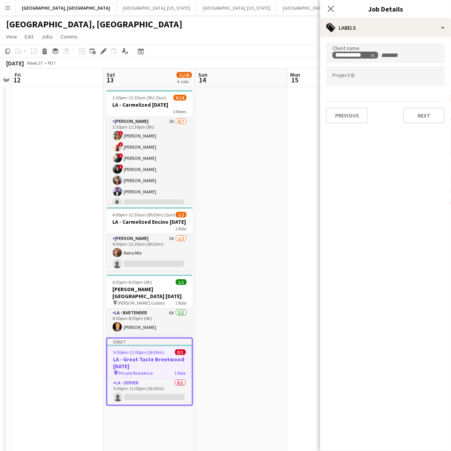
scroll to position [0, 0]
click at [428, 121] on button "Next" at bounding box center [425, 115] width 42 height 15
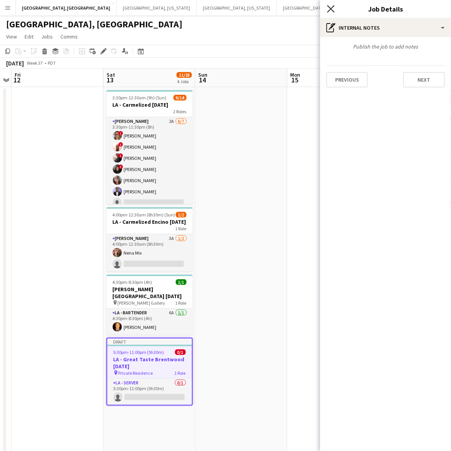
click at [330, 6] on icon "Close pop-in" at bounding box center [330, 8] width 7 height 7
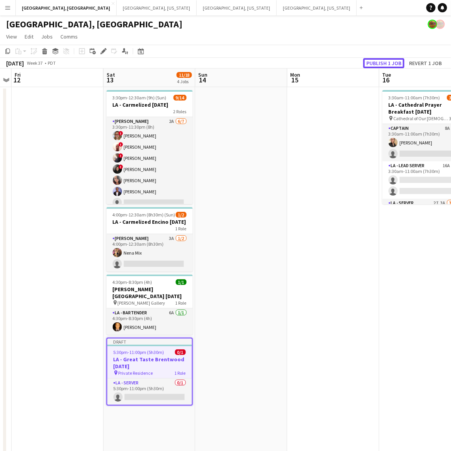
click at [380, 61] on button "Publish 1 job" at bounding box center [383, 63] width 41 height 10
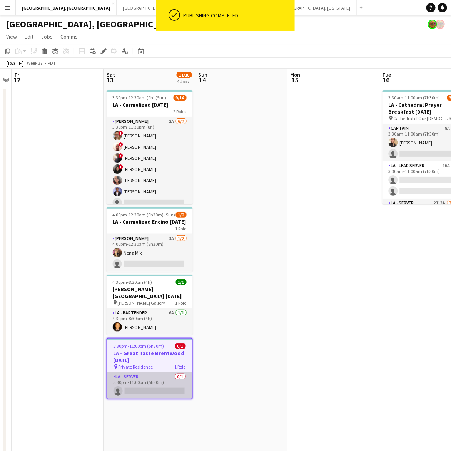
click at [160, 393] on app-card-role "LA - Server 0/1 5:30pm-11:00pm (5h30m) single-neutral-actions" at bounding box center [149, 385] width 85 height 26
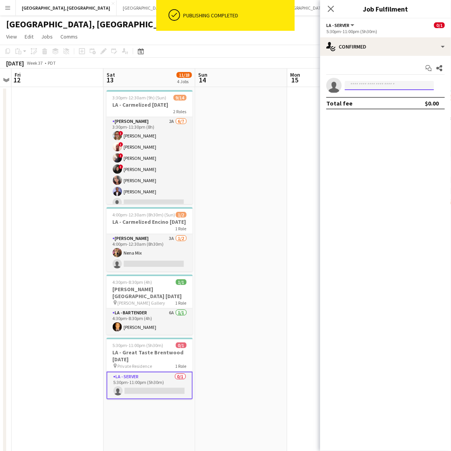
click at [355, 85] on input at bounding box center [389, 85] width 89 height 9
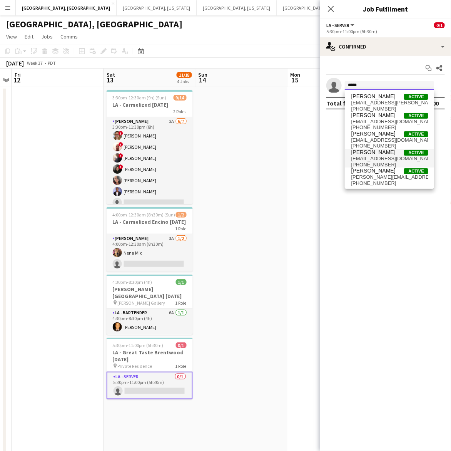
type input "*****"
click at [381, 157] on span "emilyleihawkins@gmail.com" at bounding box center [389, 159] width 77 height 6
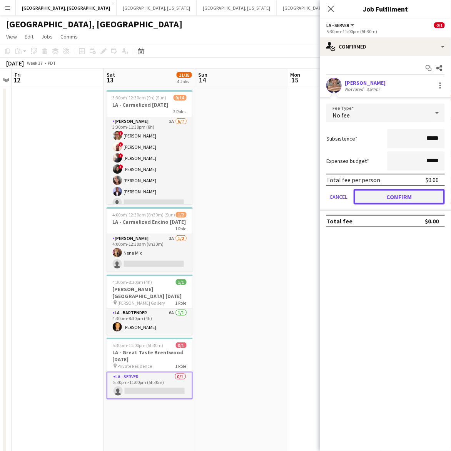
click at [395, 198] on button "Confirm" at bounding box center [399, 196] width 91 height 15
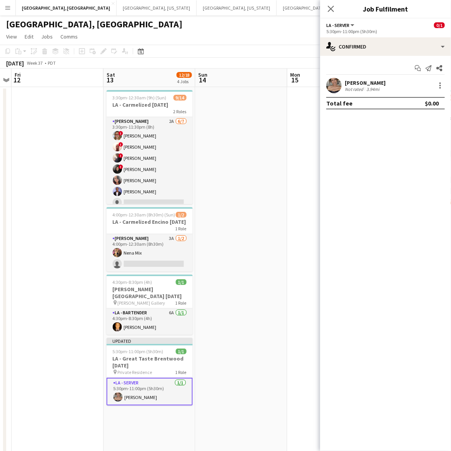
click at [294, 154] on app-date-cell at bounding box center [334, 298] width 92 height 422
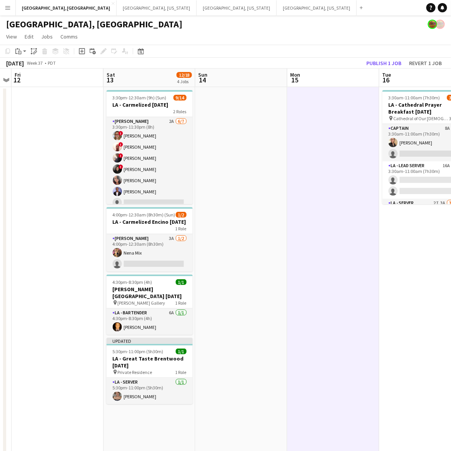
click at [387, 68] on div "September 2025 Week 37 • PDT Publish 1 job Revert 1 job" at bounding box center [225, 63] width 451 height 11
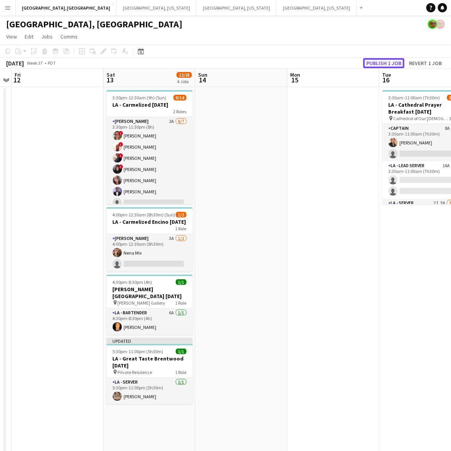
click at [384, 63] on button "Publish 1 job" at bounding box center [383, 63] width 41 height 10
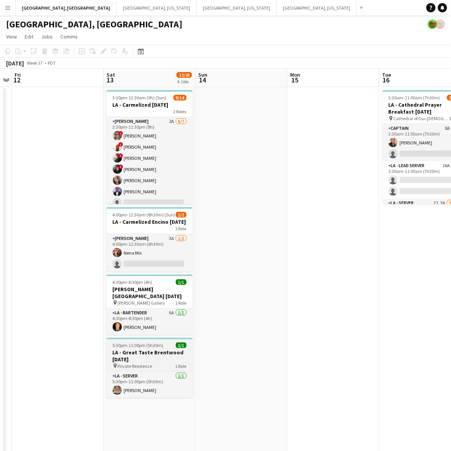
click at [141, 347] on span "5:30pm-11:00pm (5h30m)" at bounding box center [138, 345] width 51 height 6
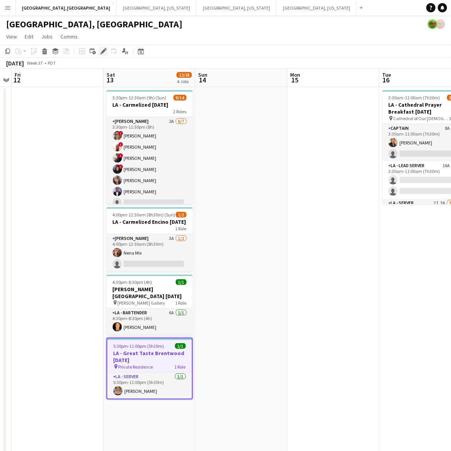
click at [101, 51] on icon "Edit" at bounding box center [104, 51] width 6 height 6
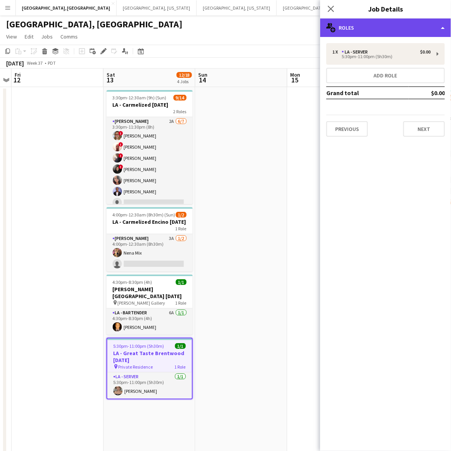
click at [406, 26] on div "multiple-users-add Roles" at bounding box center [385, 27] width 131 height 18
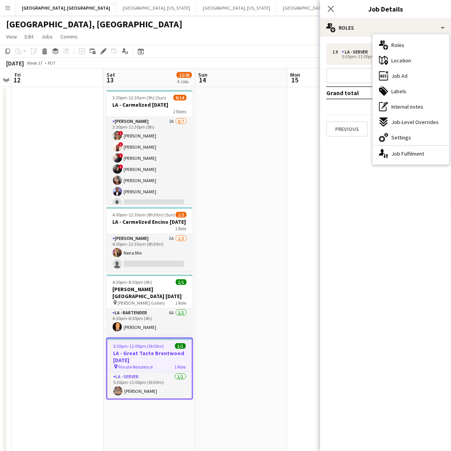
drag, startPoint x: 407, startPoint y: 74, endPoint x: 415, endPoint y: 76, distance: 8.0
click at [407, 74] on div "ads-window Job Ad" at bounding box center [411, 75] width 76 height 15
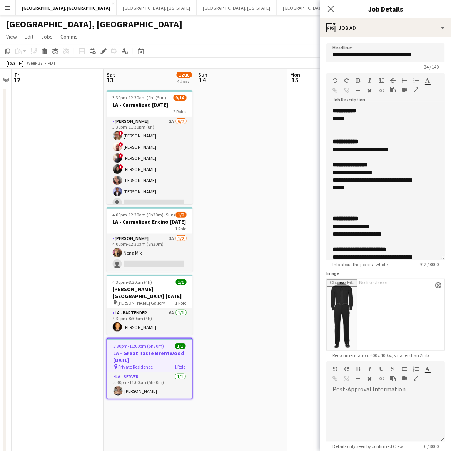
drag, startPoint x: 439, startPoint y: 147, endPoint x: 437, endPoint y: 353, distance: 206.8
click at [437, 260] on div "**********" at bounding box center [386, 183] width 119 height 153
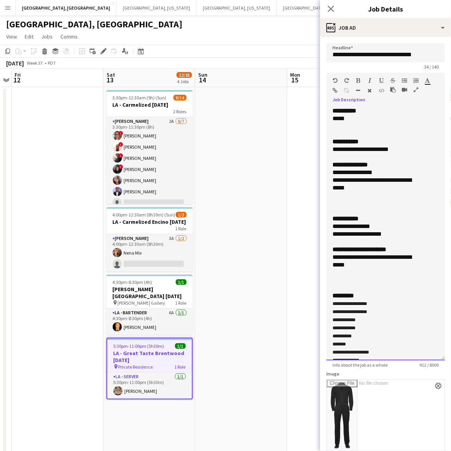
drag, startPoint x: 404, startPoint y: 149, endPoint x: 328, endPoint y: 152, distance: 76.7
click at [329, 151] on div "**********" at bounding box center [386, 233] width 119 height 253
copy div "**********"
drag, startPoint x: 352, startPoint y: 186, endPoint x: 327, endPoint y: 174, distance: 28.4
click at [327, 174] on div "**********" at bounding box center [386, 233] width 119 height 253
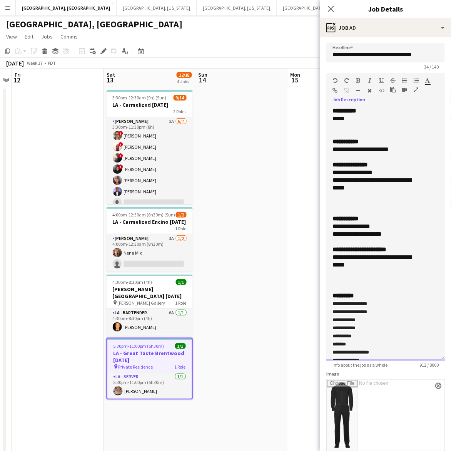
copy div "**********"
drag, startPoint x: 370, startPoint y: 262, endPoint x: 327, endPoint y: 260, distance: 43.2
click at [327, 260] on div "**********" at bounding box center [386, 233] width 119 height 253
copy div "**********"
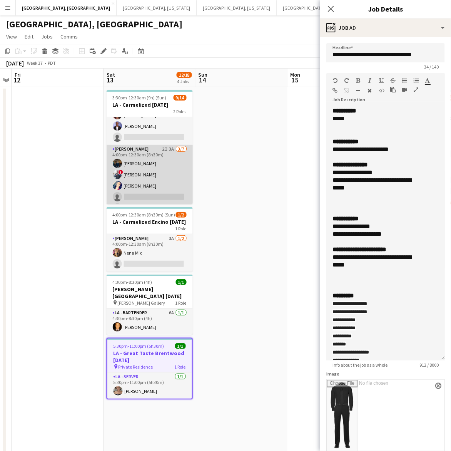
scroll to position [51, 0]
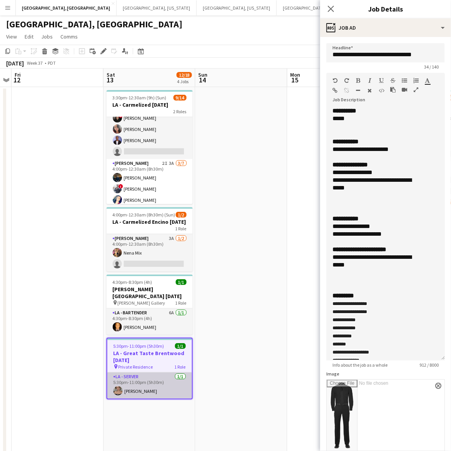
drag, startPoint x: 128, startPoint y: 383, endPoint x: 137, endPoint y: 380, distance: 10.0
click at [128, 383] on app-card-role "LA - Server 1/1 5:30pm-11:00pm (5h30m) Emily Hawkins" at bounding box center [149, 385] width 85 height 26
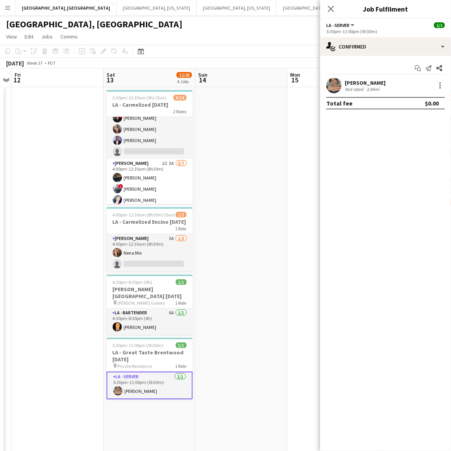
click at [337, 92] on app-user-avatar at bounding box center [334, 85] width 15 height 15
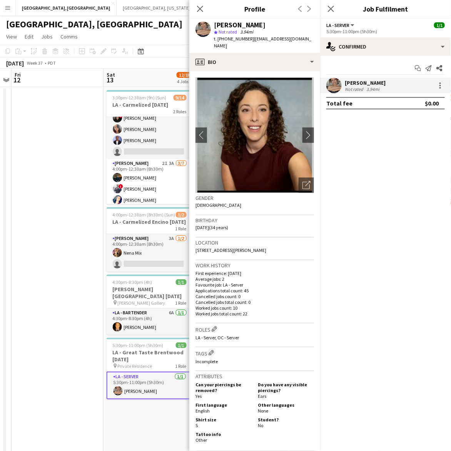
click at [231, 38] on span "t. +13104299439" at bounding box center [234, 39] width 40 height 6
copy span "13104299439"
click at [60, 147] on app-date-cell at bounding box center [58, 298] width 92 height 422
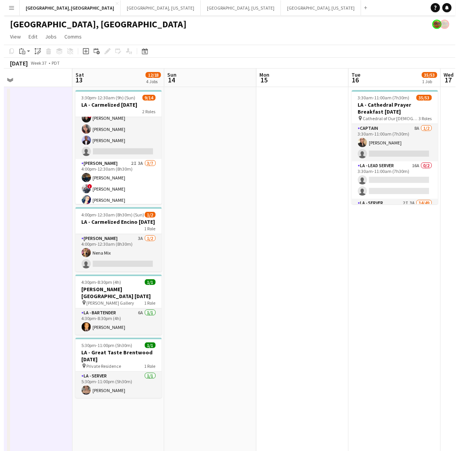
scroll to position [0, 303]
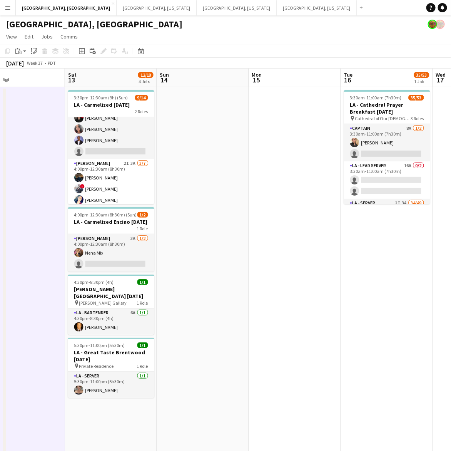
drag, startPoint x: 363, startPoint y: 182, endPoint x: 347, endPoint y: 183, distance: 15.4
click at [347, 183] on app-calendar-viewport "Tue 9 Wed 10 Thu 11 Fri 12 Sat 13 12/18 4 Jobs Sun 14 Mon 15 Tue 16 35/53 1 Job…" at bounding box center [225, 289] width 451 height 440
click at [117, 6] on button "Nashville, Tennessee Close" at bounding box center [157, 7] width 80 height 15
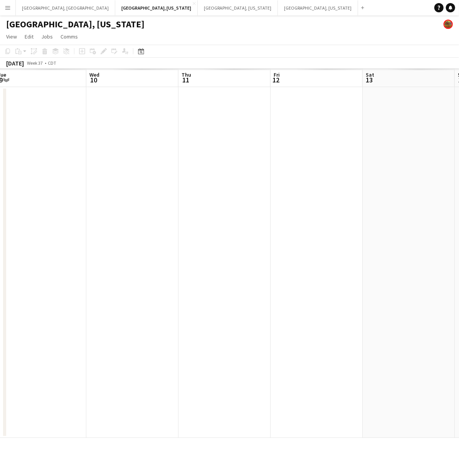
drag, startPoint x: 209, startPoint y: 181, endPoint x: 153, endPoint y: 198, distance: 58.8
click at [153, 198] on app-calendar-viewport "Sat 6 Sun 7 Mon 8 Tue 9 Wed 10 Thu 11 Fri 12 Sat 13 Sun 14 Mon 15" at bounding box center [229, 253] width 459 height 369
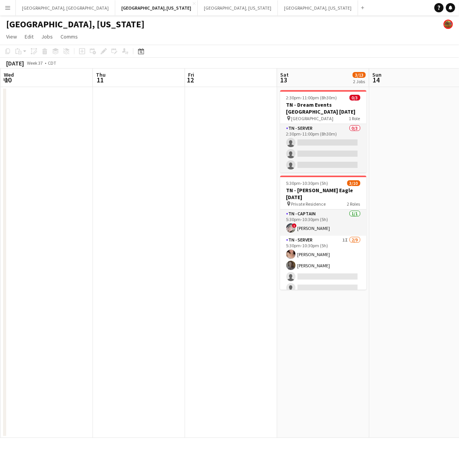
drag, startPoint x: 283, startPoint y: 184, endPoint x: 196, endPoint y: 195, distance: 87.4
click at [197, 199] on app-calendar-viewport "Sun 7 Mon 8 Tue 9 Wed 10 Thu 11 Fri 12 Sat 13 3/13 2 Jobs Sun 14 Mon 15 Tue 16 …" at bounding box center [229, 253] width 459 height 369
click at [278, 4] on button "Dallas, Texas Close" at bounding box center [318, 7] width 80 height 15
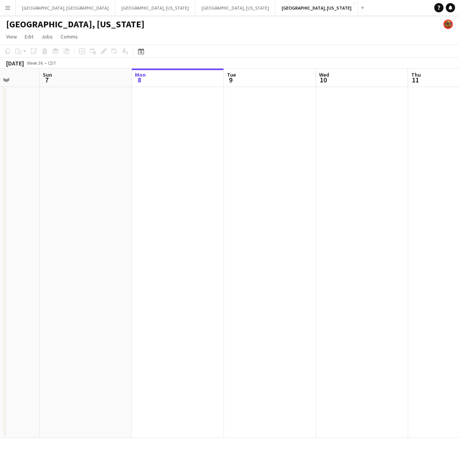
scroll to position [0, 173]
drag, startPoint x: 171, startPoint y: 147, endPoint x: 274, endPoint y: 191, distance: 111.6
click at [274, 191] on app-calendar-viewport "Fri 5 Sat 6 Sun 7 Mon 8 Tue 9 Wed 10 Thu 11 Fri 12 Sat 13 1/1 1 Job Sun 14 4:00…" at bounding box center [229, 253] width 459 height 369
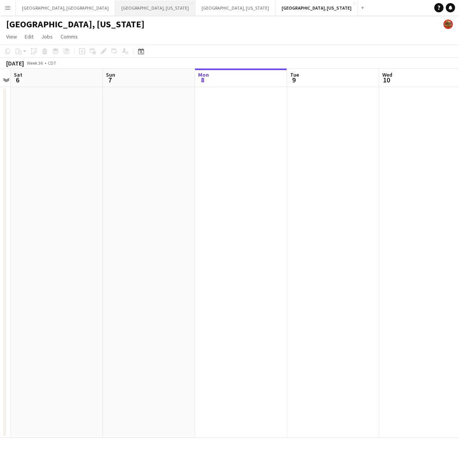
click at [115, 1] on button "Nashville, Tennessee Close" at bounding box center [155, 7] width 80 height 15
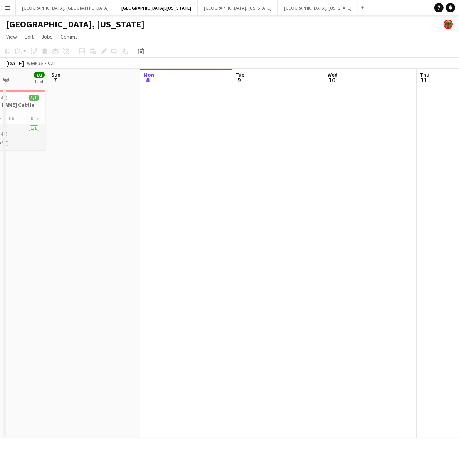
drag, startPoint x: 87, startPoint y: 147, endPoint x: 136, endPoint y: 161, distance: 50.5
click at [136, 160] on app-calendar-viewport "Thu 4 Fri 5 Sat 6 1/1 1 Job Sun 7 Mon 8 Tue 9 Wed 10 Thu 11 Fri 12 Sat 13 3/13 …" at bounding box center [229, 253] width 459 height 369
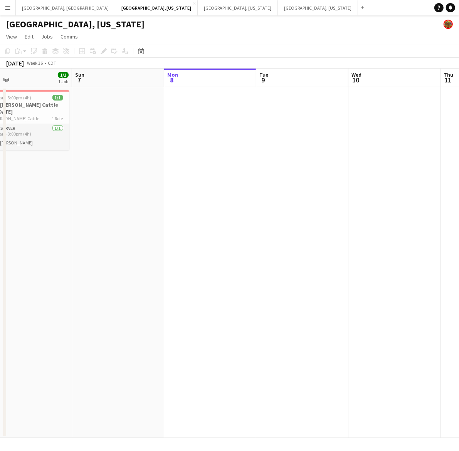
scroll to position [0, 166]
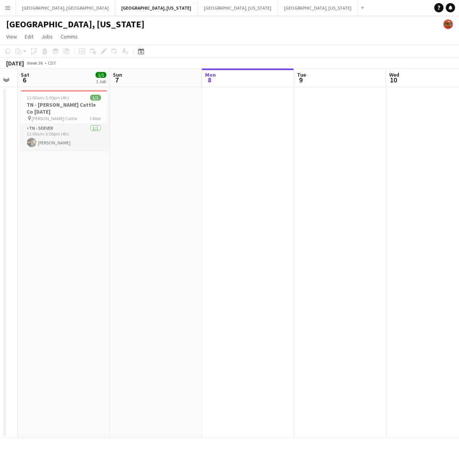
drag, startPoint x: 97, startPoint y: 176, endPoint x: 158, endPoint y: 179, distance: 61.3
click at [158, 179] on app-calendar-viewport "Thu 4 Fri 5 Sat 6 1/1 1 Job Sun 7 Mon 8 Tue 9 Wed 10 Thu 11 Fri 12 Sat 13 3/13 …" at bounding box center [229, 253] width 459 height 369
click at [73, 94] on app-job-card "11:00am-3:00pm (4h) 1/1 TN - Semler Cattle Co 9.6.25 pin Semler Cattle 1 Role T…" at bounding box center [64, 120] width 86 height 60
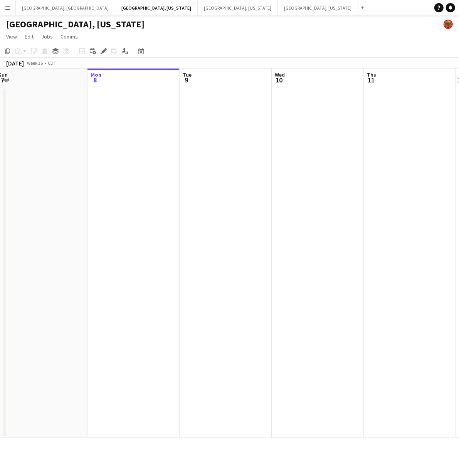
drag, startPoint x: 232, startPoint y: 178, endPoint x: 25, endPoint y: 233, distance: 214.0
click at [25, 233] on app-calendar-viewport "Thu 4 Fri 5 Sat 6 1/1 1 Job Sun 7 Mon 8 Tue 9 Wed 10 Thu 11 Fri 12 Sat 13 3/13 …" at bounding box center [229, 253] width 459 height 369
drag, startPoint x: 299, startPoint y: 179, endPoint x: -21, endPoint y: 241, distance: 326.2
click at [0, 241] on html "Menu Boards Boards Boards All jobs Status Workforce Workforce My Workforce Recr…" at bounding box center [229, 225] width 459 height 451
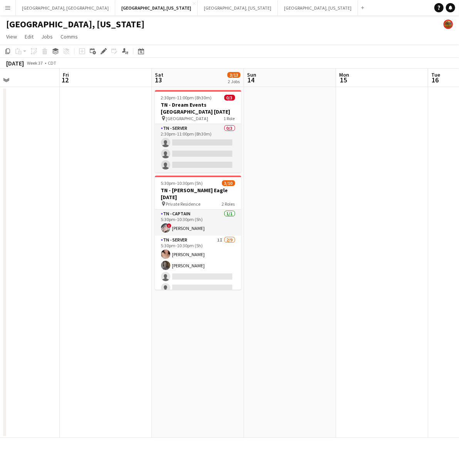
click at [216, 313] on app-date-cell "2:30pm-11:00pm (8h30m) 0/3 TN - Dream Events Cedarmont Farm 9.13.25 pin Cedarmo…" at bounding box center [198, 262] width 92 height 351
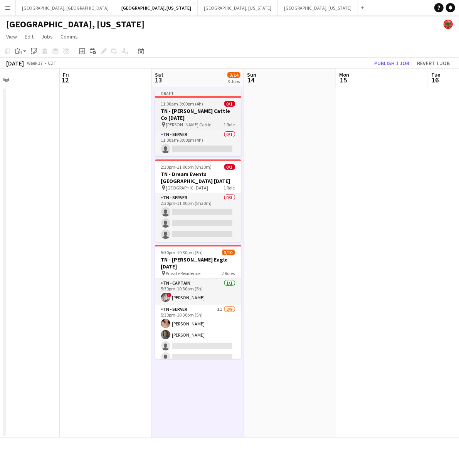
click at [189, 106] on span "11:00am-3:00pm (4h)" at bounding box center [182, 104] width 42 height 6
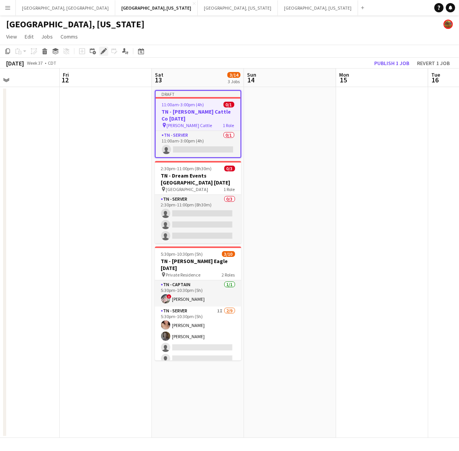
click at [102, 49] on icon "Edit" at bounding box center [104, 51] width 6 height 6
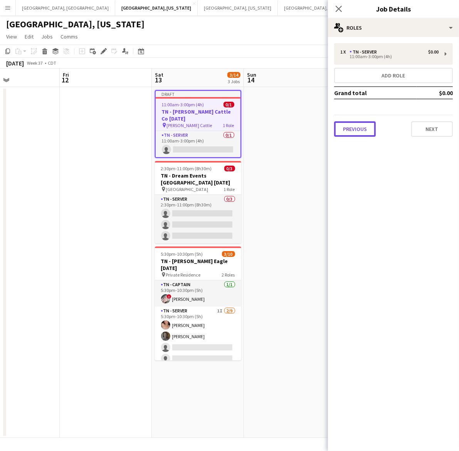
click at [340, 133] on button "Previous" at bounding box center [355, 128] width 42 height 15
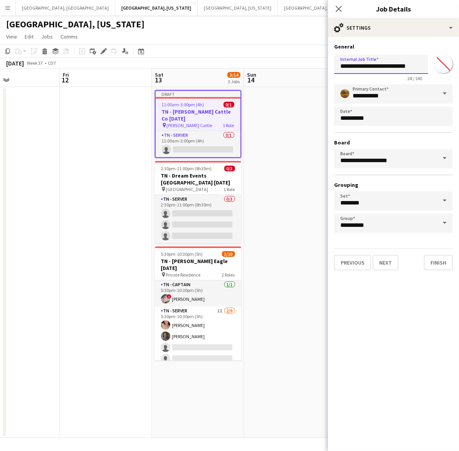
drag, startPoint x: 419, startPoint y: 64, endPoint x: 400, endPoint y: 74, distance: 21.9
click at [400, 74] on app-form-group "**********" at bounding box center [381, 68] width 94 height 27
type input "**********"
click at [392, 257] on button "Next" at bounding box center [385, 262] width 26 height 15
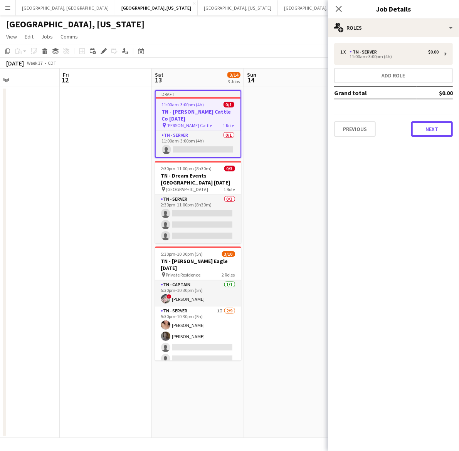
click at [438, 133] on button "Next" at bounding box center [432, 128] width 42 height 15
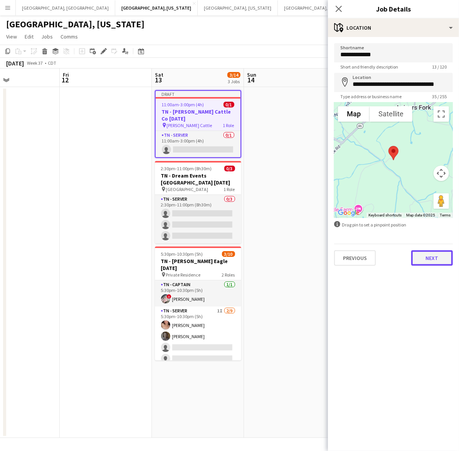
click at [429, 256] on button "Next" at bounding box center [432, 257] width 42 height 15
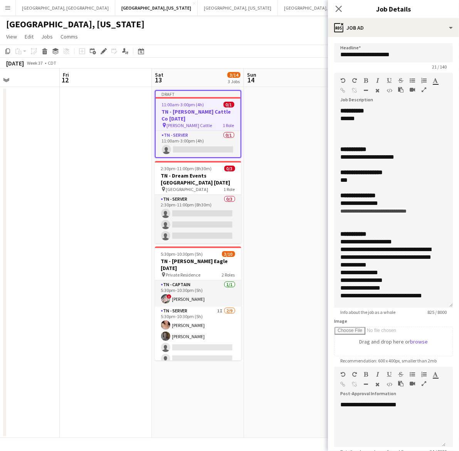
drag, startPoint x: 453, startPoint y: 195, endPoint x: 432, endPoint y: 343, distance: 149.7
click at [435, 308] on div "**********" at bounding box center [393, 207] width 119 height 201
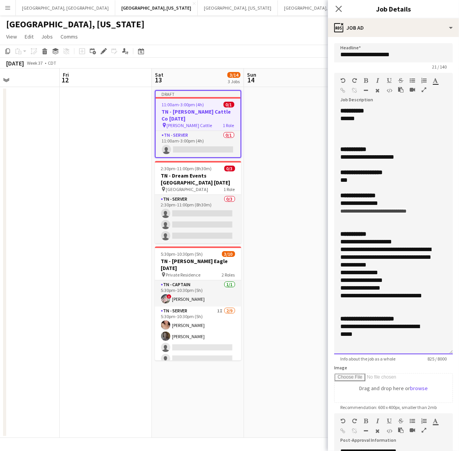
click at [408, 156] on div "**********" at bounding box center [386, 157] width 92 height 8
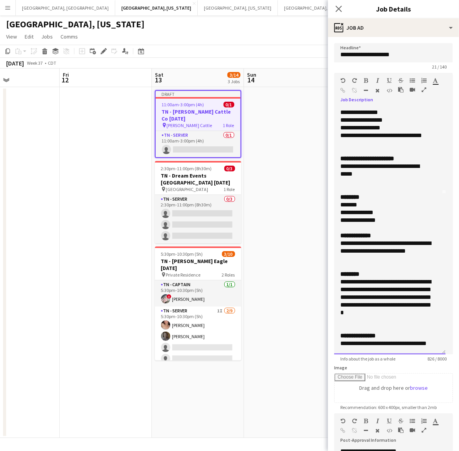
scroll to position [167, 0]
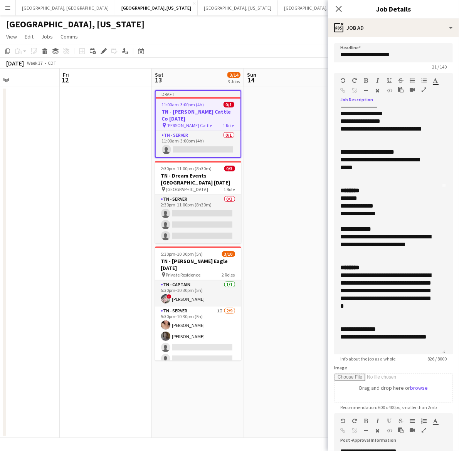
click at [313, 183] on app-date-cell at bounding box center [290, 262] width 92 height 351
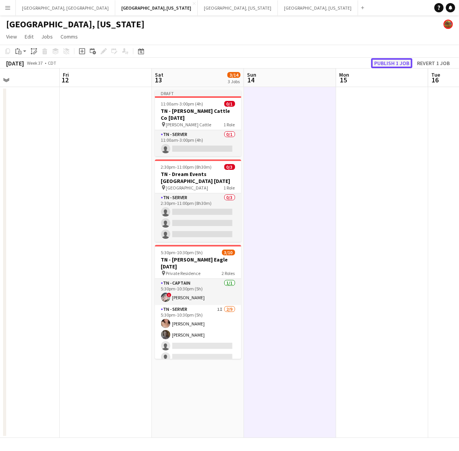
click at [382, 62] on button "Publish 1 job" at bounding box center [391, 63] width 41 height 10
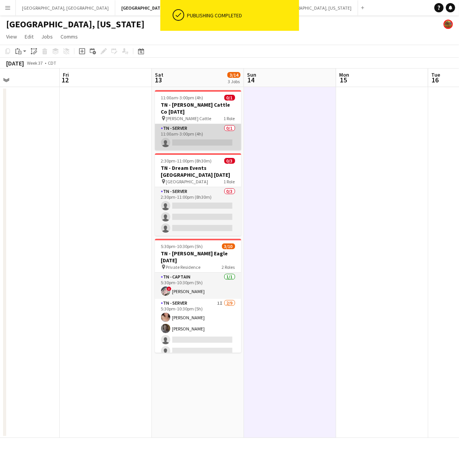
click at [195, 133] on app-card-role "TN - Server 0/1 11:00am-3:00pm (4h) single-neutral-actions" at bounding box center [198, 137] width 86 height 26
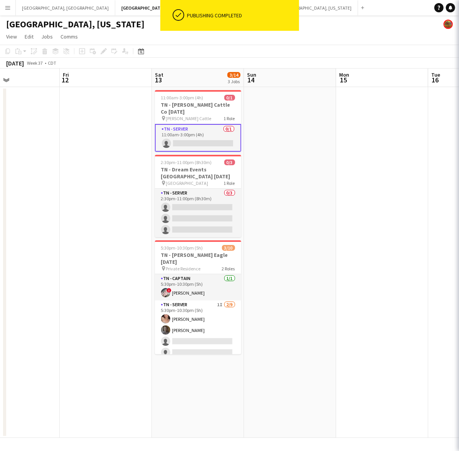
scroll to position [0, 216]
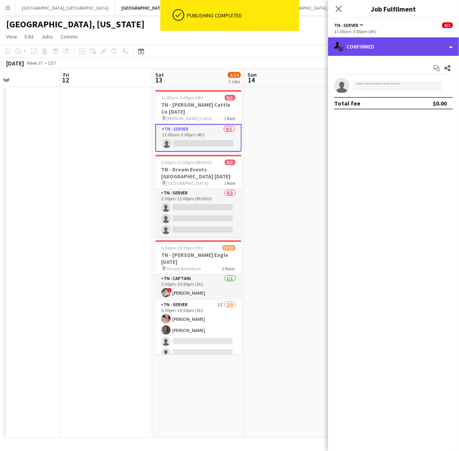
click at [372, 47] on div "single-neutral-actions-check-2 Confirmed" at bounding box center [393, 46] width 131 height 18
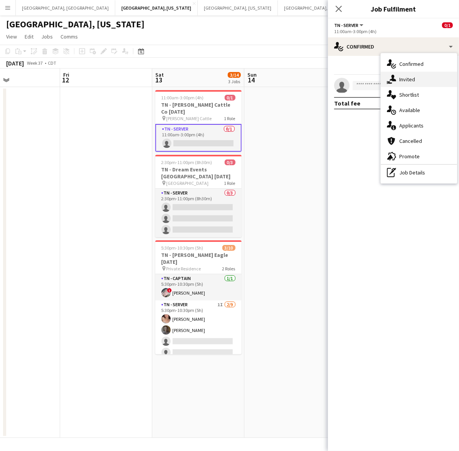
click at [412, 80] on span "Invited" at bounding box center [407, 79] width 16 height 7
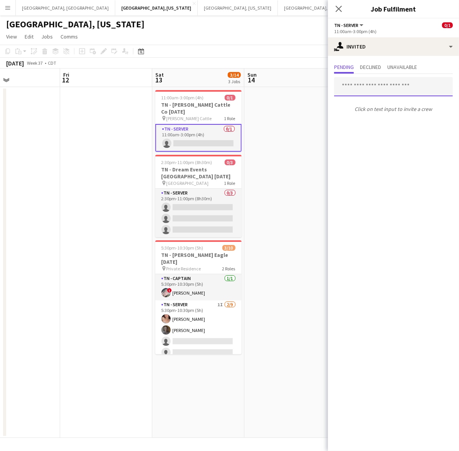
click at [372, 89] on input "text" at bounding box center [393, 86] width 119 height 19
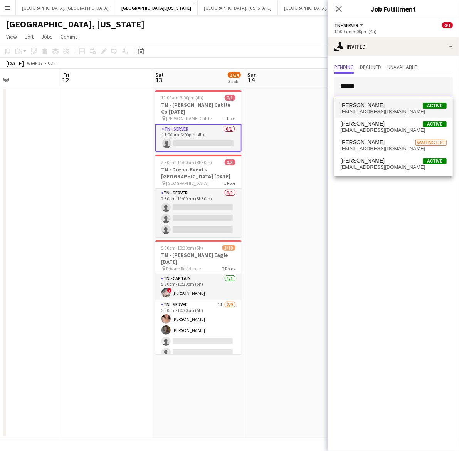
type input "******"
click at [394, 109] on span "joshuary80@yahoo.com" at bounding box center [393, 112] width 106 height 6
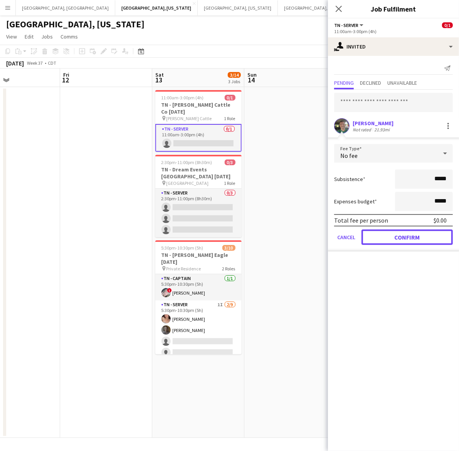
drag, startPoint x: 395, startPoint y: 235, endPoint x: 384, endPoint y: 215, distance: 22.9
click at [395, 235] on button "Confirm" at bounding box center [406, 236] width 91 height 15
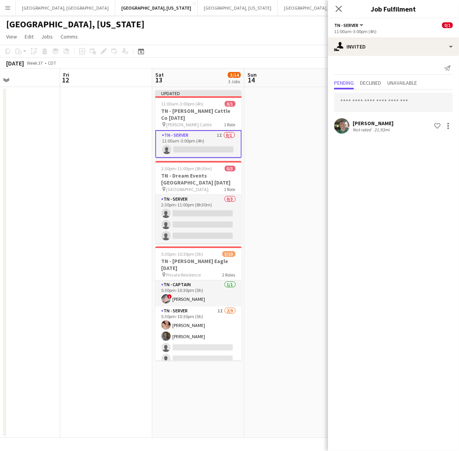
click at [309, 118] on app-date-cell at bounding box center [290, 262] width 92 height 351
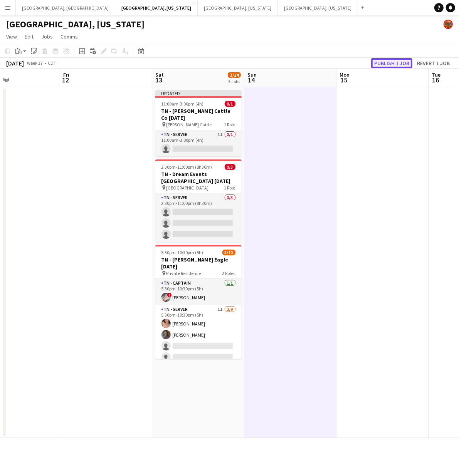
click at [384, 63] on button "Publish 1 job" at bounding box center [391, 63] width 41 height 10
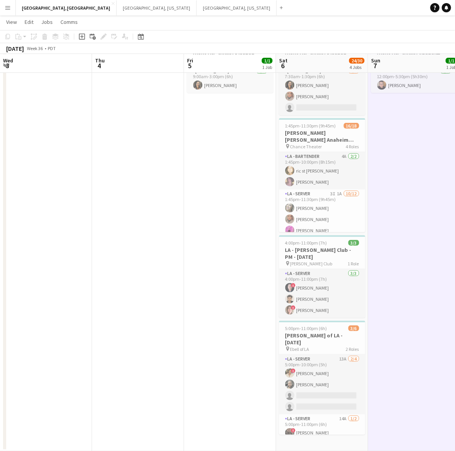
scroll to position [10, 0]
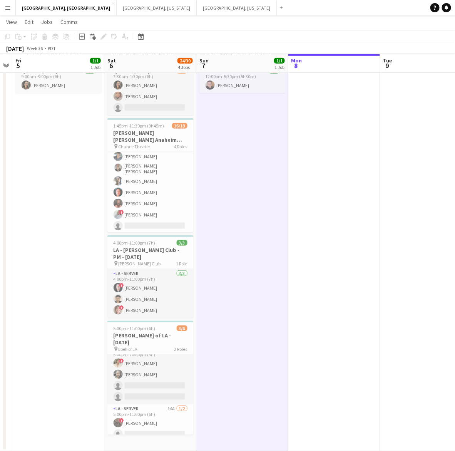
click at [10, 6] on app-icon "Menu" at bounding box center [8, 8] width 6 height 6
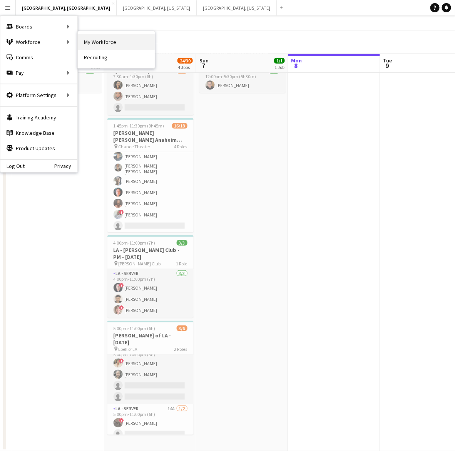
click at [84, 40] on link "My Workforce" at bounding box center [116, 41] width 77 height 15
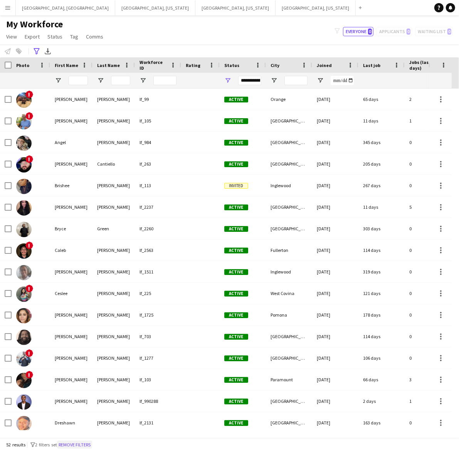
click at [78, 443] on button "Remove filters" at bounding box center [74, 445] width 35 height 8
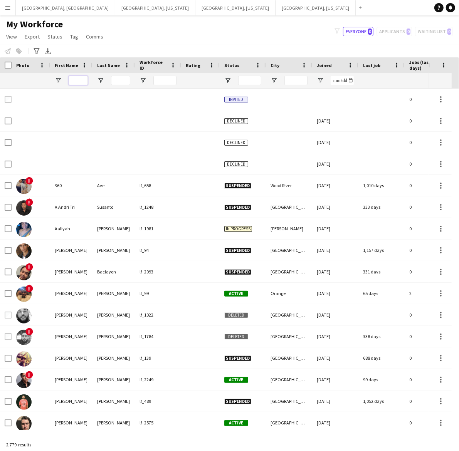
click at [78, 76] on input "First Name Filter Input" at bounding box center [78, 80] width 19 height 9
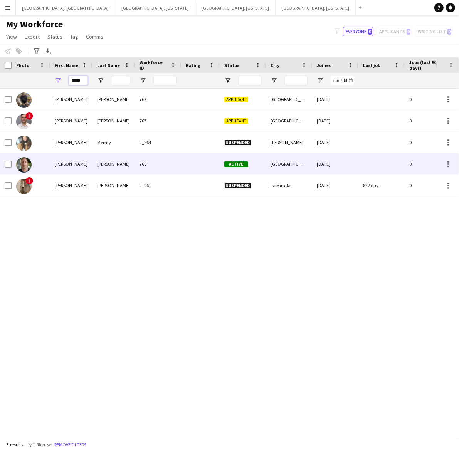
type input "*****"
click at [114, 164] on div "[PERSON_NAME]" at bounding box center [113, 163] width 42 height 21
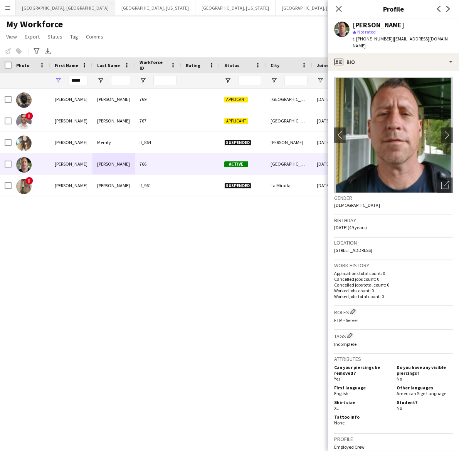
click at [39, 4] on button "[GEOGRAPHIC_DATA], [GEOGRAPHIC_DATA] Close" at bounding box center [65, 7] width 99 height 15
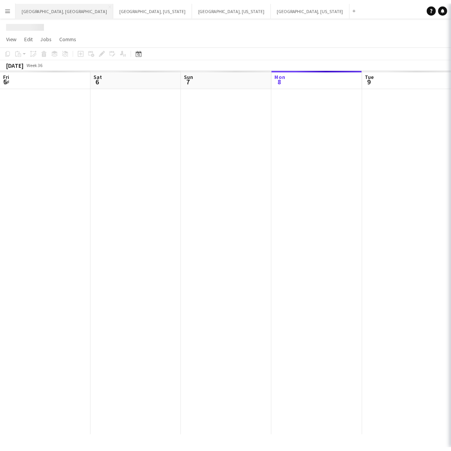
scroll to position [0, 184]
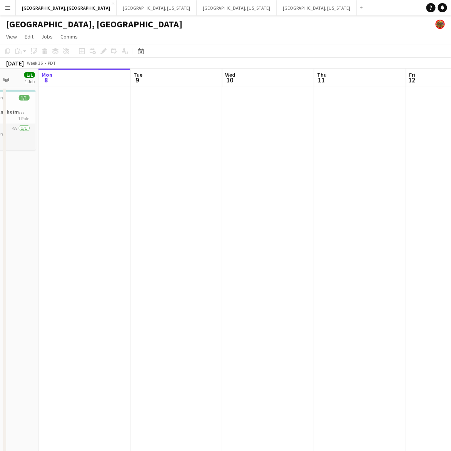
drag, startPoint x: 198, startPoint y: 195, endPoint x: 111, endPoint y: 218, distance: 90.4
click at [110, 218] on app-calendar-viewport "Fri 5 1/1 1 Job Sat 6 24/30 4 Jobs Sun 7 1/1 1 Job Mon 8 Tue 9 Wed 10 Thu 11 Fr…" at bounding box center [225, 289] width 451 height 440
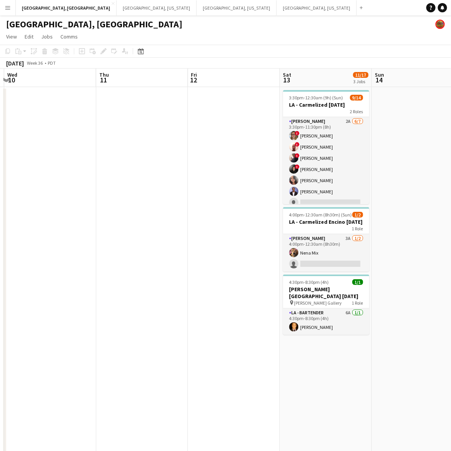
scroll to position [0, 287]
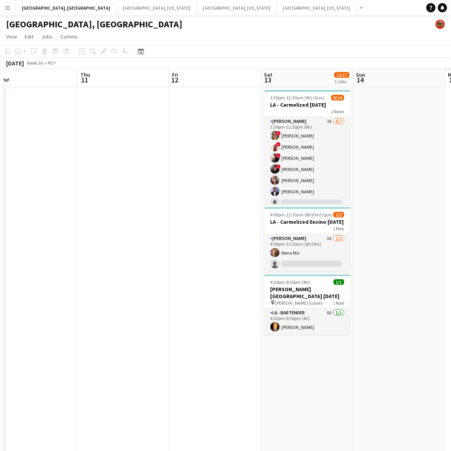
drag, startPoint x: 189, startPoint y: 213, endPoint x: 54, endPoint y: 241, distance: 137.3
click at [60, 240] on app-calendar-viewport "Sun 7 1/1 1 Job Mon 8 Tue 9 Wed 10 Thu 11 Fri 12 Sat 13 11/17 3 Jobs Sun 14 Mon…" at bounding box center [225, 289] width 451 height 440
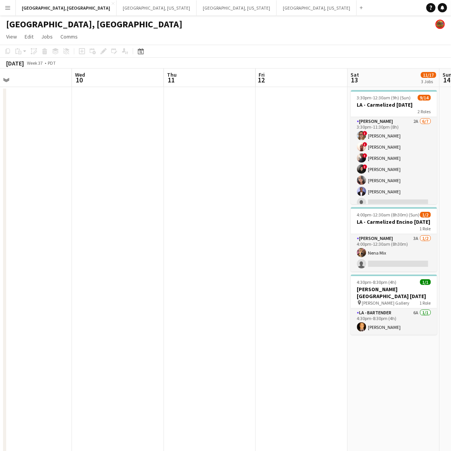
scroll to position [0, 203]
drag, startPoint x: 86, startPoint y: 162, endPoint x: 261, endPoint y: 151, distance: 175.6
click at [261, 151] on app-calendar-viewport "Sun 7 1/1 1 Job Mon 8 Tue 9 Wed 10 Thu 11 Fri 12 Sat 13 11/17 3 Jobs Sun 14 Mon…" at bounding box center [225, 289] width 451 height 440
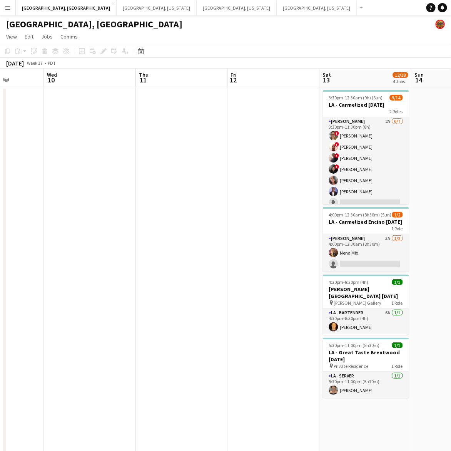
drag, startPoint x: 141, startPoint y: 264, endPoint x: 20, endPoint y: 291, distance: 124.0
click at [20, 291] on app-calendar-viewport "Sun 7 1/1 1 Job Mon 8 Tue 9 Wed 10 Thu 11 Fri 12 Sat 13 12/18 4 Jobs Sun 14 Mon…" at bounding box center [225, 289] width 451 height 440
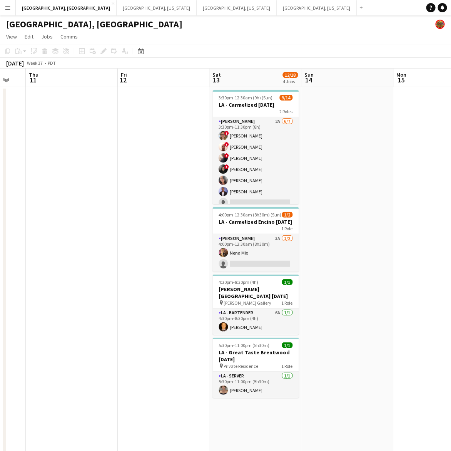
scroll to position [0, 251]
drag, startPoint x: 157, startPoint y: 240, endPoint x: 139, endPoint y: 231, distance: 20.3
click at [139, 231] on app-calendar-viewport "Mon 8 Tue 9 Wed 10 Thu 11 Fri 12 Sat 13 12/18 4 Jobs Sun 14 Mon 15 Tue 16 35/53…" at bounding box center [225, 289] width 451 height 440
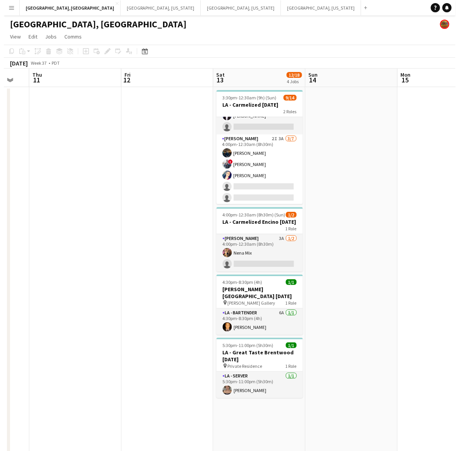
scroll to position [99, 0]
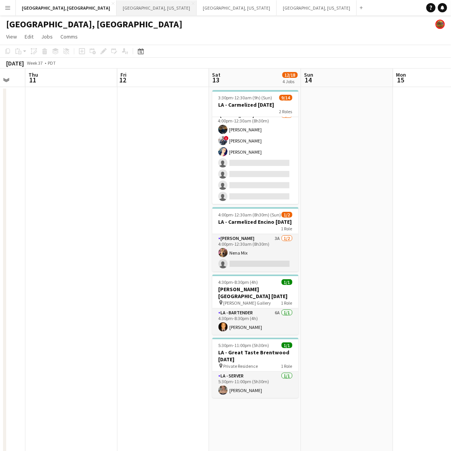
drag, startPoint x: 84, startPoint y: 7, endPoint x: 87, endPoint y: 10, distance: 4.4
click at [117, 7] on button "[GEOGRAPHIC_DATA], [US_STATE] Close" at bounding box center [157, 7] width 80 height 15
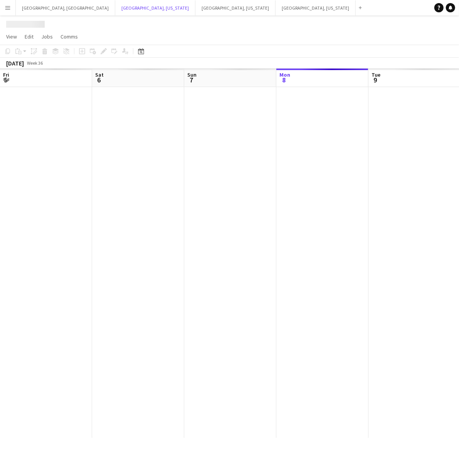
scroll to position [0, 184]
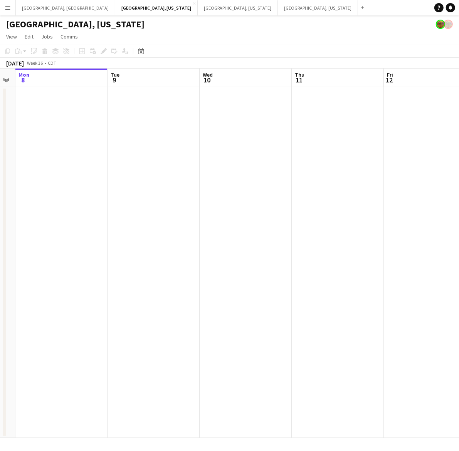
drag, startPoint x: 337, startPoint y: 198, endPoint x: 251, endPoint y: 229, distance: 92.0
click at [253, 230] on app-calendar-viewport "Fri 5 Sat 6 1/1 1 Job Sun 7 Mon 8 Tue 9 Wed 10 Thu 11 Fri 12 Sat 13 3/14 3 Jobs…" at bounding box center [229, 253] width 459 height 369
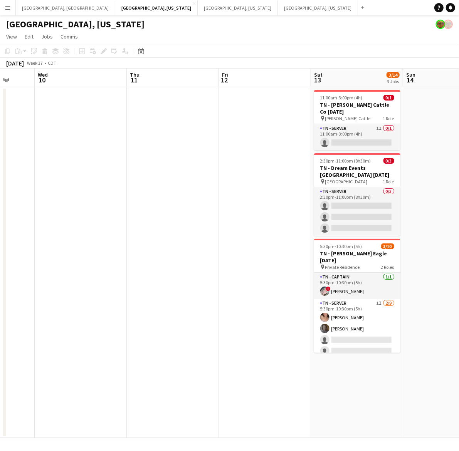
scroll to position [0, 243]
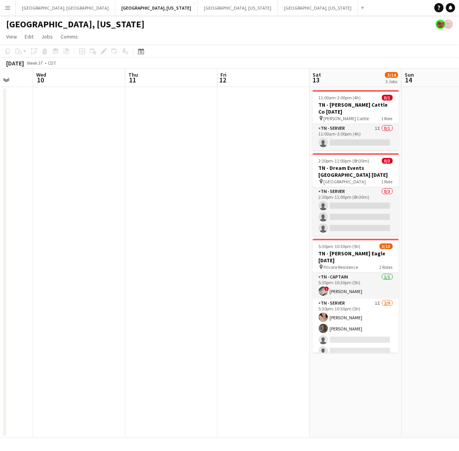
drag, startPoint x: 375, startPoint y: 180, endPoint x: 226, endPoint y: 247, distance: 163.0
click at [226, 247] on app-calendar-viewport "Sun 7 Mon 8 Tue 9 Wed 10 Thu 11 Fri 12 Sat 13 3/14 3 Jobs Sun 14 Mon 15 Tue 16 …" at bounding box center [229, 253] width 459 height 369
click at [39, 5] on button "[GEOGRAPHIC_DATA], [GEOGRAPHIC_DATA] Close" at bounding box center [65, 7] width 99 height 15
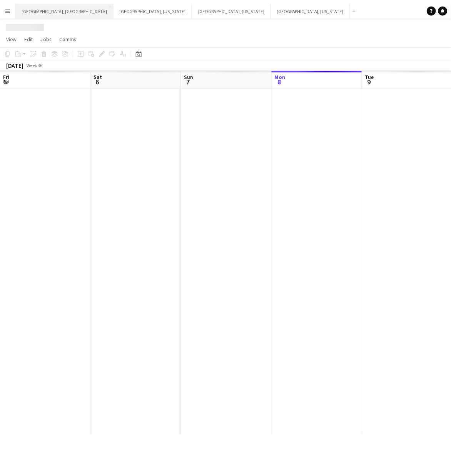
scroll to position [0, 184]
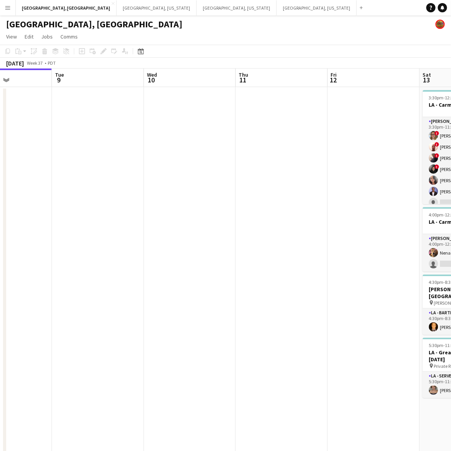
drag, startPoint x: 288, startPoint y: 161, endPoint x: 62, endPoint y: 226, distance: 235.2
click at [63, 226] on app-calendar-viewport "Sat 6 24/30 4 Jobs Sun 7 1/1 1 Job Mon 8 Tue 9 Wed 10 Thu 11 Fri 12 Sat 13 12/1…" at bounding box center [225, 289] width 451 height 440
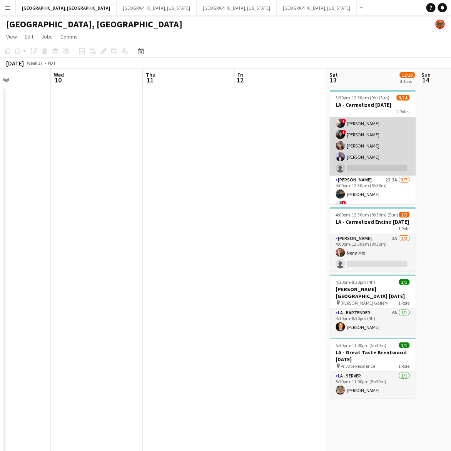
scroll to position [48, 0]
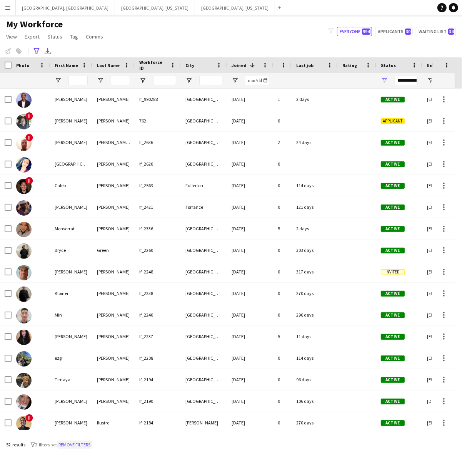
click at [82, 442] on button "Remove filters" at bounding box center [74, 445] width 35 height 8
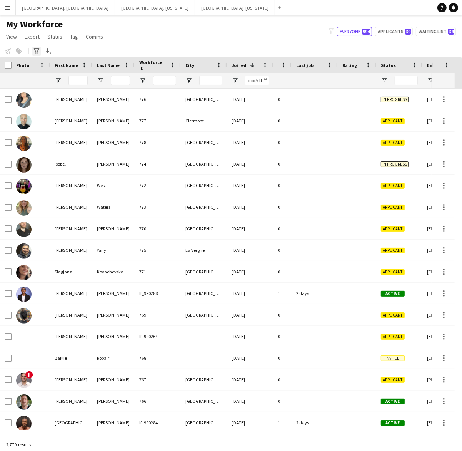
click at [35, 48] on icon "Advanced filters" at bounding box center [37, 51] width 6 height 6
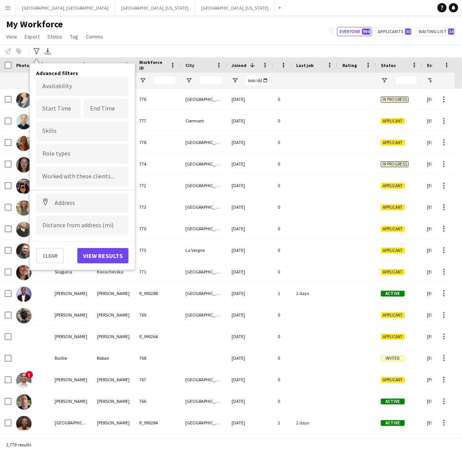
click at [78, 151] on form at bounding box center [82, 153] width 80 height 8
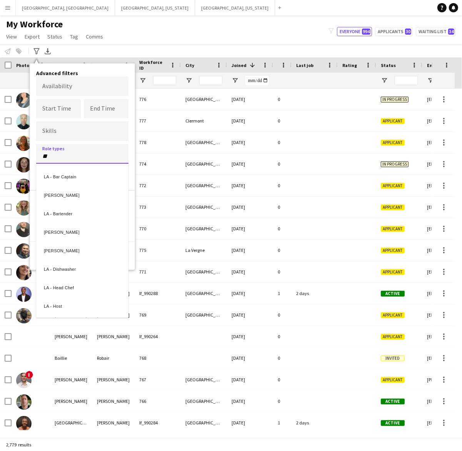
type input "**"
click at [54, 251] on div "[PERSON_NAME]" at bounding box center [82, 249] width 92 height 18
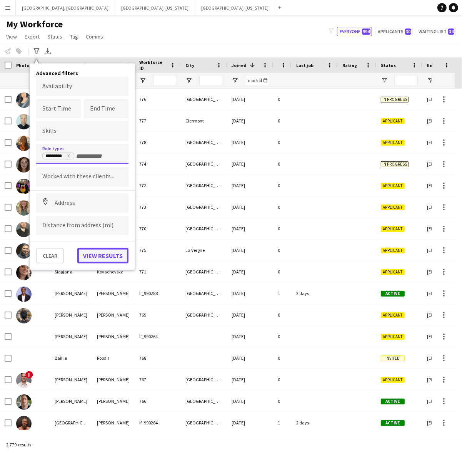
drag, startPoint x: 101, startPoint y: 253, endPoint x: 117, endPoint y: 254, distance: 15.4
click at [102, 253] on button "View results" at bounding box center [102, 255] width 51 height 15
type input "**********"
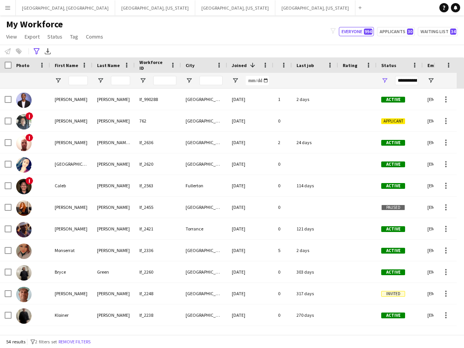
click at [167, 31] on div "My Workforce View Views Default view New view Update view Delete view Edit name…" at bounding box center [232, 31] width 464 height 26
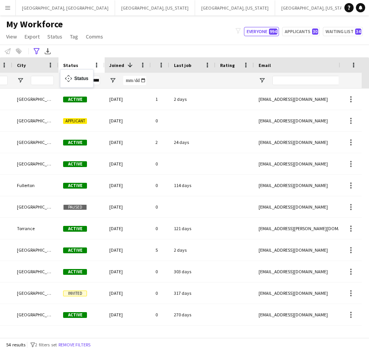
drag, startPoint x: 217, startPoint y: 65, endPoint x: 64, endPoint y: 74, distance: 153.5
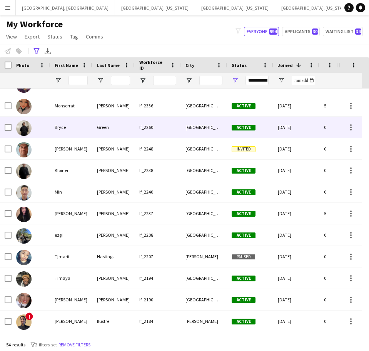
click at [62, 121] on div "Bryce" at bounding box center [71, 127] width 42 height 21
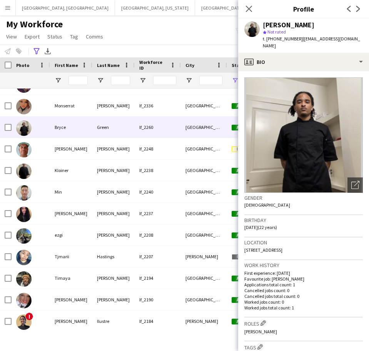
click at [324, 45] on div "[PERSON_NAME] star Not rated t. [PHONE_NUMBER] | [EMAIL_ADDRESS][DOMAIN_NAME]" at bounding box center [303, 35] width 131 height 34
click at [326, 71] on app-crew-profile-bio "Open photos pop-in Gender Male Birthday 01-06-2003 (22 years) Location 963 Sout…" at bounding box center [303, 211] width 131 height 280
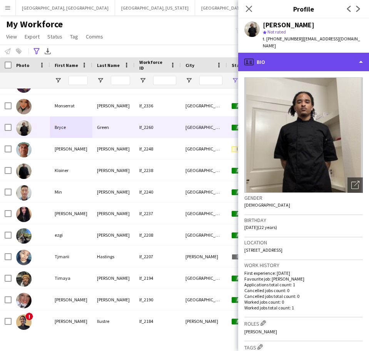
click at [329, 54] on div "profile Bio" at bounding box center [303, 62] width 131 height 18
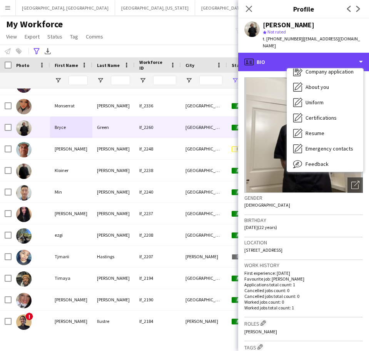
scroll to position [42, 0]
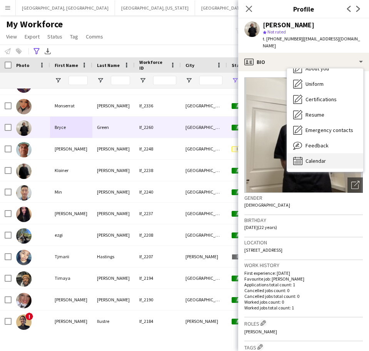
click at [325, 157] on span "Calendar" at bounding box center [316, 160] width 20 height 7
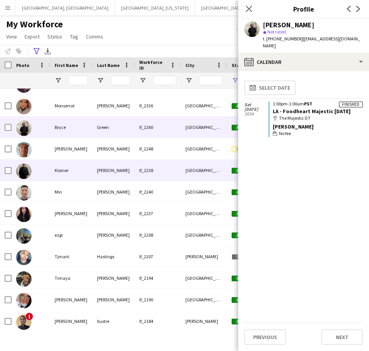
click at [86, 173] on div "Kloiner" at bounding box center [71, 170] width 42 height 21
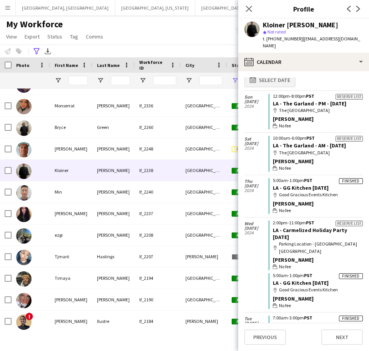
scroll to position [0, 0]
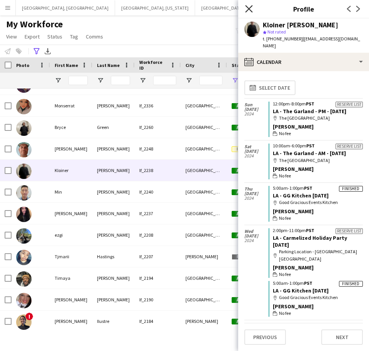
click at [250, 11] on icon "Close pop-in" at bounding box center [248, 8] width 7 height 7
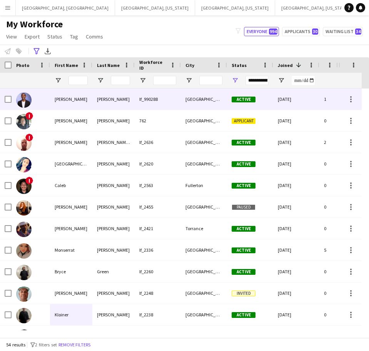
click at [118, 102] on div "Mingo" at bounding box center [113, 99] width 42 height 21
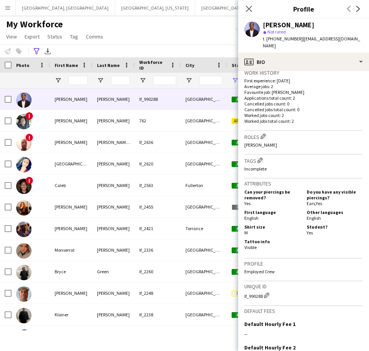
scroll to position [276, 0]
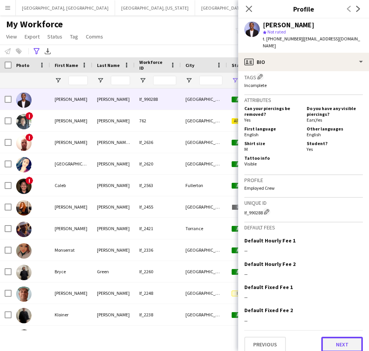
click at [339, 337] on button "Next" at bounding box center [343, 344] width 42 height 15
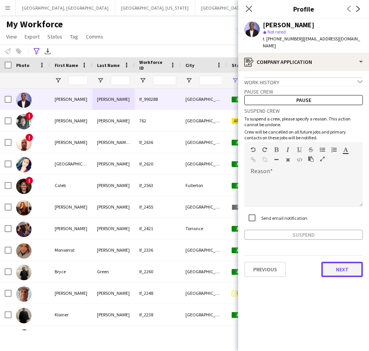
click at [336, 263] on button "Next" at bounding box center [343, 269] width 42 height 15
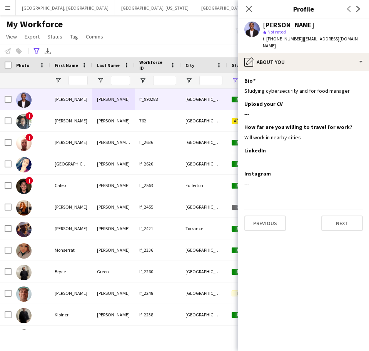
click at [340, 209] on div "Previous Next" at bounding box center [304, 220] width 119 height 22
click at [339, 219] on button "Next" at bounding box center [343, 223] width 42 height 15
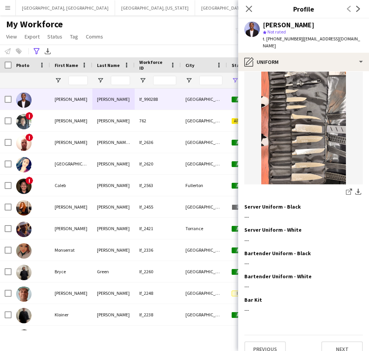
scroll to position [303, 0]
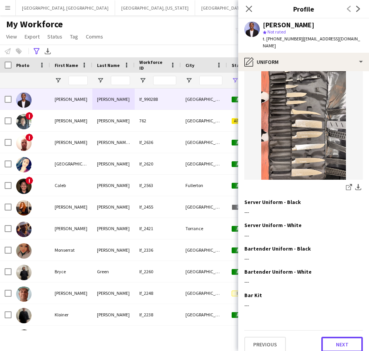
click at [340, 337] on button "Next" at bounding box center [343, 344] width 42 height 15
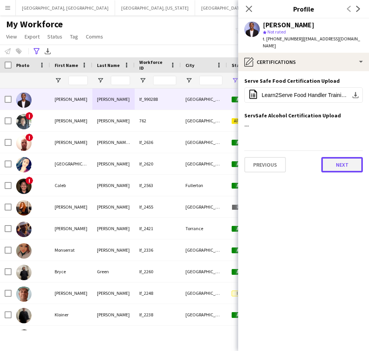
click at [331, 158] on button "Next" at bounding box center [343, 164] width 42 height 15
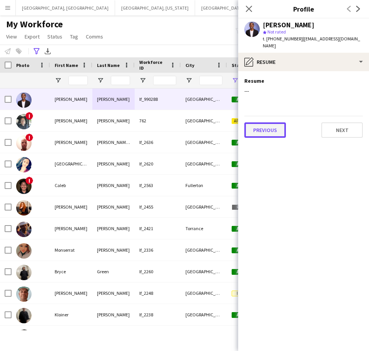
click at [253, 122] on button "Previous" at bounding box center [266, 129] width 42 height 15
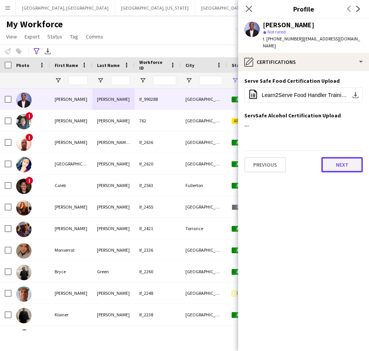
click at [353, 158] on button "Next" at bounding box center [343, 164] width 42 height 15
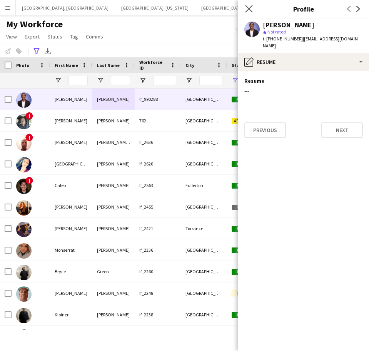
click at [250, 4] on app-icon "Close pop-in" at bounding box center [249, 8] width 11 height 11
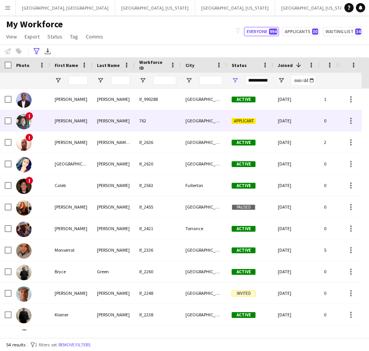
click at [171, 118] on div "762" at bounding box center [158, 120] width 46 height 21
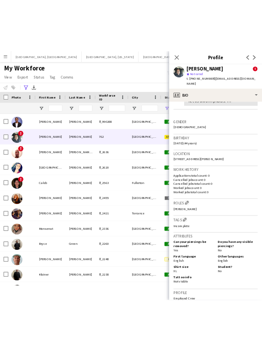
scroll to position [335, 0]
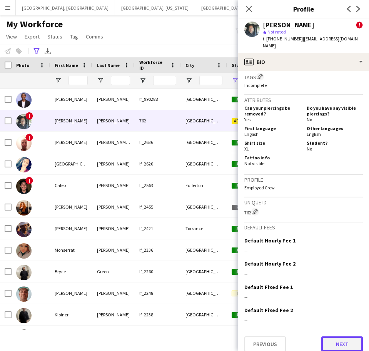
click at [327, 337] on button "Next" at bounding box center [343, 344] width 42 height 15
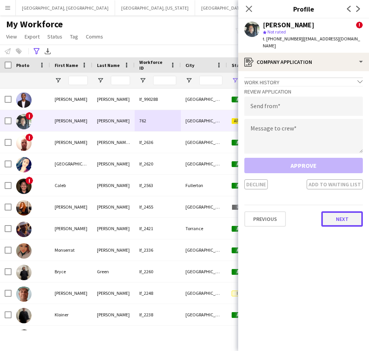
click at [340, 216] on button "Next" at bounding box center [343, 218] width 42 height 15
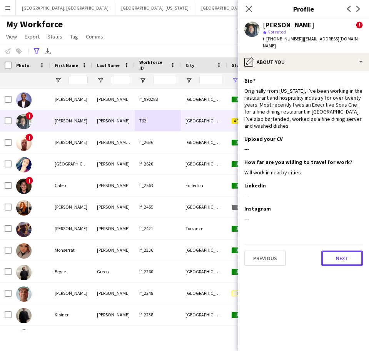
click at [338, 258] on button "Next" at bounding box center [343, 258] width 42 height 15
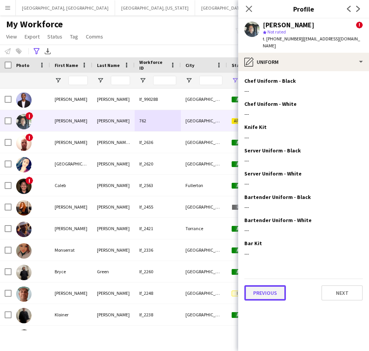
click at [270, 285] on button "Previous" at bounding box center [266, 292] width 42 height 15
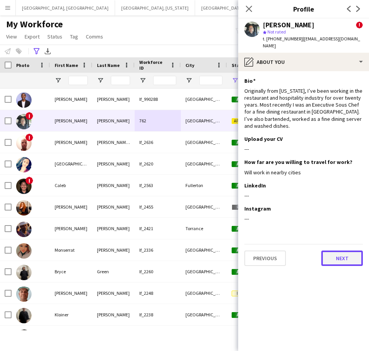
click at [348, 253] on button "Next" at bounding box center [343, 258] width 42 height 15
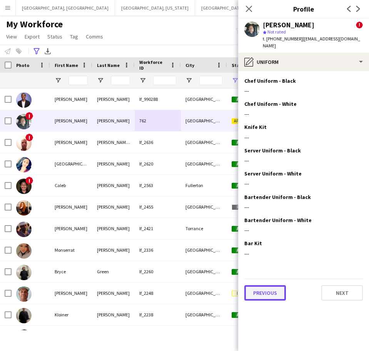
click at [267, 285] on button "Previous" at bounding box center [266, 292] width 42 height 15
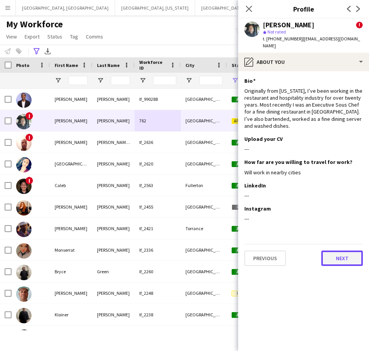
click at [330, 254] on button "Next" at bounding box center [343, 258] width 42 height 15
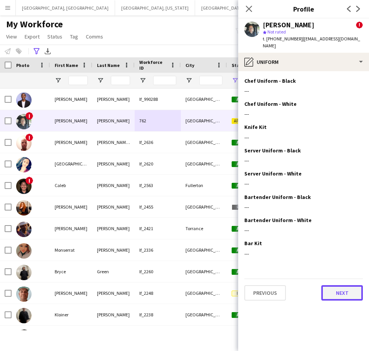
click at [339, 287] on button "Next" at bounding box center [343, 292] width 42 height 15
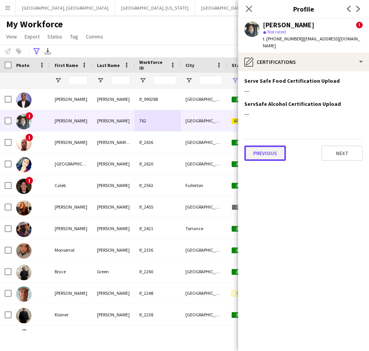
click at [276, 146] on button "Previous" at bounding box center [266, 153] width 42 height 15
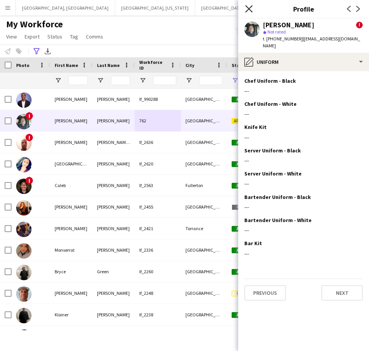
click at [248, 5] on icon "Close pop-in" at bounding box center [248, 8] width 7 height 7
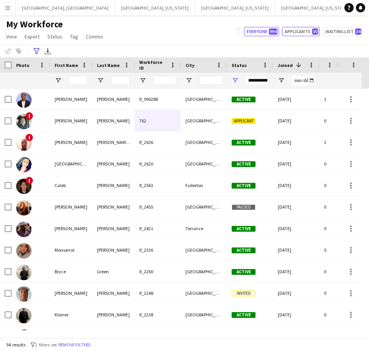
drag, startPoint x: 299, startPoint y: 31, endPoint x: 173, endPoint y: 75, distance: 134.0
click at [299, 30] on button "Applicants 30" at bounding box center [301, 31] width 38 height 9
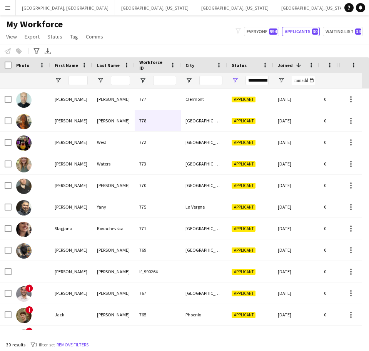
type input "**********"
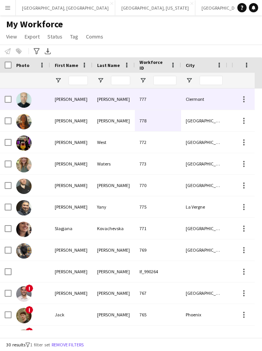
click at [116, 104] on div "Barnes" at bounding box center [113, 99] width 42 height 21
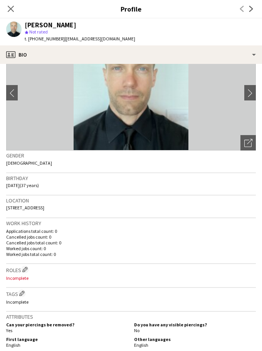
scroll to position [0, 0]
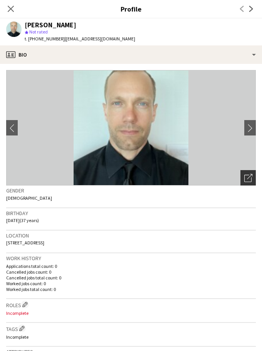
click at [244, 179] on icon "Open photos pop-in" at bounding box center [248, 178] width 8 height 8
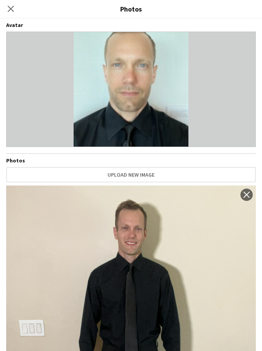
click at [9, 11] on icon "Close pop-in" at bounding box center [11, 9] width 6 height 6
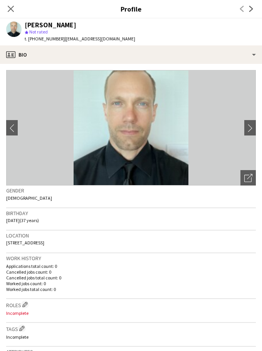
drag, startPoint x: 99, startPoint y: 241, endPoint x: 0, endPoint y: 242, distance: 99.0
click at [0, 242] on app-crew-profile-bio "chevron-left chevron-right Open photos pop-in Gender Male Birthday 01-07-1988 (…" at bounding box center [131, 207] width 262 height 287
copy span "12552 Hammock Pointe Circle, Clermont, 34711"
click at [244, 180] on icon "Open photos pop-in" at bounding box center [248, 178] width 8 height 8
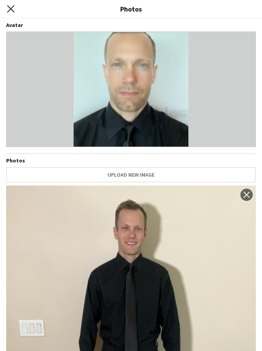
click at [10, 6] on icon "Close pop-in" at bounding box center [10, 8] width 7 height 7
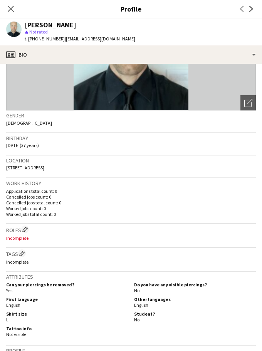
scroll to position [96, 0]
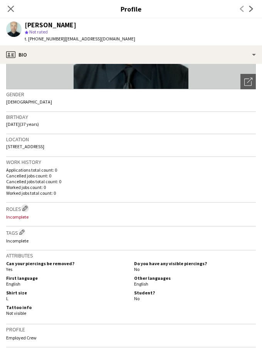
click at [24, 208] on app-icon "Edit crew company roles" at bounding box center [24, 208] width 5 height 5
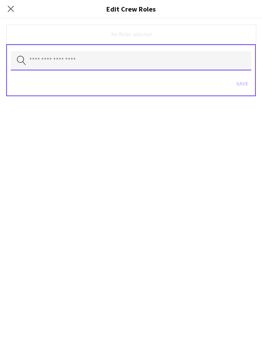
click at [74, 62] on input "text" at bounding box center [131, 60] width 240 height 19
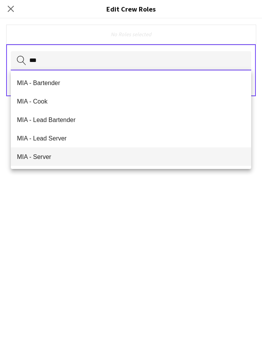
type input "***"
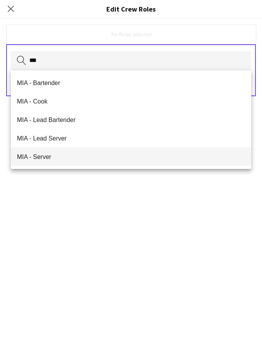
click at [39, 156] on span "MIA - Server" at bounding box center [131, 156] width 228 height 7
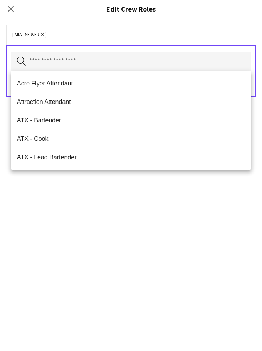
click at [70, 200] on div "MIA - Server Remove Search by role type Save" at bounding box center [131, 184] width 262 height 333
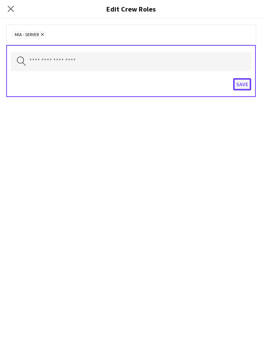
click at [239, 86] on button "Save" at bounding box center [242, 84] width 18 height 12
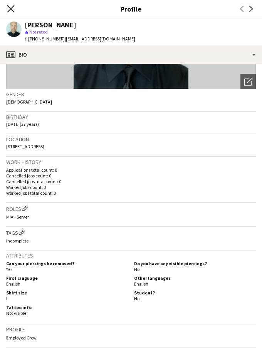
click at [12, 7] on icon "Close pop-in" at bounding box center [10, 8] width 7 height 7
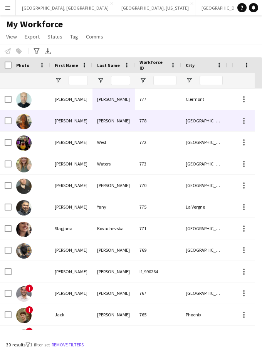
click at [101, 126] on div "Johnston" at bounding box center [113, 120] width 42 height 21
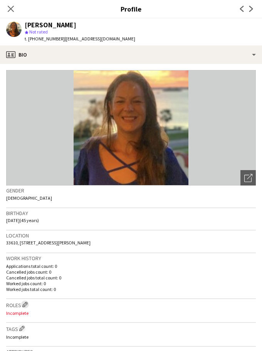
click at [23, 302] on app-icon "Edit crew company roles" at bounding box center [24, 304] width 5 height 5
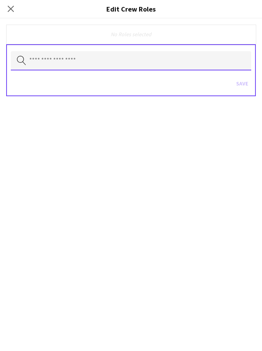
click at [61, 60] on input "text" at bounding box center [131, 60] width 240 height 19
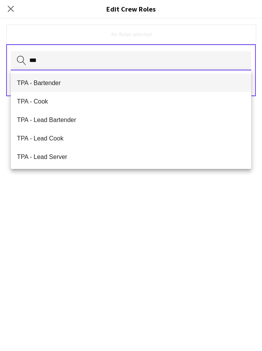
type input "***"
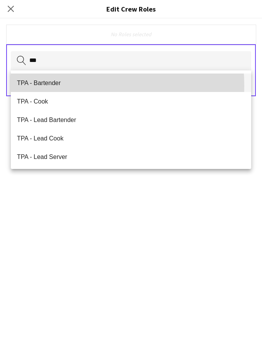
click at [59, 85] on span "TPA - Bartender" at bounding box center [131, 82] width 228 height 7
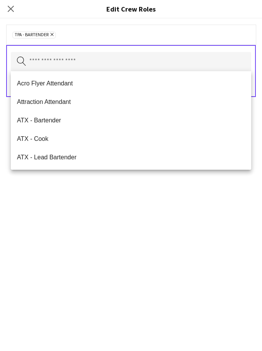
drag, startPoint x: 101, startPoint y: 236, endPoint x: 129, endPoint y: 223, distance: 30.3
click at [104, 235] on div "TPA - Bartender Remove Search by role type Save" at bounding box center [131, 184] width 262 height 333
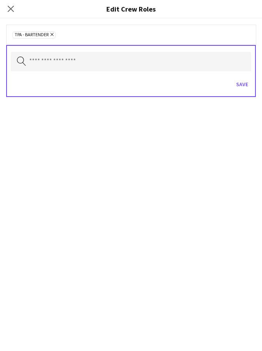
click at [246, 90] on div "Save" at bounding box center [131, 85] width 240 height 22
click at [241, 84] on button "Save" at bounding box center [242, 84] width 18 height 12
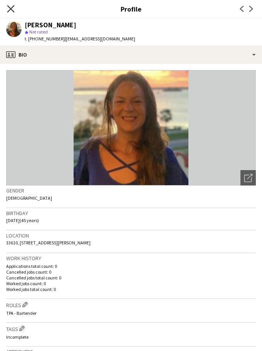
click at [11, 9] on icon at bounding box center [10, 8] width 7 height 7
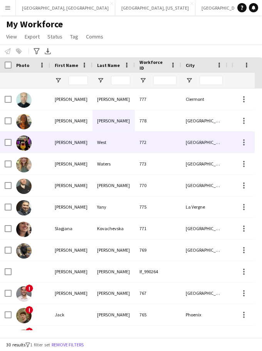
click at [81, 142] on div "Joseph" at bounding box center [71, 142] width 42 height 21
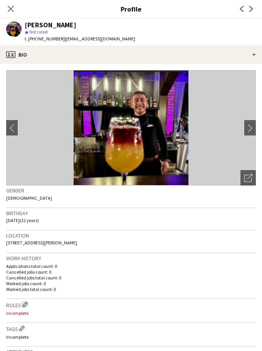
click at [29, 304] on button "Edit crew company roles" at bounding box center [25, 305] width 8 height 8
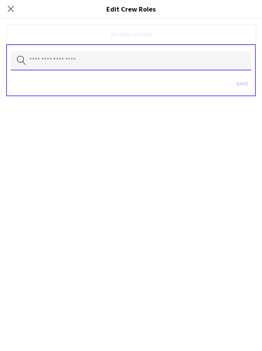
click at [71, 62] on input "text" at bounding box center [131, 60] width 240 height 19
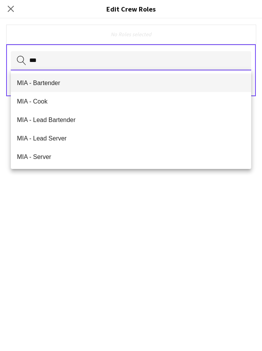
type input "***"
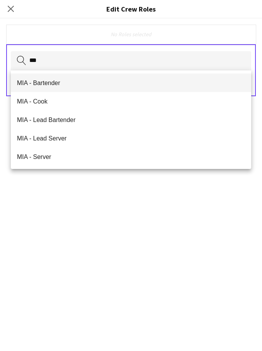
click at [52, 81] on span "MIA - Bartender" at bounding box center [131, 82] width 228 height 7
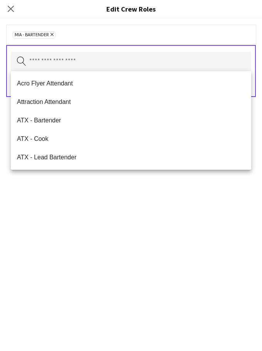
click at [88, 261] on div "MIA - Bartender Remove Search by role type Save" at bounding box center [131, 184] width 262 height 333
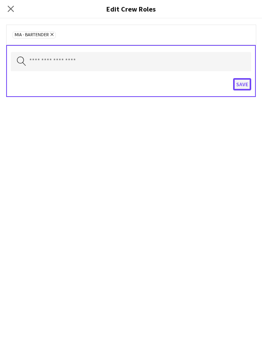
click at [245, 86] on button "Save" at bounding box center [242, 84] width 18 height 12
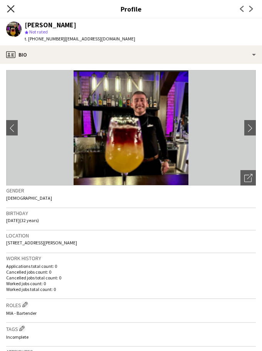
click at [12, 11] on icon "Close pop-in" at bounding box center [10, 8] width 7 height 7
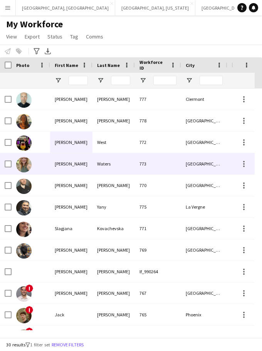
click at [74, 159] on div "Julia" at bounding box center [71, 163] width 42 height 21
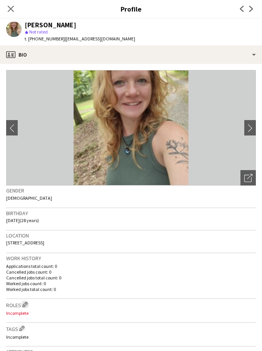
click at [28, 305] on app-icon "Edit crew company roles" at bounding box center [24, 304] width 5 height 5
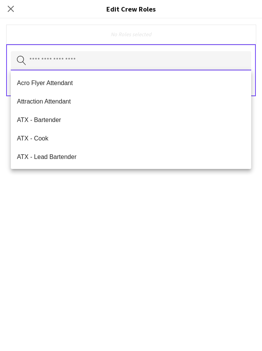
click at [80, 62] on input "text" at bounding box center [131, 60] width 240 height 19
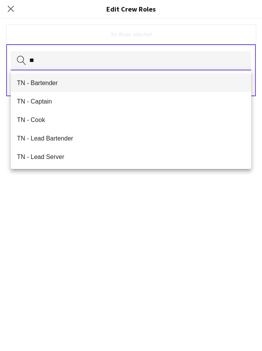
type input "**"
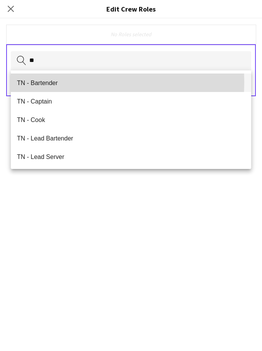
click at [66, 82] on span "TN - Bartender" at bounding box center [131, 82] width 228 height 7
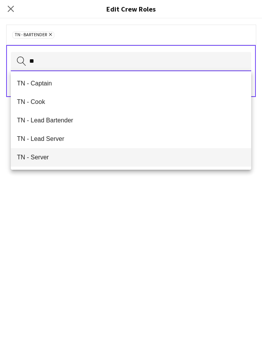
type input "**"
click at [47, 157] on span "TN - Server" at bounding box center [131, 157] width 228 height 7
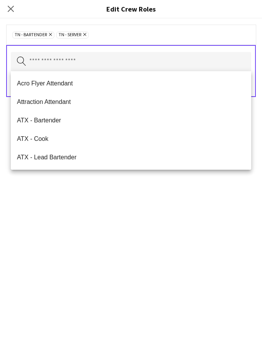
click at [80, 200] on div "TN - Bartender Remove TN - Server Remove Search by role type Save" at bounding box center [131, 184] width 262 height 333
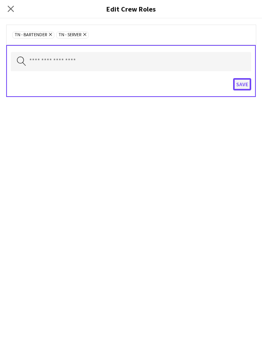
click at [242, 89] on button "Save" at bounding box center [242, 84] width 18 height 12
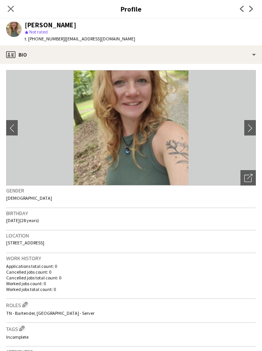
click at [34, 39] on span "t. +15704859606" at bounding box center [45, 39] width 40 height 6
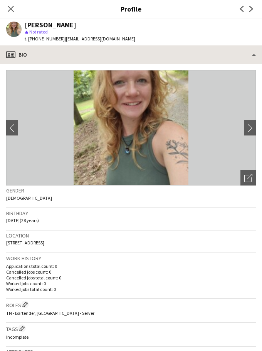
copy span "15704859606"
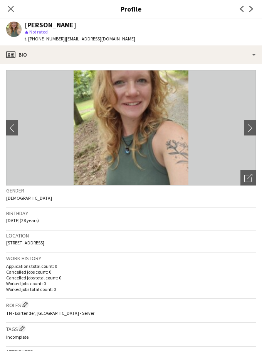
click at [10, 8] on icon "Close pop-in" at bounding box center [11, 9] width 6 height 6
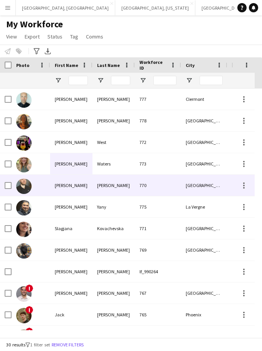
click at [93, 188] on div "Miller" at bounding box center [113, 185] width 42 height 21
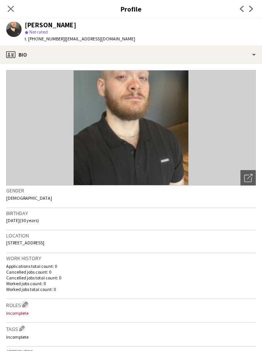
click at [24, 305] on app-icon "Edit crew company roles" at bounding box center [24, 304] width 5 height 5
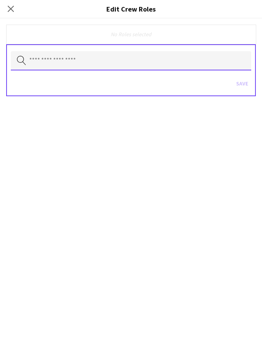
click at [70, 57] on input "text" at bounding box center [131, 60] width 240 height 19
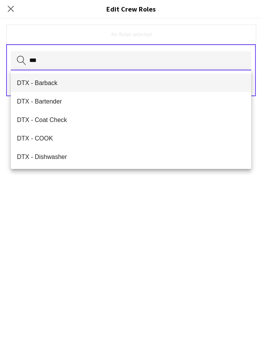
type input "***"
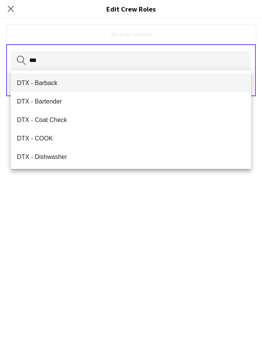
click at [55, 81] on span "DTX - Barback" at bounding box center [131, 82] width 228 height 7
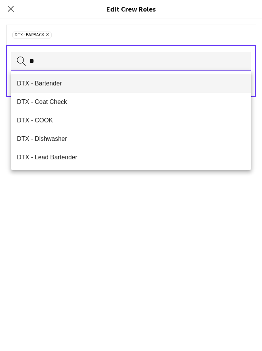
type input "**"
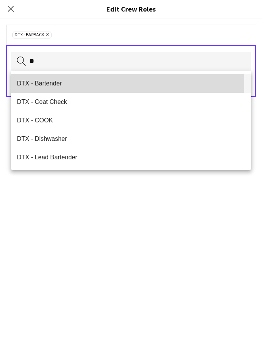
click at [55, 83] on span "DTX - Bartender" at bounding box center [131, 83] width 228 height 7
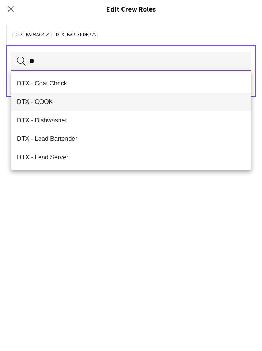
type input "**"
click at [51, 102] on span "DTX - COOK" at bounding box center [131, 101] width 228 height 7
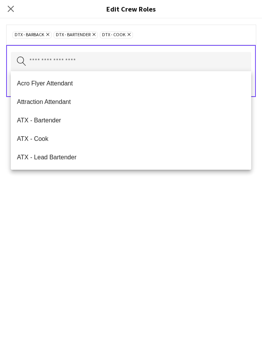
click at [112, 233] on div "DTX - Barback Remove DTX - Bartender Remove DTX - COOK Remove Search by role ty…" at bounding box center [131, 184] width 262 height 333
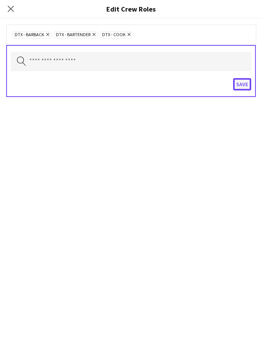
click at [242, 82] on button "Save" at bounding box center [242, 84] width 18 height 12
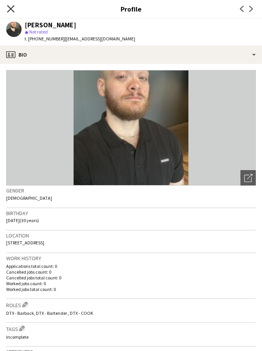
click at [12, 5] on icon "Close pop-in" at bounding box center [10, 8] width 7 height 7
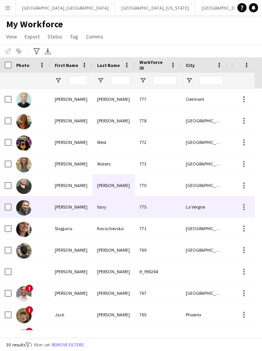
click at [95, 205] on div "Yany" at bounding box center [113, 206] width 42 height 21
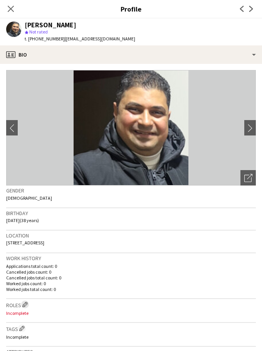
click at [25, 307] on app-icon "Edit crew company roles" at bounding box center [24, 304] width 5 height 5
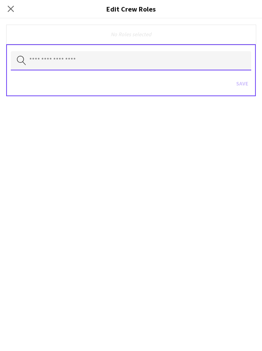
click at [54, 64] on input "text" at bounding box center [131, 60] width 240 height 19
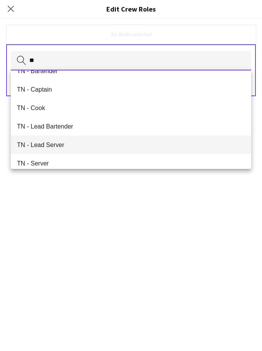
scroll to position [18, 0]
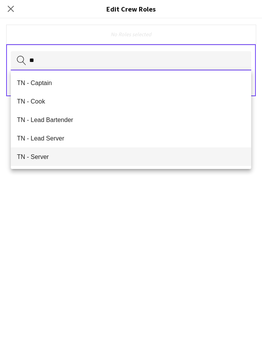
type input "**"
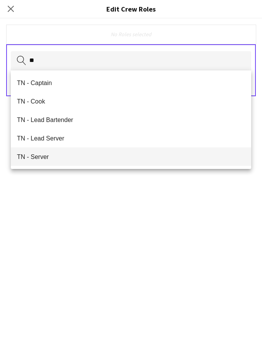
click at [58, 154] on span "TN - Server" at bounding box center [131, 156] width 228 height 7
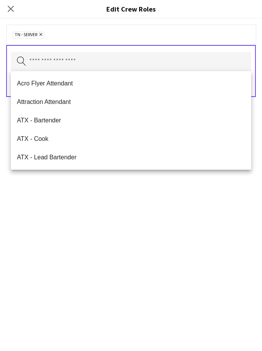
drag, startPoint x: 98, startPoint y: 206, endPoint x: 171, endPoint y: 142, distance: 96.9
click at [100, 203] on div "TN - Server Remove Search by role type Save" at bounding box center [131, 184] width 262 height 333
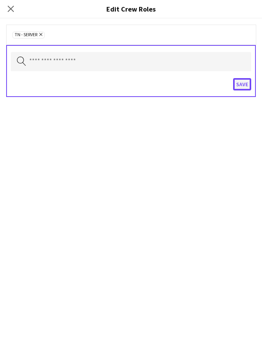
click at [237, 90] on button "Save" at bounding box center [242, 84] width 18 height 12
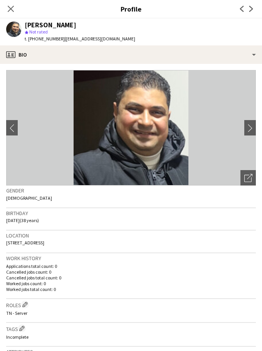
click at [43, 39] on span "t. +16157053688" at bounding box center [45, 39] width 40 height 6
copy span "16157053688"
click at [10, 11] on icon "Close pop-in" at bounding box center [10, 8] width 7 height 7
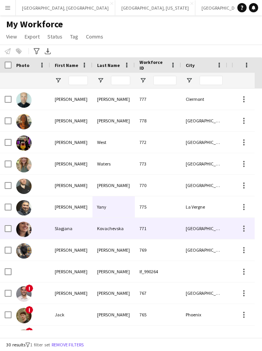
click at [74, 227] on div "Slagjana" at bounding box center [71, 228] width 42 height 21
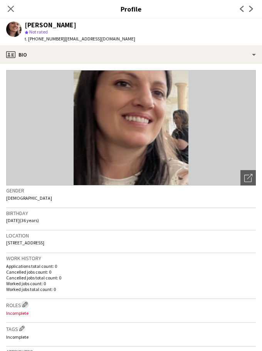
click at [25, 306] on app-icon "Edit crew company roles" at bounding box center [24, 304] width 5 height 5
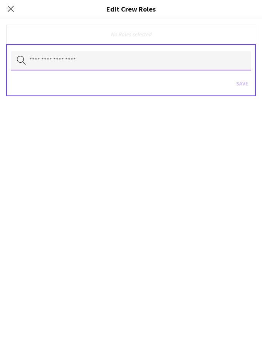
click at [30, 65] on input "text" at bounding box center [131, 60] width 240 height 19
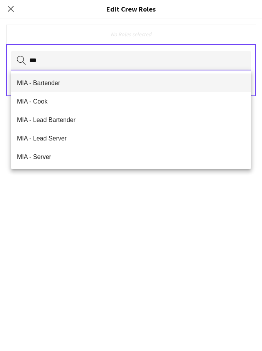
type input "***"
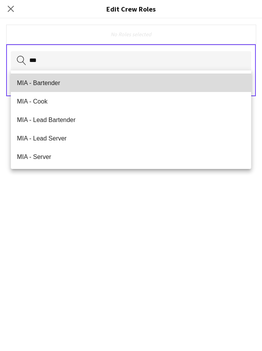
click at [35, 80] on span "MIA - Bartender" at bounding box center [131, 82] width 228 height 7
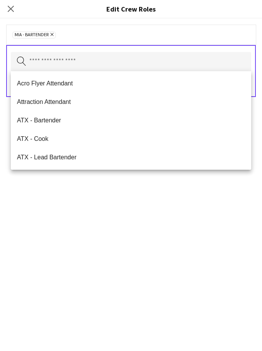
click at [98, 229] on div "MIA - Bartender Remove Search by role type Save" at bounding box center [131, 184] width 262 height 333
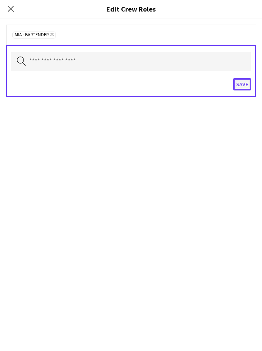
click at [244, 82] on button "Save" at bounding box center [242, 84] width 18 height 12
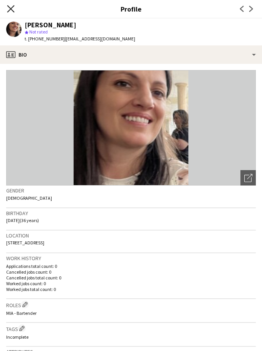
click at [10, 10] on icon "Close pop-in" at bounding box center [10, 8] width 7 height 7
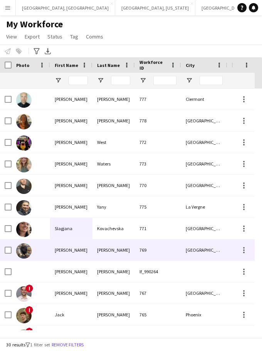
click at [72, 254] on div "Keith" at bounding box center [71, 250] width 42 height 21
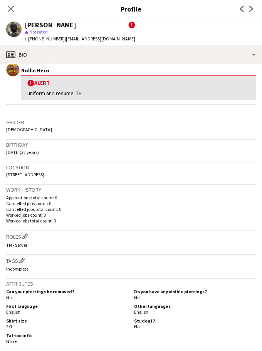
scroll to position [96, 0]
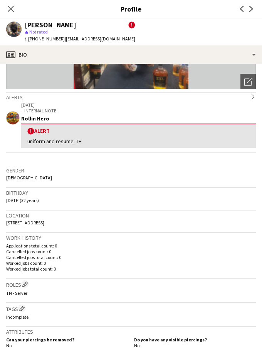
click at [40, 39] on span "t. +16152931188" at bounding box center [45, 39] width 40 height 6
copy span "16152931188"
click at [13, 7] on icon at bounding box center [10, 8] width 7 height 7
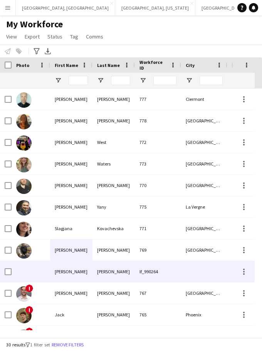
click at [80, 271] on div "Ashley" at bounding box center [71, 271] width 42 height 21
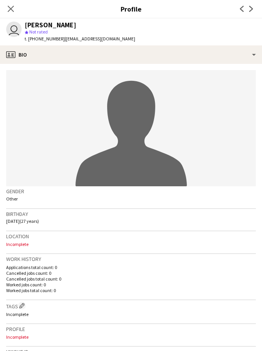
click at [10, 3] on div "Close pop-in" at bounding box center [11, 9] width 22 height 18
click at [12, 10] on icon at bounding box center [10, 8] width 7 height 7
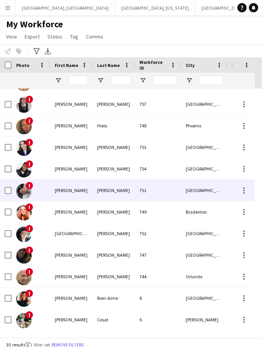
scroll to position [184, 0]
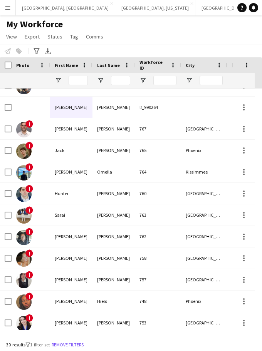
click at [9, 5] on app-icon "Menu" at bounding box center [8, 8] width 6 height 6
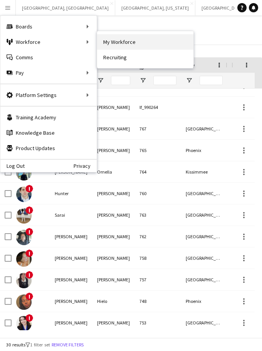
click at [106, 42] on link "My Workforce" at bounding box center [145, 41] width 96 height 15
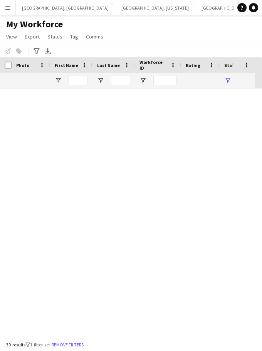
type input "**********"
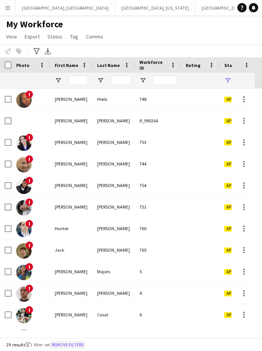
click at [77, 345] on button "Remove filters" at bounding box center [67, 345] width 35 height 8
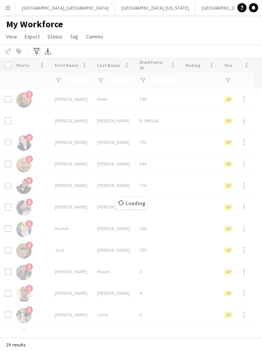
click at [34, 49] on icon at bounding box center [37, 51] width 6 height 6
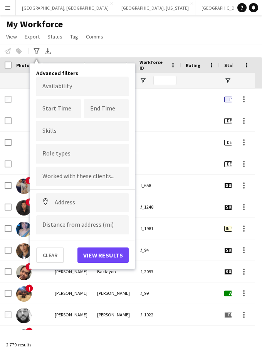
click at [67, 154] on input "Type to search role types..." at bounding box center [82, 154] width 80 height 7
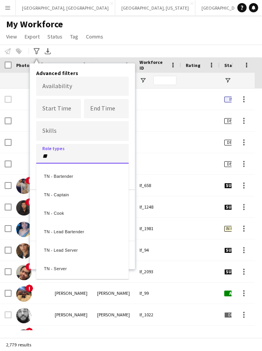
type input "**"
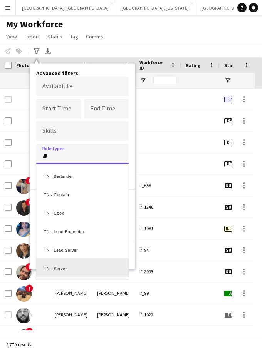
click at [62, 267] on div "TN - Server" at bounding box center [82, 267] width 92 height 18
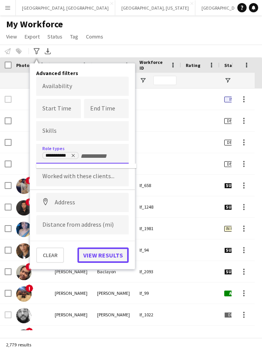
click at [102, 251] on button "View results" at bounding box center [102, 255] width 51 height 15
type input "**********"
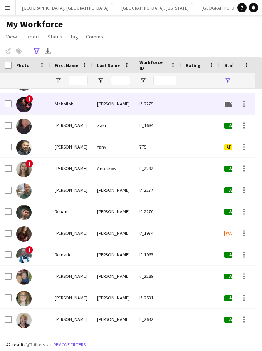
click at [74, 99] on div "Makailah" at bounding box center [71, 103] width 42 height 21
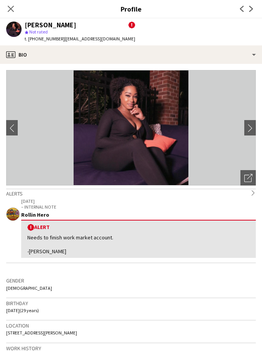
click at [41, 39] on span "t. +16158918576" at bounding box center [45, 39] width 40 height 6
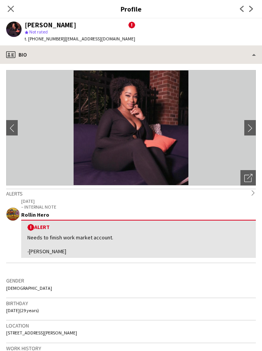
copy span "16158918576"
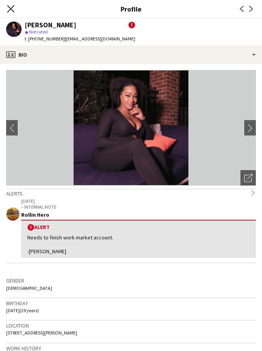
click at [11, 7] on icon "Close pop-in" at bounding box center [10, 8] width 7 height 7
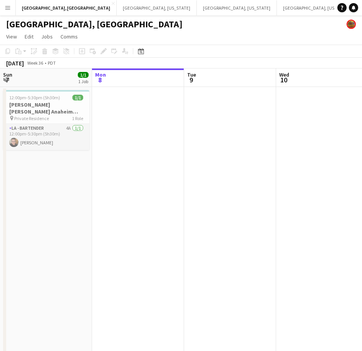
click at [243, 39] on app-page-menu "View Day view expanded Day view collapsed Month view Date picker Jump to [DATE]…" at bounding box center [181, 37] width 362 height 15
click at [43, 7] on button "[GEOGRAPHIC_DATA], [GEOGRAPHIC_DATA] Close" at bounding box center [66, 7] width 101 height 15
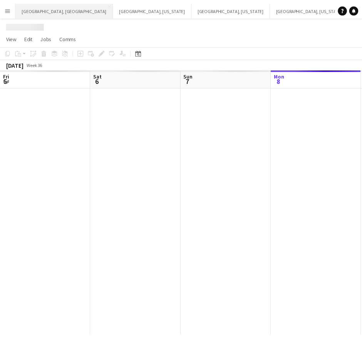
scroll to position [0, 184]
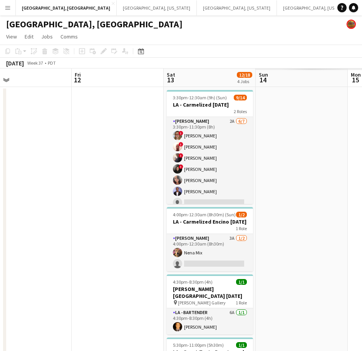
drag, startPoint x: 286, startPoint y: 159, endPoint x: -3, endPoint y: 218, distance: 296.0
click at [0, 218] on html "Menu Boards Boards Boards All jobs Status Workforce Workforce My Workforce Recr…" at bounding box center [181, 254] width 362 height 509
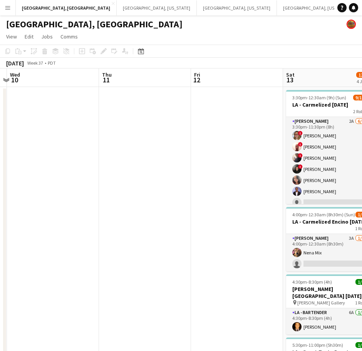
drag, startPoint x: 171, startPoint y: 190, endPoint x: 2, endPoint y: 208, distance: 170.8
click at [7, 208] on app-calendar-viewport "Sun 7 1/1 1 Job Mon 8 Tue 9 Wed 10 Thu 11 Fri 12 Sat 13 12/18 4 Jobs Sun 14 Mon…" at bounding box center [181, 289] width 362 height 440
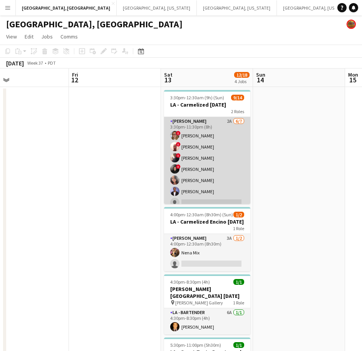
scroll to position [96, 0]
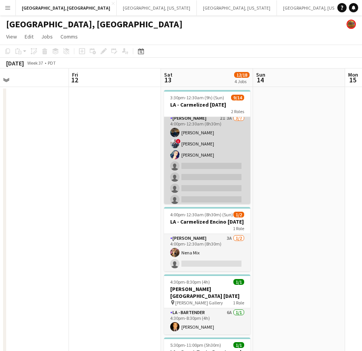
click at [221, 164] on app-card-role "[PERSON_NAME] 2I 3A [DATE] 4:00pm-12:30am (8h30m) [PERSON_NAME] ! [PERSON_NAME]…" at bounding box center [207, 160] width 86 height 93
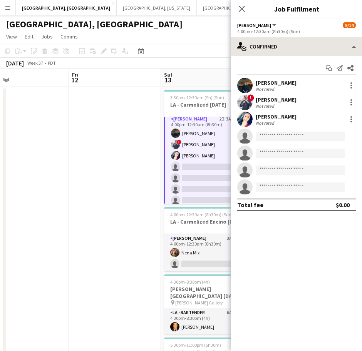
scroll to position [97, 0]
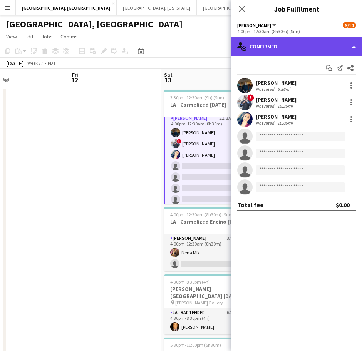
click at [286, 46] on div "single-neutral-actions-check-2 Confirmed" at bounding box center [296, 46] width 131 height 18
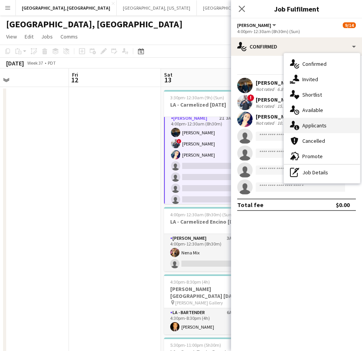
click at [313, 126] on span "Applicants" at bounding box center [314, 125] width 24 height 7
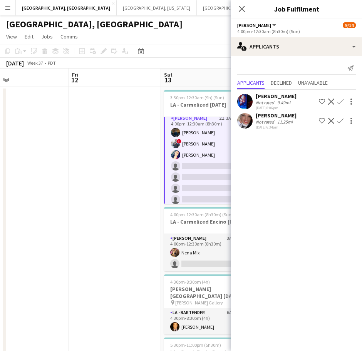
click at [260, 119] on div "Not rated" at bounding box center [266, 122] width 20 height 6
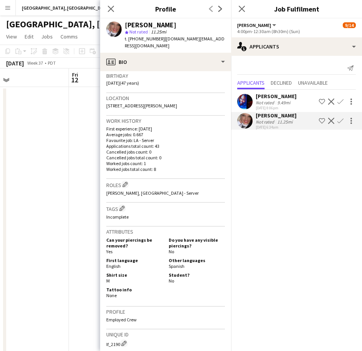
scroll to position [276, 0]
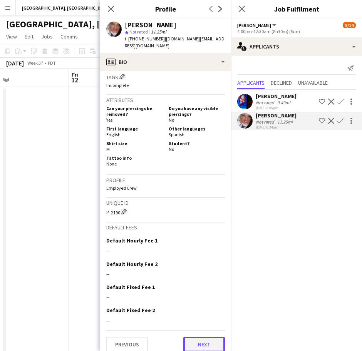
click at [199, 339] on button "Next" at bounding box center [204, 344] width 42 height 15
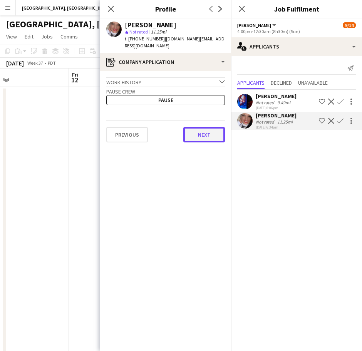
click at [200, 127] on button "Next" at bounding box center [204, 134] width 42 height 15
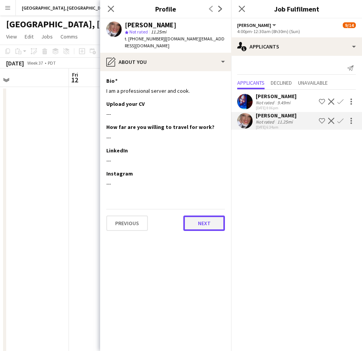
click at [204, 218] on button "Next" at bounding box center [204, 223] width 42 height 15
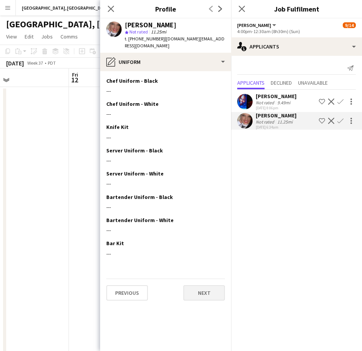
click at [200, 293] on app-section-data-types "Chef Uniform - Black Edit this field --- Chef Uniform - White Edit this field -…" at bounding box center [165, 211] width 131 height 280
click at [201, 286] on button "Next" at bounding box center [204, 292] width 42 height 15
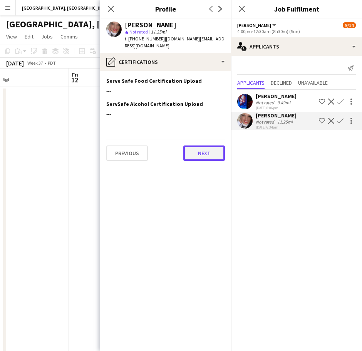
click at [202, 146] on button "Next" at bounding box center [204, 153] width 42 height 15
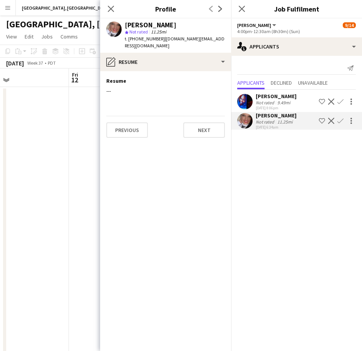
click at [127, 136] on app-section-data-types "Resume Edit this field --- Previous Next" at bounding box center [165, 211] width 131 height 280
click at [128, 126] on button "Previous" at bounding box center [127, 129] width 42 height 15
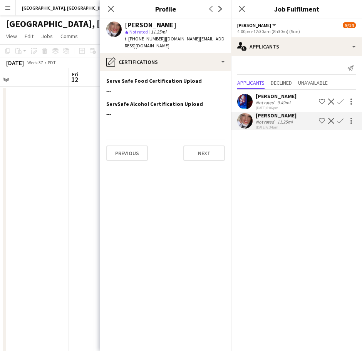
scroll to position [0, 0]
click at [62, 127] on app-date-cell at bounding box center [23, 298] width 92 height 422
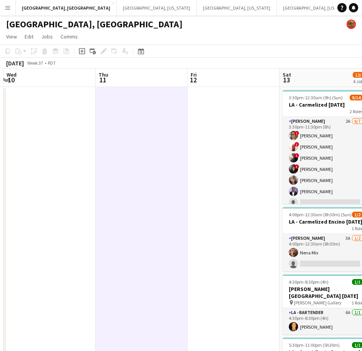
drag, startPoint x: 126, startPoint y: 187, endPoint x: 308, endPoint y: 143, distance: 188.0
click at [327, 145] on app-calendar-viewport "Mon 8 Tue 9 Wed 10 Thu 11 Fri 12 Sat 13 12/18 4 Jobs Sun 14 Mon 15 Tue 16 35/53…" at bounding box center [181, 289] width 362 height 440
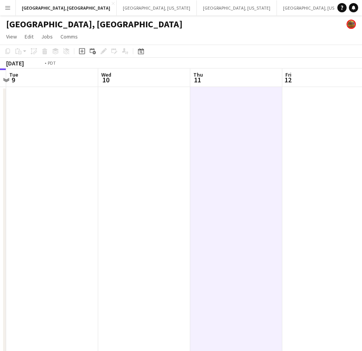
drag, startPoint x: 108, startPoint y: 159, endPoint x: 209, endPoint y: 131, distance: 104.9
click at [206, 132] on app-calendar-viewport "Sun 7 1/1 1 Job Mon 8 Tue 9 Wed 10 Thu 11 Fri 12 Sat 13 12/18 4 Jobs Sun 14 Mon…" at bounding box center [181, 289] width 362 height 440
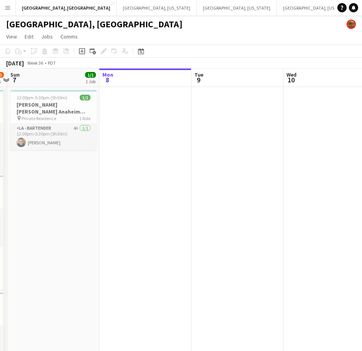
scroll to position [0, 224]
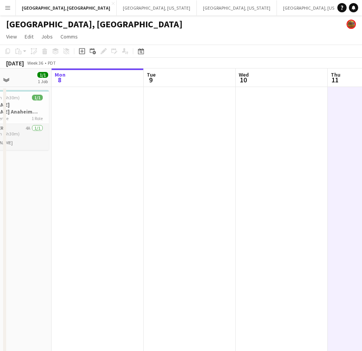
drag, startPoint x: 91, startPoint y: 136, endPoint x: 192, endPoint y: 123, distance: 101.7
click at [192, 123] on app-calendar-viewport "Fri 5 1/1 1 Job Sat 6 24/30 4 Jobs Sun 7 1/1 1 Job Mon 8 Tue 9 Wed 10 Thu 11 Fr…" at bounding box center [181, 289] width 362 height 440
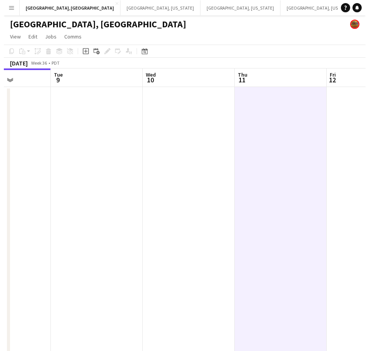
scroll to position [0, 268]
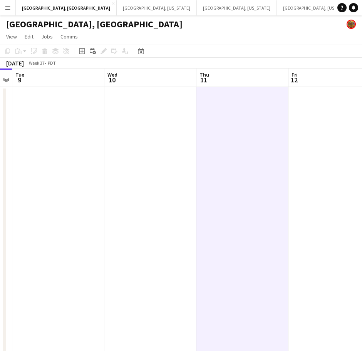
drag, startPoint x: 303, startPoint y: 235, endPoint x: 105, endPoint y: 302, distance: 208.8
click at [104, 305] on app-calendar-viewport "Sat 6 24/30 4 Jobs Sun 7 1/1 1 Job Mon 8 Tue 9 Wed 10 Thu 11 Fri 12 Sat 13 12/1…" at bounding box center [181, 289] width 362 height 440
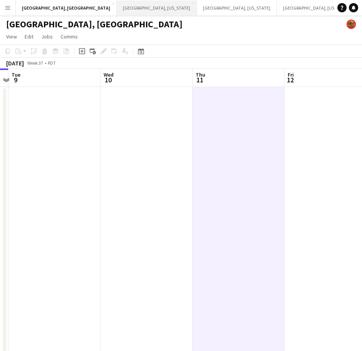
click at [117, 12] on button "Nashville, Tennessee Close" at bounding box center [157, 7] width 80 height 15
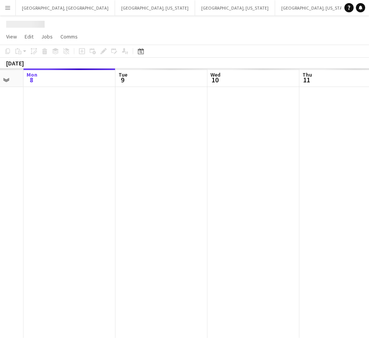
drag, startPoint x: 215, startPoint y: 203, endPoint x: 82, endPoint y: 244, distance: 139.1
click at [81, 245] on app-calendar-viewport "Fri 5 Sat 6 Sun 7 Mon 8 Tue 9 Wed 10 Thu 11 Fri 12 Sat 13" at bounding box center [184, 204] width 369 height 270
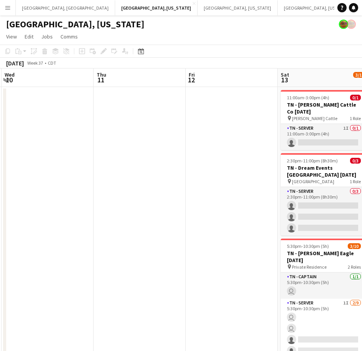
scroll to position [0, 297]
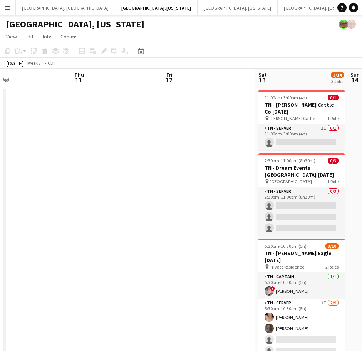
drag, startPoint x: 220, startPoint y: 220, endPoint x: 86, endPoint y: 273, distance: 144.5
click at [86, 273] on app-calendar-viewport "Sun 7 Mon 8 Tue 9 Wed 10 Thu 11 Fri 12 Sat 13 3/14 3 Jobs Sun 14 Mon 15 11:00am…" at bounding box center [181, 219] width 362 height 301
click at [231, 162] on app-date-cell at bounding box center [209, 228] width 92 height 282
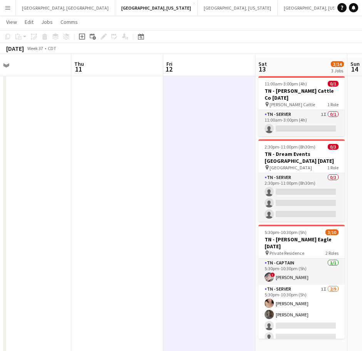
scroll to position [17, 0]
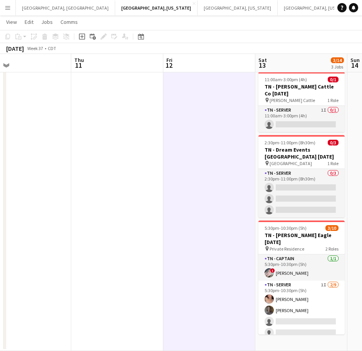
click at [319, 186] on app-calendar-viewport "Sun 7 Mon 8 Tue 9 Wed 10 Thu 11 Fri 12 Sat 13 3/14 3 Jobs Sun 14 Mon 15 11:00am…" at bounding box center [181, 182] width 362 height 338
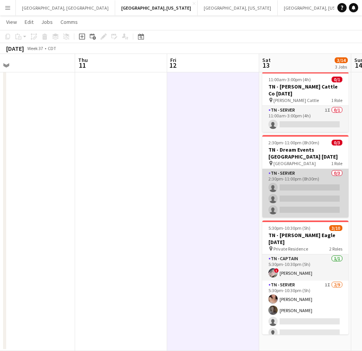
click at [310, 189] on app-card-role "TN - Server 0/3 2:30pm-11:00pm (8h30m) single-neutral-actions single-neutral-ac…" at bounding box center [305, 193] width 86 height 49
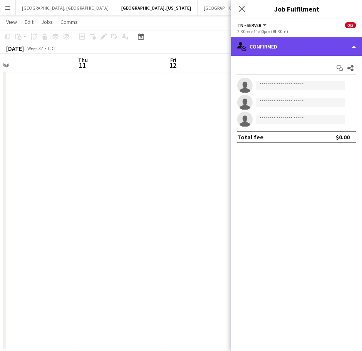
click at [307, 48] on div "single-neutral-actions-check-2 Confirmed" at bounding box center [296, 46] width 131 height 18
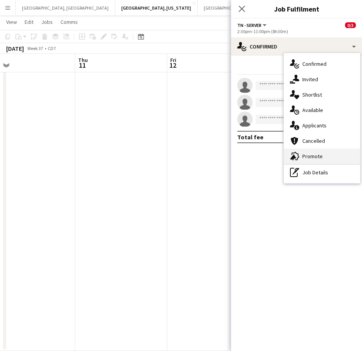
click at [313, 151] on div "advertising-megaphone Promote" at bounding box center [322, 156] width 76 height 15
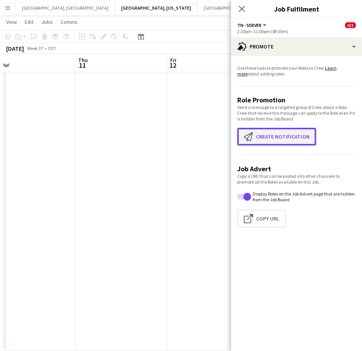
click at [303, 137] on button "Create notification Create notification" at bounding box center [276, 137] width 79 height 18
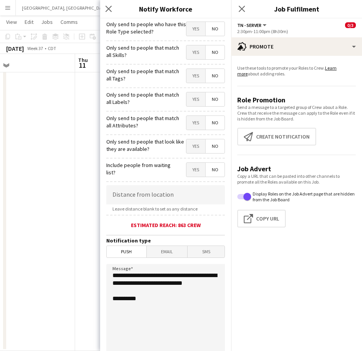
click at [192, 28] on span "Yes" at bounding box center [195, 29] width 19 height 14
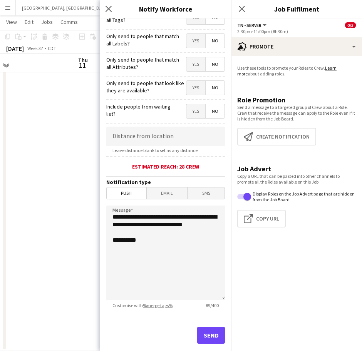
scroll to position [73, 0]
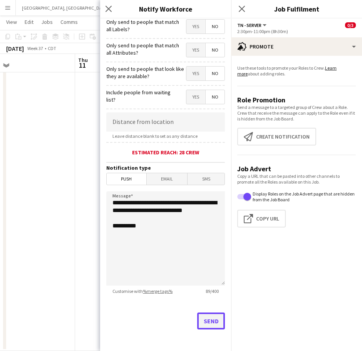
click at [208, 319] on button "Send" at bounding box center [211, 321] width 28 height 17
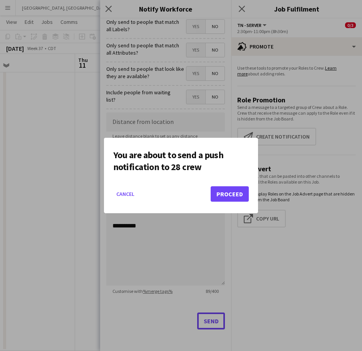
scroll to position [0, 0]
click at [226, 194] on button "Proceed" at bounding box center [230, 193] width 38 height 15
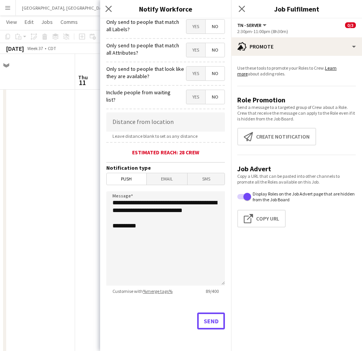
scroll to position [17, 0]
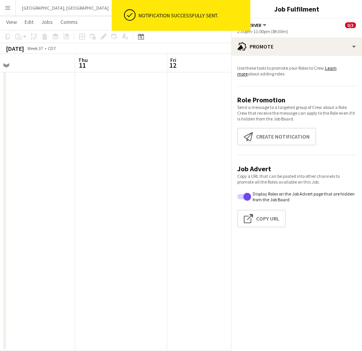
click at [162, 138] on app-date-cell at bounding box center [121, 210] width 92 height 282
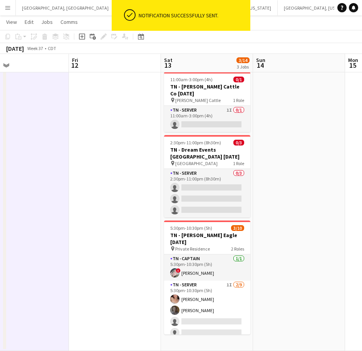
drag, startPoint x: 219, startPoint y: 220, endPoint x: 120, endPoint y: 254, distance: 105.0
click at [120, 254] on app-calendar-viewport "Mon 8 Tue 9 Wed 10 Thu 11 Fri 12 Sat 13 3/14 3 Jobs Sun 14 Mon 15 Tue 16 11:00a…" at bounding box center [181, 182] width 362 height 338
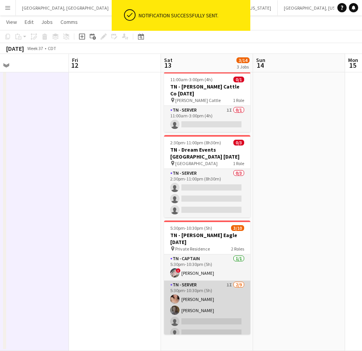
drag, startPoint x: 227, startPoint y: 302, endPoint x: 236, endPoint y: 289, distance: 15.4
click at [228, 302] on app-card-role "TN - Server 1I 2/9 5:30pm-10:30pm (5h) jenna capraro Linden McRae single-neutra…" at bounding box center [207, 339] width 86 height 116
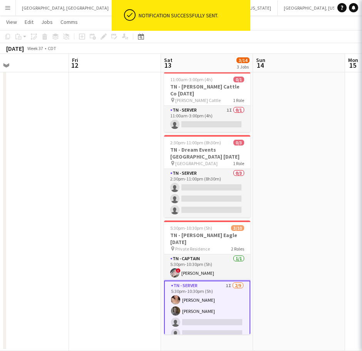
scroll to position [0, 298]
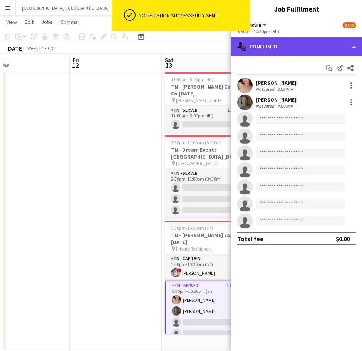
click at [308, 45] on div "single-neutral-actions-check-2 Confirmed" at bounding box center [296, 46] width 131 height 18
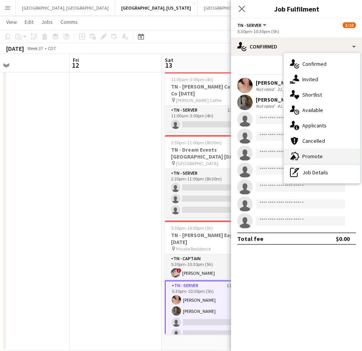
click at [313, 156] on span "Promote" at bounding box center [312, 156] width 20 height 7
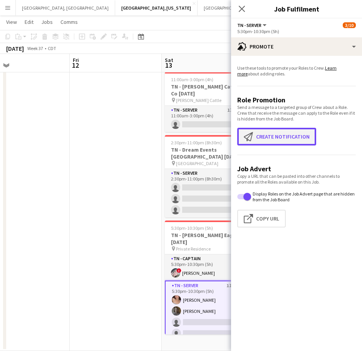
click at [282, 138] on button "Create notification Create notification" at bounding box center [276, 137] width 79 height 18
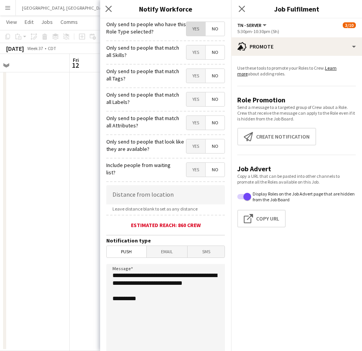
click at [194, 25] on span "Yes" at bounding box center [195, 29] width 19 height 14
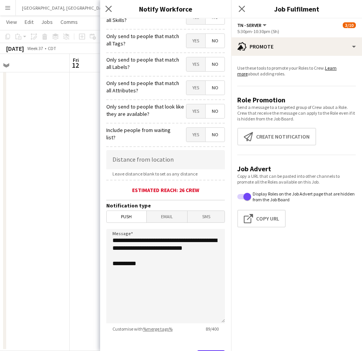
scroll to position [73, 0]
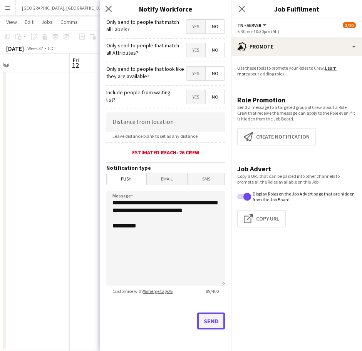
click at [212, 325] on button "Send" at bounding box center [211, 321] width 28 height 17
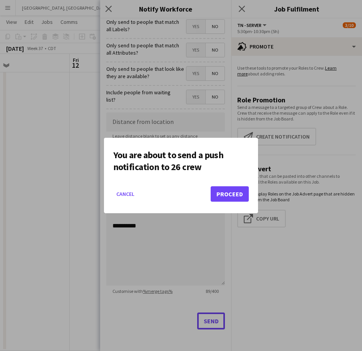
scroll to position [0, 0]
click at [237, 188] on button "Proceed" at bounding box center [230, 193] width 38 height 15
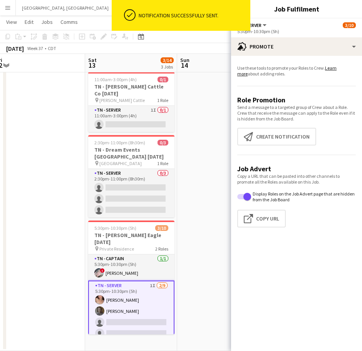
scroll to position [0, 292]
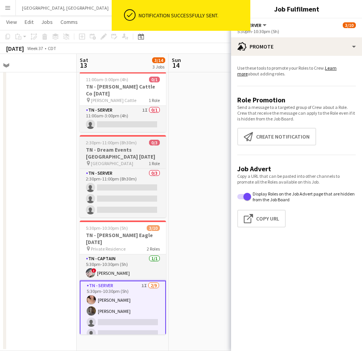
drag, startPoint x: 135, startPoint y: 164, endPoint x: 106, endPoint y: 141, distance: 36.7
click at [49, 179] on app-calendar-viewport "Tue 9 Wed 10 Thu 11 Fri 12 Sat 13 3/14 3 Jobs Sun 14 Mon 15 Tue 16 Wed 17 11:00…" at bounding box center [181, 182] width 362 height 338
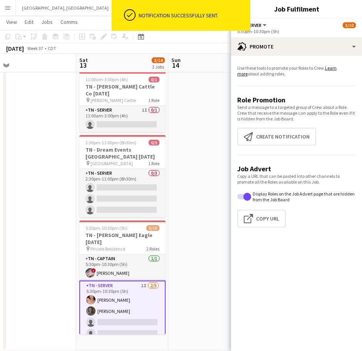
click at [211, 117] on app-date-cell at bounding box center [214, 210] width 92 height 282
